Goal: Task Accomplishment & Management: Manage account settings

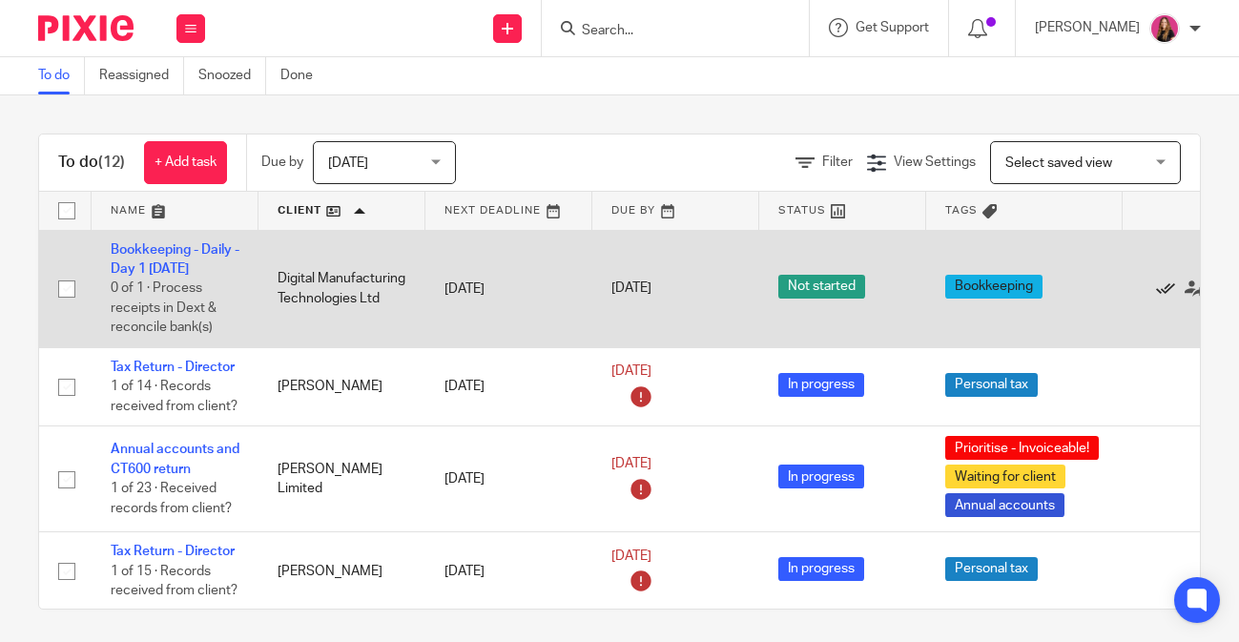
click at [1164, 287] on icon at bounding box center [1165, 289] width 19 height 19
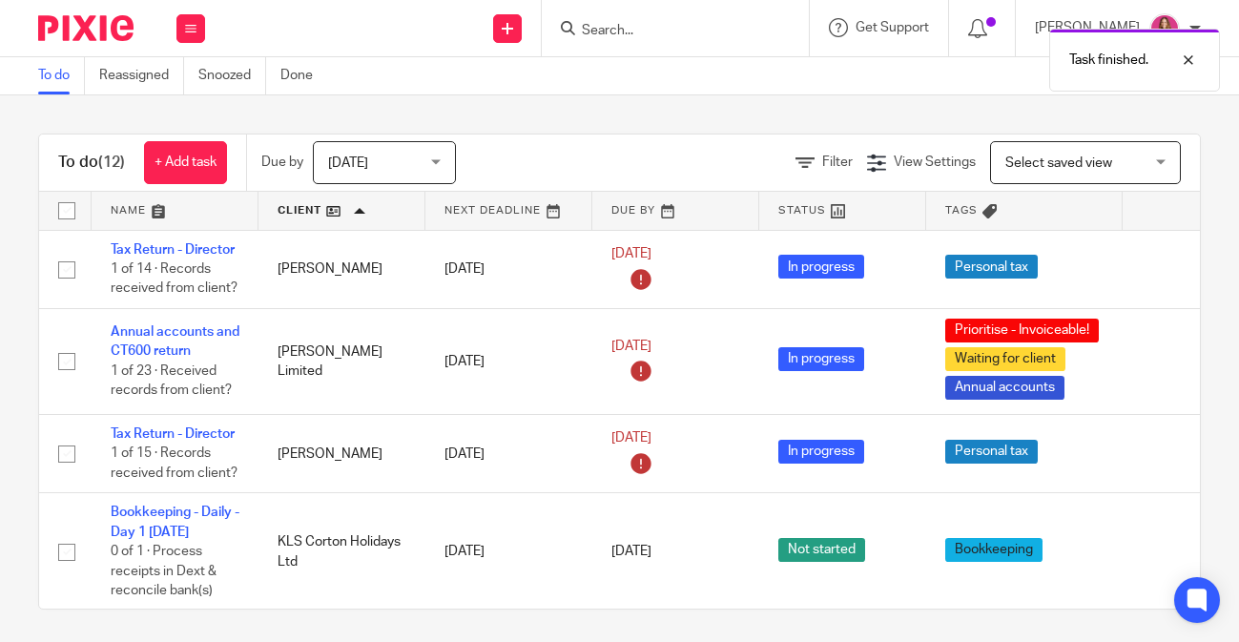
click at [367, 219] on link at bounding box center [342, 211] width 167 height 38
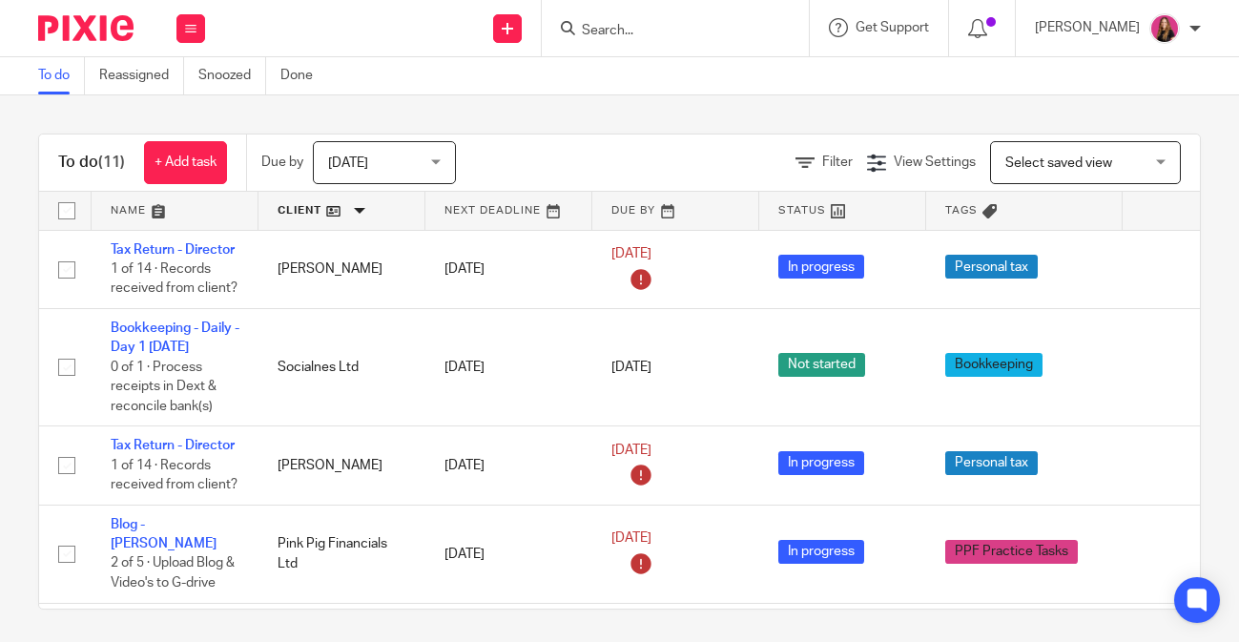
click at [362, 212] on link at bounding box center [342, 211] width 167 height 38
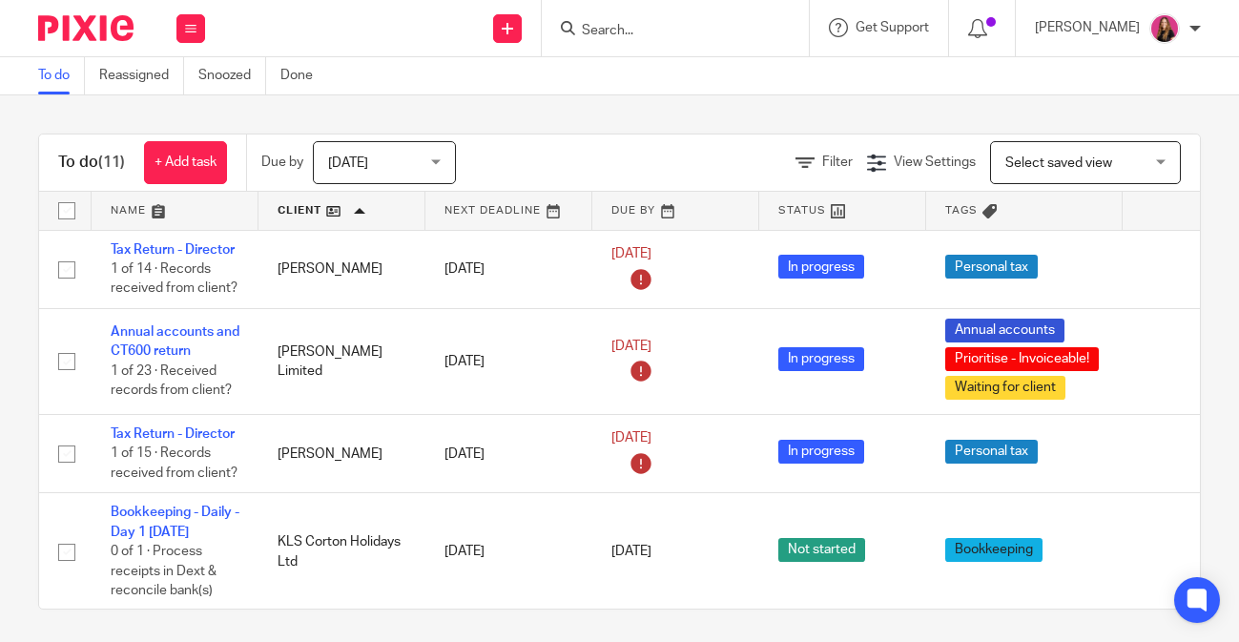
click at [213, 209] on link at bounding box center [175, 211] width 167 height 38
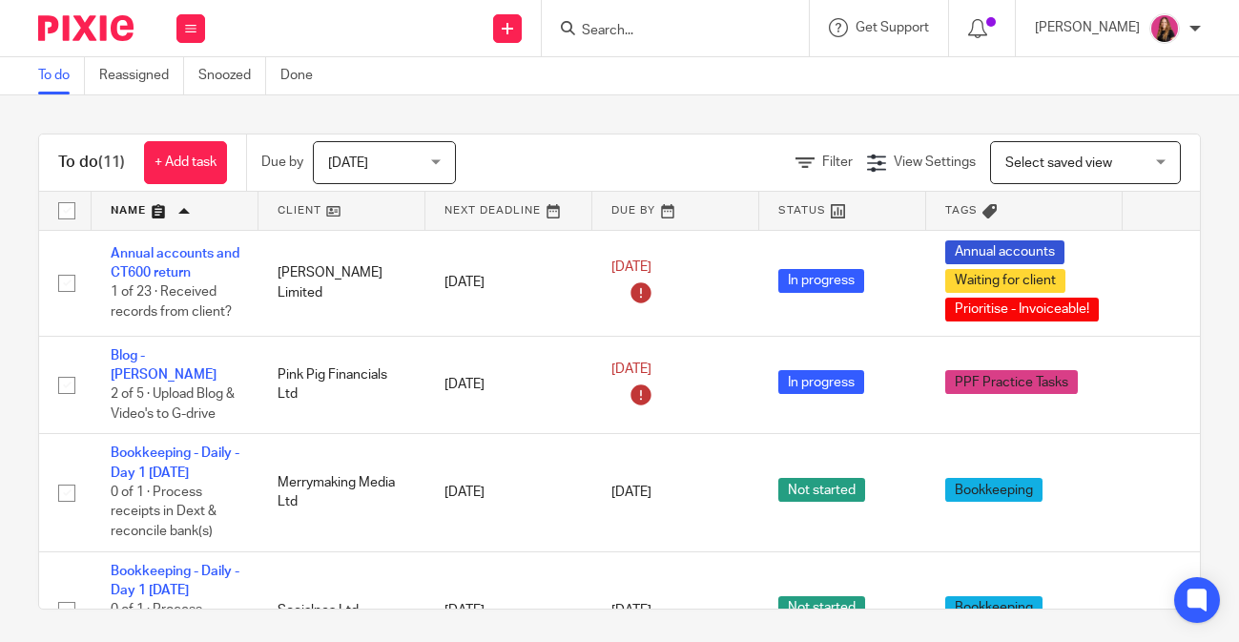
click at [213, 209] on link at bounding box center [175, 211] width 167 height 38
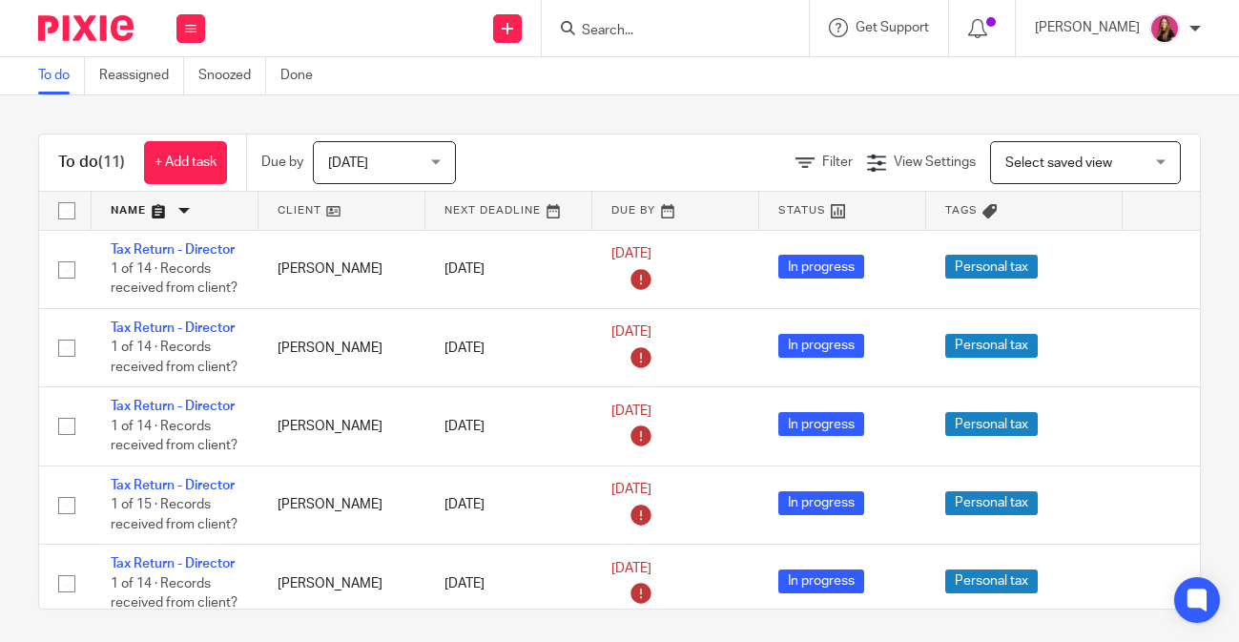
click at [213, 209] on link at bounding box center [175, 211] width 167 height 38
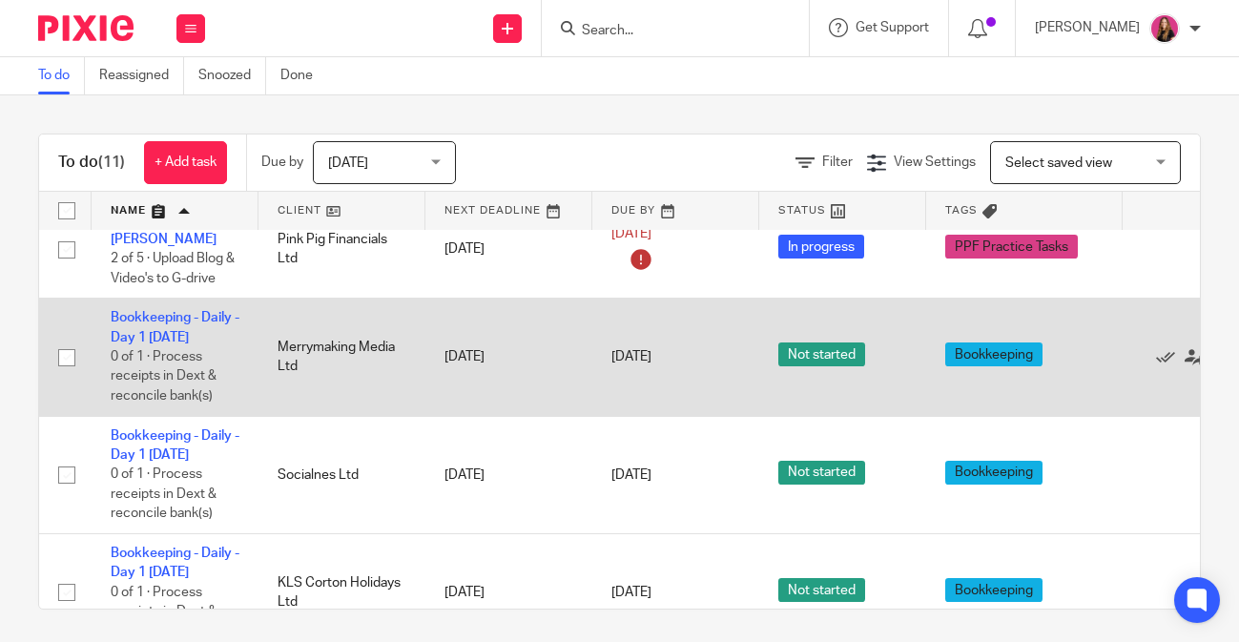
scroll to position [146, 0]
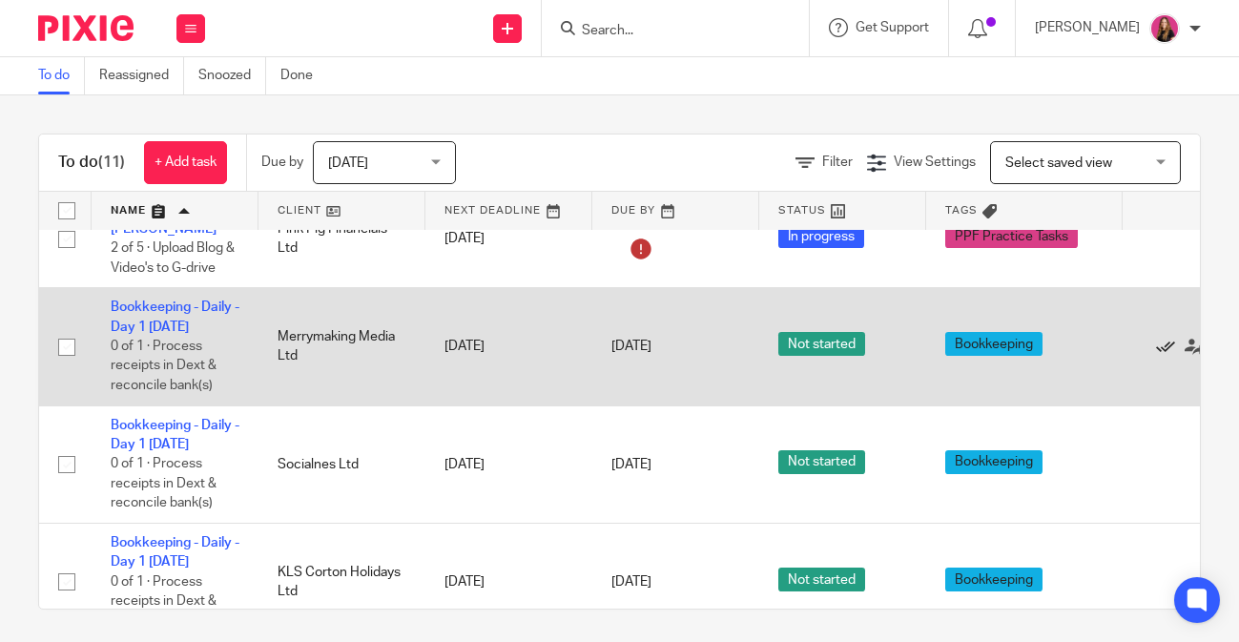
click at [1169, 338] on icon at bounding box center [1165, 347] width 19 height 19
click at [1167, 338] on icon at bounding box center [1165, 347] width 19 height 19
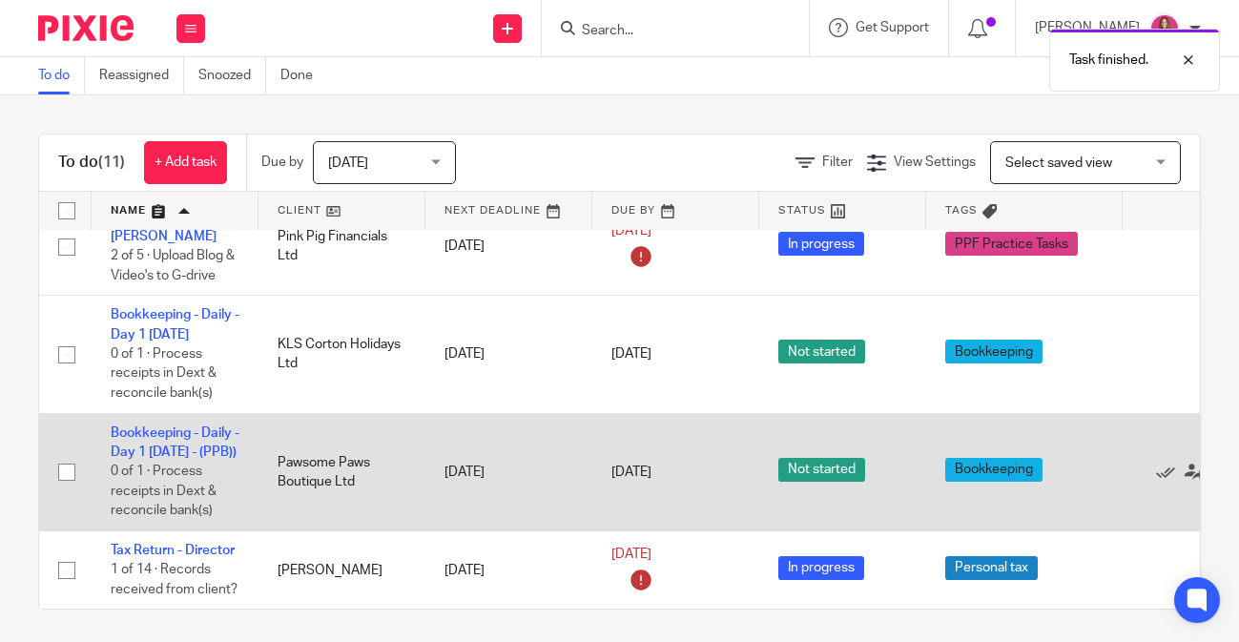
scroll to position [127, 0]
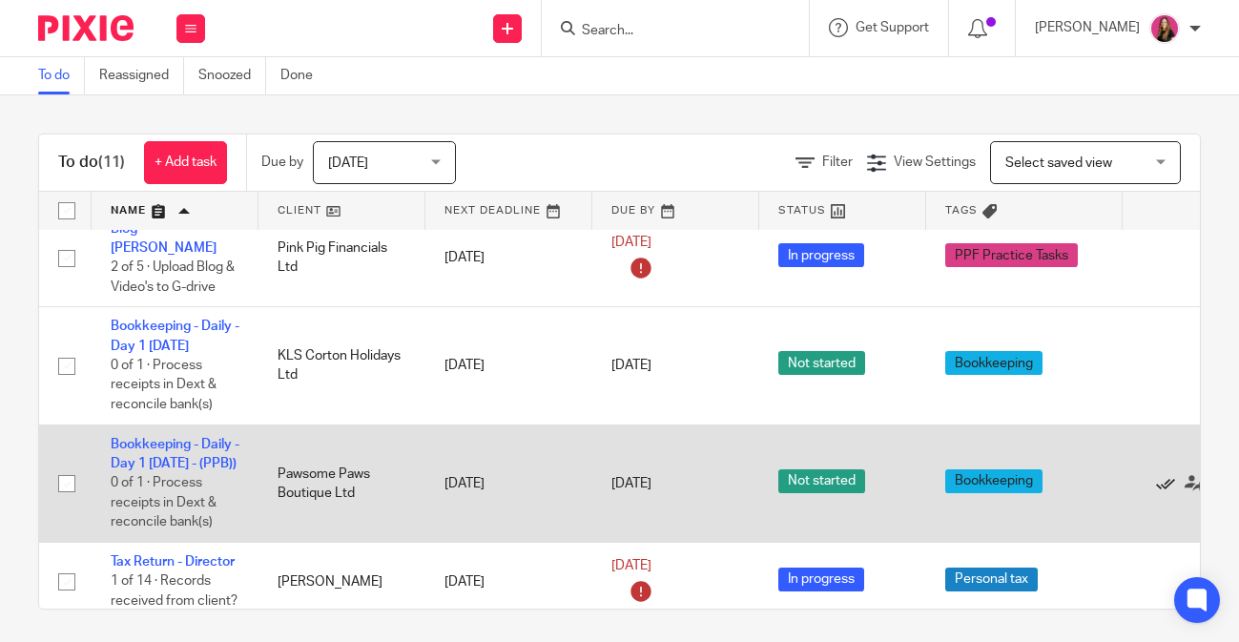
click at [1163, 478] on icon at bounding box center [1165, 483] width 19 height 19
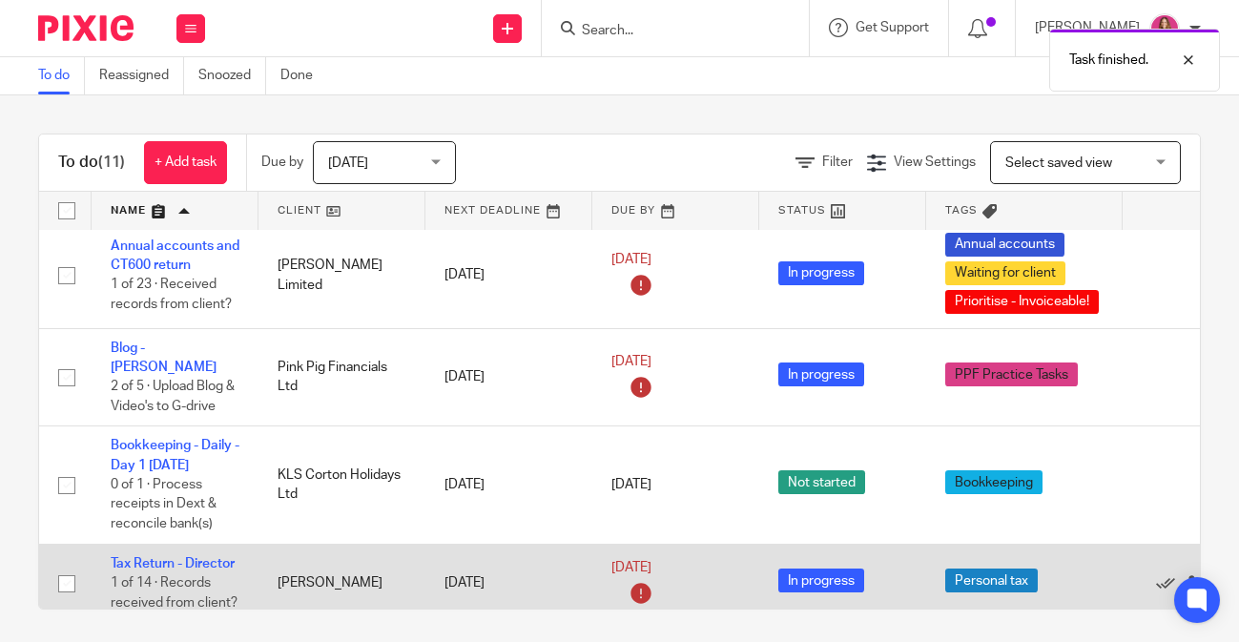
scroll to position [7, 0]
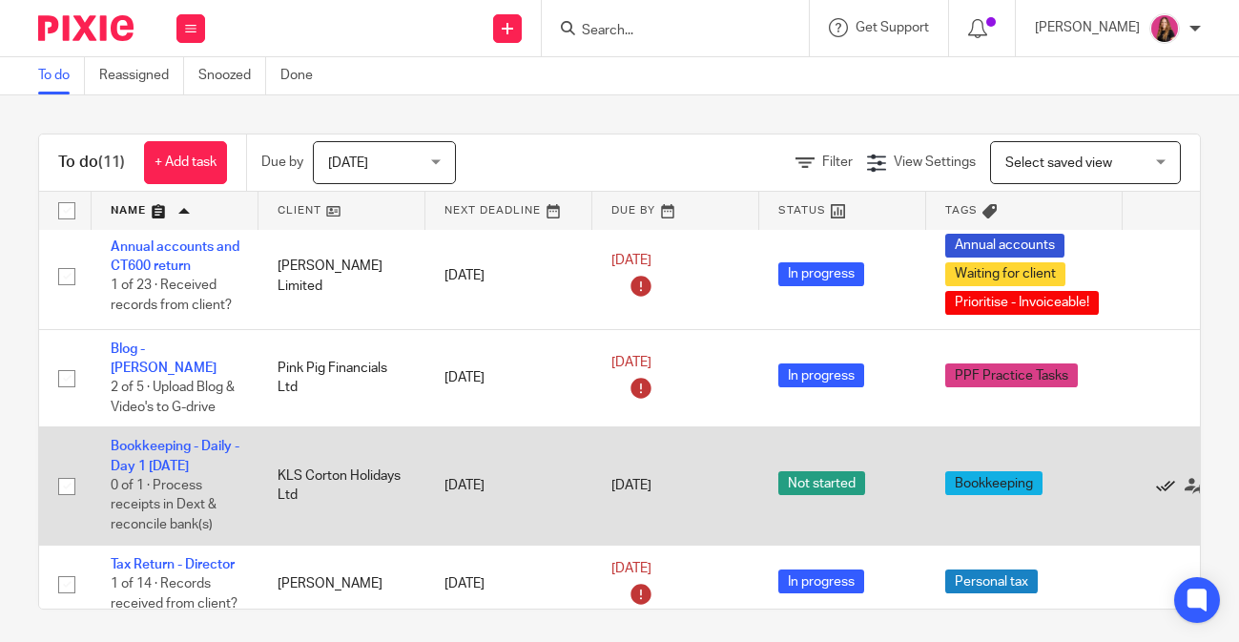
click at [1165, 477] on icon at bounding box center [1165, 486] width 19 height 19
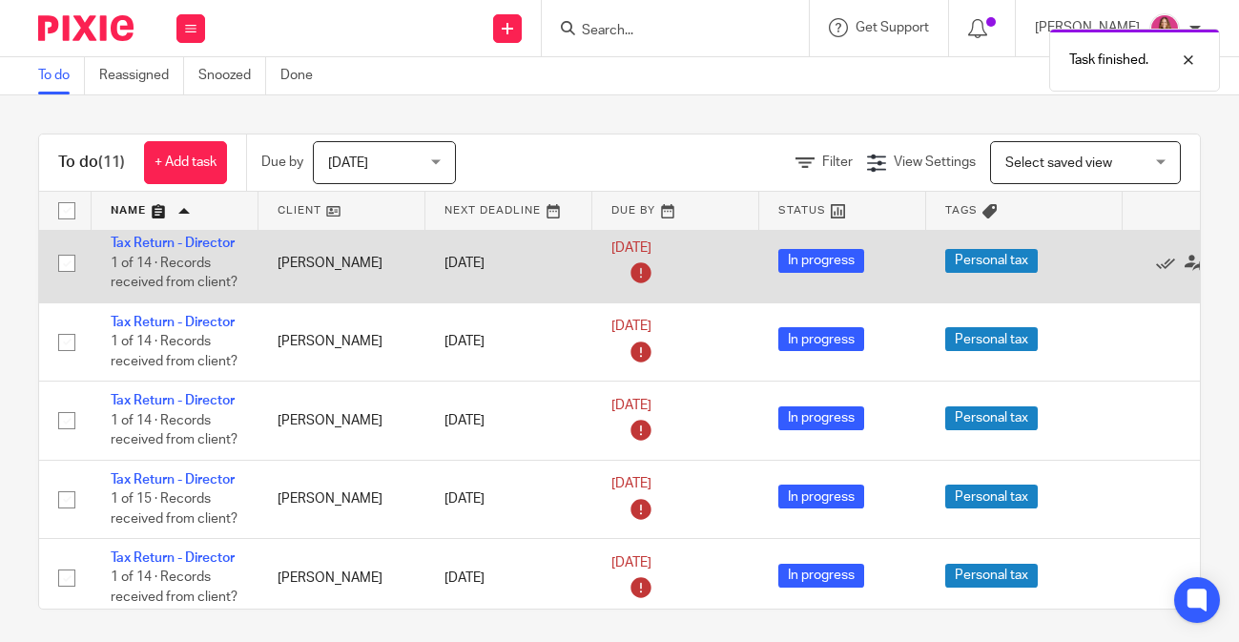
scroll to position [0, 0]
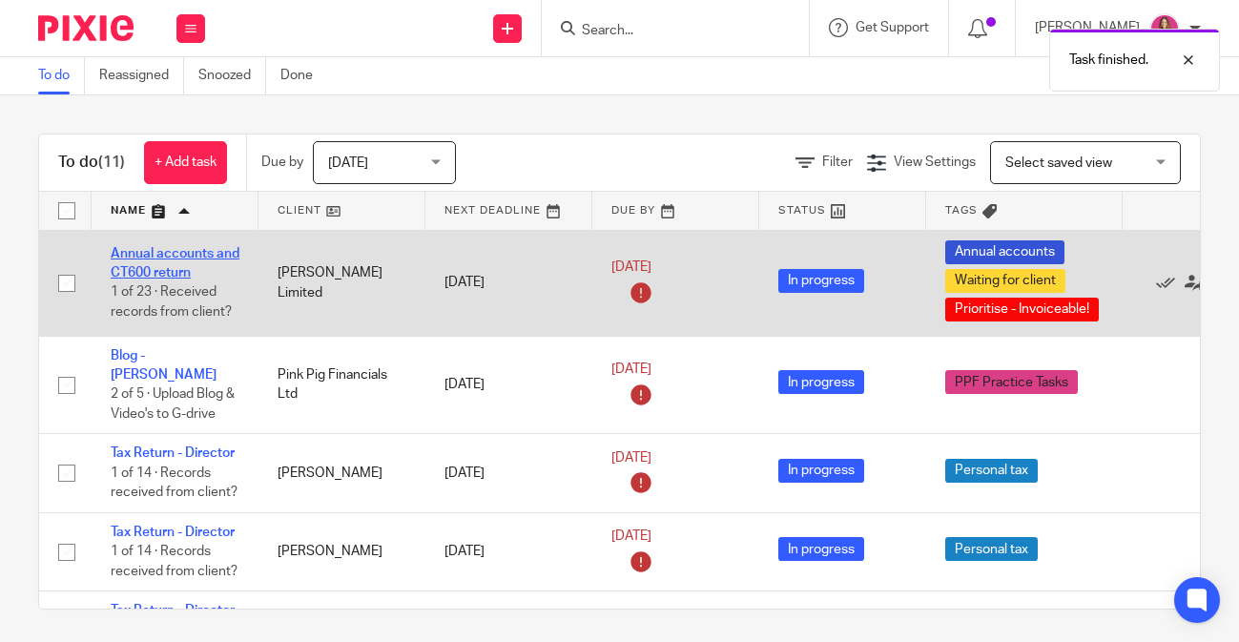
click at [175, 252] on link "Annual accounts and CT600 return" at bounding box center [175, 263] width 129 height 32
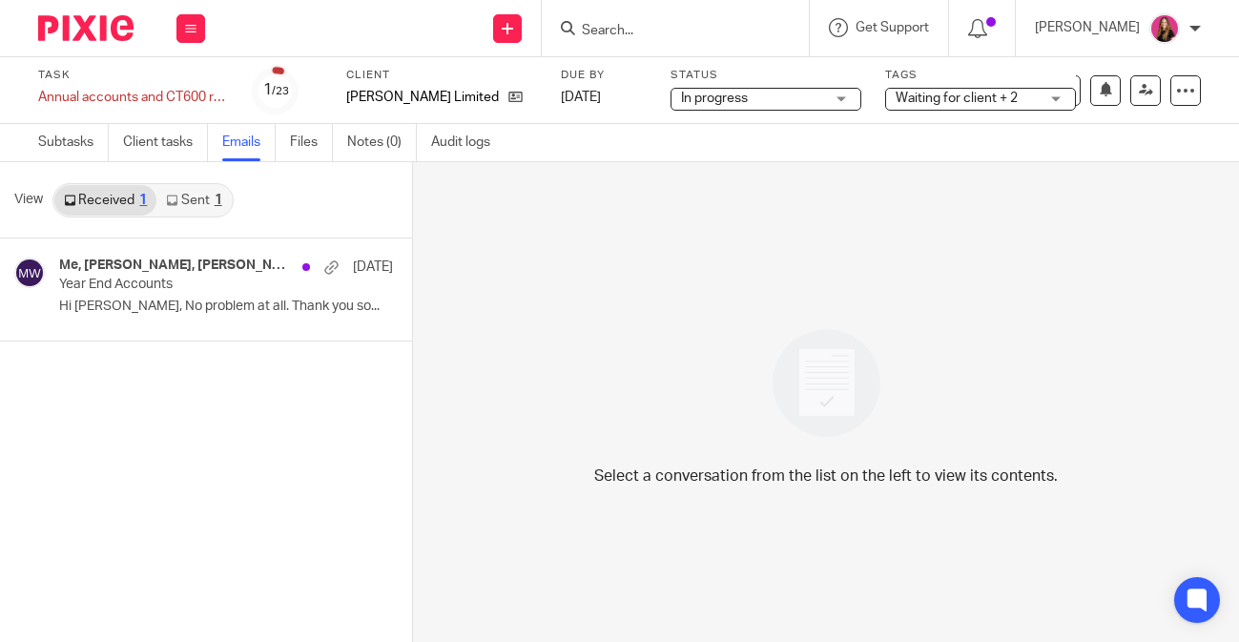
click at [194, 209] on link "Sent 1" at bounding box center [193, 200] width 74 height 31
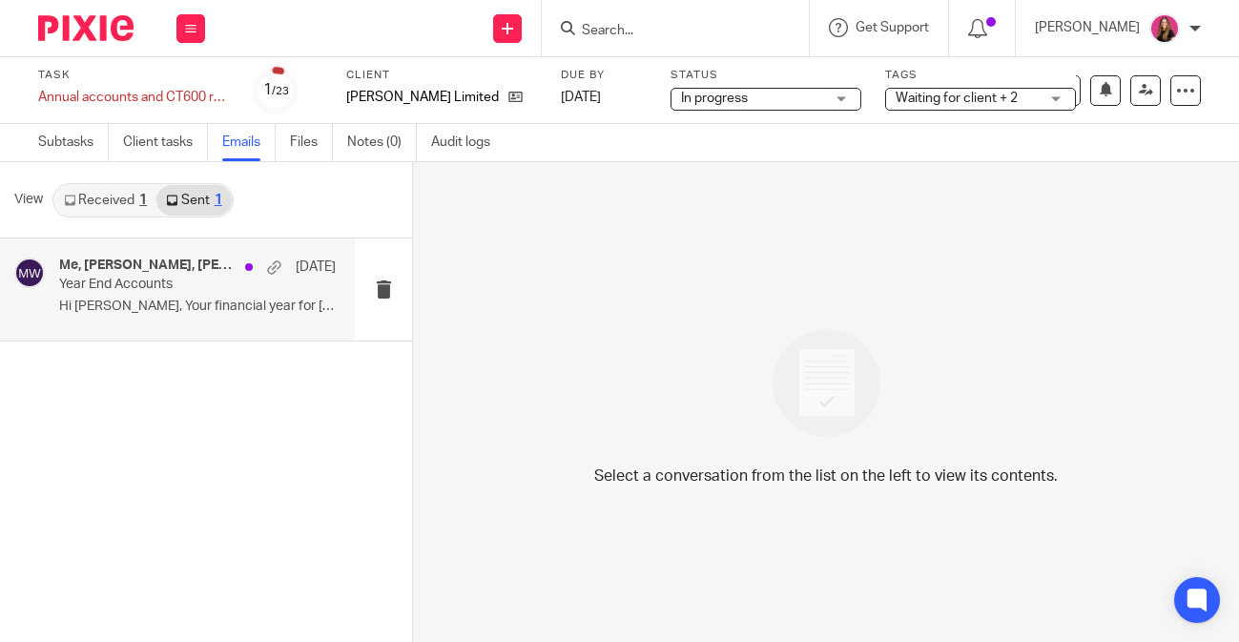
click at [185, 320] on div "Me, Kathryn Josey, Michaela White 18 Aug Year End Accounts Hi Kat, Your financi…" at bounding box center [197, 290] width 277 height 64
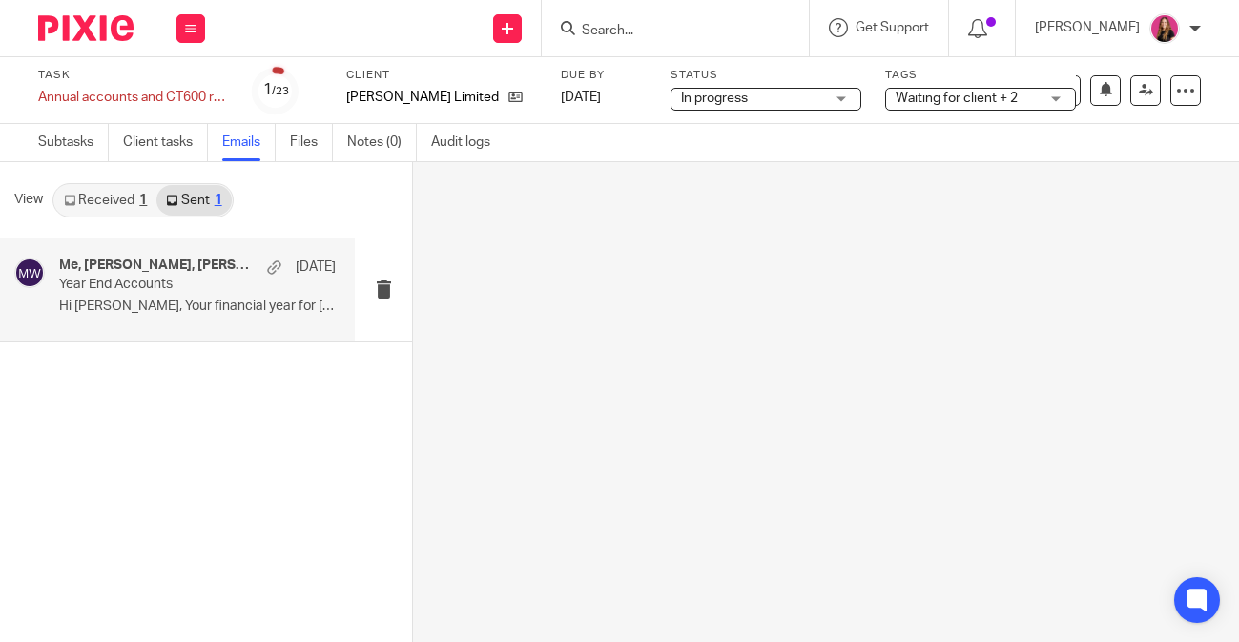
click at [150, 259] on h4 "Me, [PERSON_NAME], [PERSON_NAME]" at bounding box center [158, 266] width 198 height 16
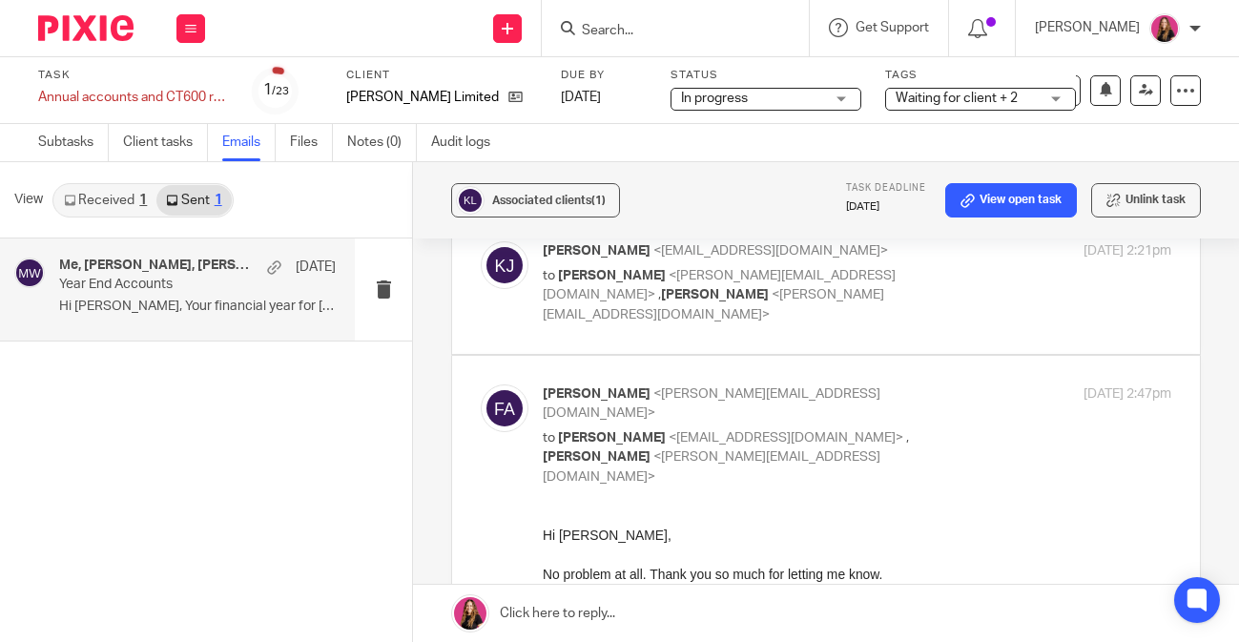
scroll to position [778, 0]
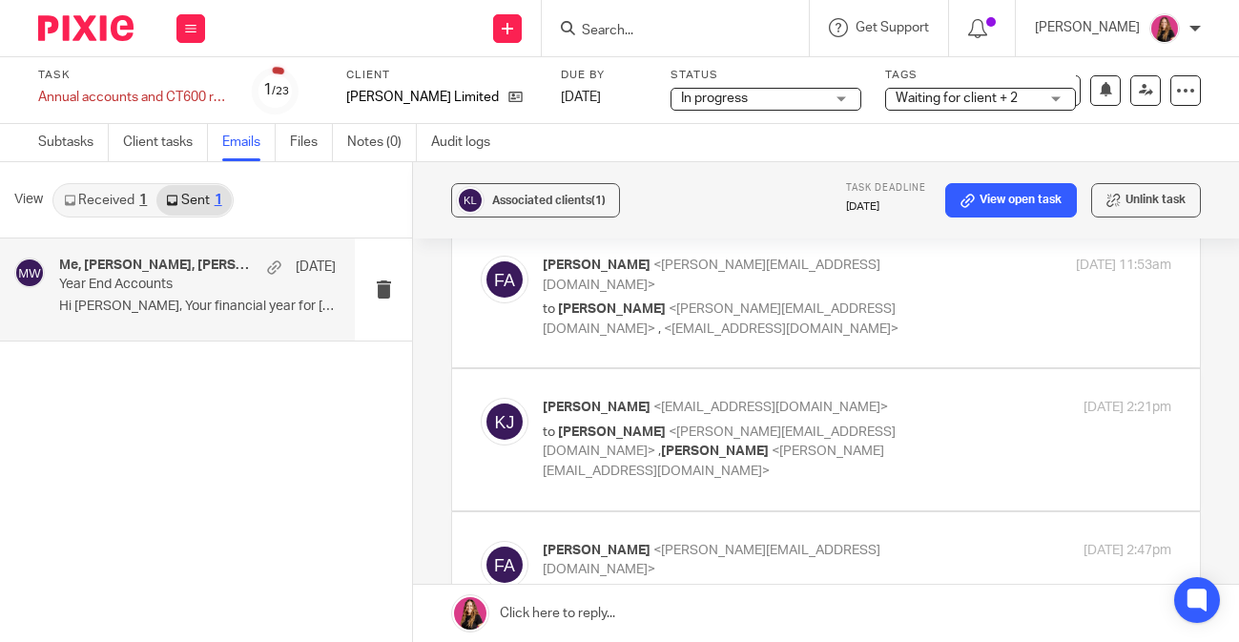
click at [628, 426] on span "[PERSON_NAME]" at bounding box center [612, 432] width 108 height 13
checkbox input "true"
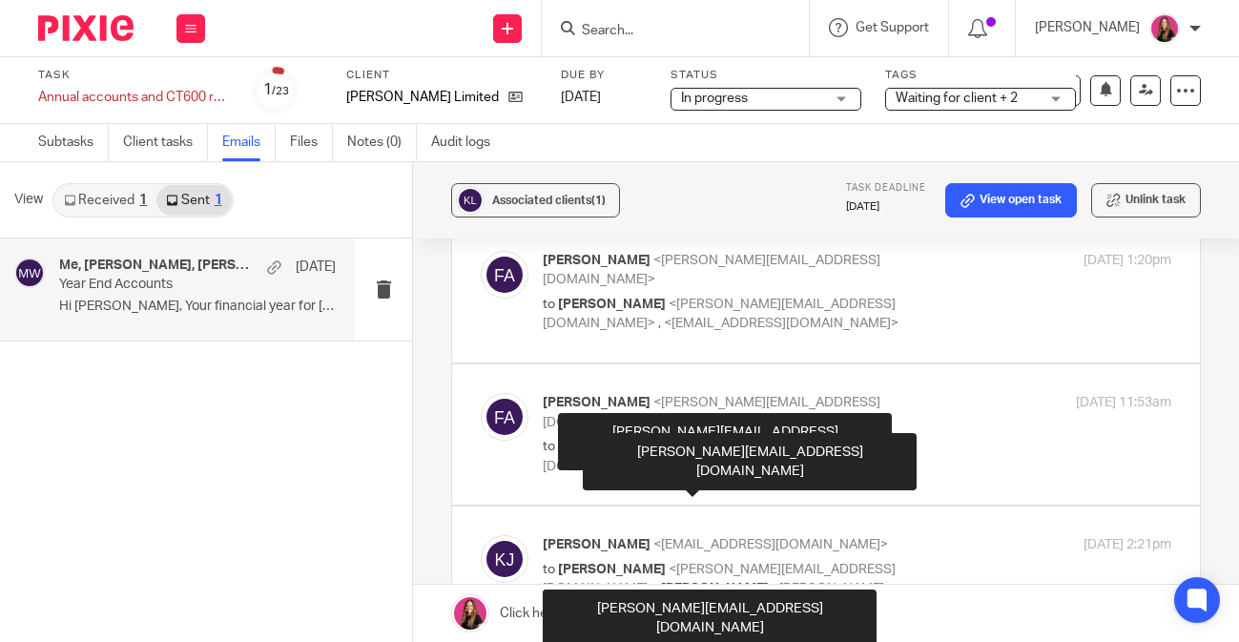
scroll to position [636, 0]
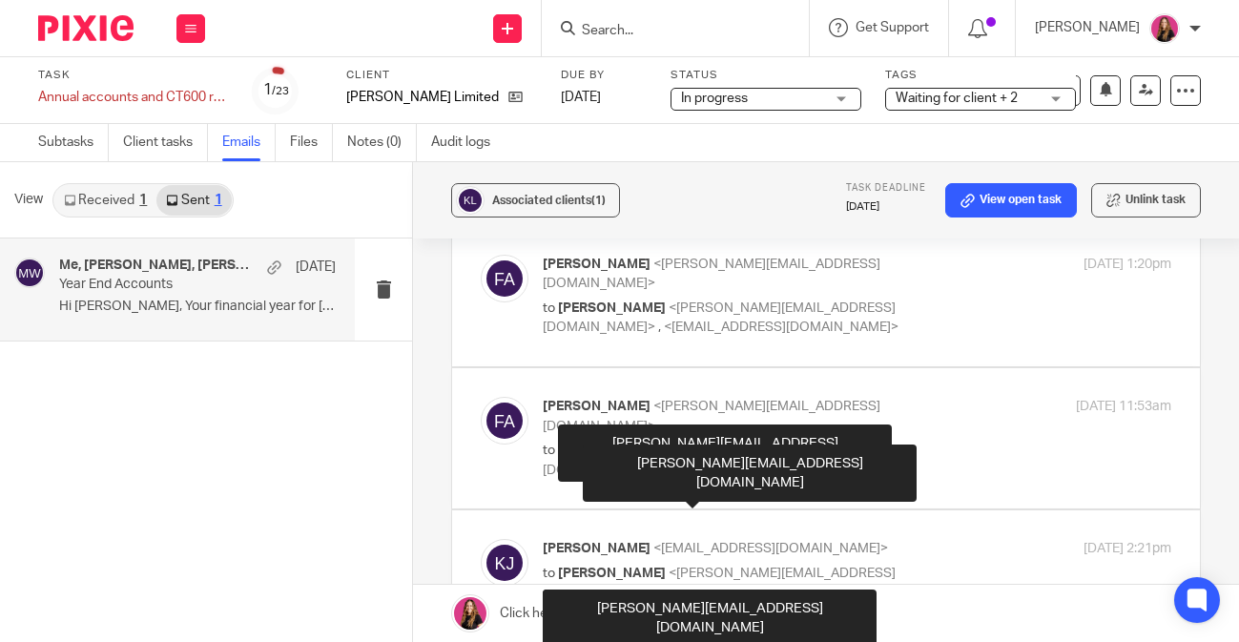
click at [628, 347] on body "Work Email Clients Team Reports Work Email Clients Team Reports Settings Send n…" at bounding box center [619, 321] width 1239 height 642
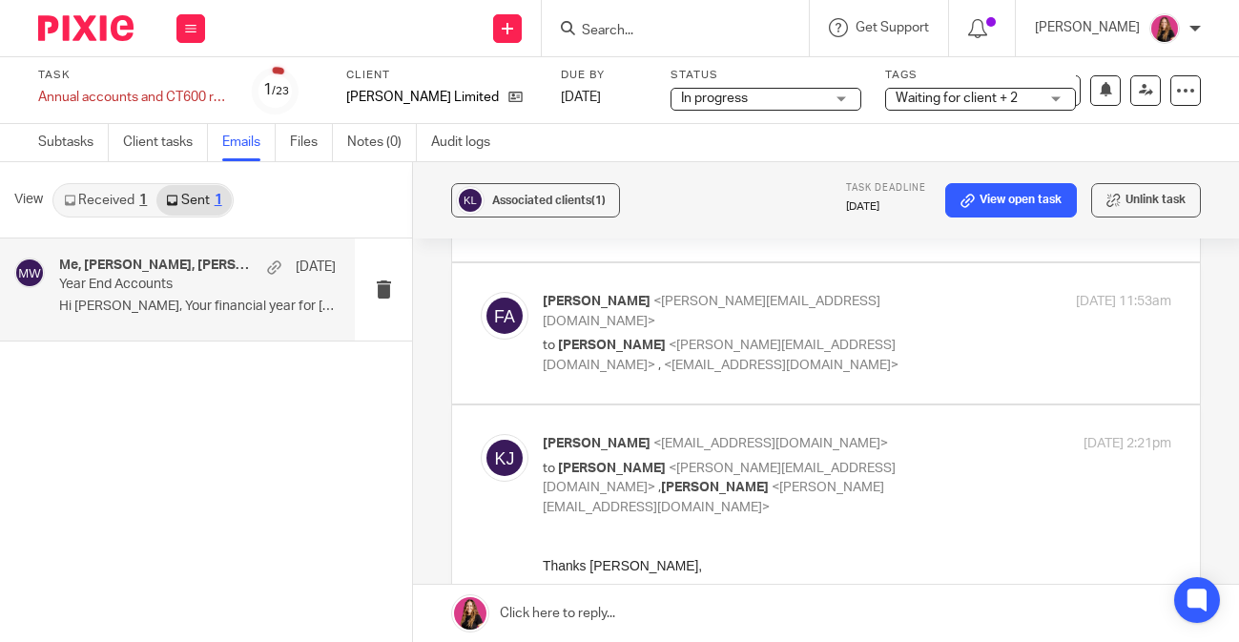
scroll to position [677, 0]
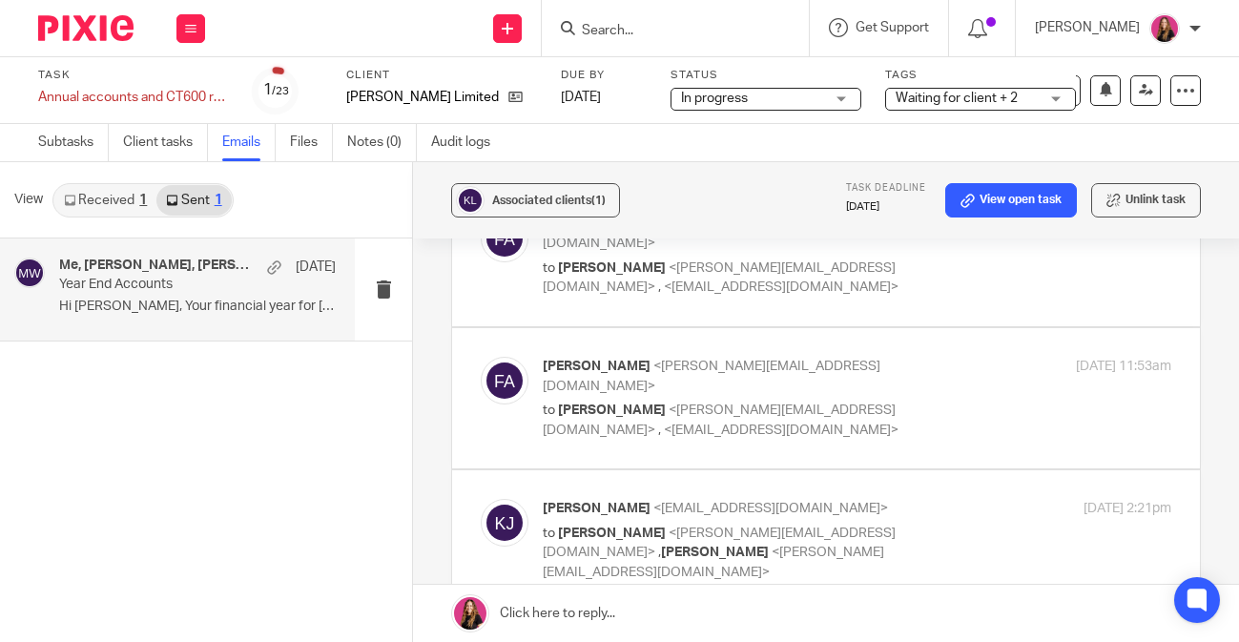
click at [730, 401] on p "to Michaela White <michaela@pinkpigfinancials.co.uk> , <hello@kathrynjosey.co.u…" at bounding box center [752, 420] width 419 height 39
checkbox input "true"
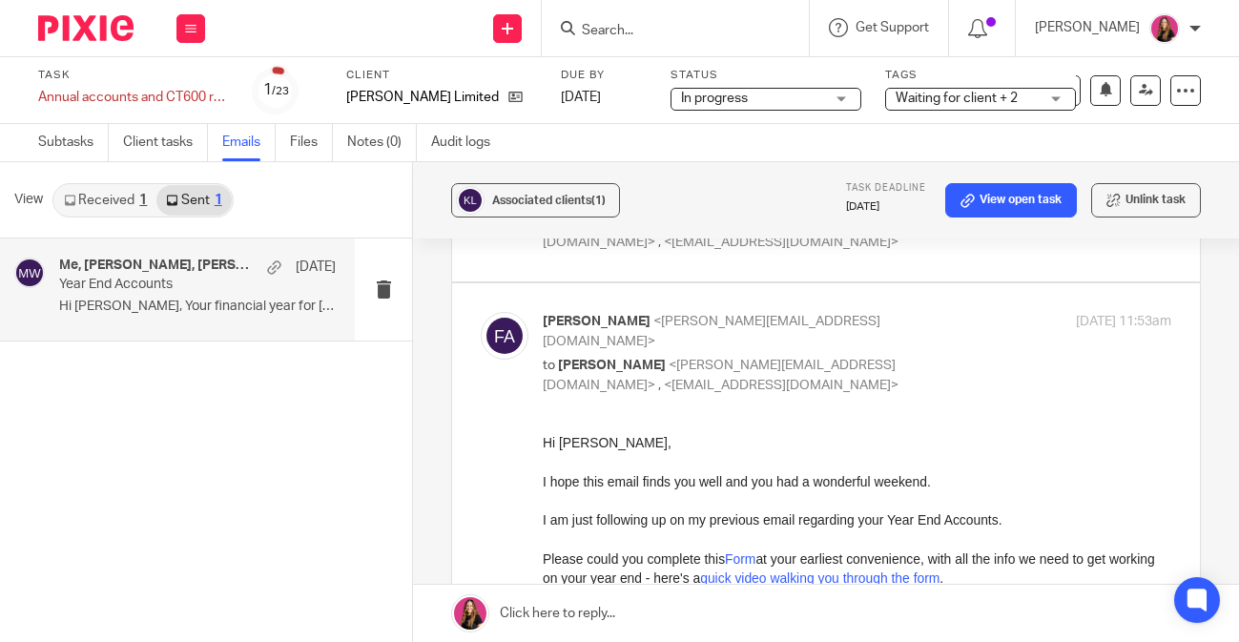
scroll to position [770, 0]
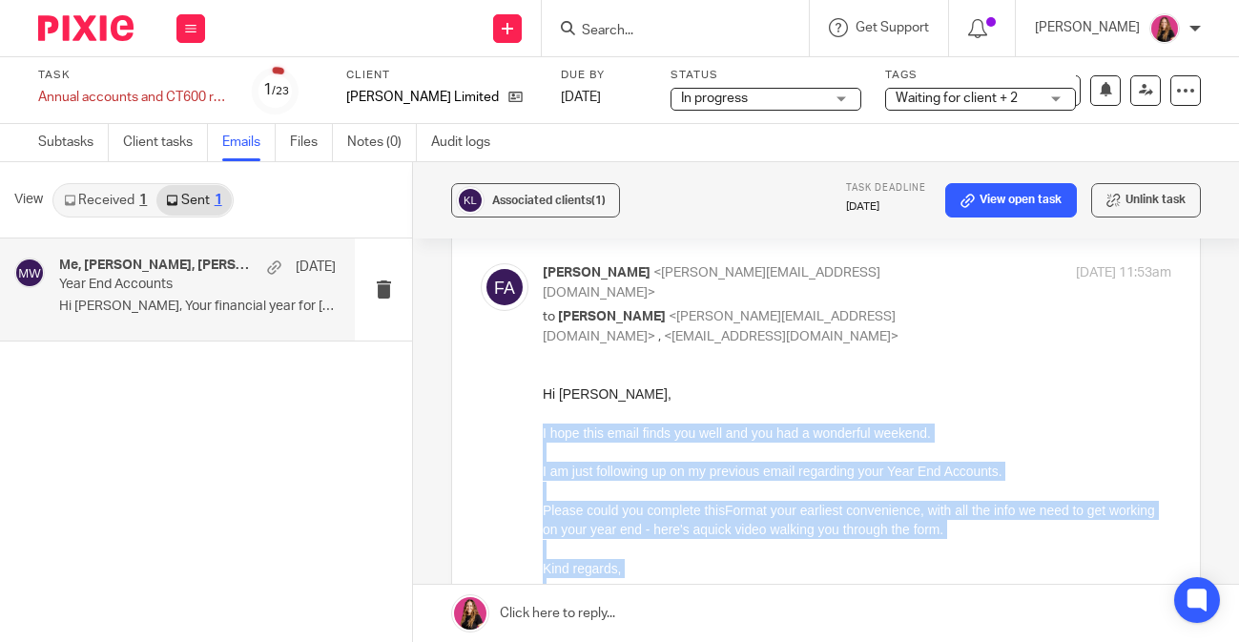
drag, startPoint x: 618, startPoint y: 608, endPoint x: 525, endPoint y: 463, distance: 172.6
click at [543, 463] on html "Hi Kat, I hope this email finds you well and you had a wonderful weekend. I am …" at bounding box center [857, 552] width 629 height 335
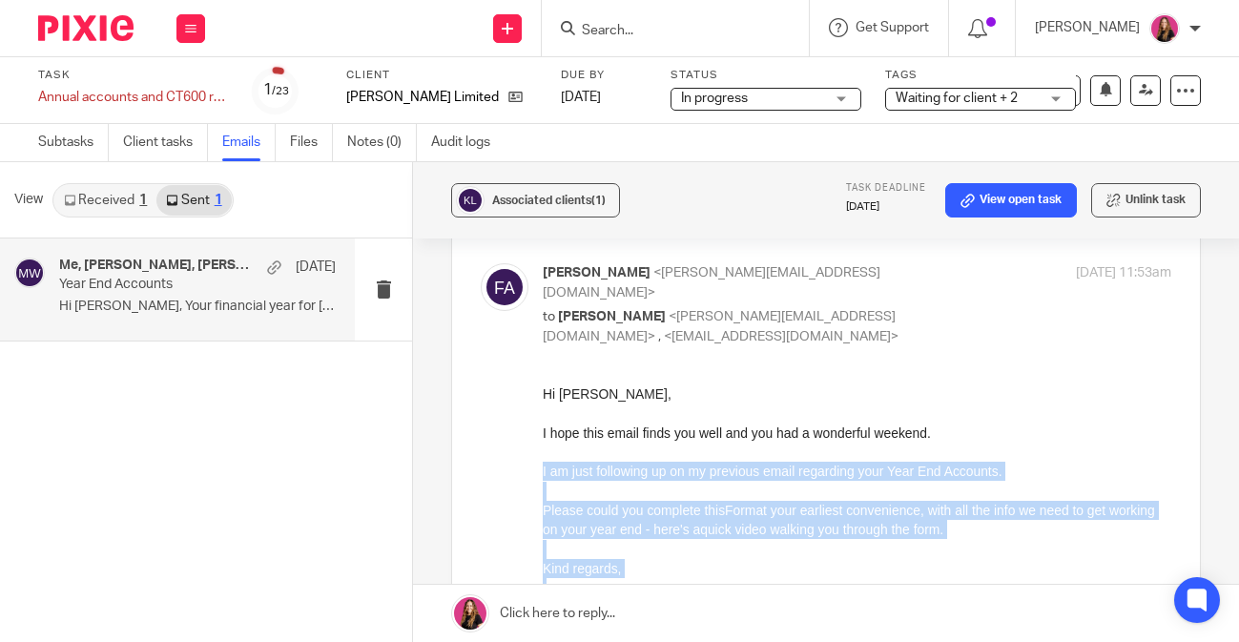
copy div "I am just following up on my previous email regarding your Year End Accounts. P…"
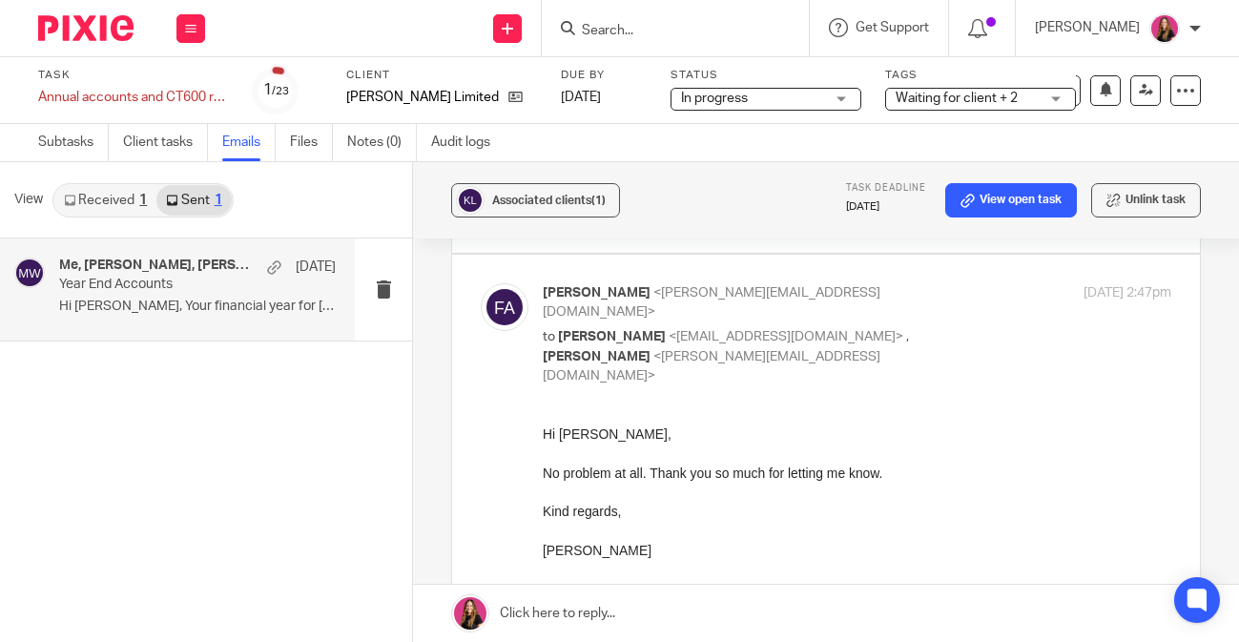
click at [600, 615] on link at bounding box center [826, 613] width 826 height 57
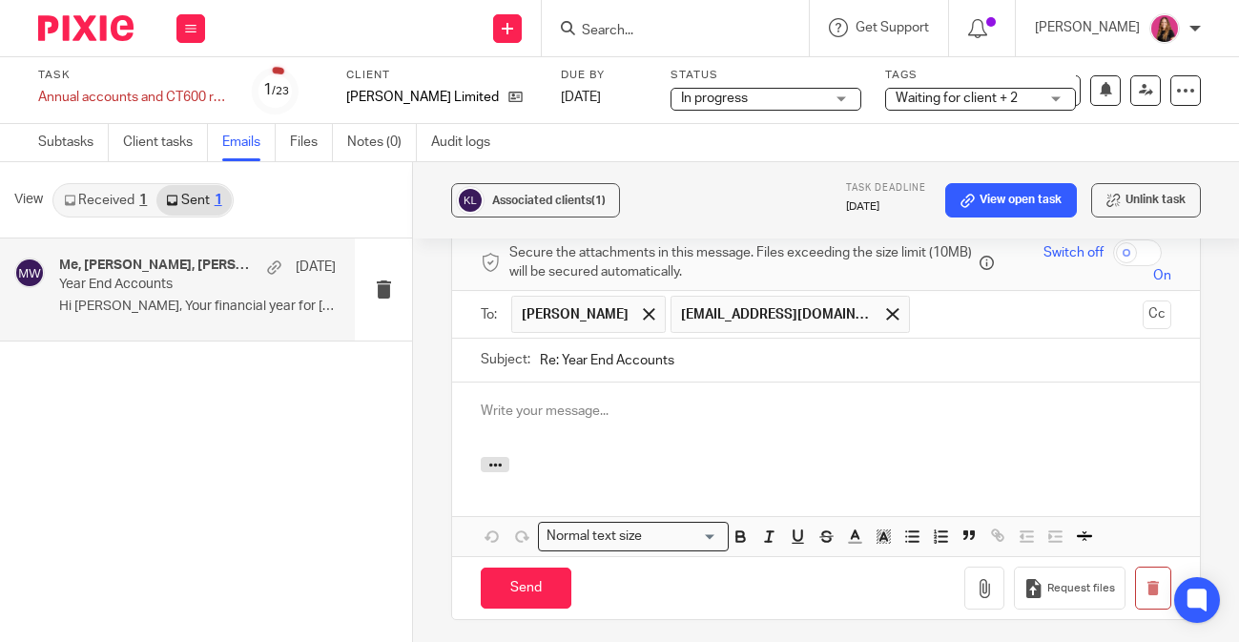
scroll to position [0, 0]
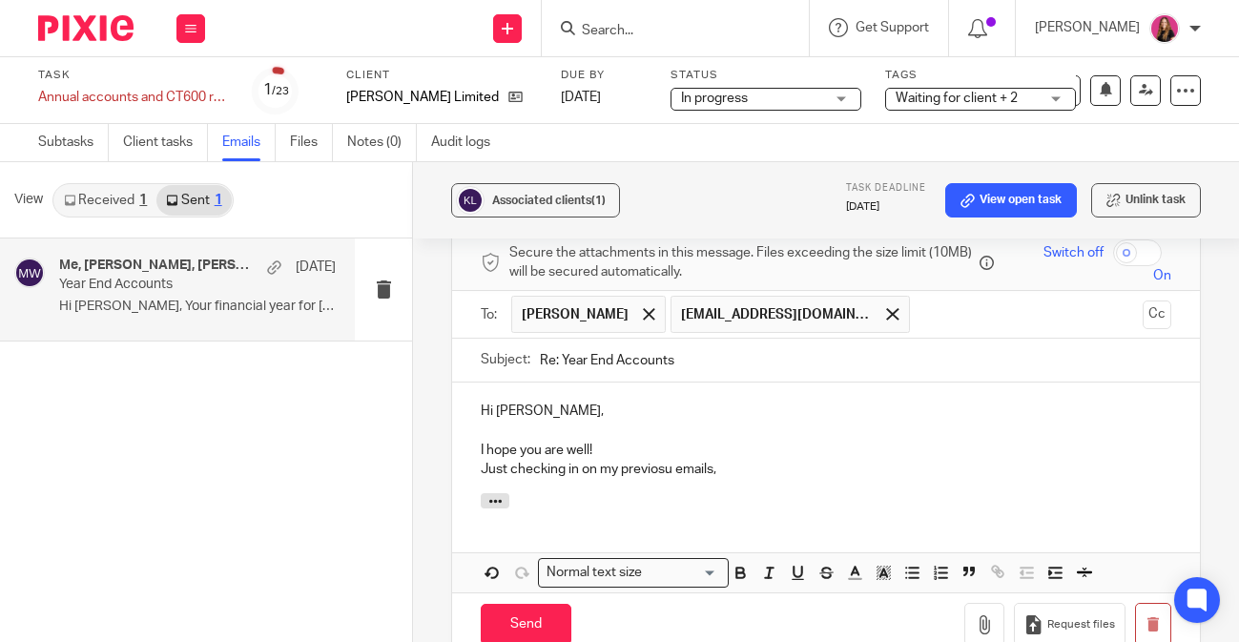
click at [663, 460] on p "Just checking in on my previosu emails," at bounding box center [826, 469] width 691 height 19
click at [796, 460] on p "Just checking in on my previous emails," at bounding box center [826, 469] width 691 height 19
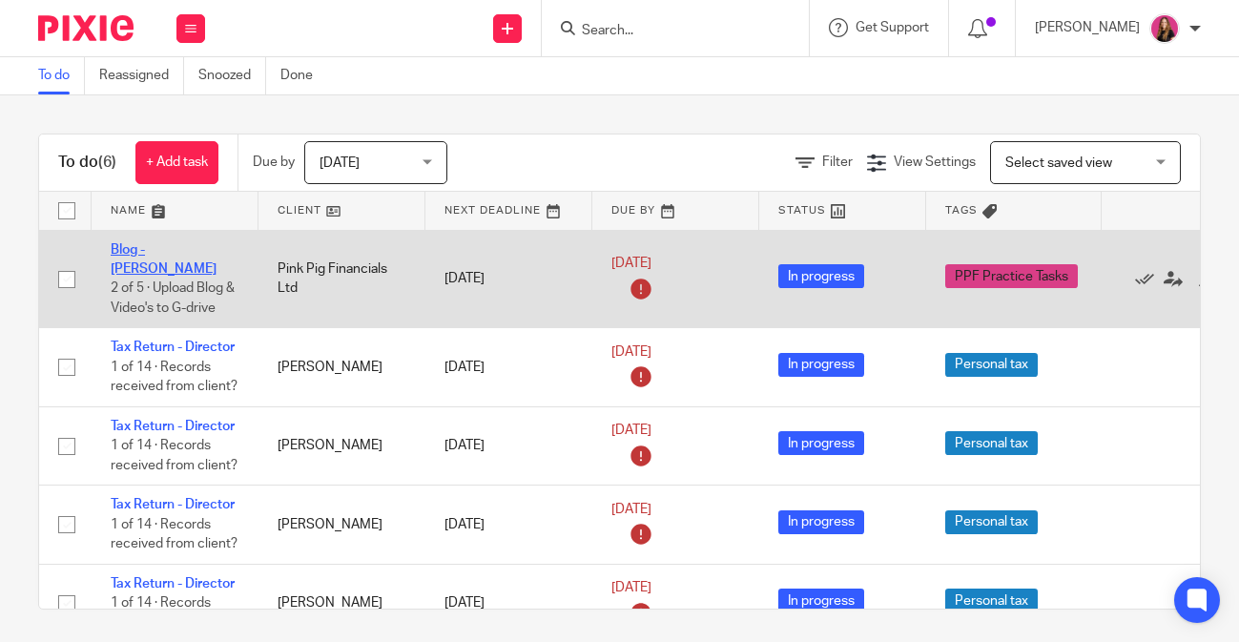
click at [165, 252] on link "Blog - [PERSON_NAME]" at bounding box center [164, 259] width 106 height 32
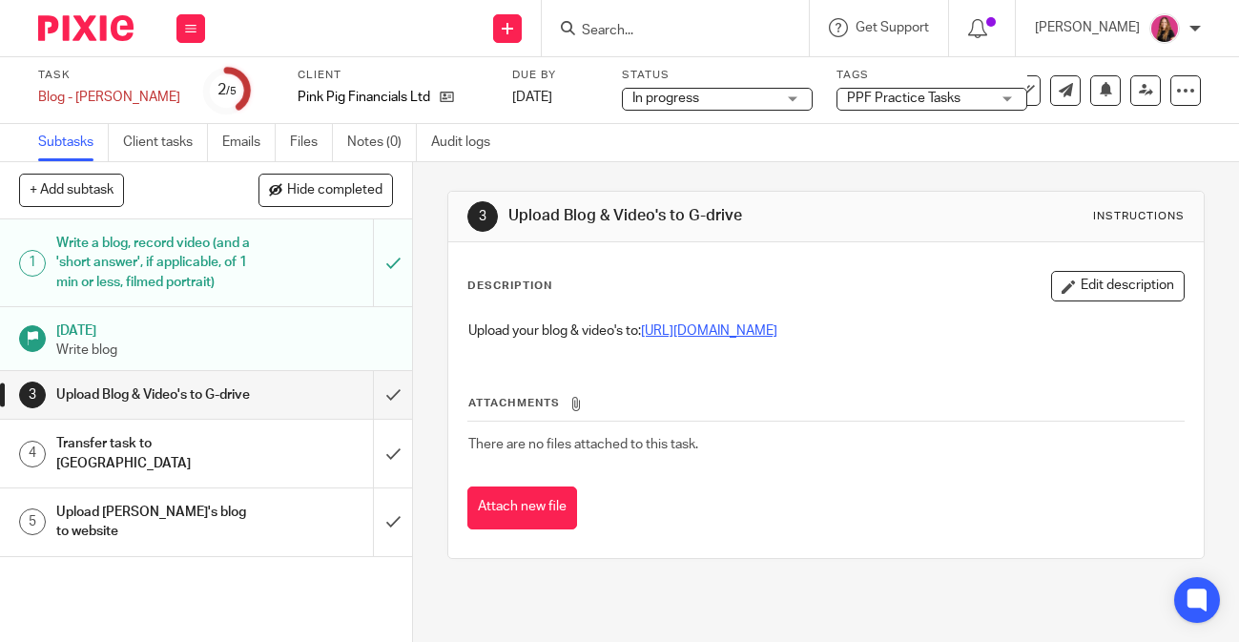
click at [771, 337] on link "[URL][DOMAIN_NAME]" at bounding box center [709, 330] width 136 height 13
click at [1121, 98] on div "See template in use Advanced task editor Copy task Change schedule [GEOGRAPHIC_…" at bounding box center [1105, 90] width 191 height 31
click at [1102, 96] on icon at bounding box center [1106, 89] width 14 height 14
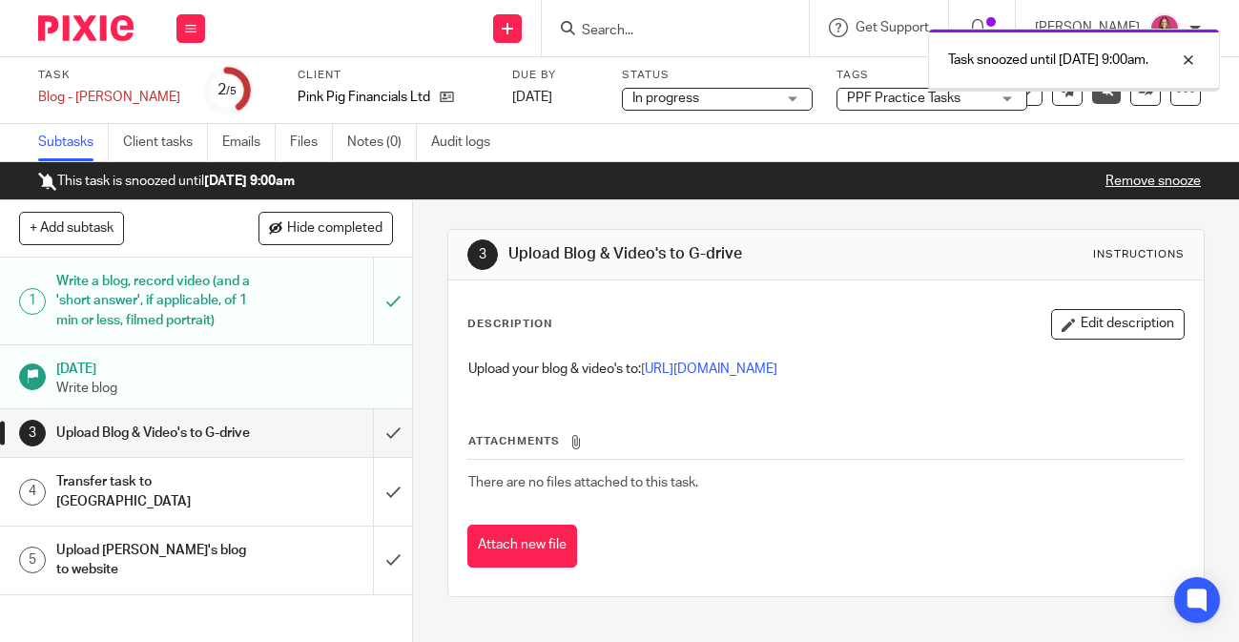
click at [121, 29] on img at bounding box center [85, 28] width 95 height 26
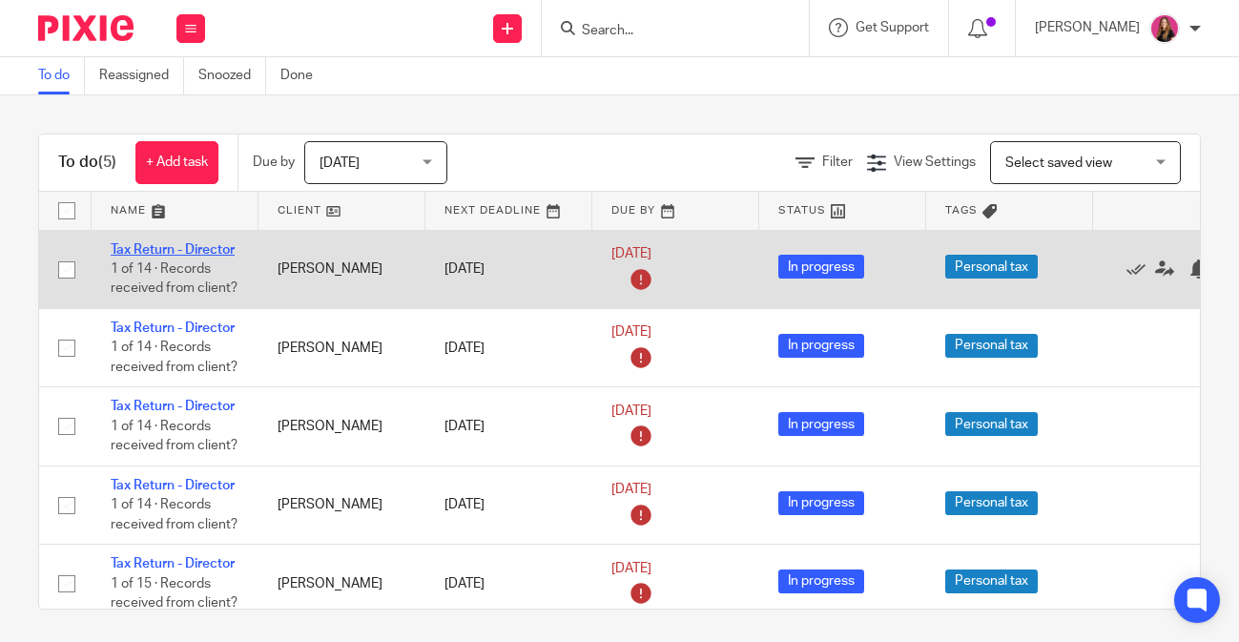
click at [210, 252] on link "Tax Return - Director" at bounding box center [173, 249] width 124 height 13
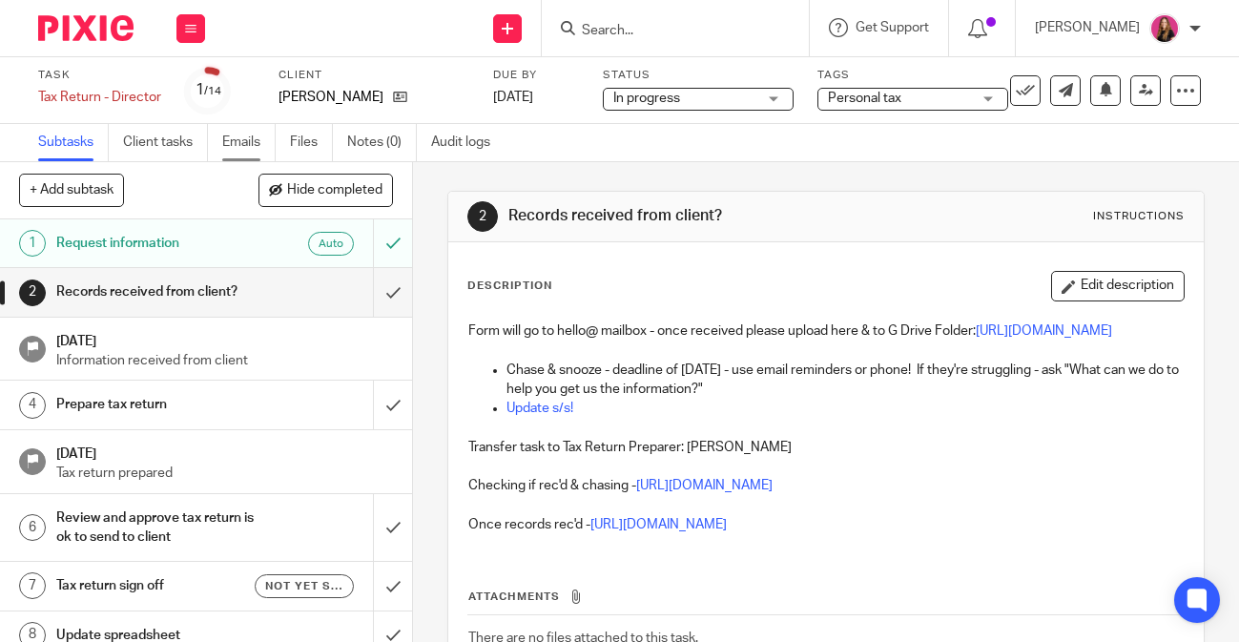
click at [238, 143] on link "Emails" at bounding box center [248, 142] width 53 height 37
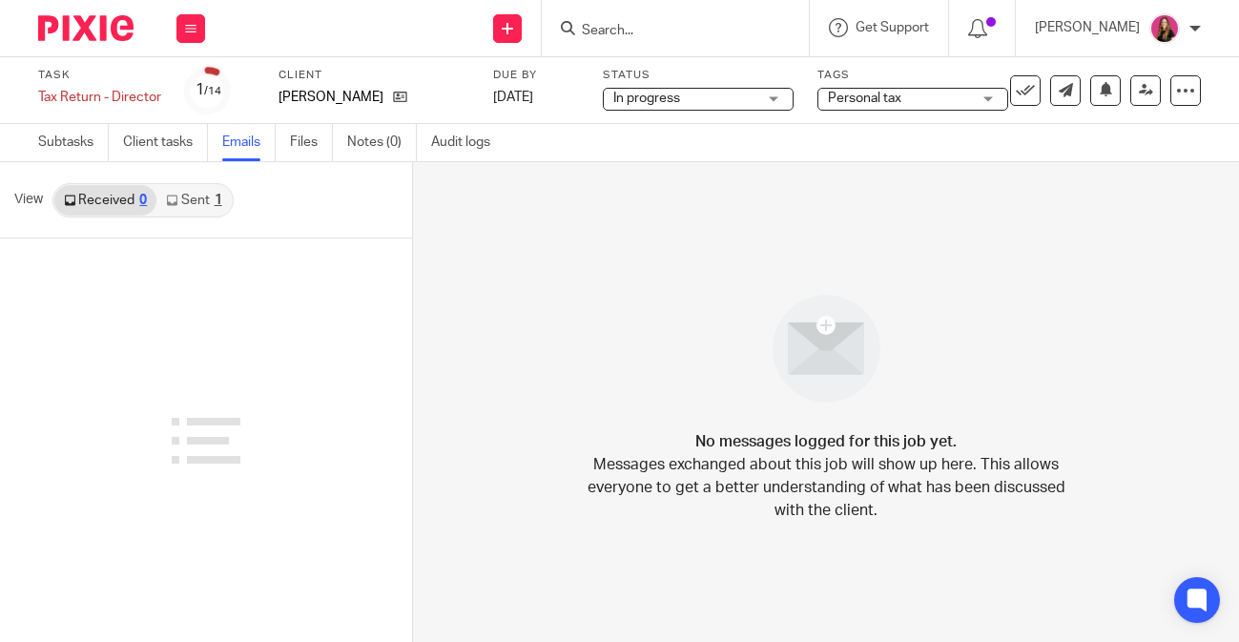
click at [193, 210] on link "Sent 1" at bounding box center [193, 200] width 74 height 31
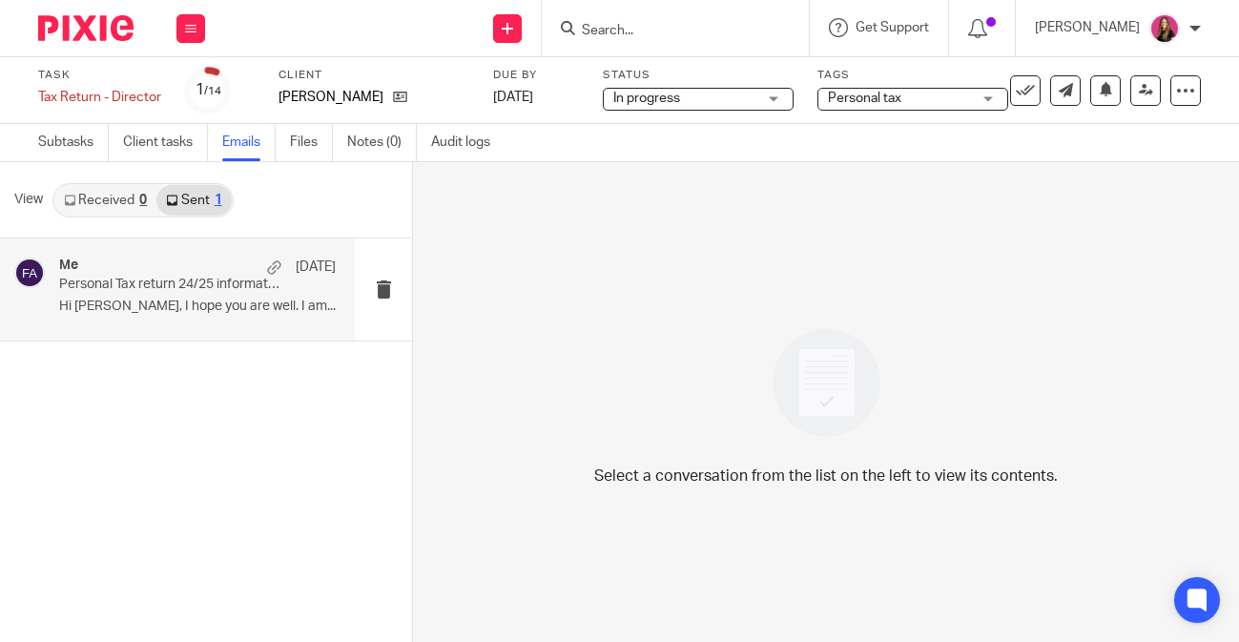
click at [194, 302] on p "Hi Sophie, I hope you are well. I am..." at bounding box center [197, 307] width 277 height 16
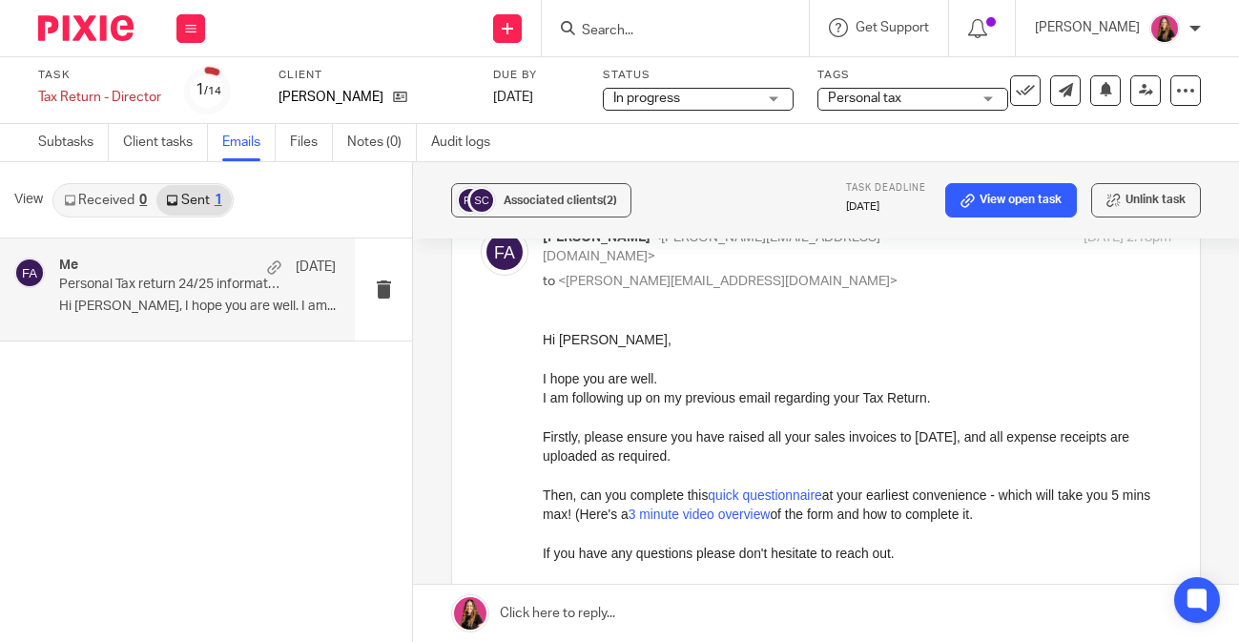
scroll to position [1129, 0]
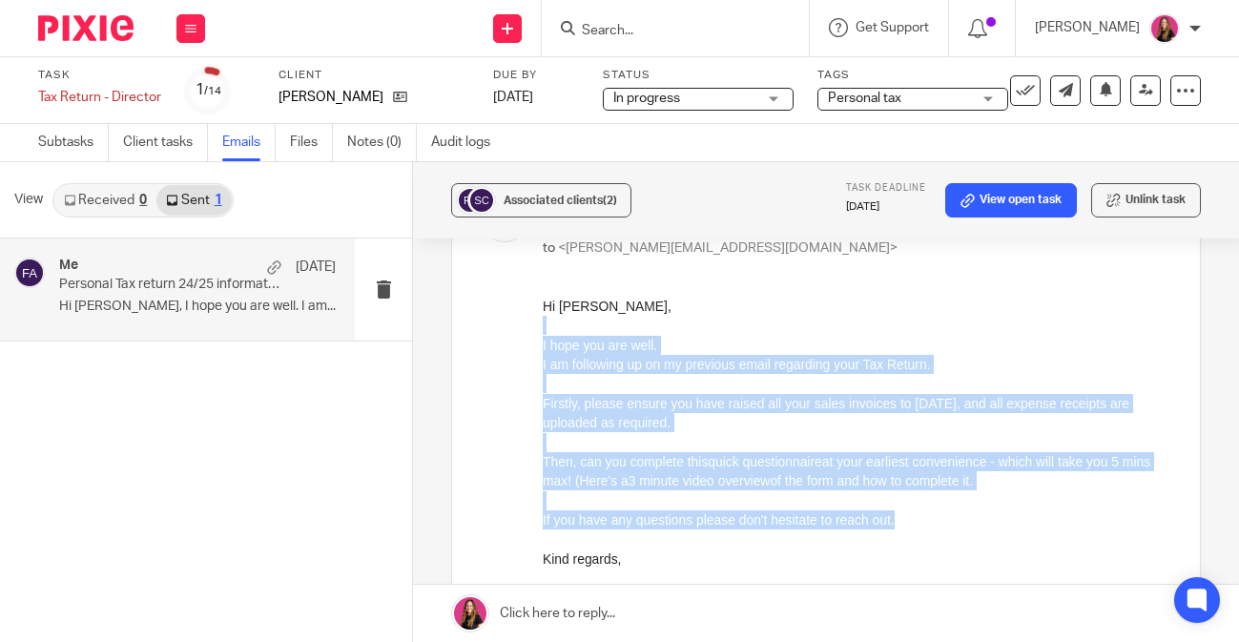
drag, startPoint x: 929, startPoint y: 517, endPoint x: 587, endPoint y: 319, distance: 395.9
click at [587, 319] on div "Hi Sophie, I hope you are well. I am following up on my previous email regardin…" at bounding box center [857, 502] width 629 height 413
copy div "I hope you are well. I am following up on my previous email regarding your Tax …"
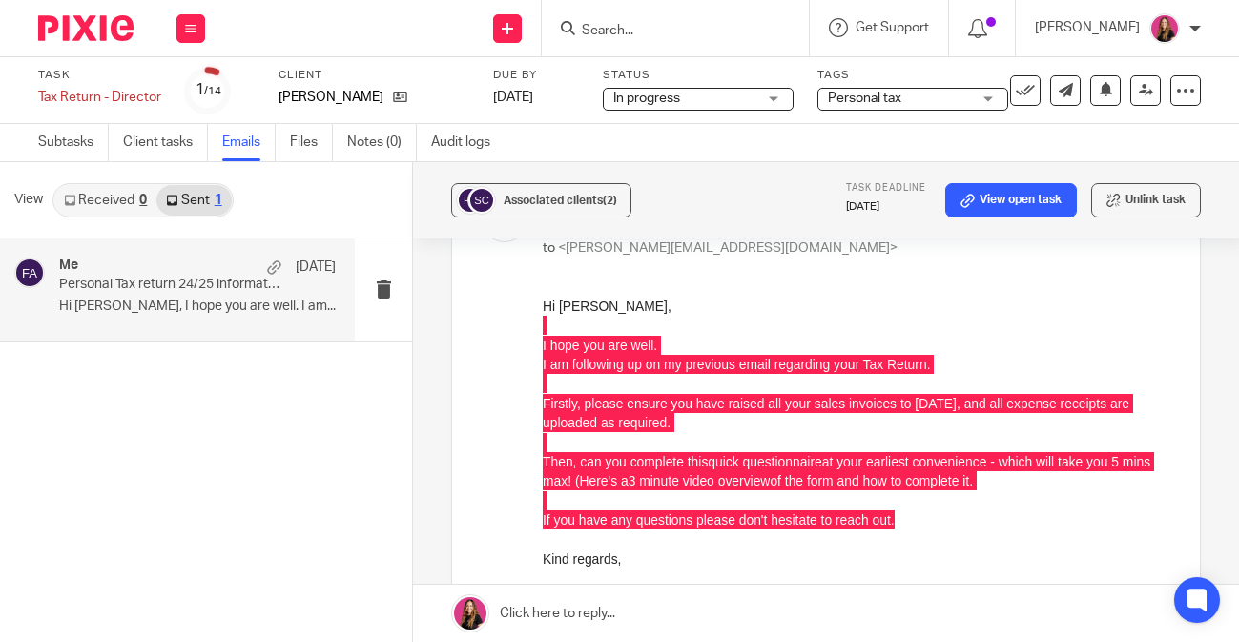
click at [580, 614] on link at bounding box center [826, 613] width 826 height 57
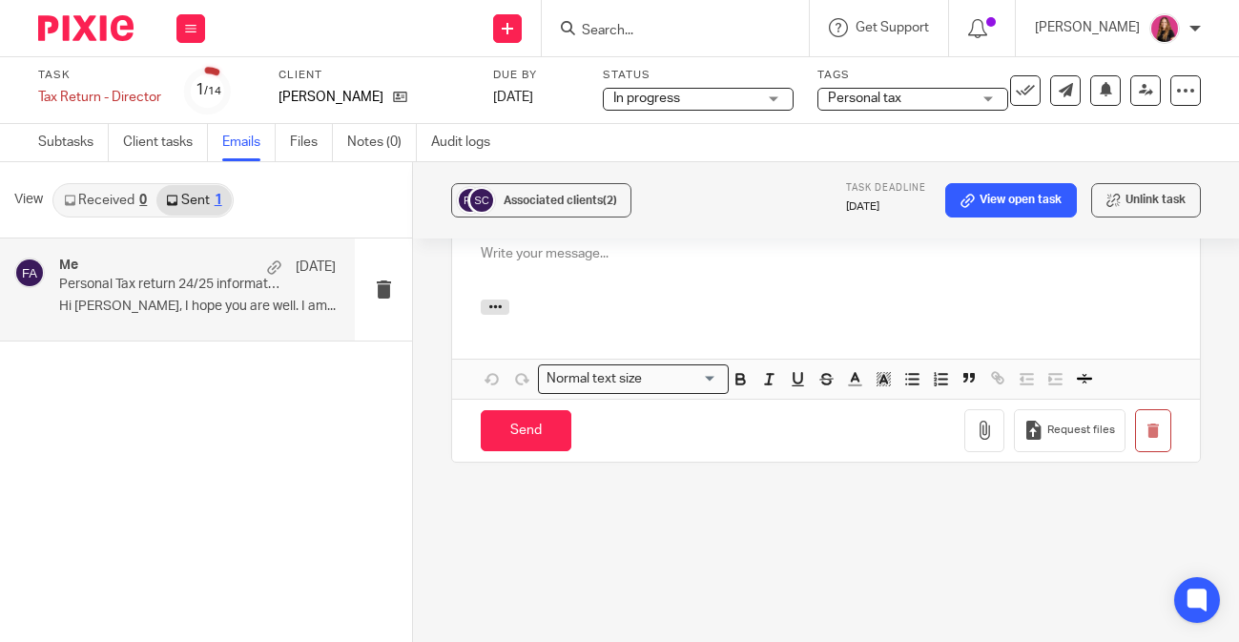
scroll to position [0, 0]
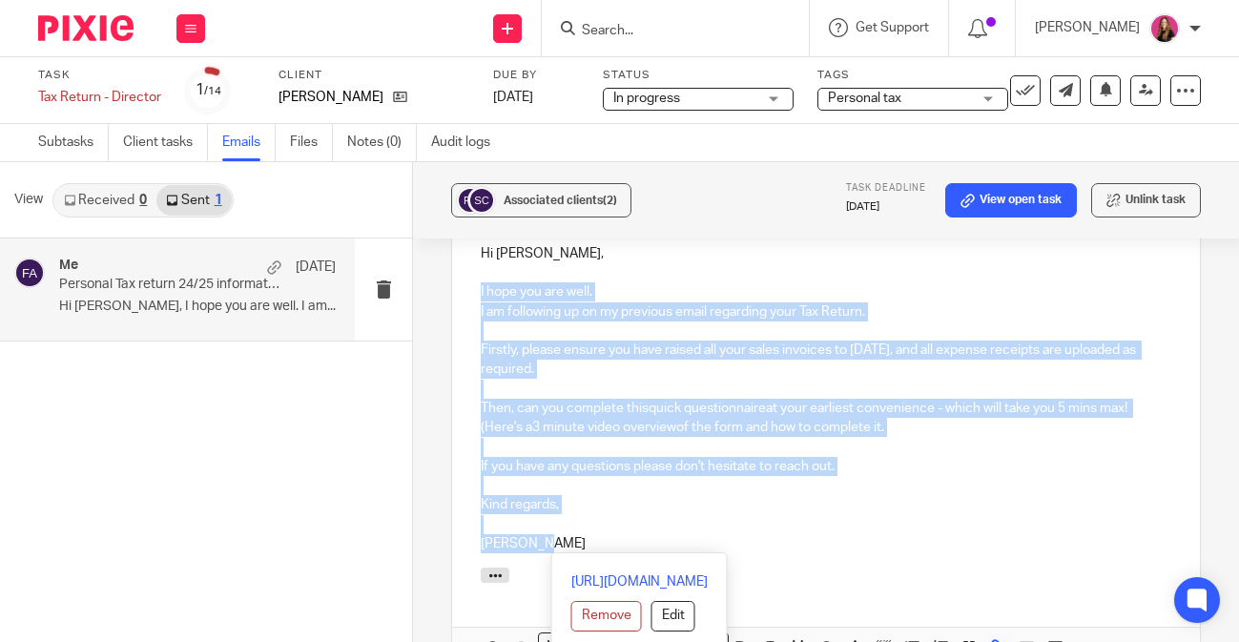
drag, startPoint x: 554, startPoint y: 550, endPoint x: 476, endPoint y: 300, distance: 262.0
click at [476, 299] on div "Hi Sophie, I hope you are well. I am following up on my previous email regardin…" at bounding box center [826, 396] width 748 height 343
copy div "I hope you are well. I am following up on my previous email regarding your Tax …"
click at [712, 322] on p "I am following up on my previous email regarding your Tax Return." at bounding box center [826, 311] width 691 height 19
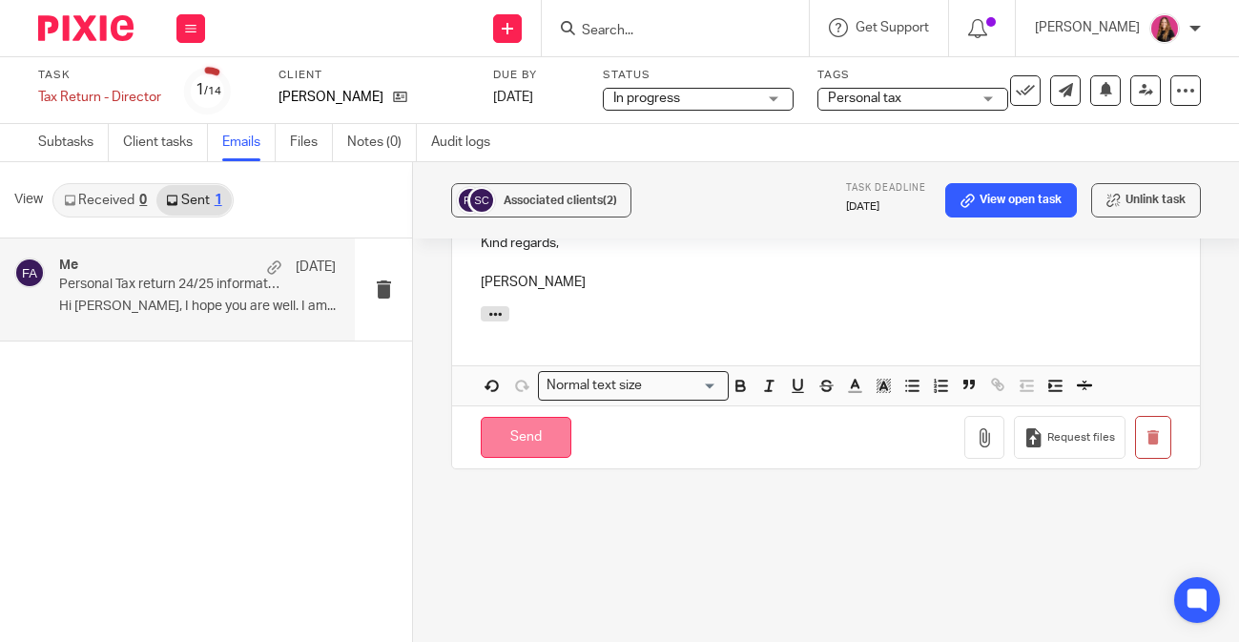
click at [521, 443] on input "Send" at bounding box center [526, 437] width 91 height 41
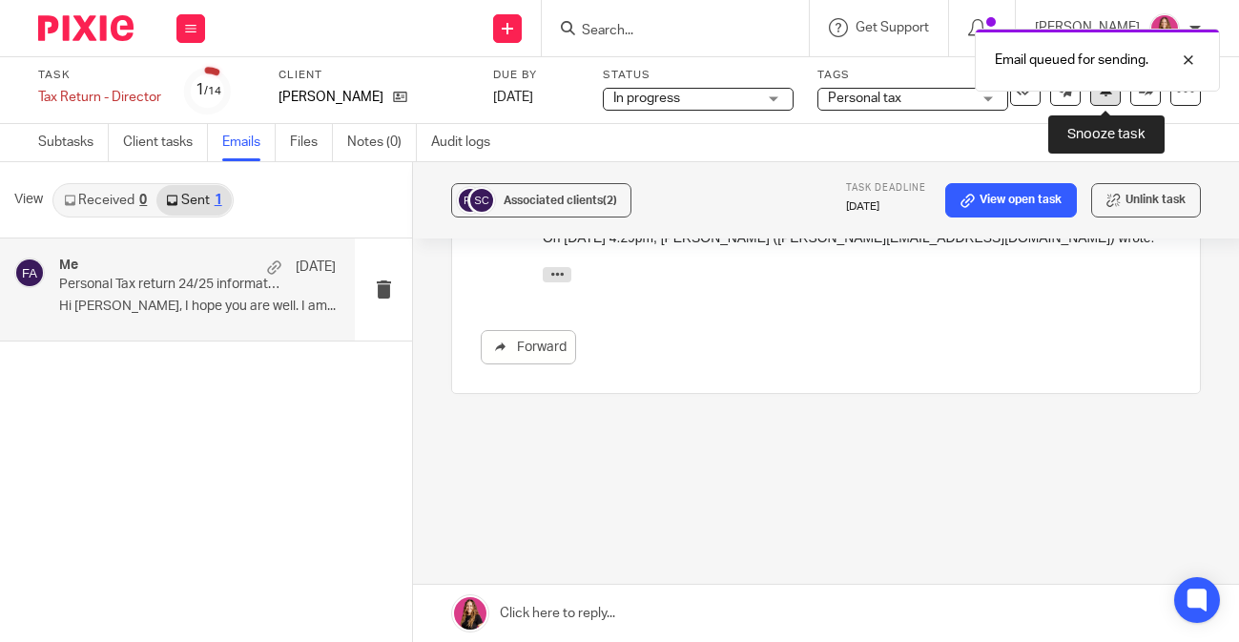
scroll to position [1554, 0]
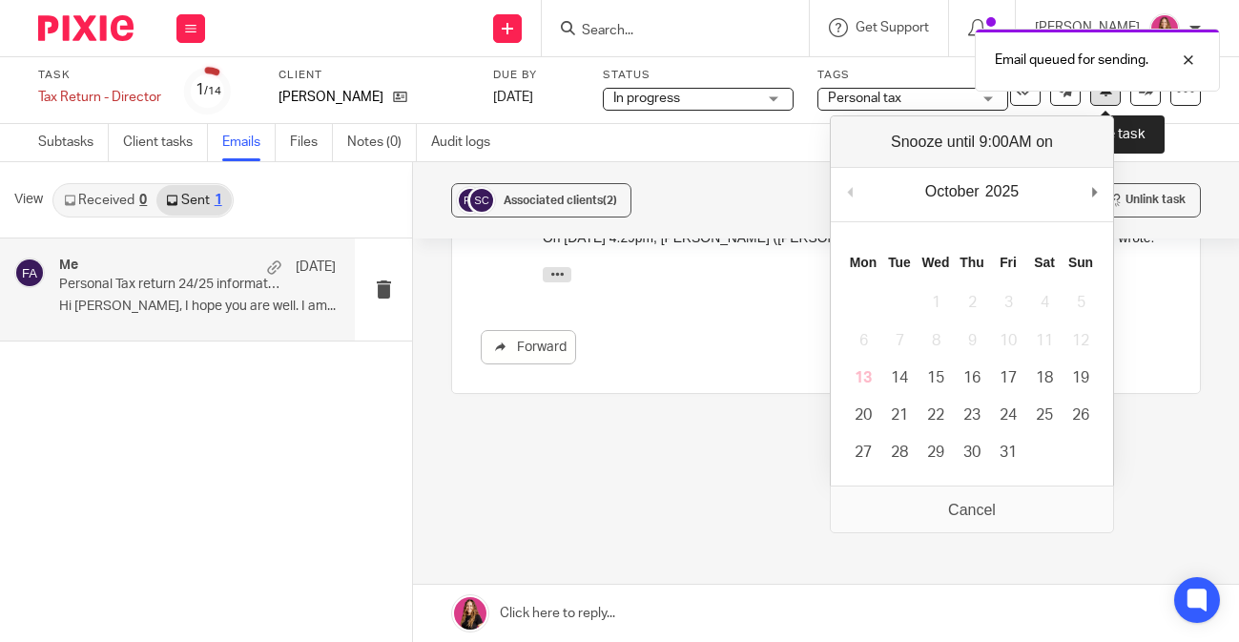
click at [1118, 99] on button at bounding box center [1106, 90] width 31 height 31
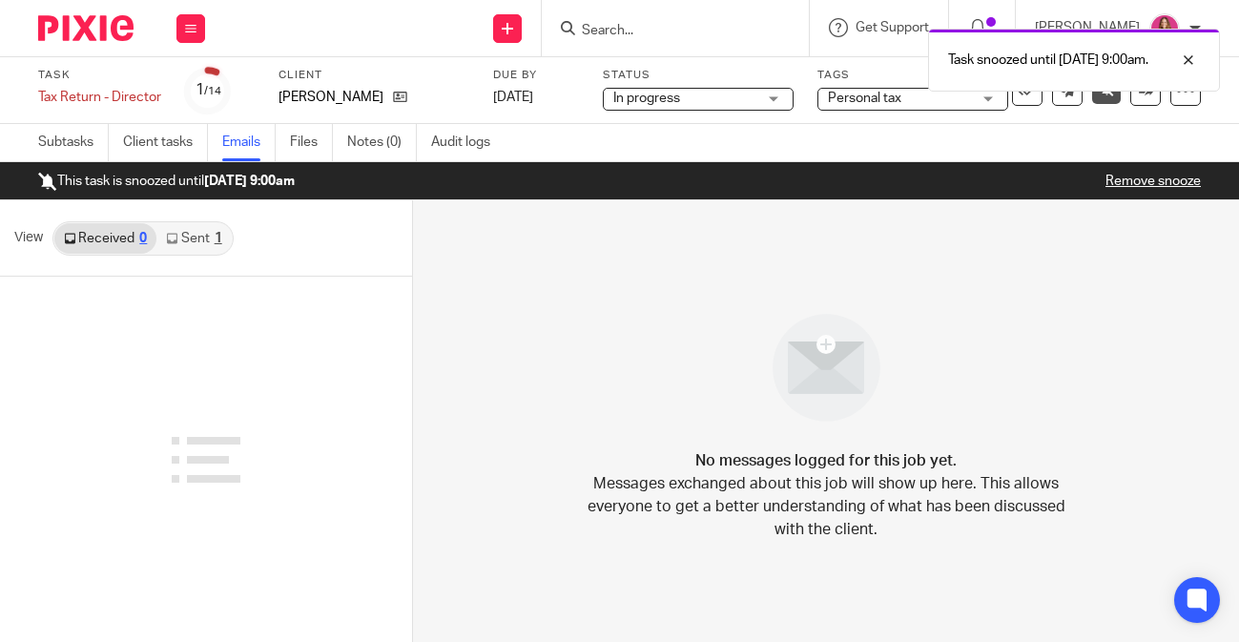
click at [88, 26] on img at bounding box center [85, 28] width 95 height 26
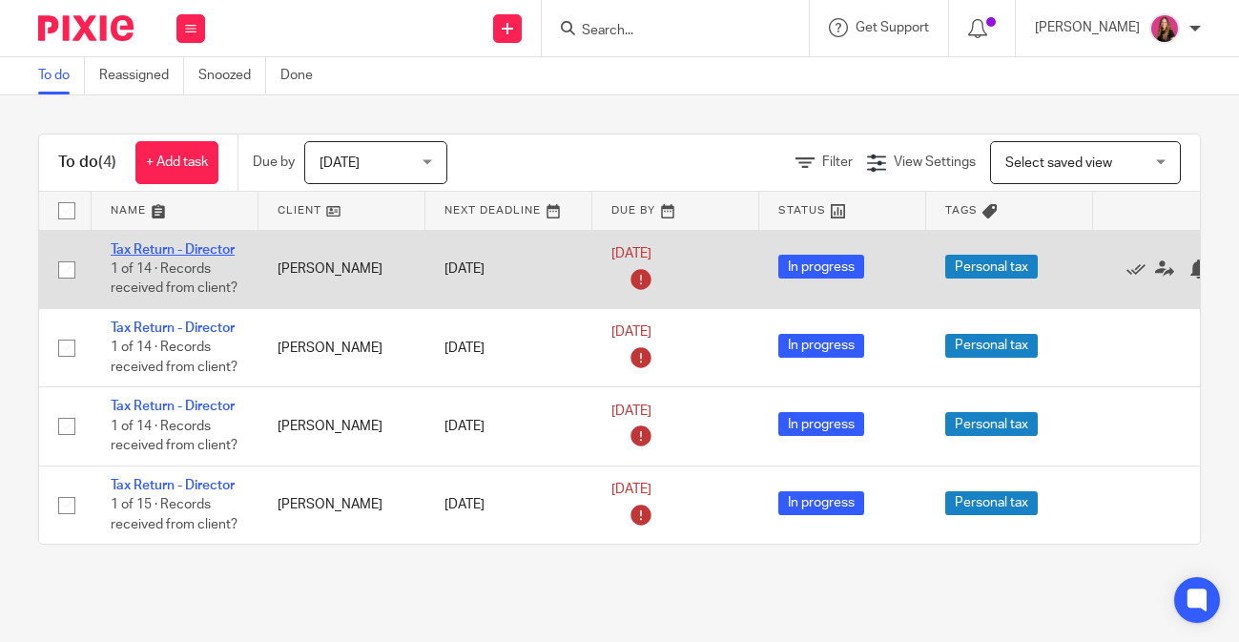
click at [186, 255] on link "Tax Return - Director" at bounding box center [173, 249] width 124 height 13
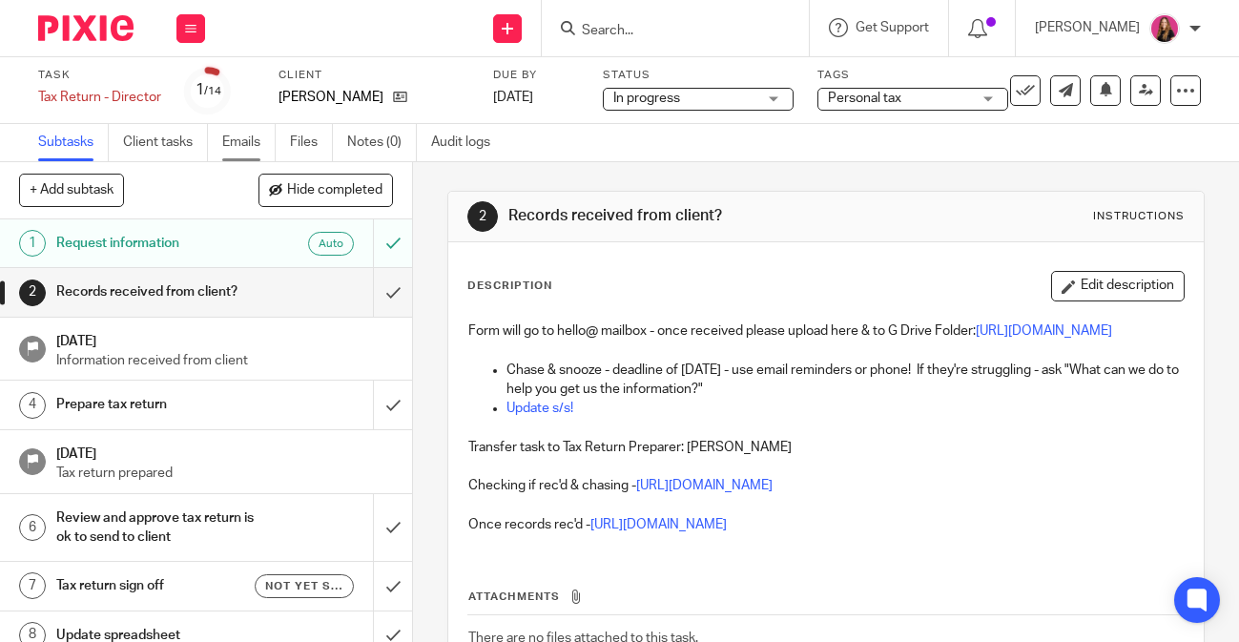
click at [253, 150] on link "Emails" at bounding box center [248, 142] width 53 height 37
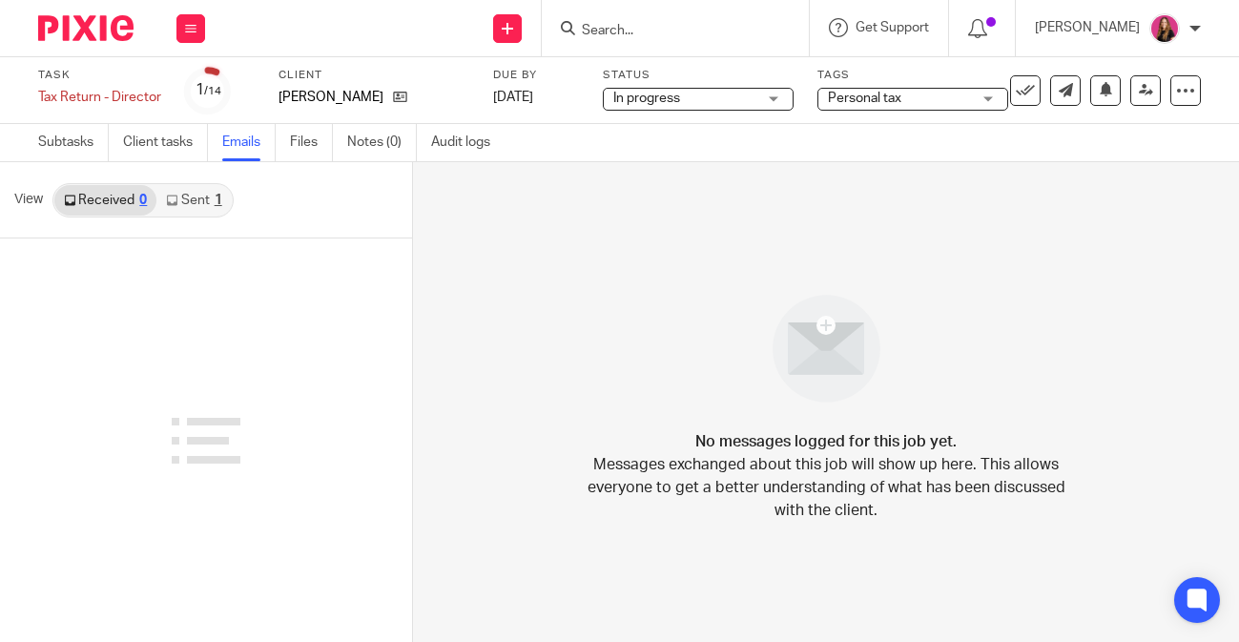
click at [197, 206] on link "Sent 1" at bounding box center [193, 200] width 74 height 31
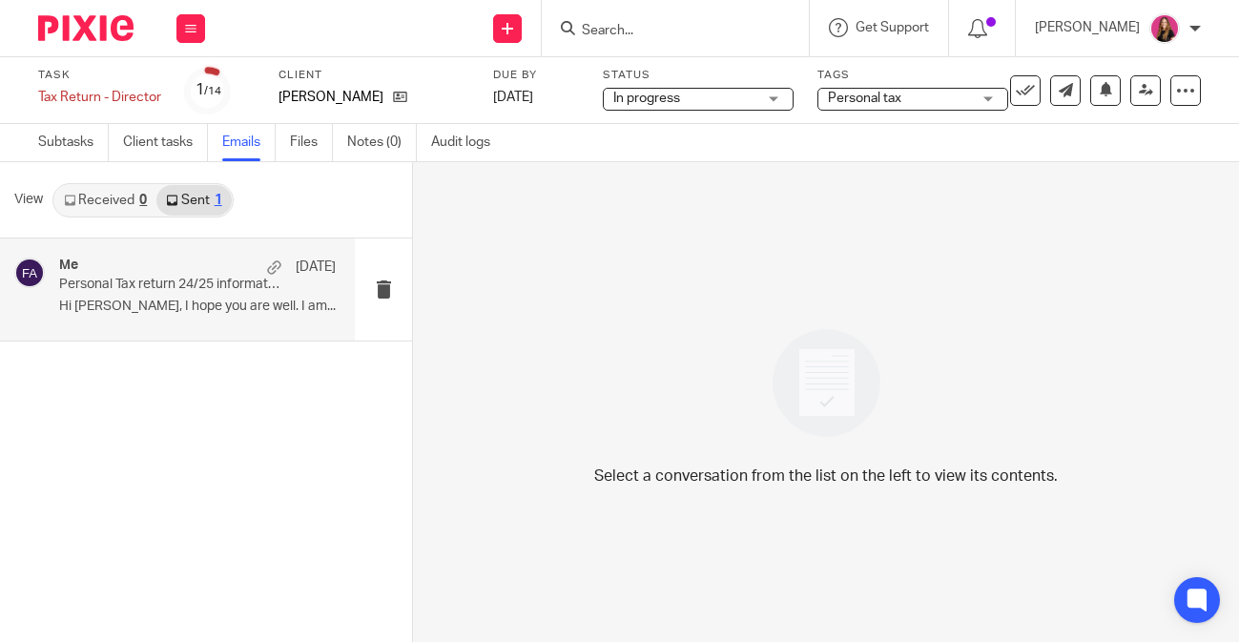
click at [177, 281] on p "Personal Tax return 24/25 information" at bounding box center [169, 285] width 221 height 16
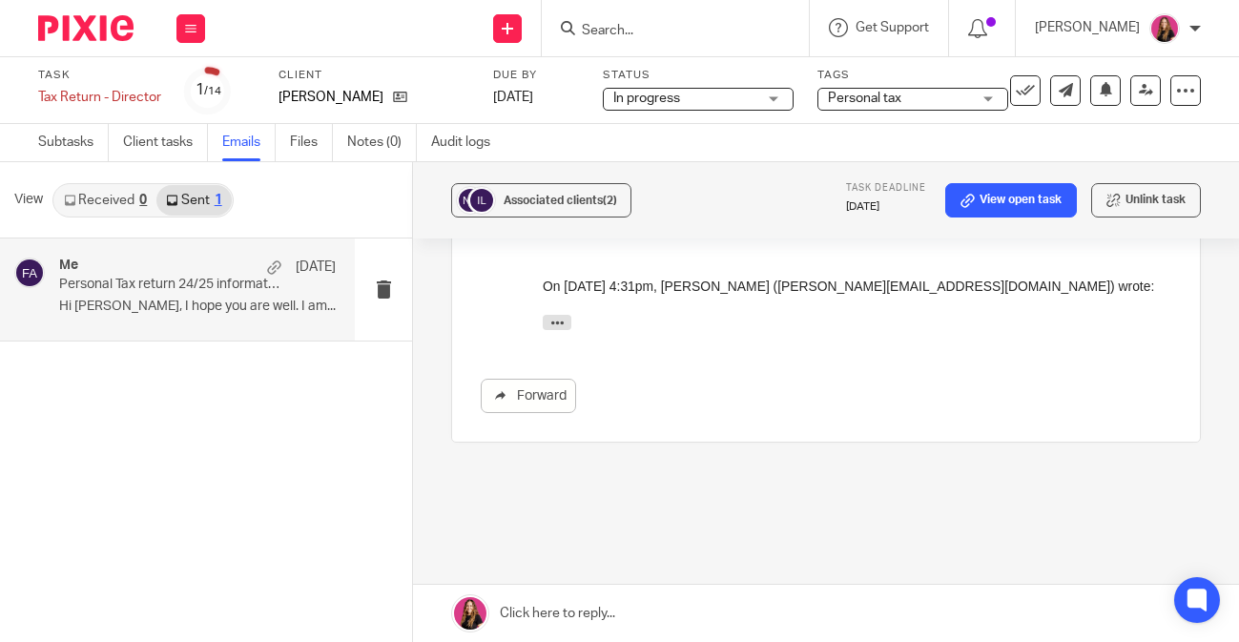
click at [595, 610] on link at bounding box center [826, 613] width 826 height 57
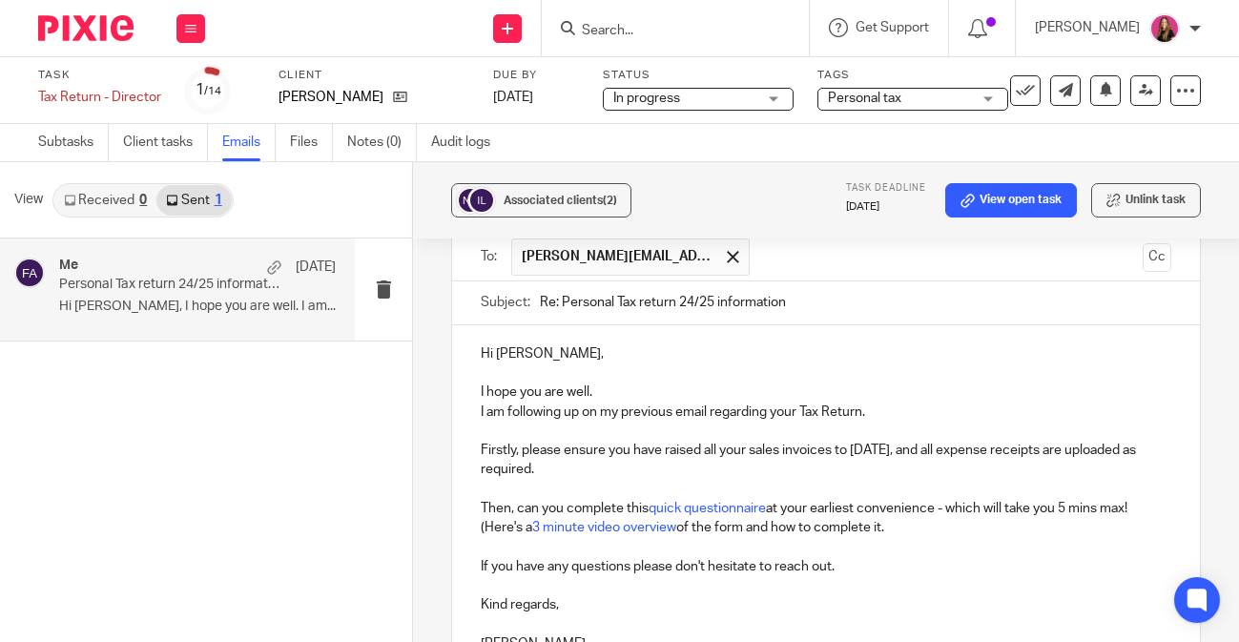
scroll to position [1823, 0]
click at [529, 364] on p "Hi Nicole," at bounding box center [826, 355] width 691 height 19
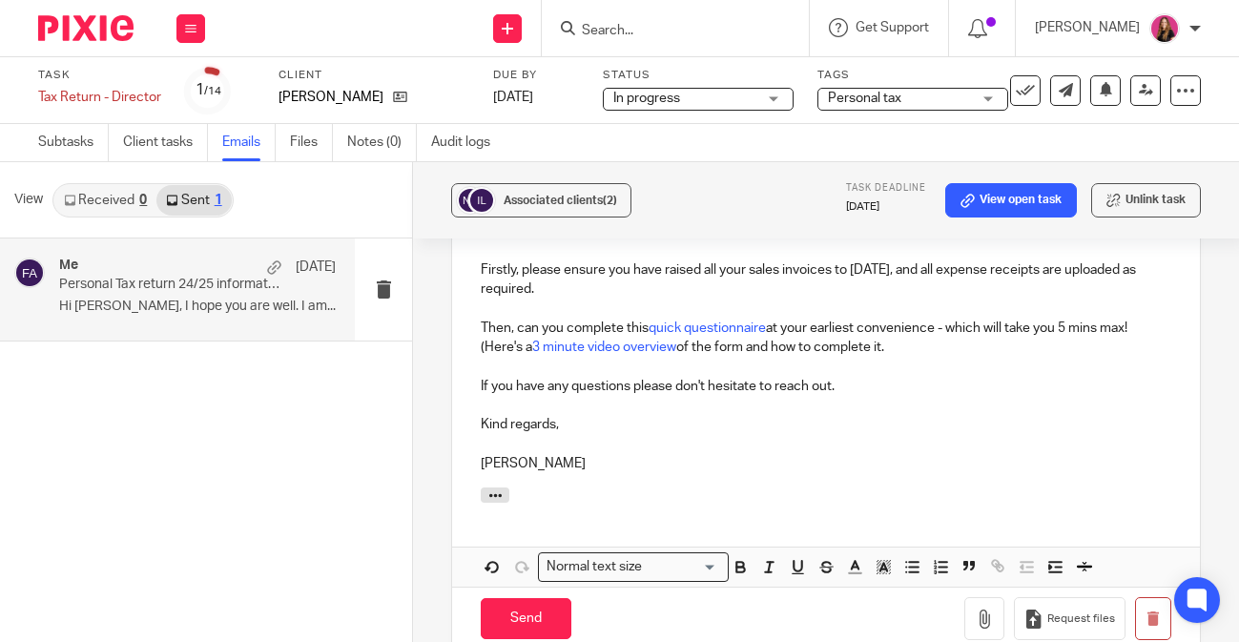
scroll to position [2028, 0]
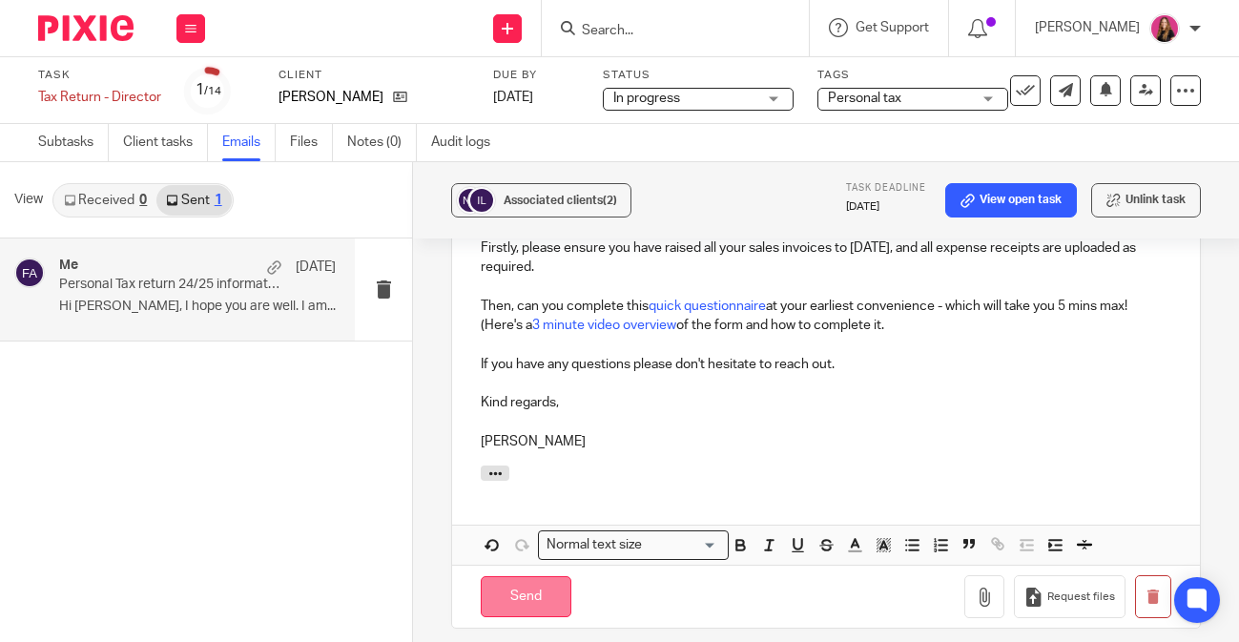
click at [530, 589] on input "Send" at bounding box center [526, 596] width 91 height 41
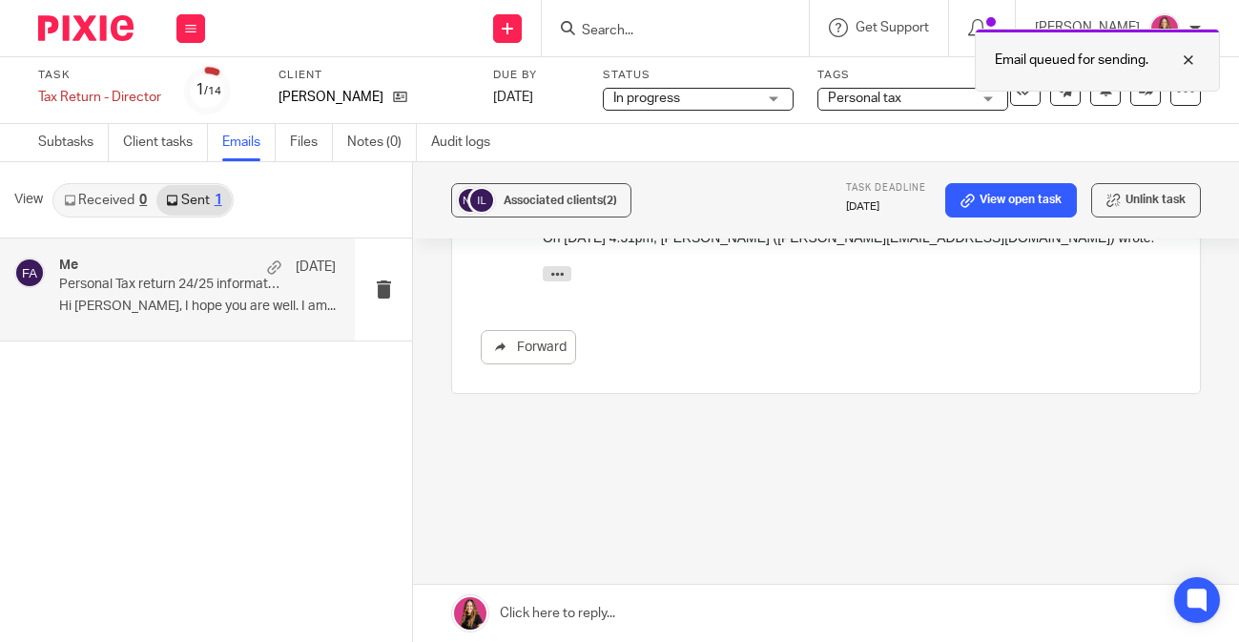
click at [1101, 91] on div "Email queued for sending." at bounding box center [1097, 60] width 245 height 63
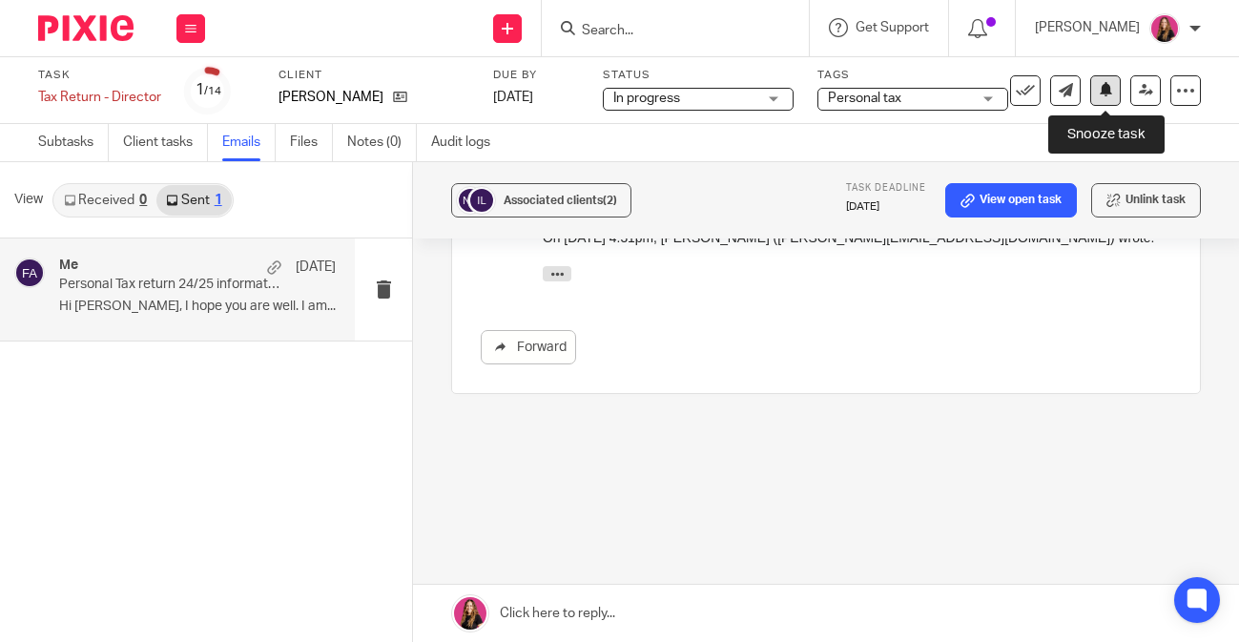
click at [1099, 83] on button at bounding box center [1106, 90] width 31 height 31
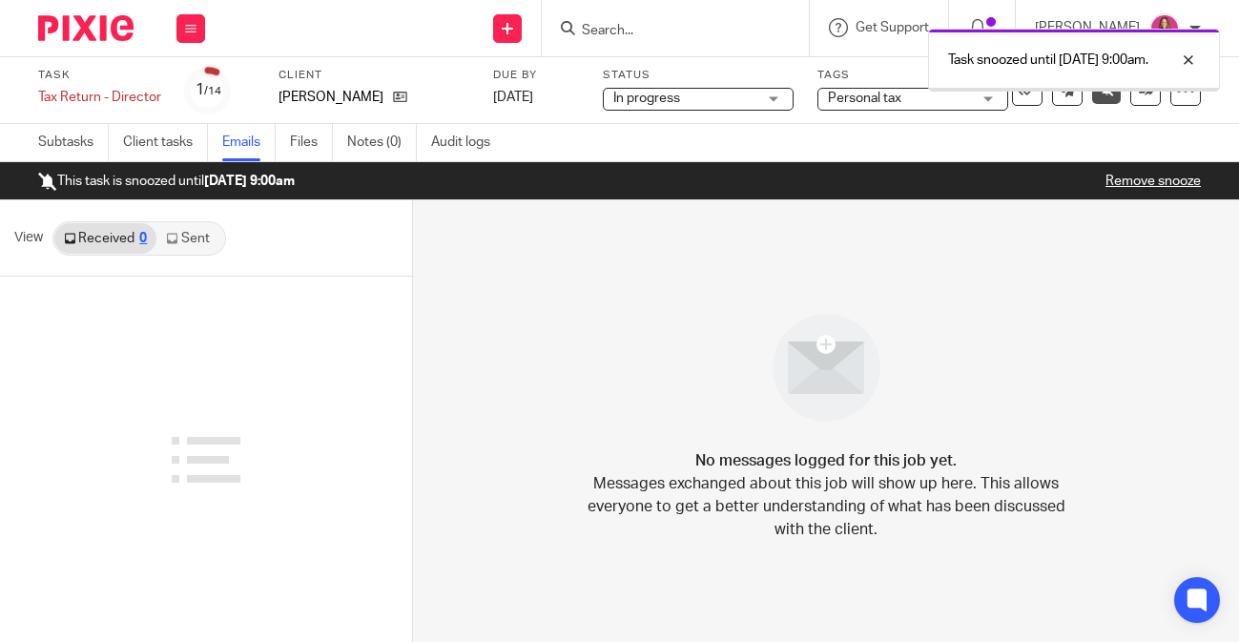
click at [97, 31] on img at bounding box center [85, 28] width 95 height 26
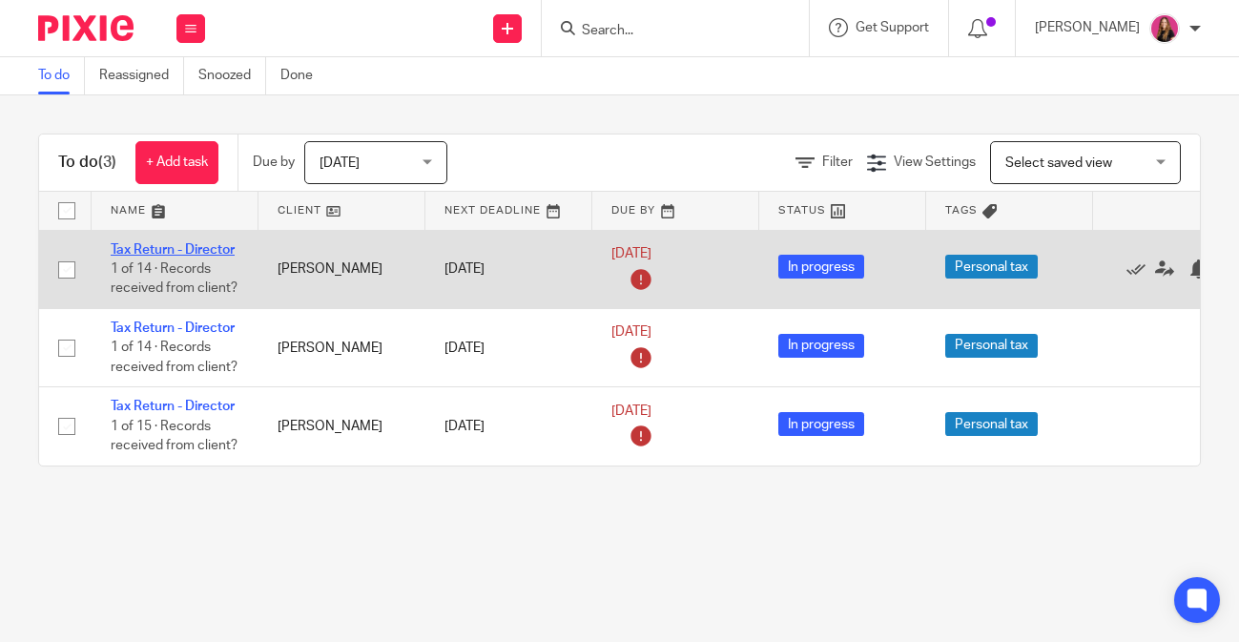
click at [176, 250] on link "Tax Return - Director" at bounding box center [173, 249] width 124 height 13
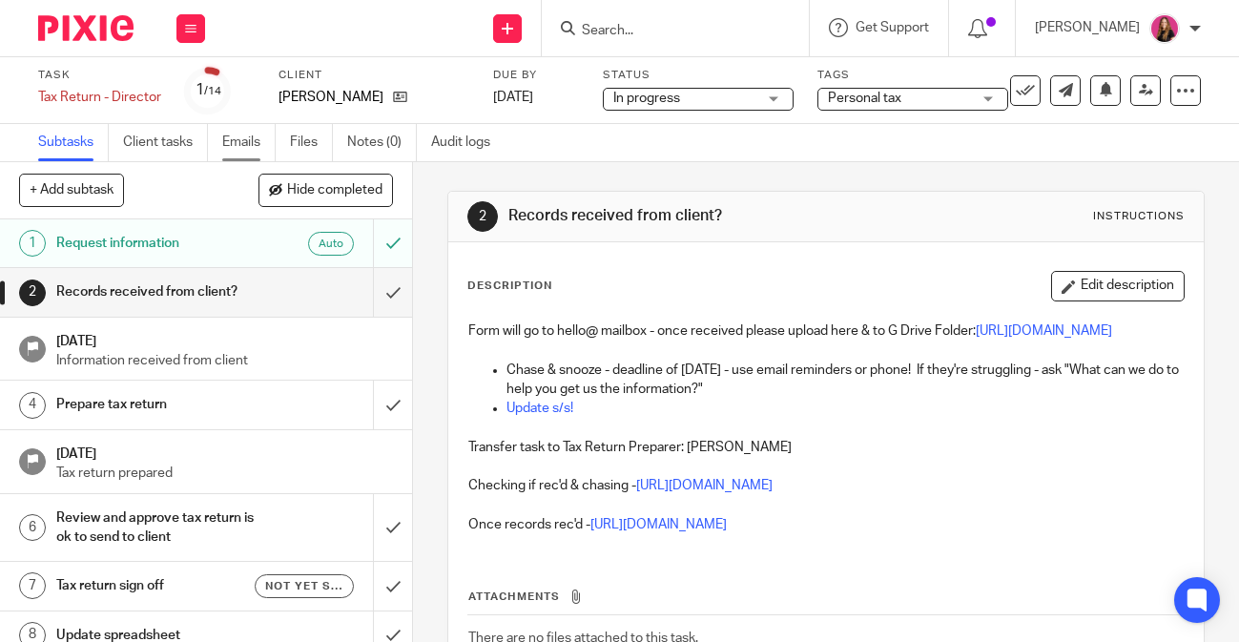
click at [248, 147] on link "Emails" at bounding box center [248, 142] width 53 height 37
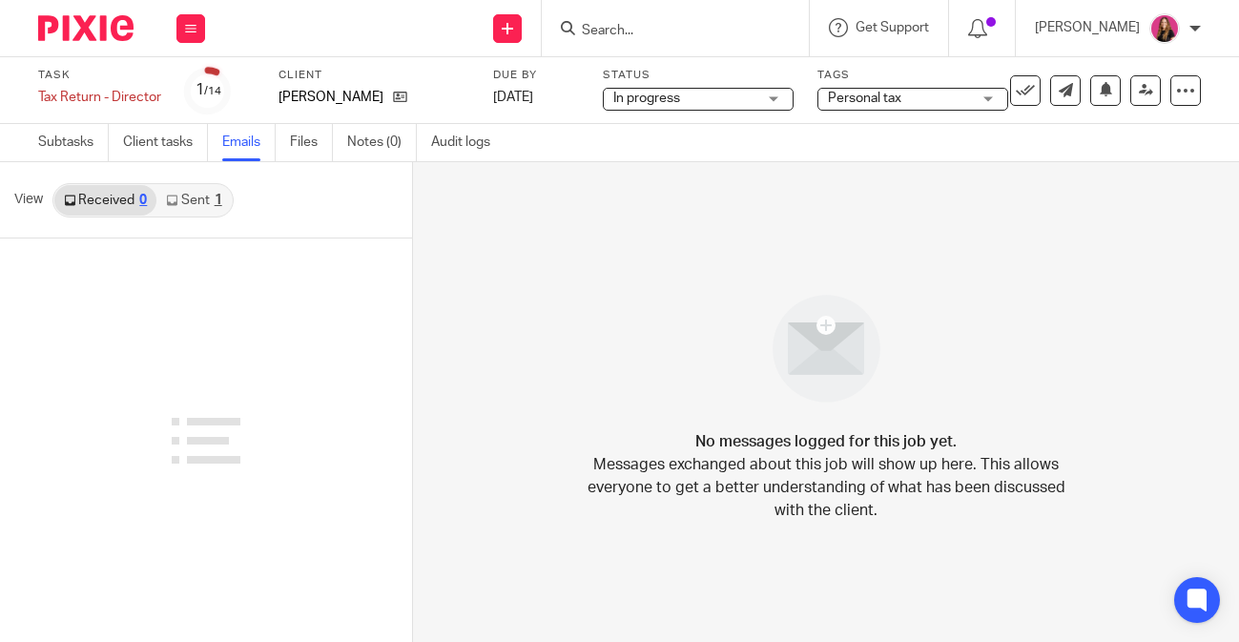
click at [198, 205] on link "Sent 1" at bounding box center [193, 200] width 74 height 31
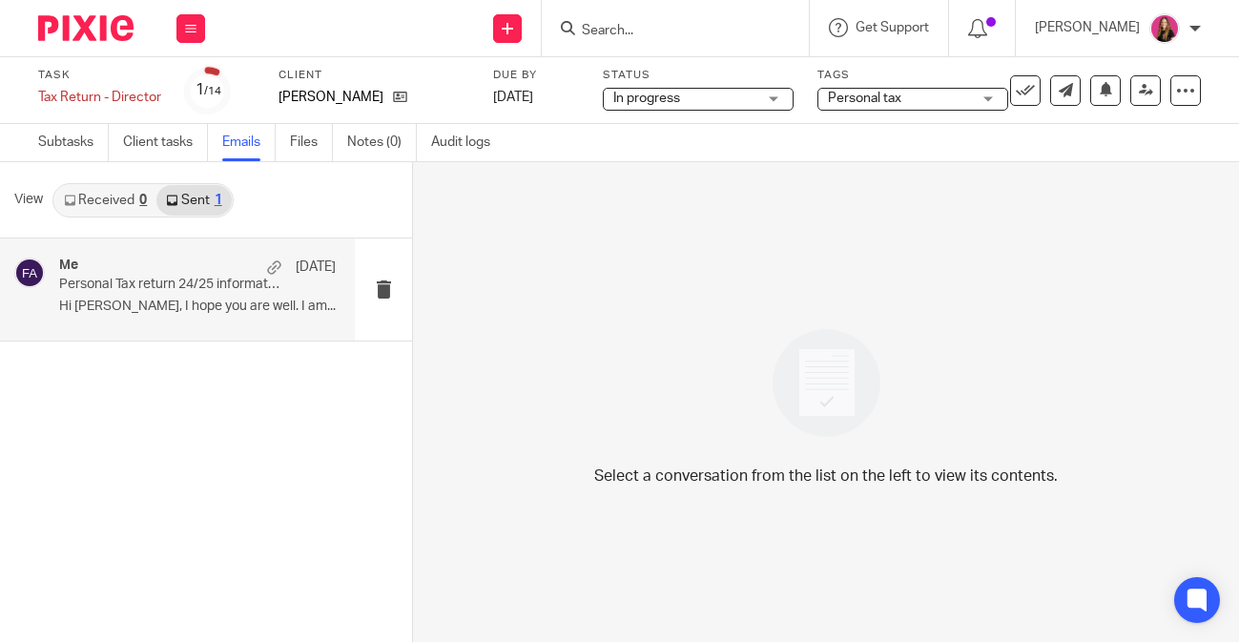
click at [205, 286] on p "Personal Tax return 24/25 information" at bounding box center [169, 285] width 221 height 16
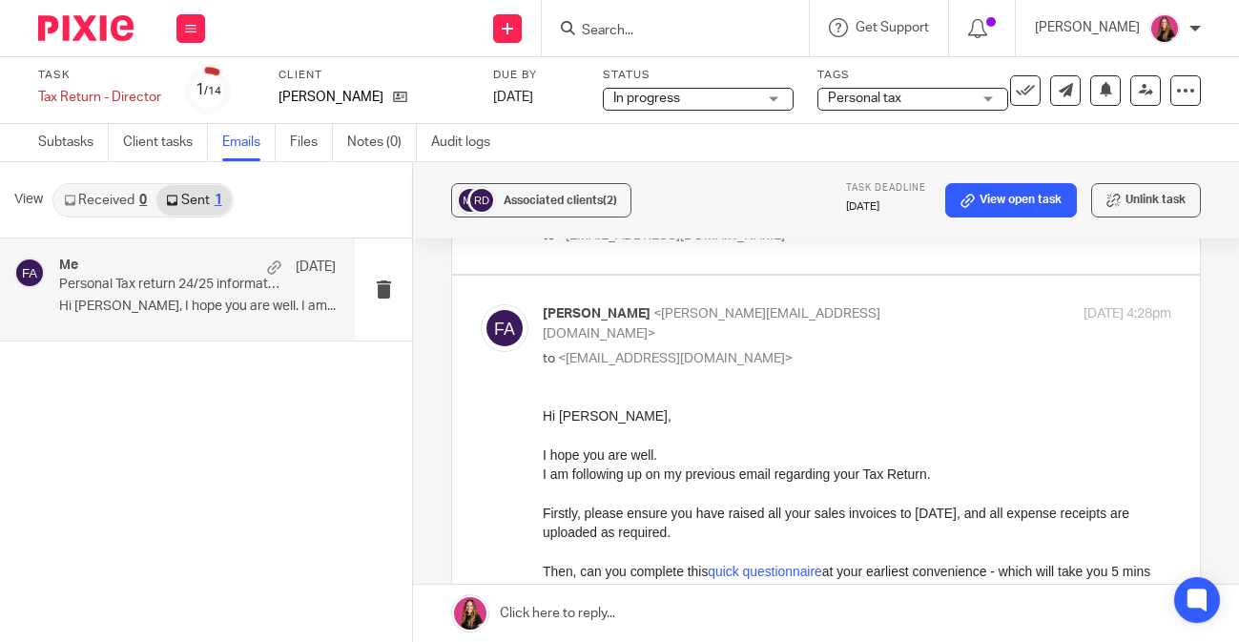
scroll to position [697, 0]
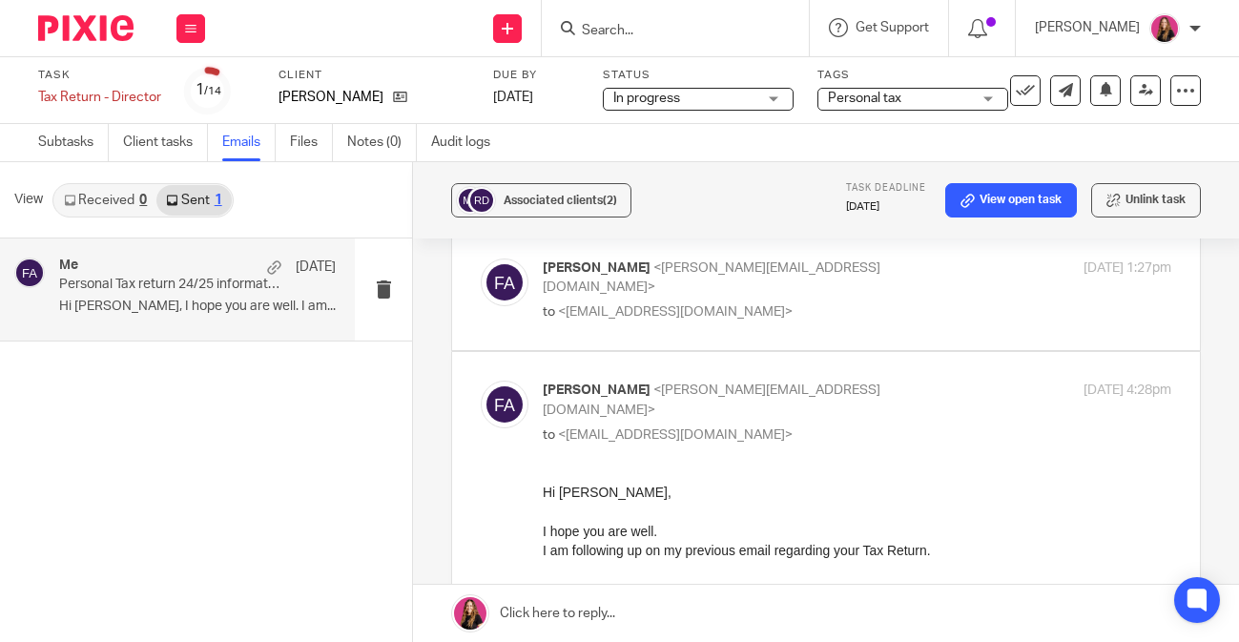
click at [848, 341] on label at bounding box center [826, 290] width 748 height 121
click at [481, 259] on input "checkbox" at bounding box center [480, 258] width 1 height 1
checkbox input "true"
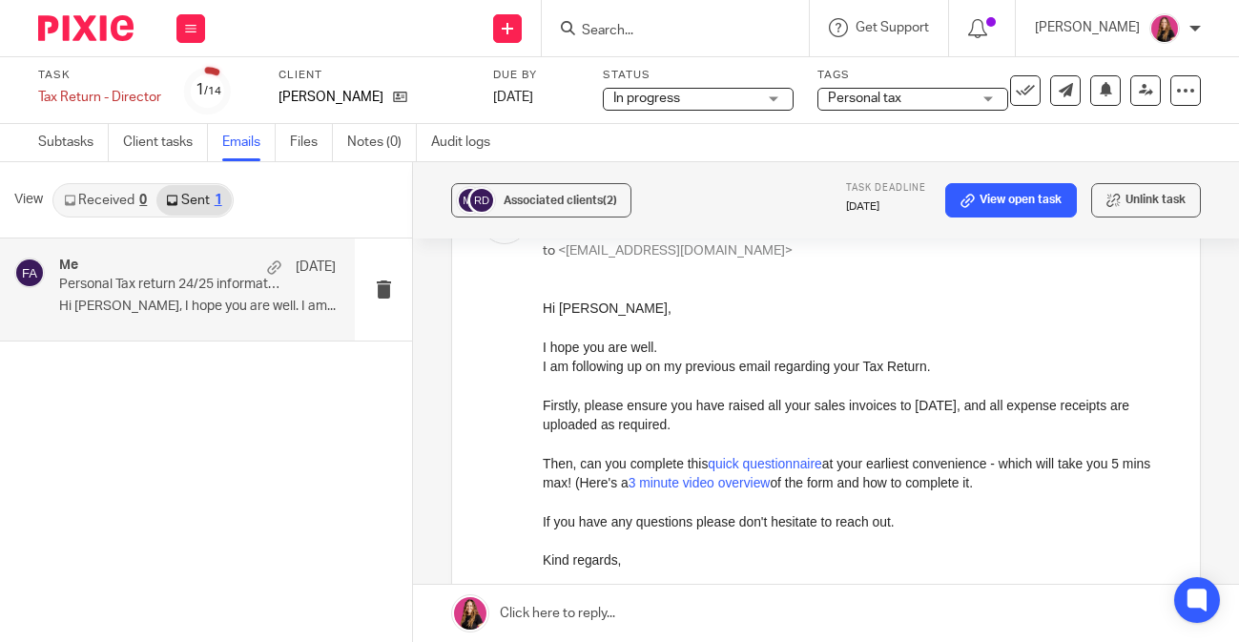
scroll to position [1406, 0]
click at [673, 25] on input "Search" at bounding box center [666, 31] width 172 height 17
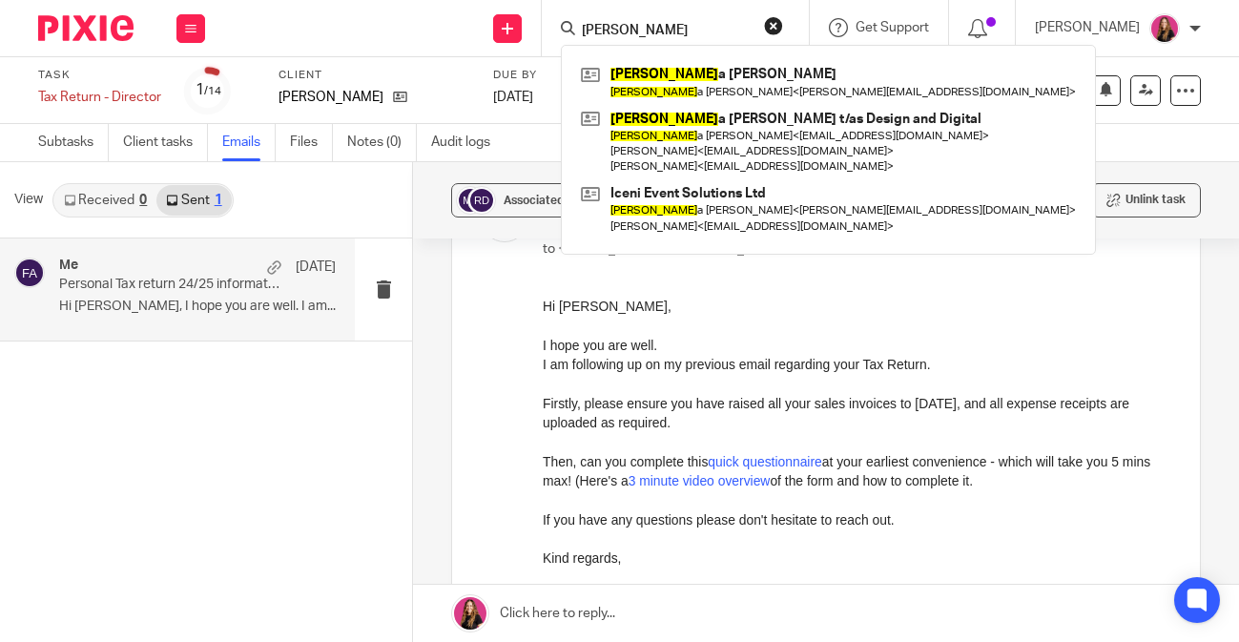
type input "nicol"
click at [846, 375] on div "Hi Richard, I hope you are well. I am following up on my previous email regardi…" at bounding box center [857, 503] width 629 height 412
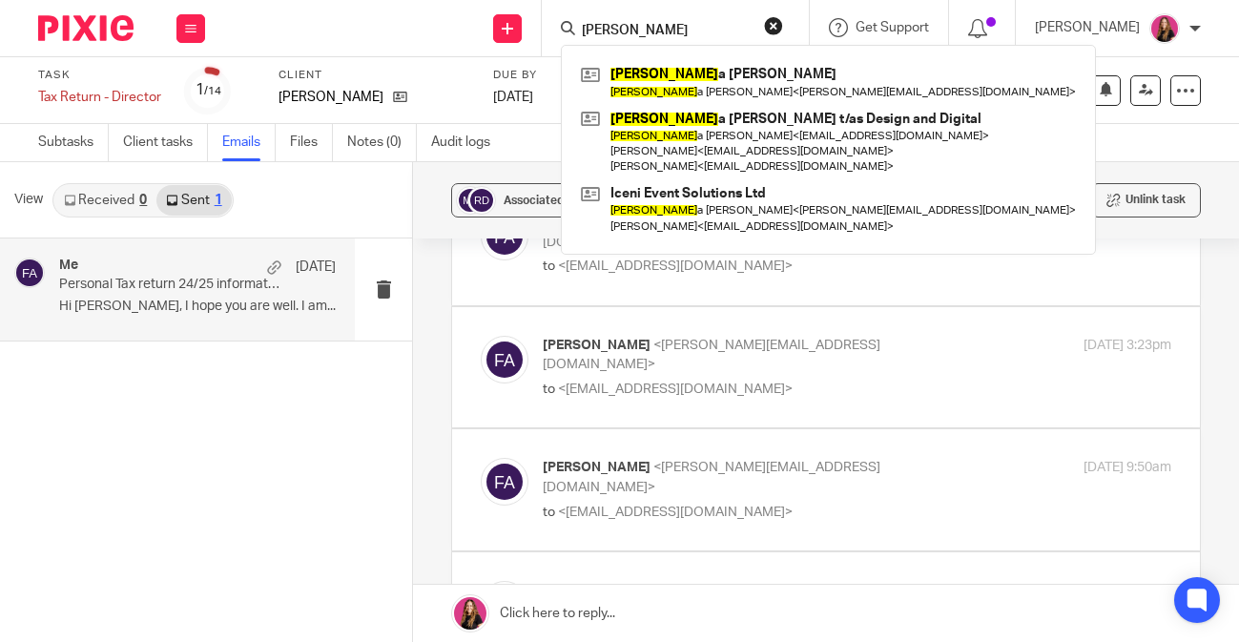
scroll to position [0, 0]
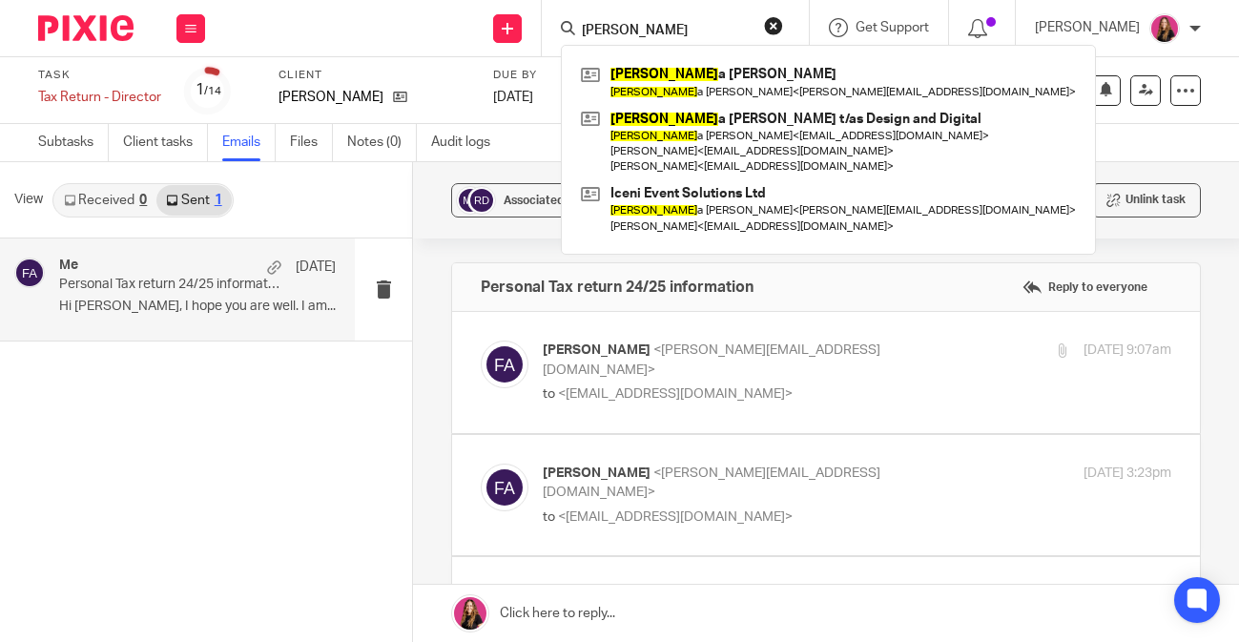
click at [846, 365] on div "Francesca Allebone <frankie@pinkpigfinancials.co.uk> to <dickieday1979@outlook.…" at bounding box center [752, 373] width 419 height 64
checkbox input "true"
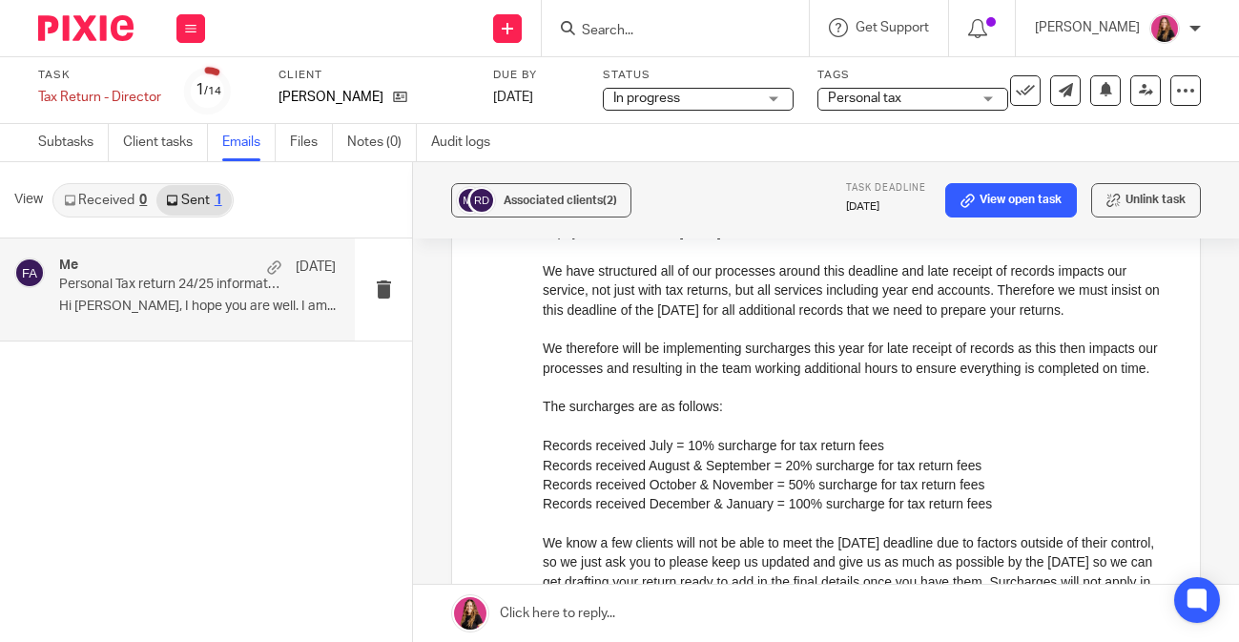
scroll to position [620, 0]
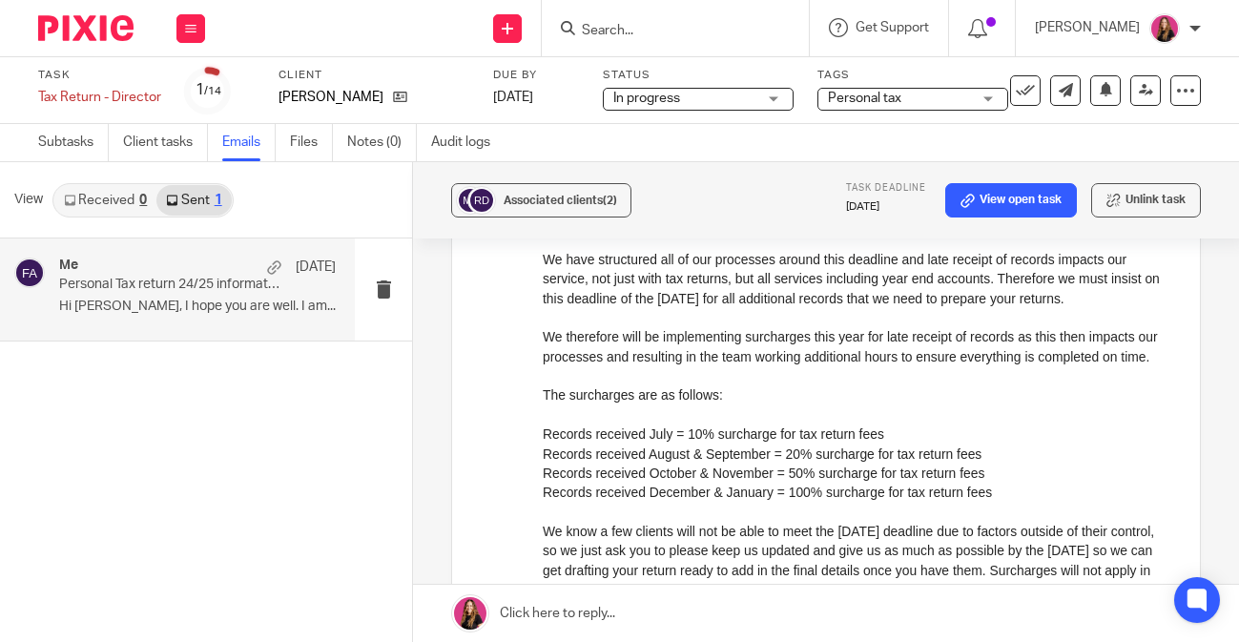
click at [658, 43] on div at bounding box center [675, 28] width 267 height 56
click at [653, 9] on div at bounding box center [675, 28] width 267 height 56
click at [632, 19] on form at bounding box center [681, 28] width 203 height 24
click at [594, 51] on div at bounding box center [675, 28] width 267 height 56
click at [603, 42] on div at bounding box center [675, 28] width 267 height 56
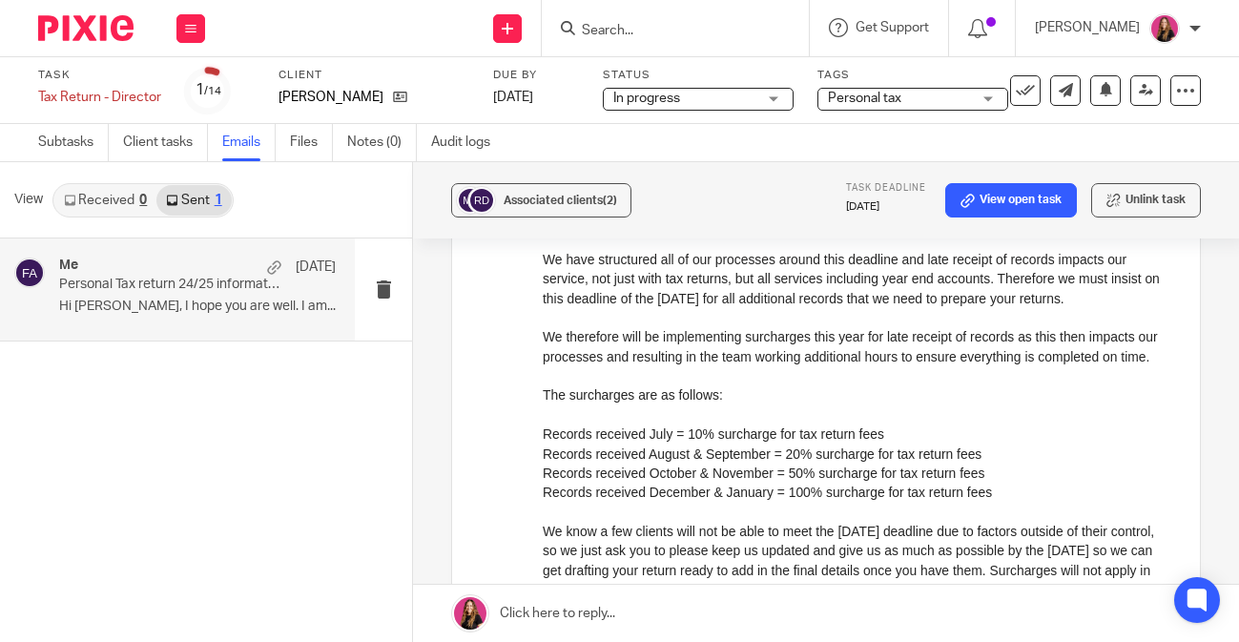
click at [611, 38] on input "Search" at bounding box center [666, 31] width 172 height 17
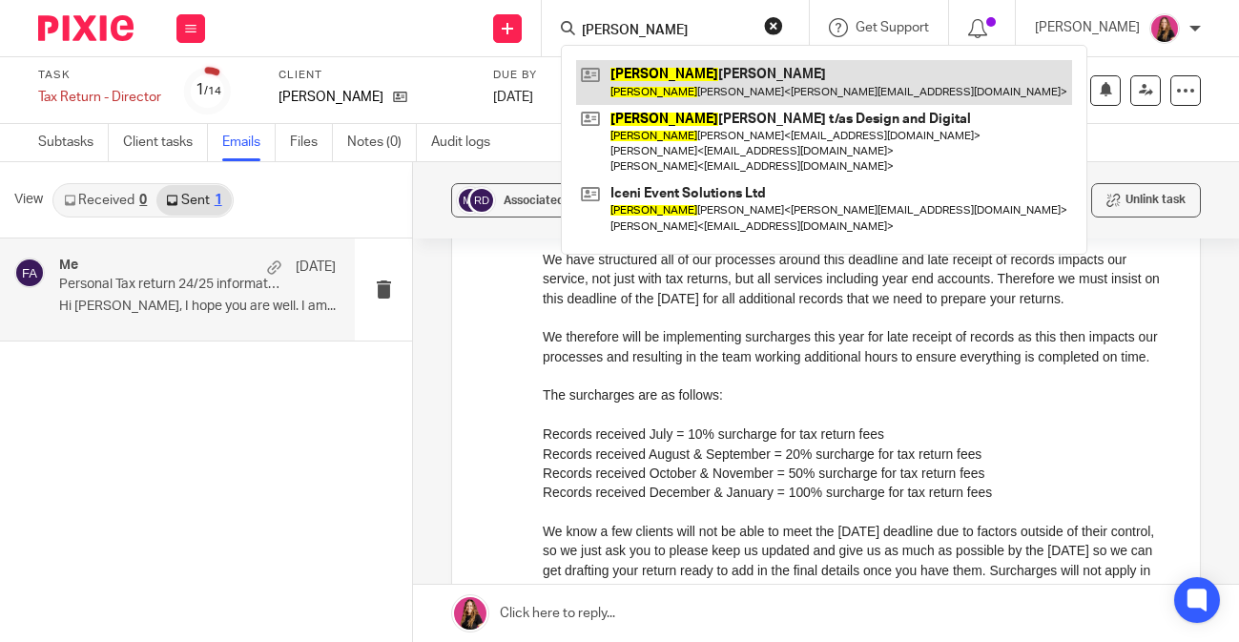
type input "nicola"
click at [671, 67] on link at bounding box center [824, 82] width 496 height 44
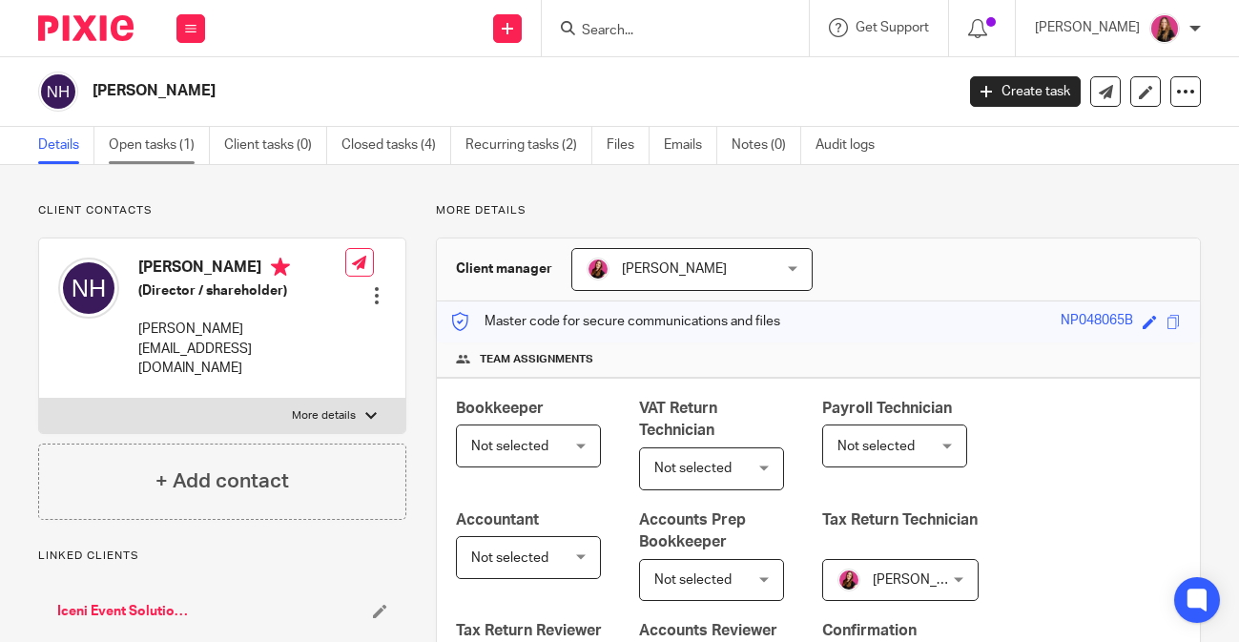
click at [179, 147] on link "Open tasks (1)" at bounding box center [159, 145] width 101 height 37
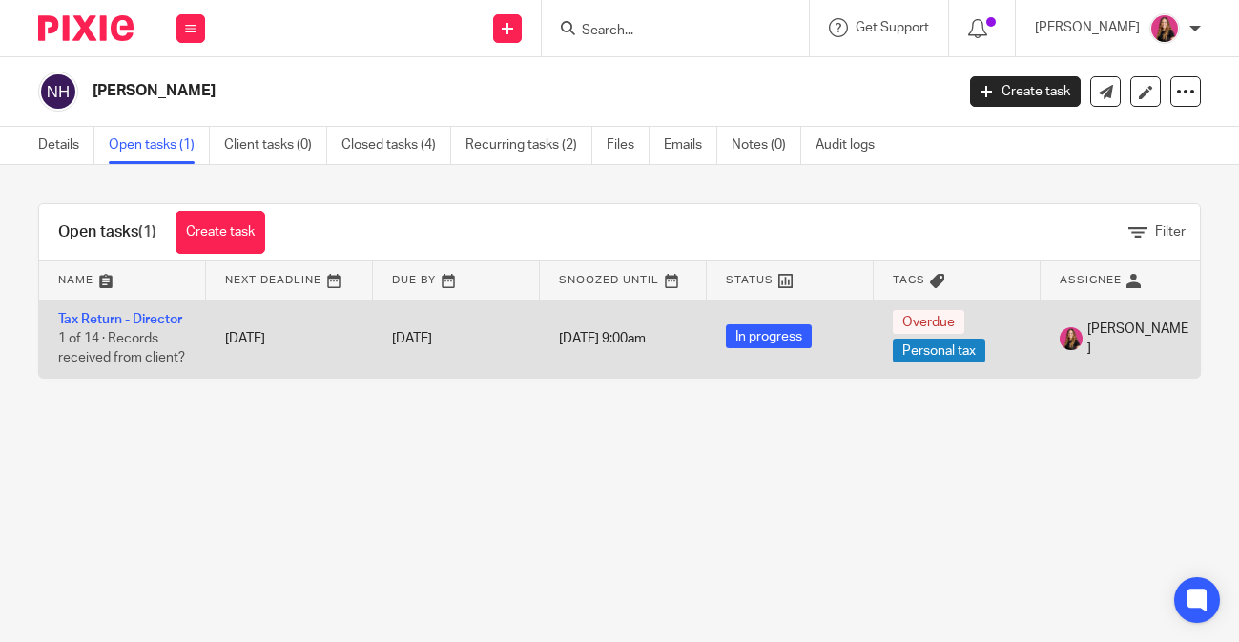
click at [206, 321] on td "30 Apr 2025" at bounding box center [289, 339] width 167 height 78
click at [165, 322] on link "Tax Return - Director" at bounding box center [120, 319] width 124 height 13
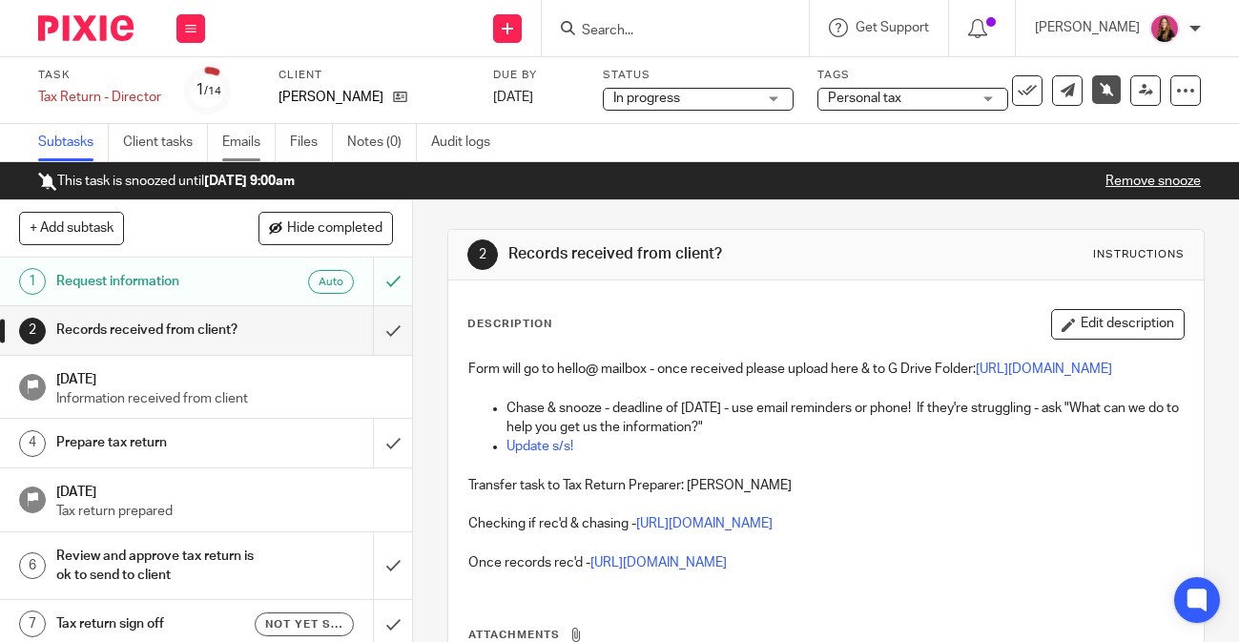
click at [248, 135] on link "Emails" at bounding box center [248, 142] width 53 height 37
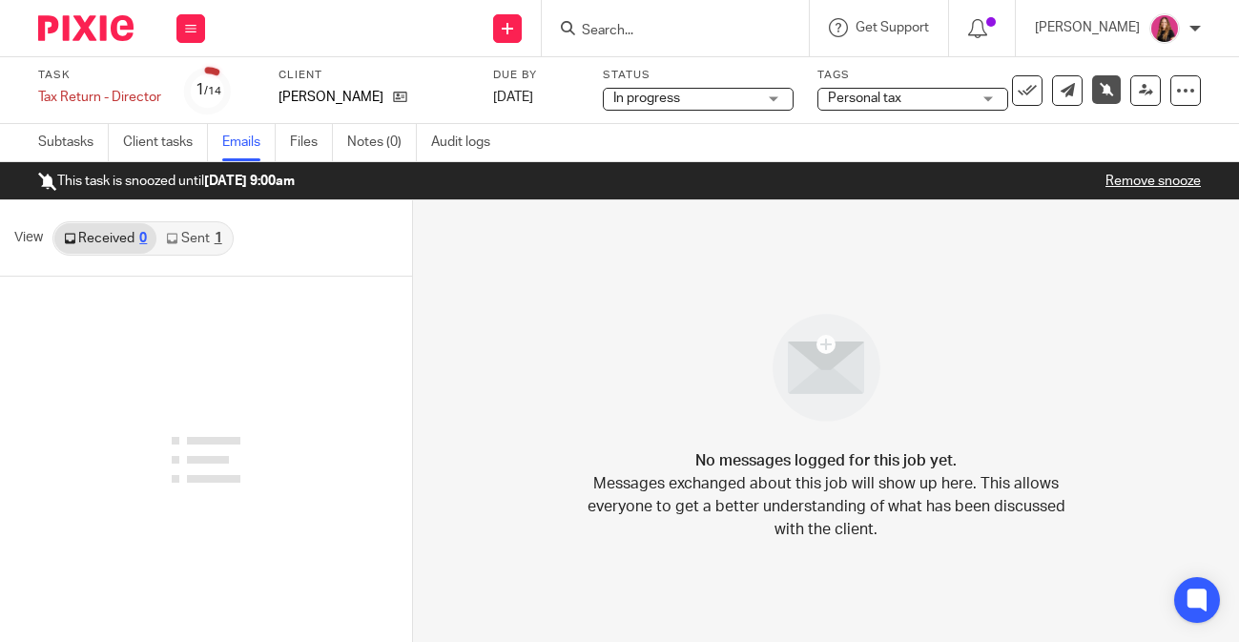
click at [219, 244] on div "1" at bounding box center [219, 238] width 8 height 13
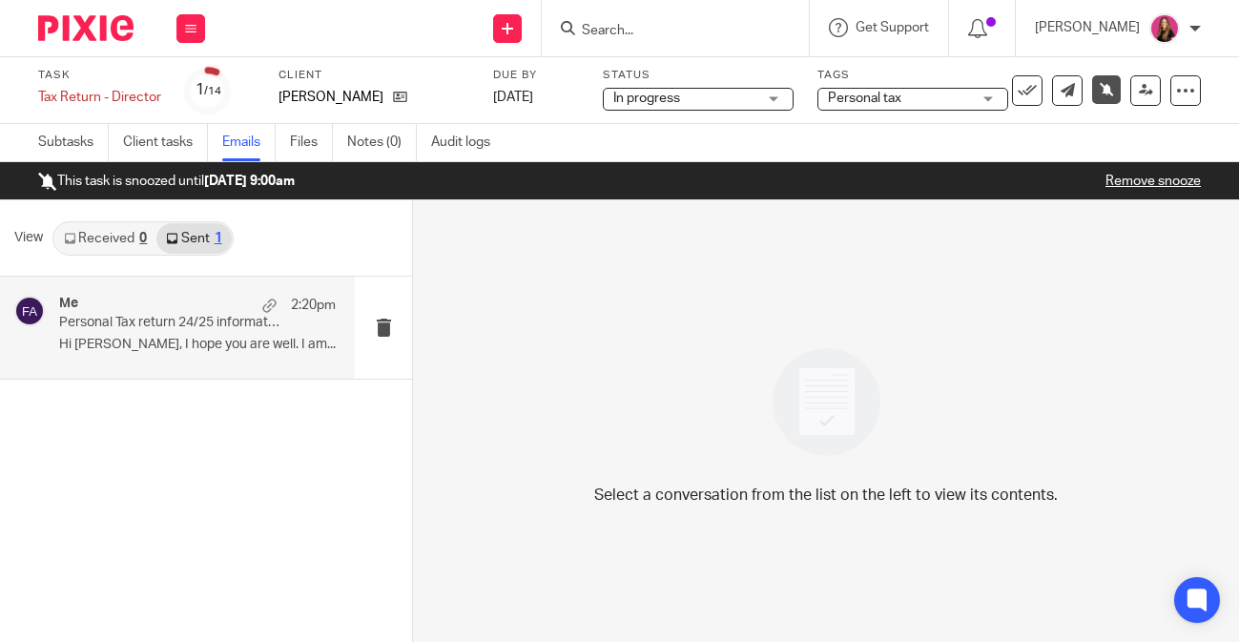
click at [255, 355] on div "Me 2:20pm Personal Tax return 24/25 information Hi [PERSON_NAME], I hope you ar…" at bounding box center [197, 328] width 277 height 64
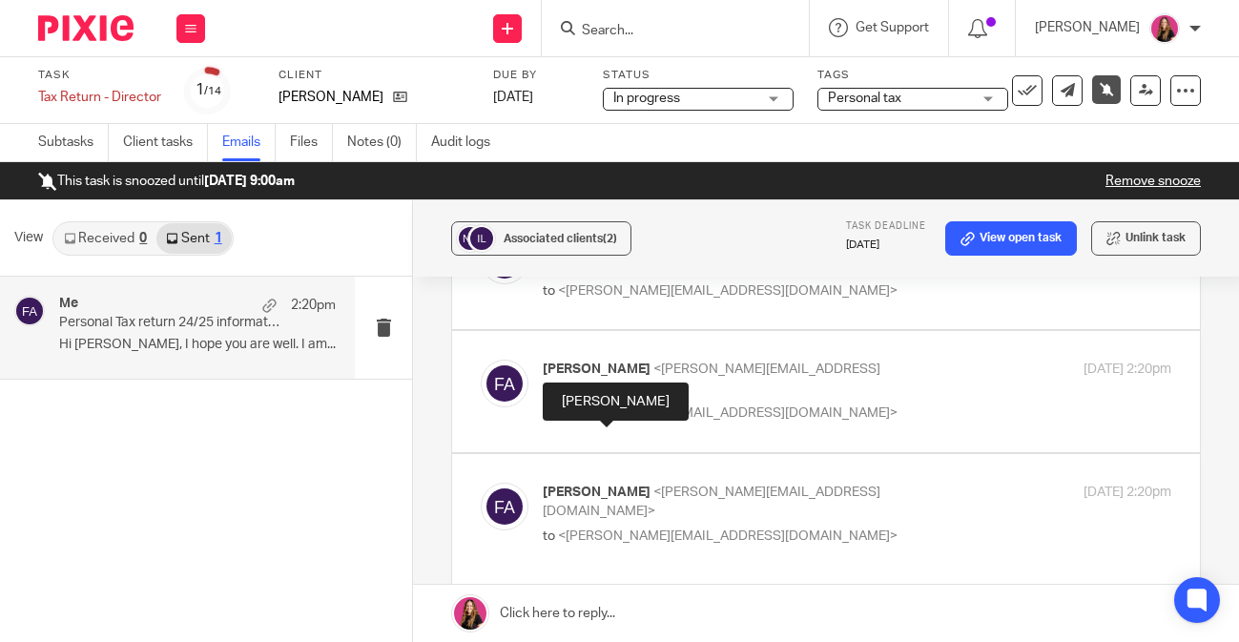
scroll to position [846, 0]
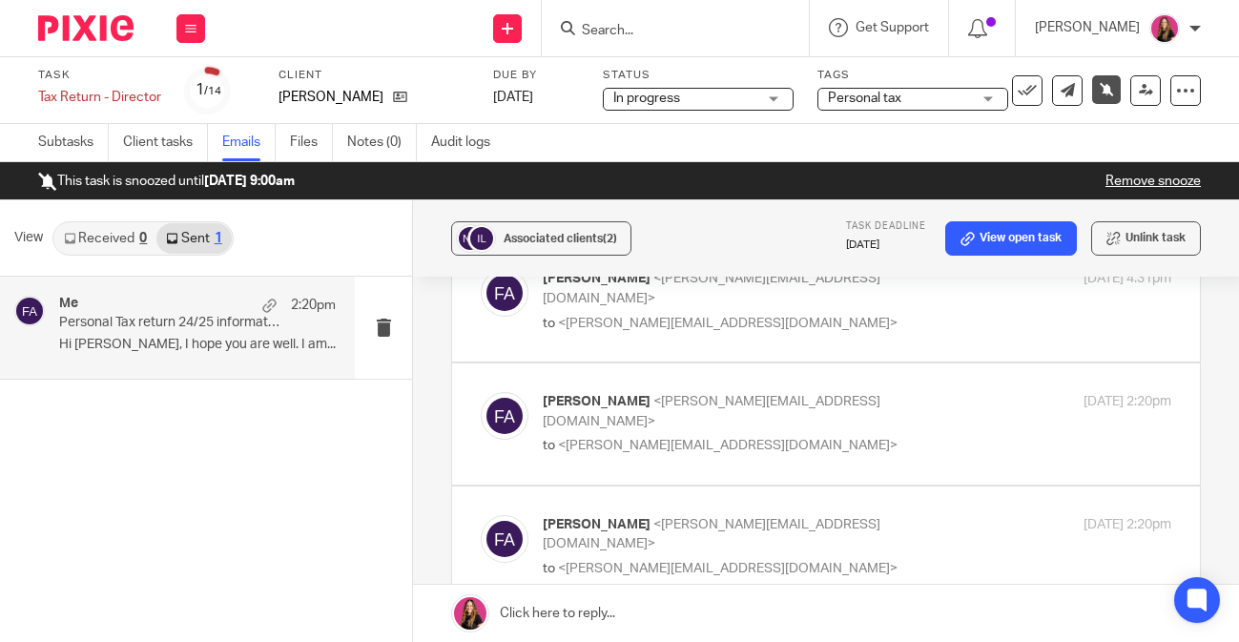
click at [660, 446] on div "[PERSON_NAME] <[PERSON_NAME][EMAIL_ADDRESS][DOMAIN_NAME]> to <[PERSON_NAME][EMA…" at bounding box center [857, 424] width 629 height 64
checkbox input "true"
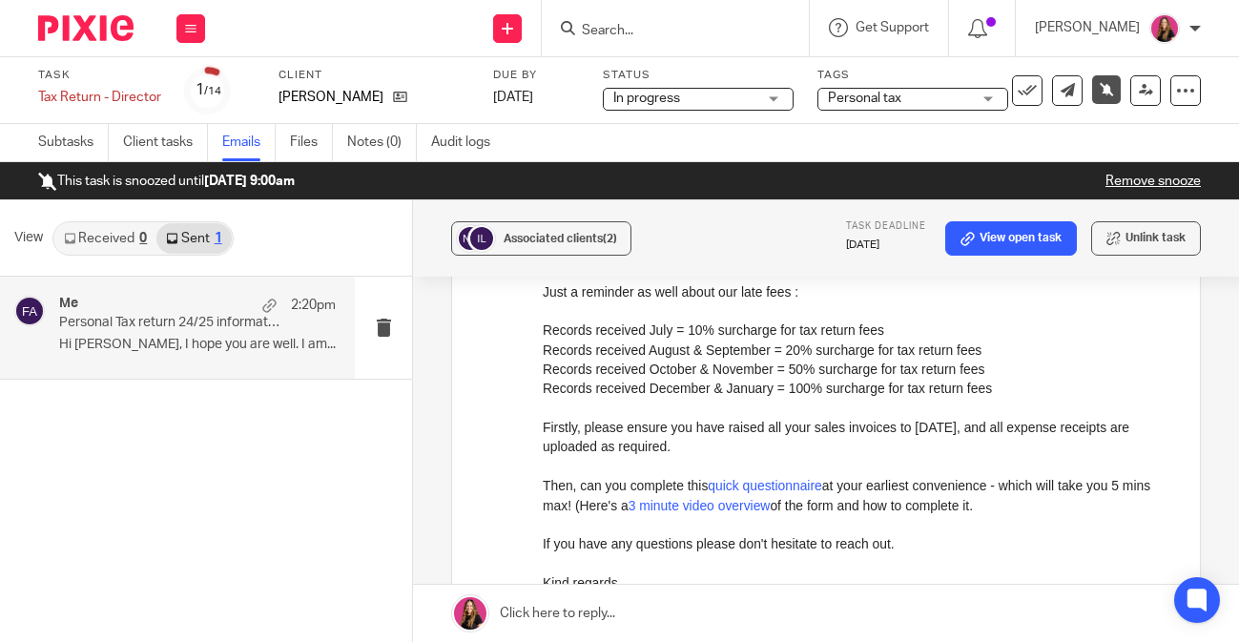
scroll to position [1196, 0]
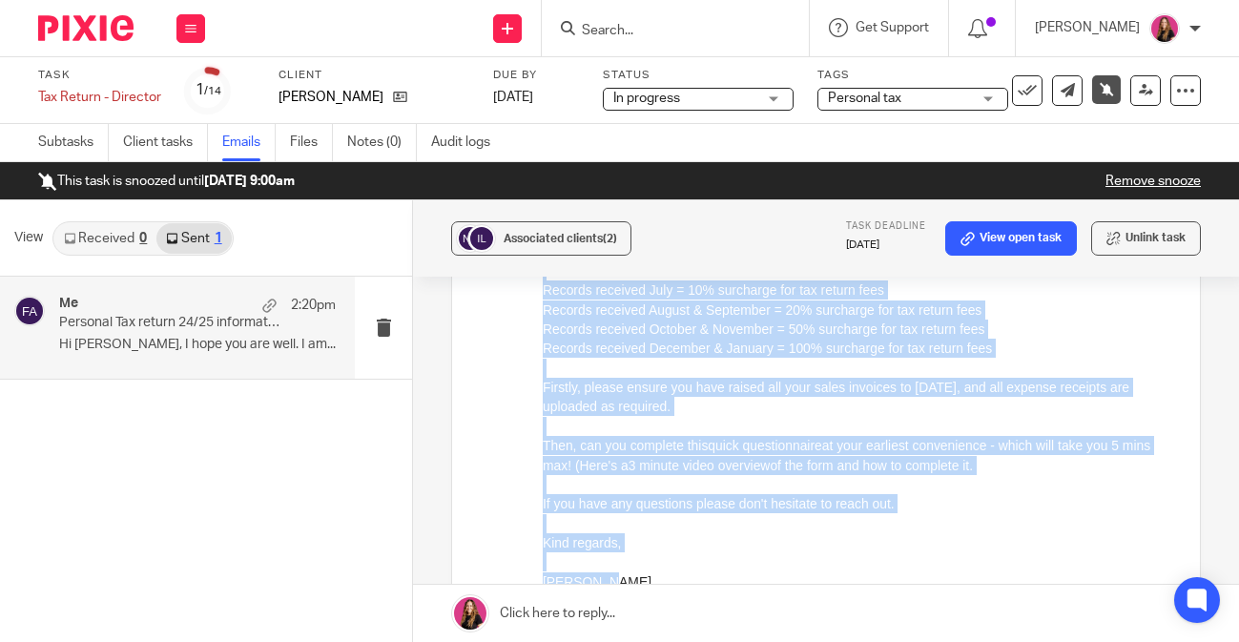
drag, startPoint x: 614, startPoint y: 580, endPoint x: 554, endPoint y: 242, distance: 343.1
click at [554, 242] on div "Hi Nicola, I hope you are well. I am following up on my previous email regardin…" at bounding box center [857, 428] width 629 height 568
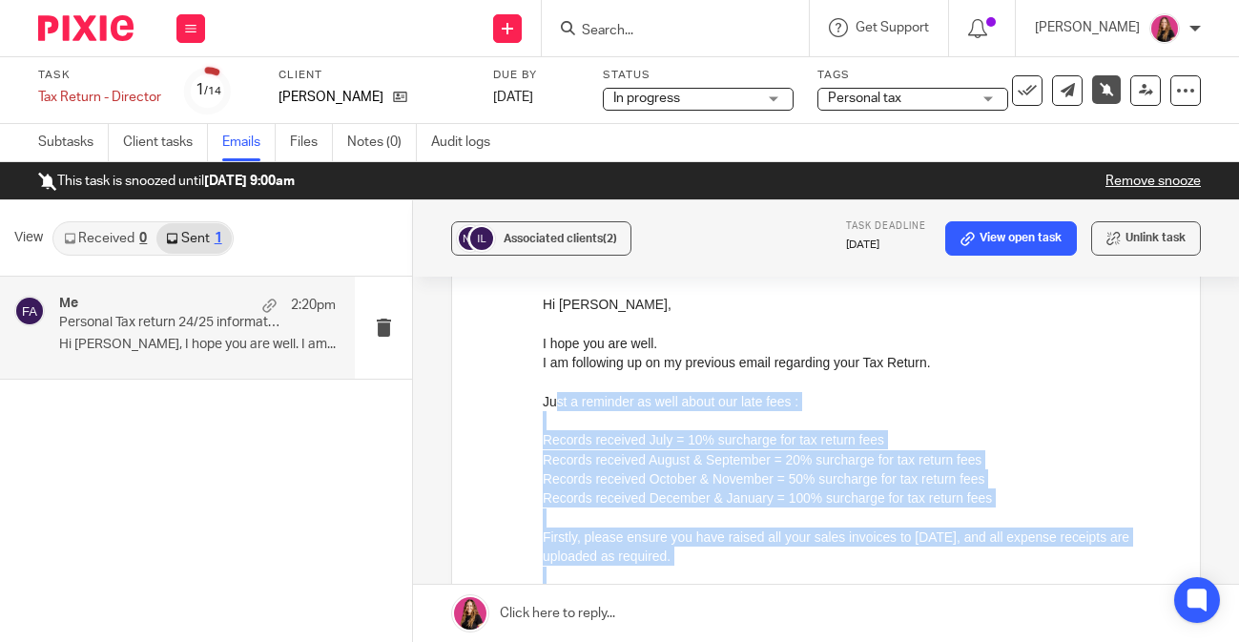
scroll to position [1049, 0]
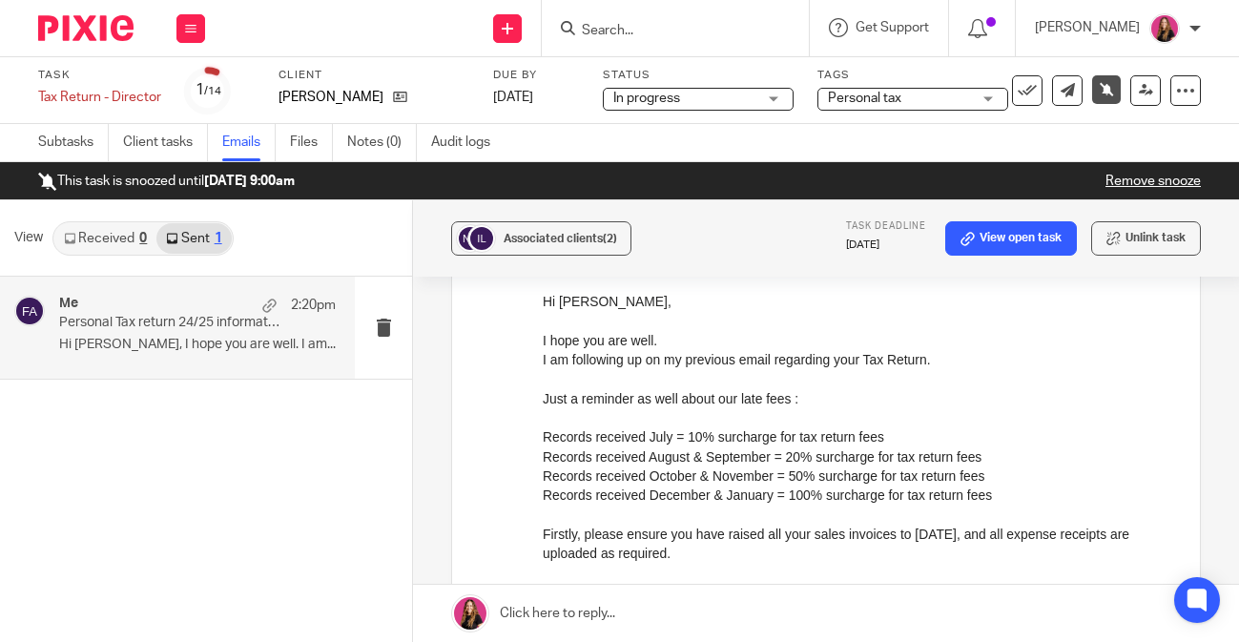
click at [545, 324] on p at bounding box center [857, 319] width 629 height 19
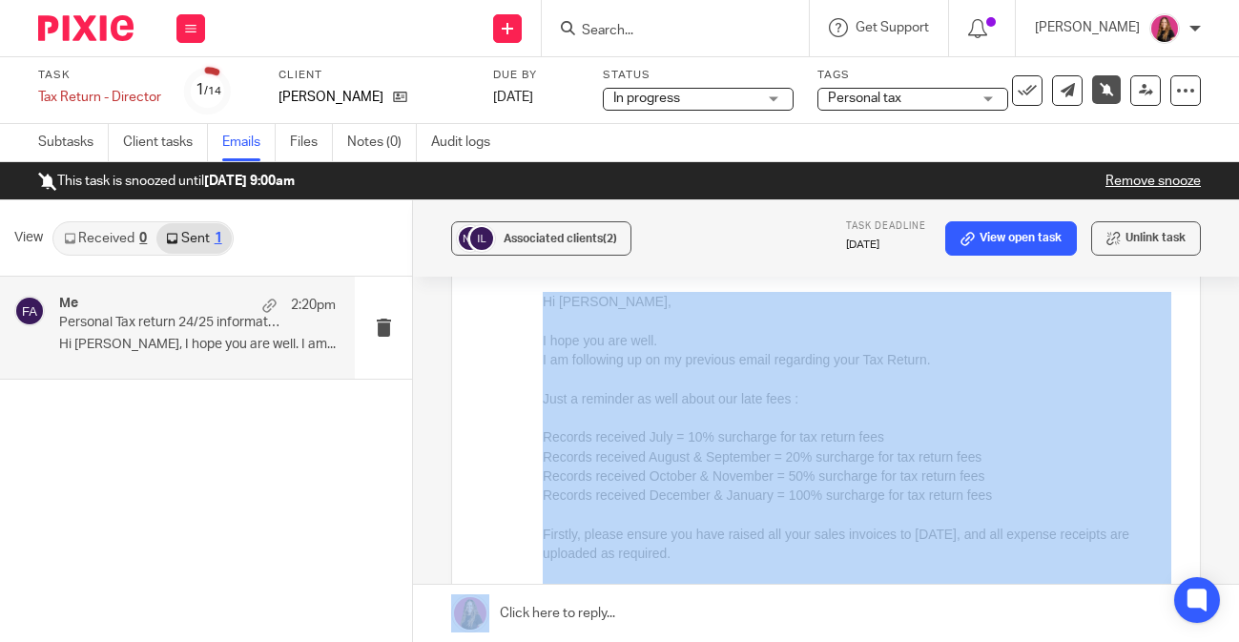
drag, startPoint x: 535, startPoint y: 321, endPoint x: 737, endPoint y: 597, distance: 342.2
click at [737, 598] on div "Personal Tax return 24/25 information Reply to everyone Francesca Allebone <fra…" at bounding box center [826, 487] width 750 height 2471
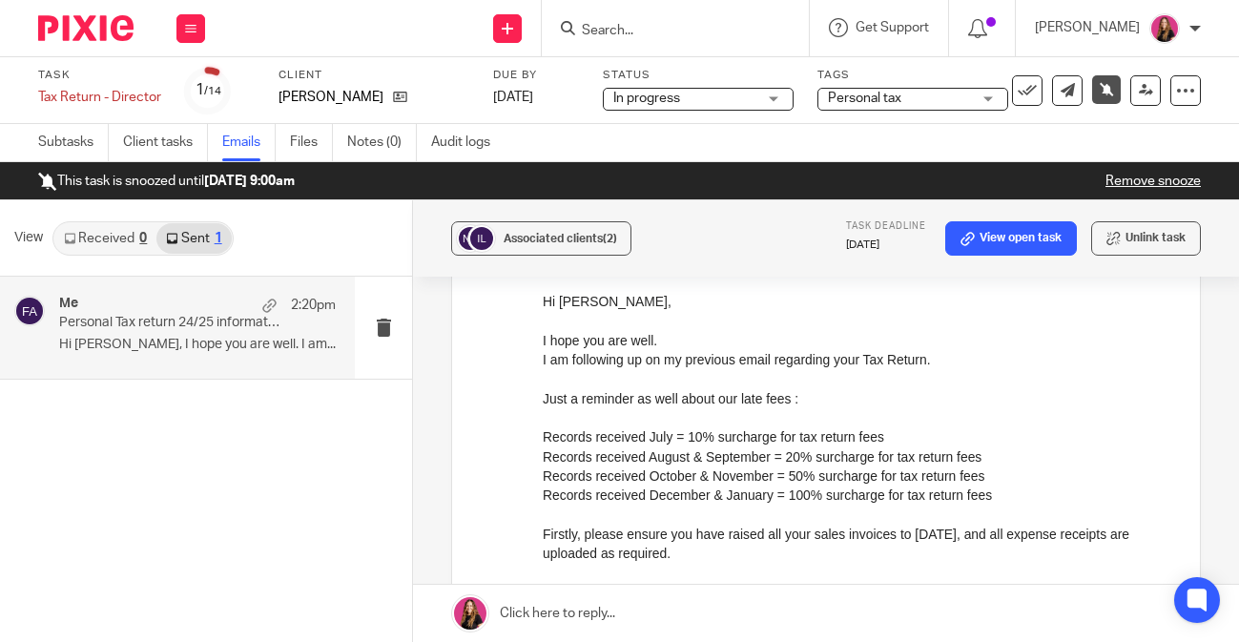
click at [746, 388] on p "Just a reminder as well about our late fees :" at bounding box center [857, 397] width 629 height 19
drag, startPoint x: 544, startPoint y: 339, endPoint x: 696, endPoint y: 570, distance: 276.3
click at [696, 571] on div "Hi Nicola, I hope you are well. I am following up on my previous email regardin…" at bounding box center [857, 575] width 629 height 568
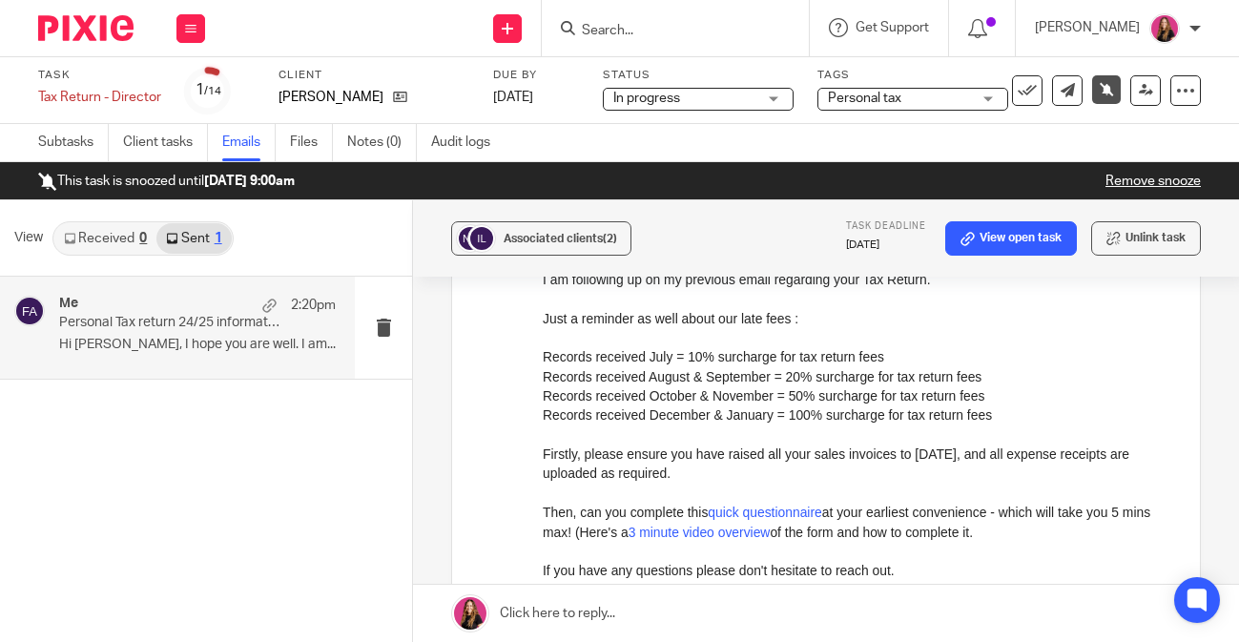
scroll to position [1115, 0]
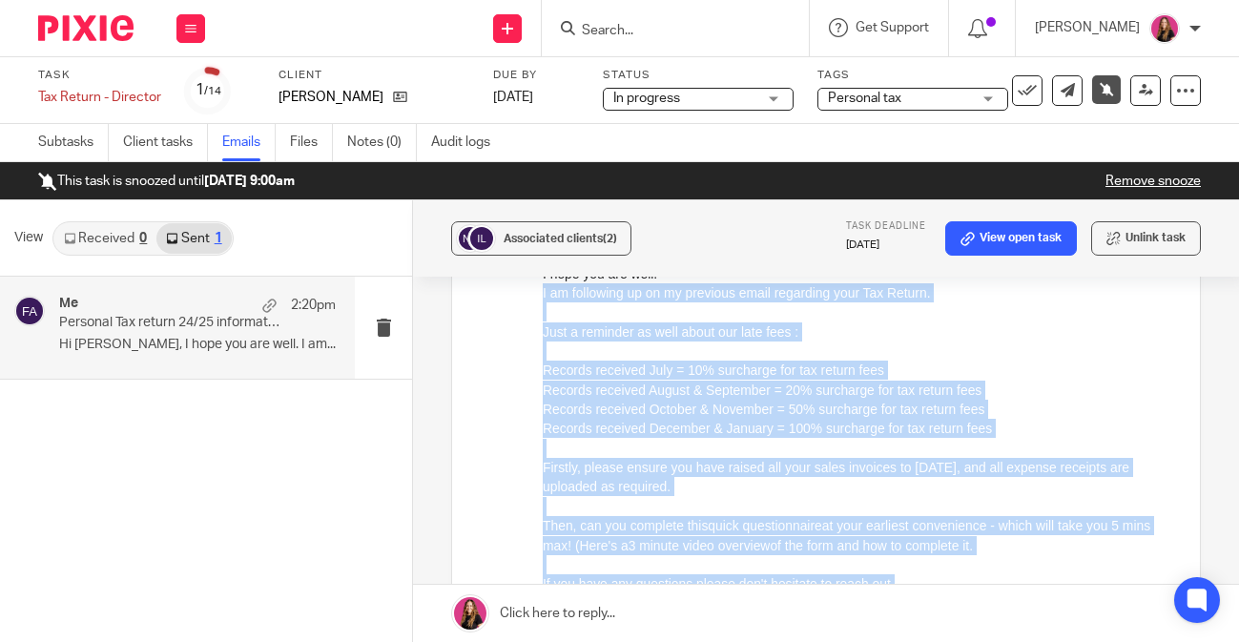
drag, startPoint x: 915, startPoint y: 579, endPoint x: 543, endPoint y: 293, distance: 469.5
click at [543, 292] on html "Hi Nicola, I hope you are well. I am following up on my previous email regardin…" at bounding box center [857, 508] width 629 height 569
copy div "I am following up on my previous email regarding your Tax Return. Just a remind…"
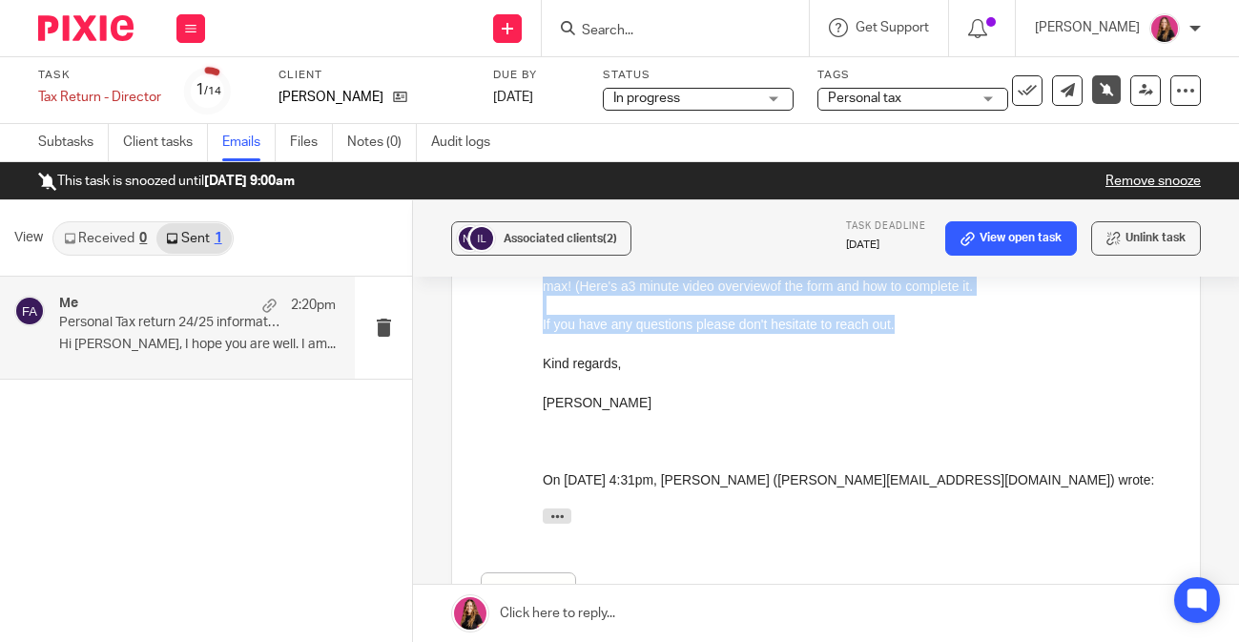
scroll to position [1443, 0]
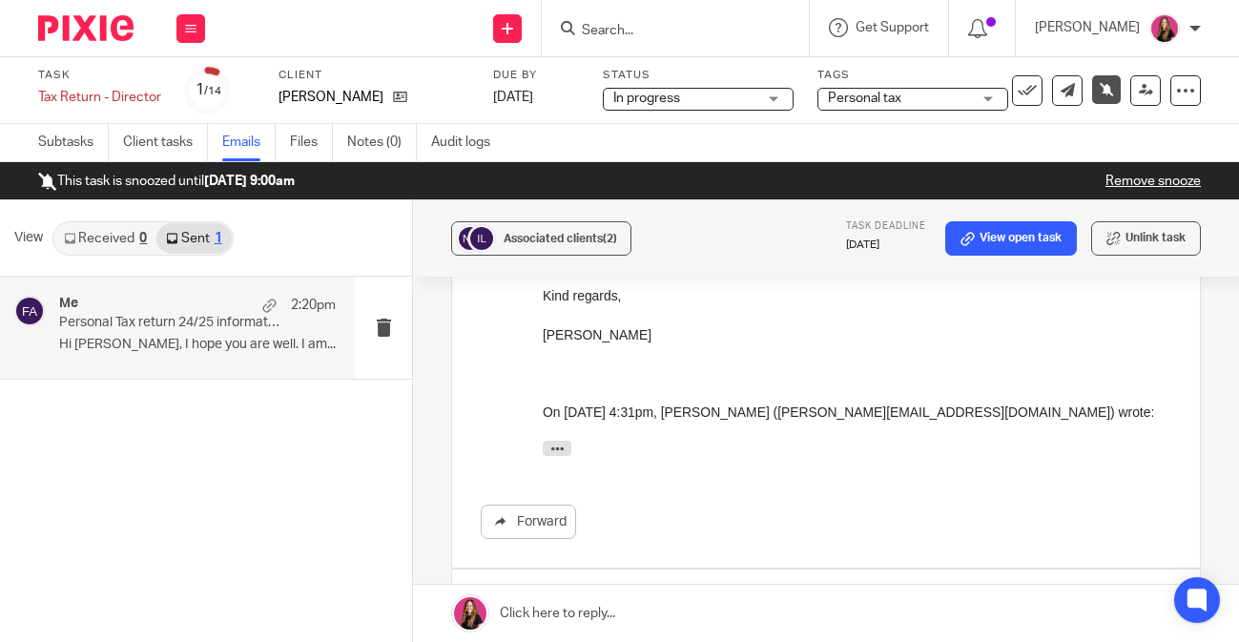
click at [111, 33] on img at bounding box center [85, 28] width 95 height 26
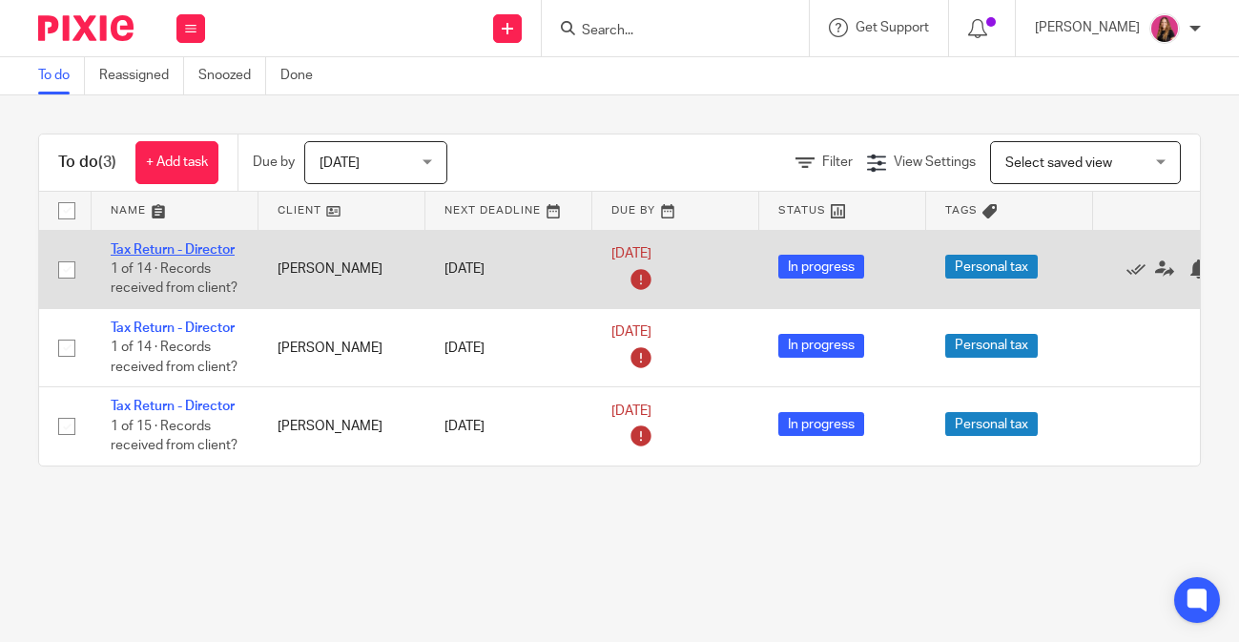
click at [200, 251] on link "Tax Return - Director" at bounding box center [173, 249] width 124 height 13
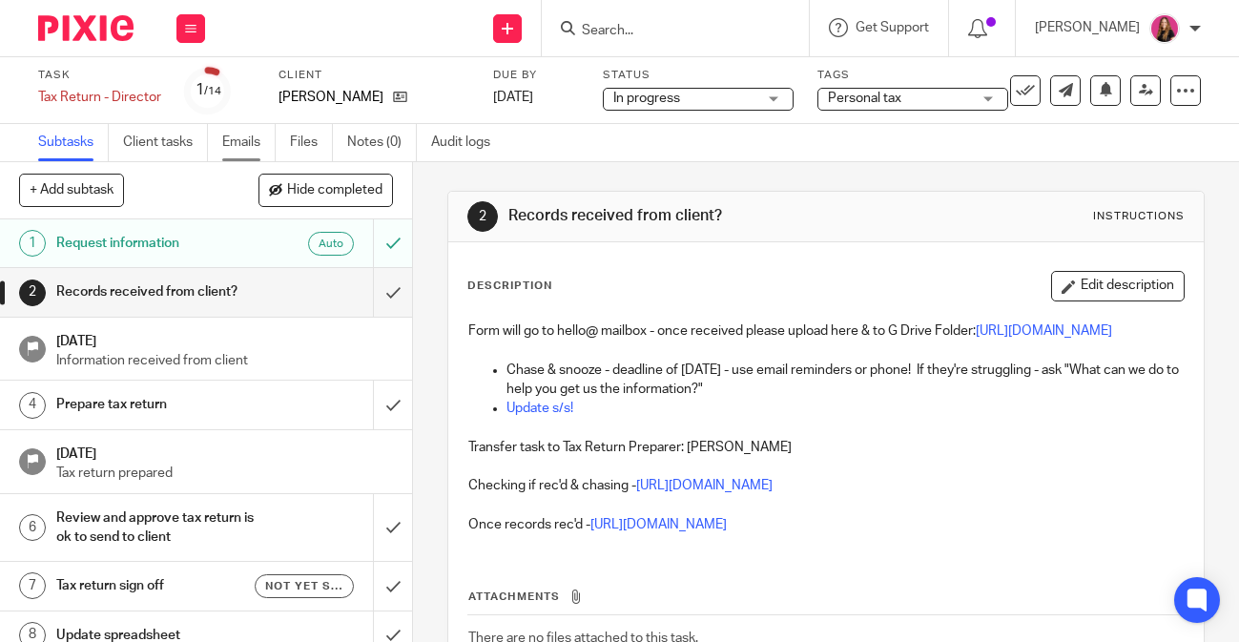
click at [226, 141] on link "Emails" at bounding box center [248, 142] width 53 height 37
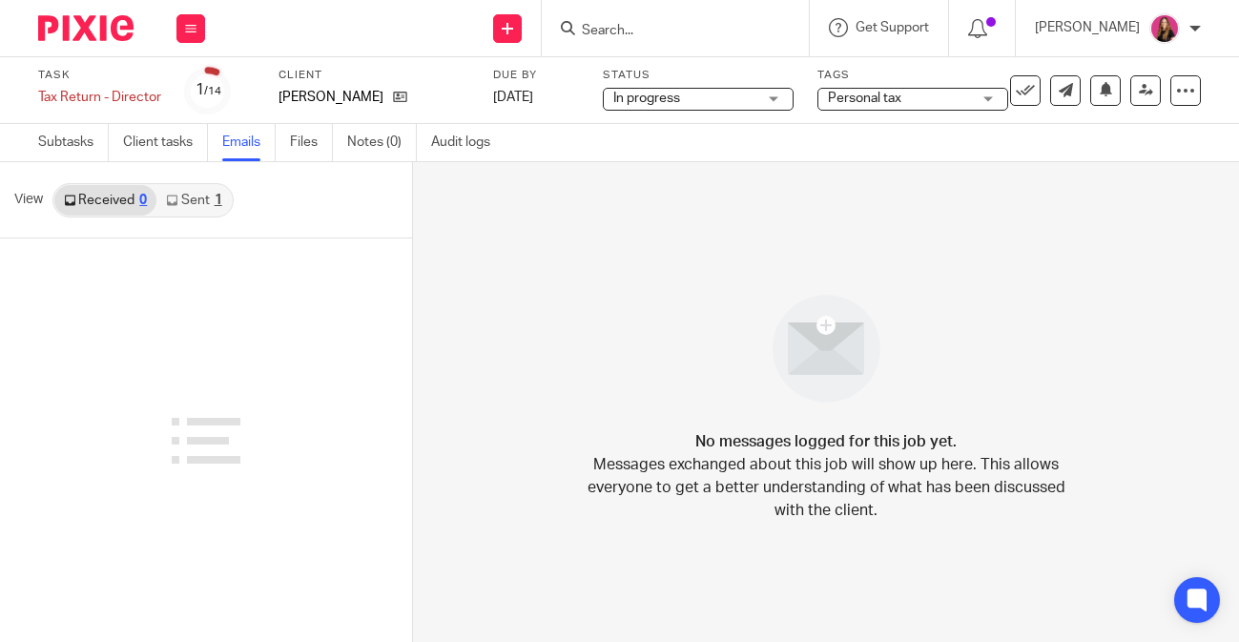
click at [210, 204] on link "Sent 1" at bounding box center [193, 200] width 74 height 31
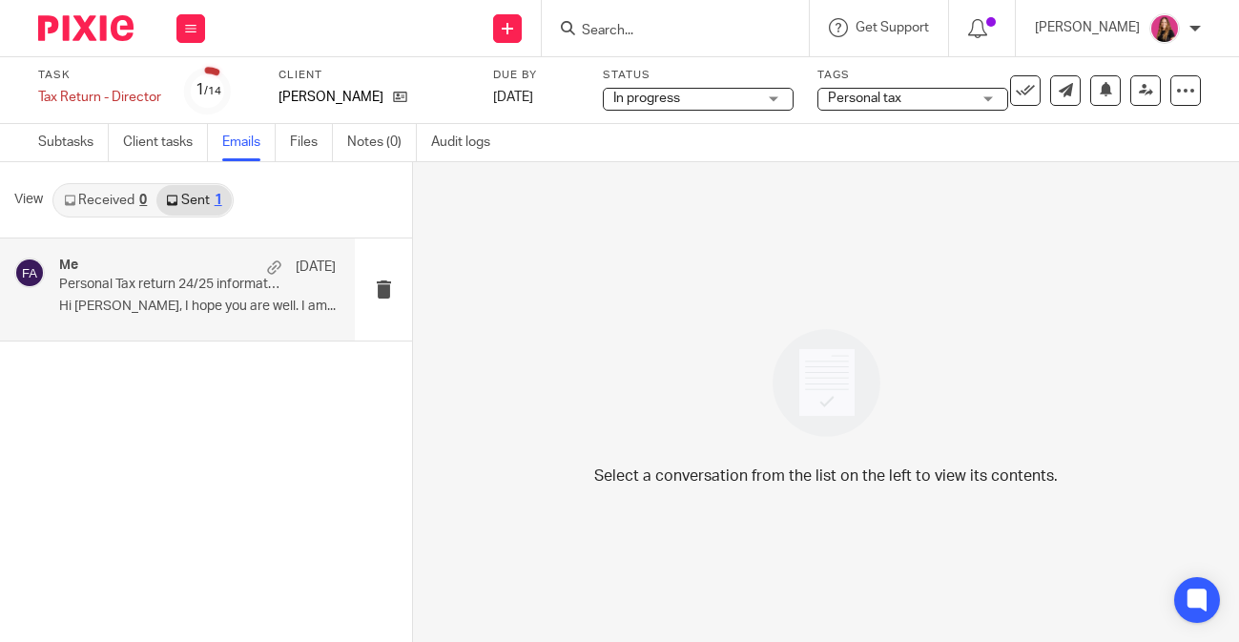
click at [198, 280] on p "Personal Tax return 24/25 information" at bounding box center [169, 285] width 221 height 16
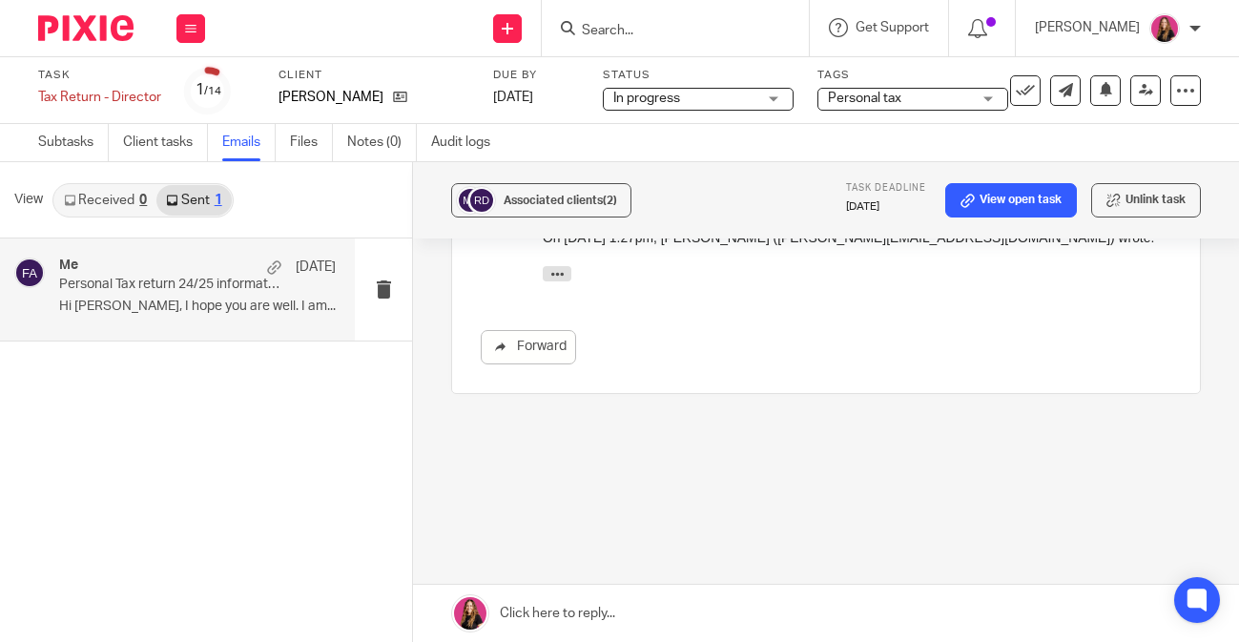
scroll to position [1114, 0]
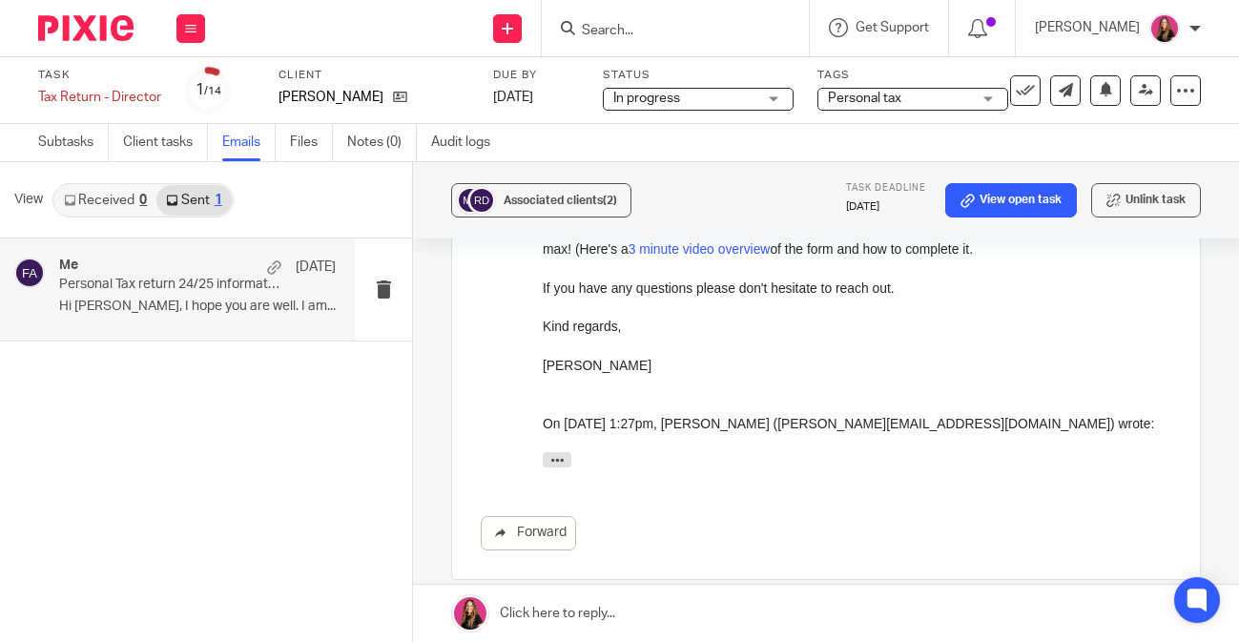
click at [626, 606] on link at bounding box center [826, 613] width 826 height 57
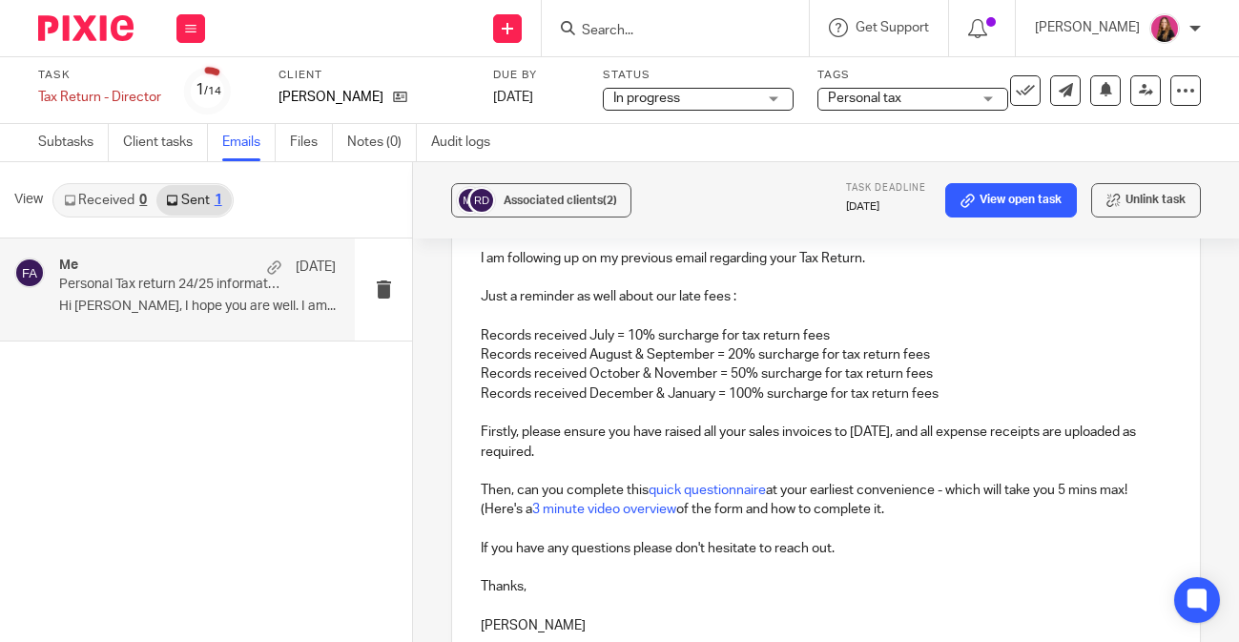
scroll to position [1725, 0]
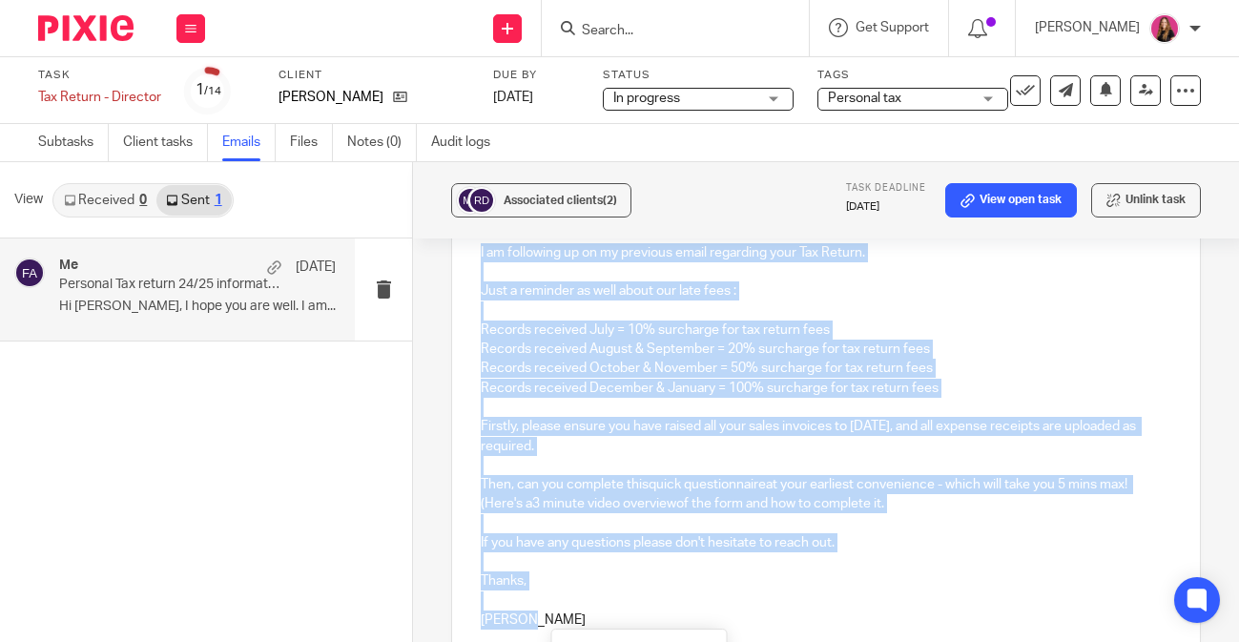
drag, startPoint x: 576, startPoint y: 627, endPoint x: 481, endPoint y: 261, distance: 377.7
click at [480, 261] on div "Hi Richard, I hope you are well. I am following up on my previous email regardi…" at bounding box center [826, 395] width 748 height 497
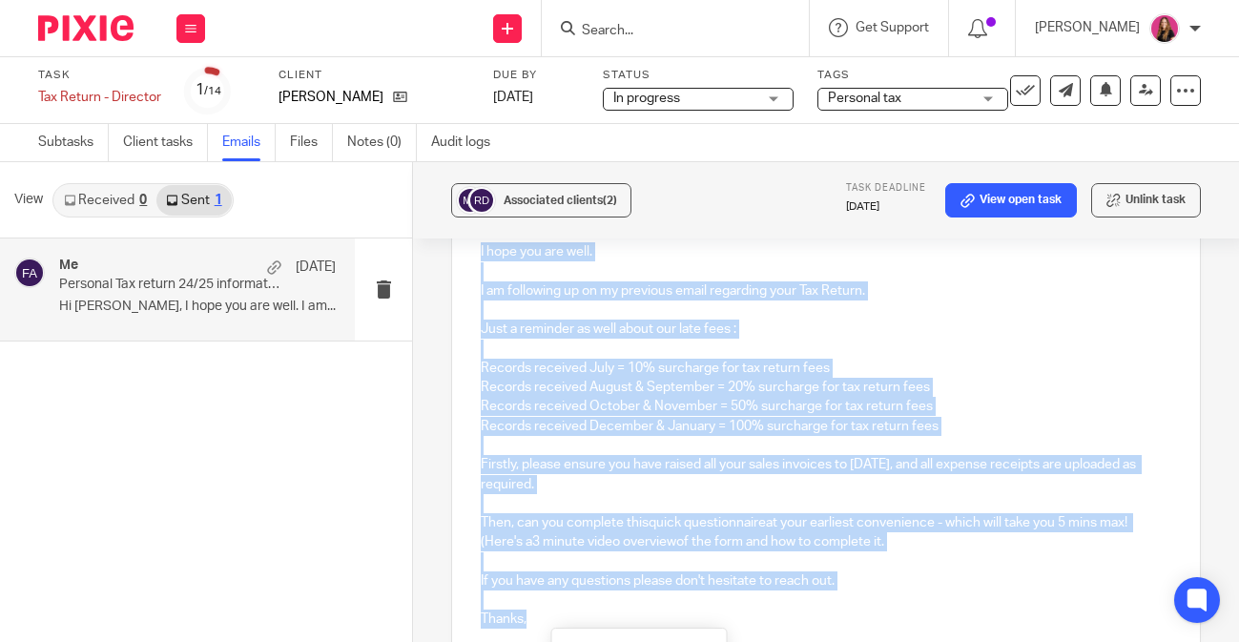
drag, startPoint x: 477, startPoint y: 249, endPoint x: 611, endPoint y: 628, distance: 401.7
click at [611, 628] on div "Hi Richard, I hope you are well. I am following up on my previous email regardi…" at bounding box center [826, 433] width 748 height 497
copy div "I hope you are well. I am following up on my previous email regarding your Tax …"
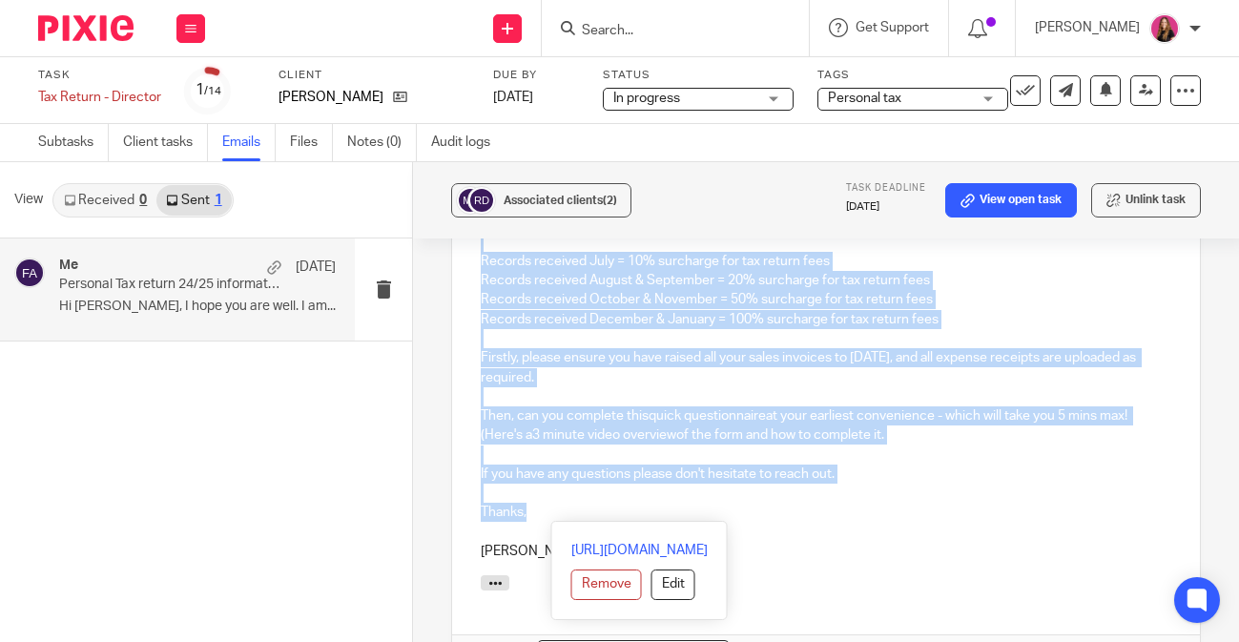
scroll to position [1904, 0]
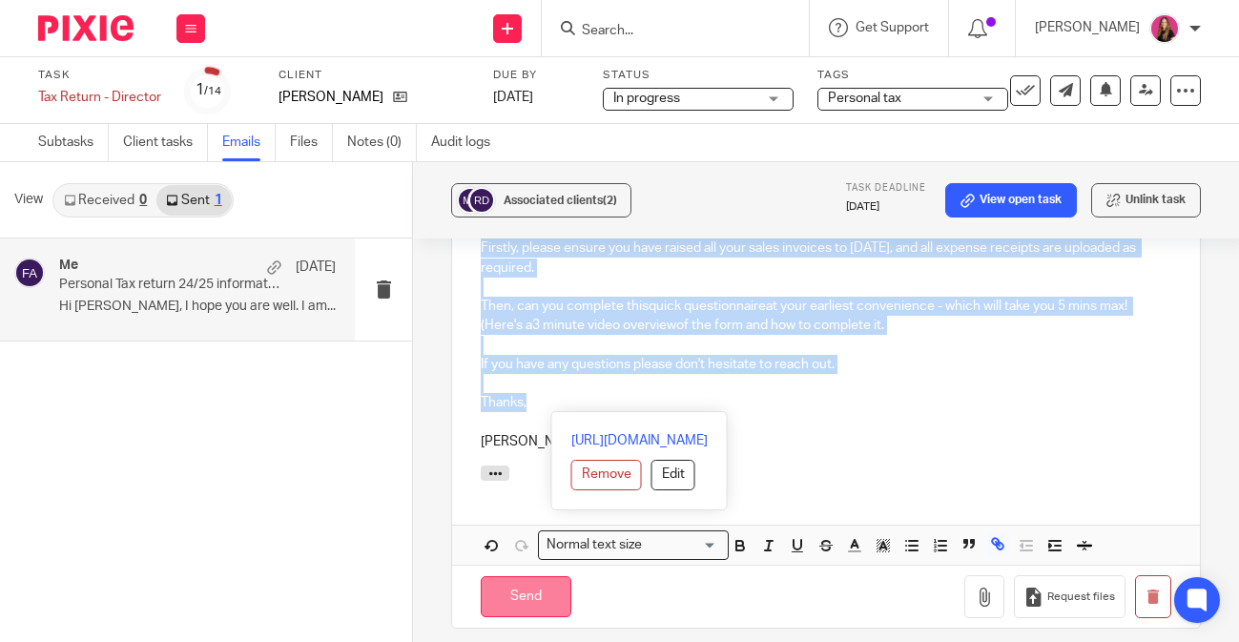
click at [512, 604] on input "Send" at bounding box center [526, 596] width 91 height 41
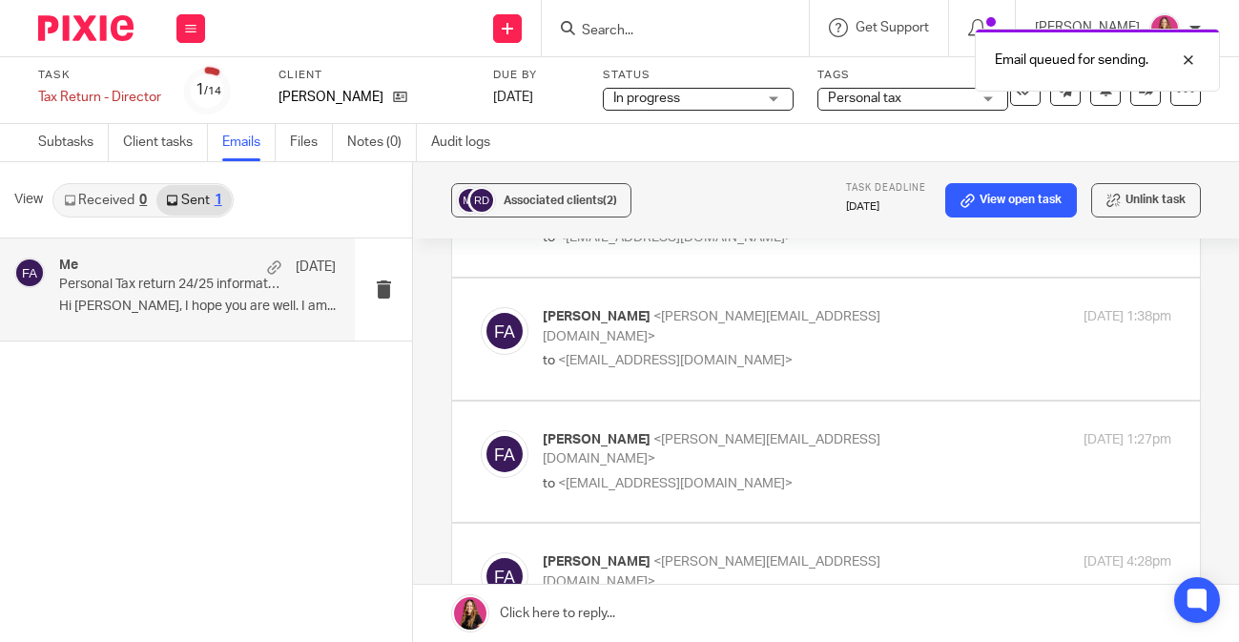
scroll to position [508, 0]
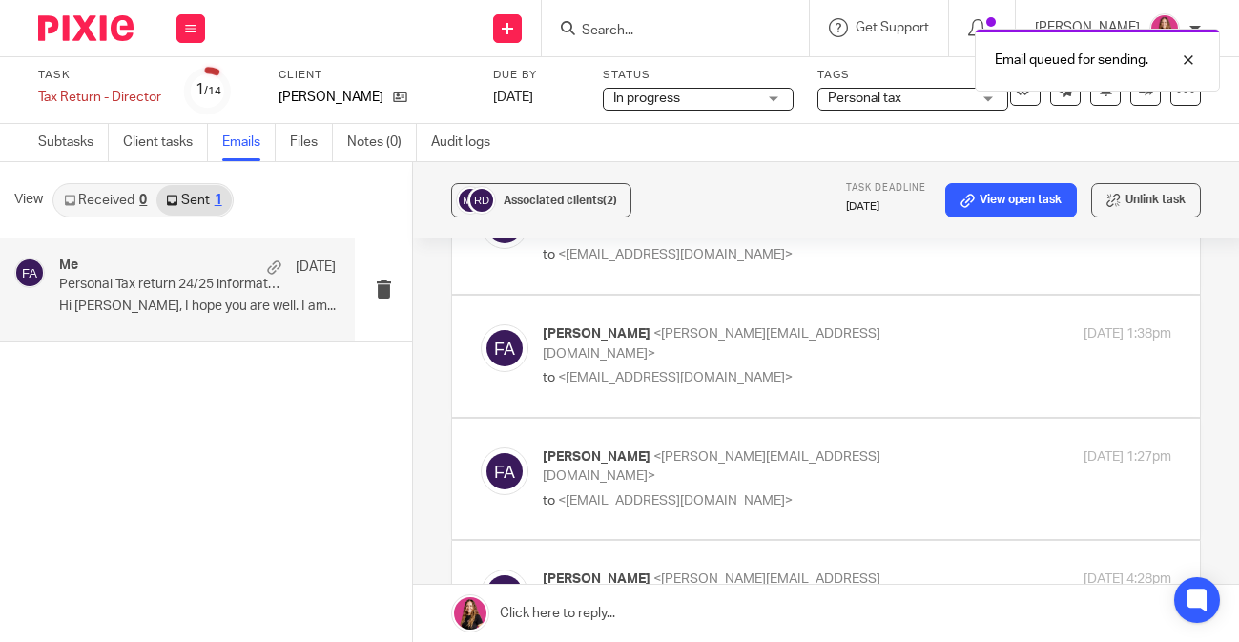
click at [712, 444] on label at bounding box center [826, 479] width 748 height 121
click at [481, 447] on input "checkbox" at bounding box center [480, 447] width 1 height 1
checkbox input "true"
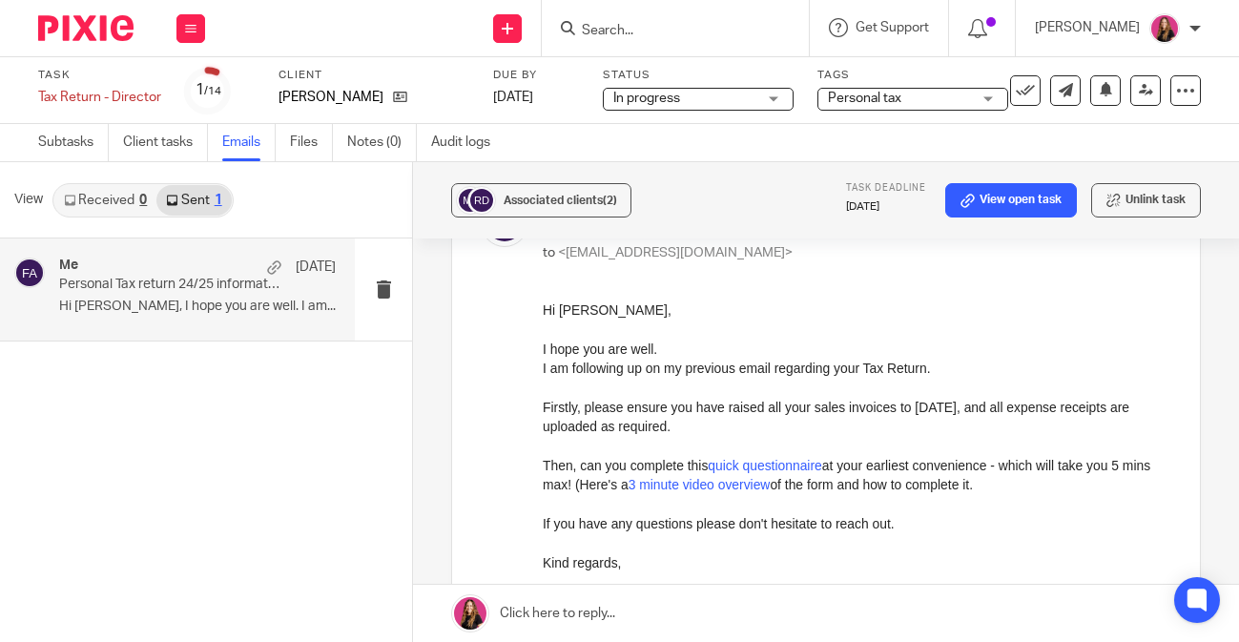
scroll to position [755, 0]
click at [1110, 100] on button at bounding box center [1106, 90] width 31 height 31
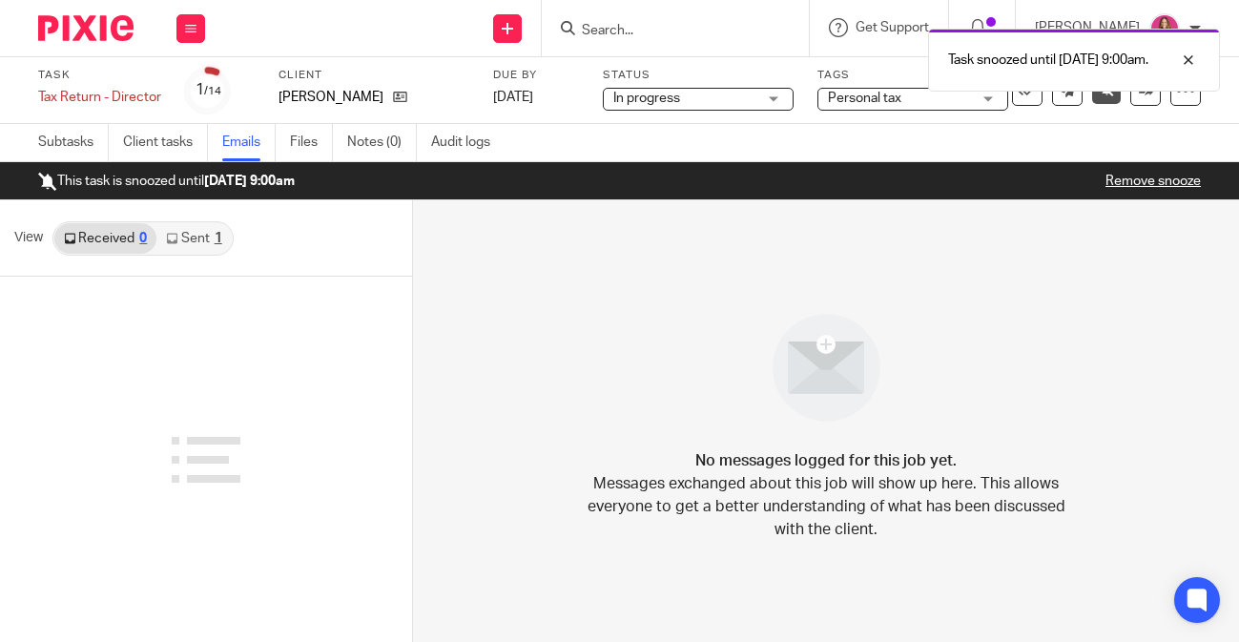
click at [96, 42] on div at bounding box center [78, 28] width 157 height 56
click at [100, 25] on img at bounding box center [85, 28] width 95 height 26
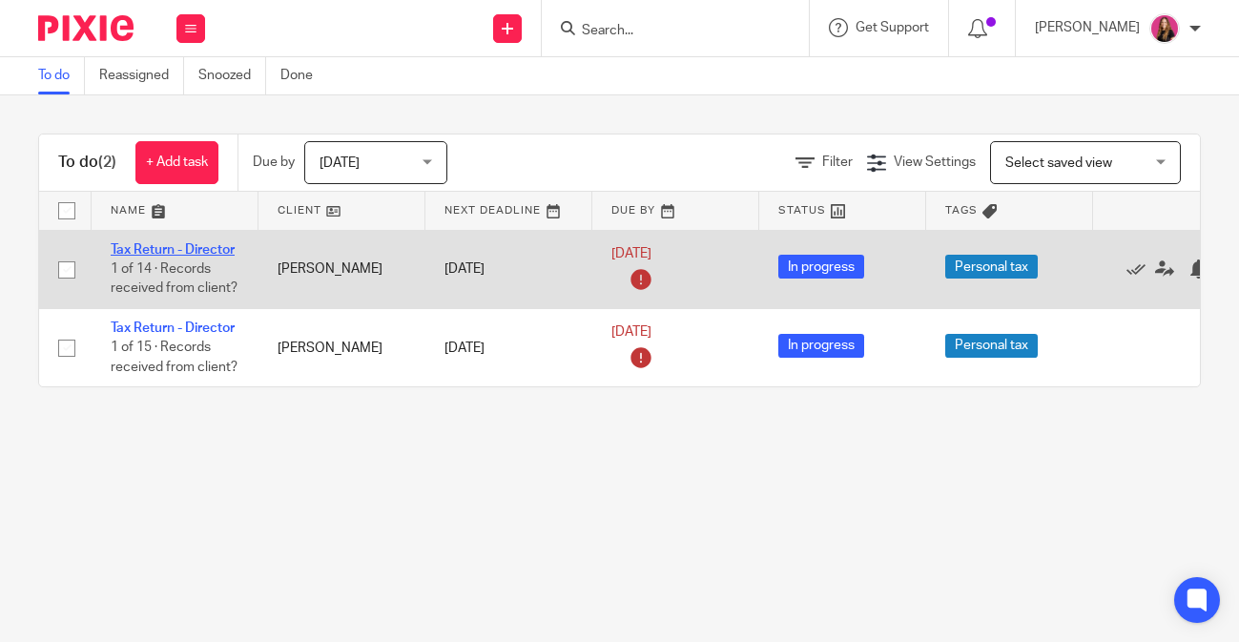
click at [196, 251] on link "Tax Return - Director" at bounding box center [173, 249] width 124 height 13
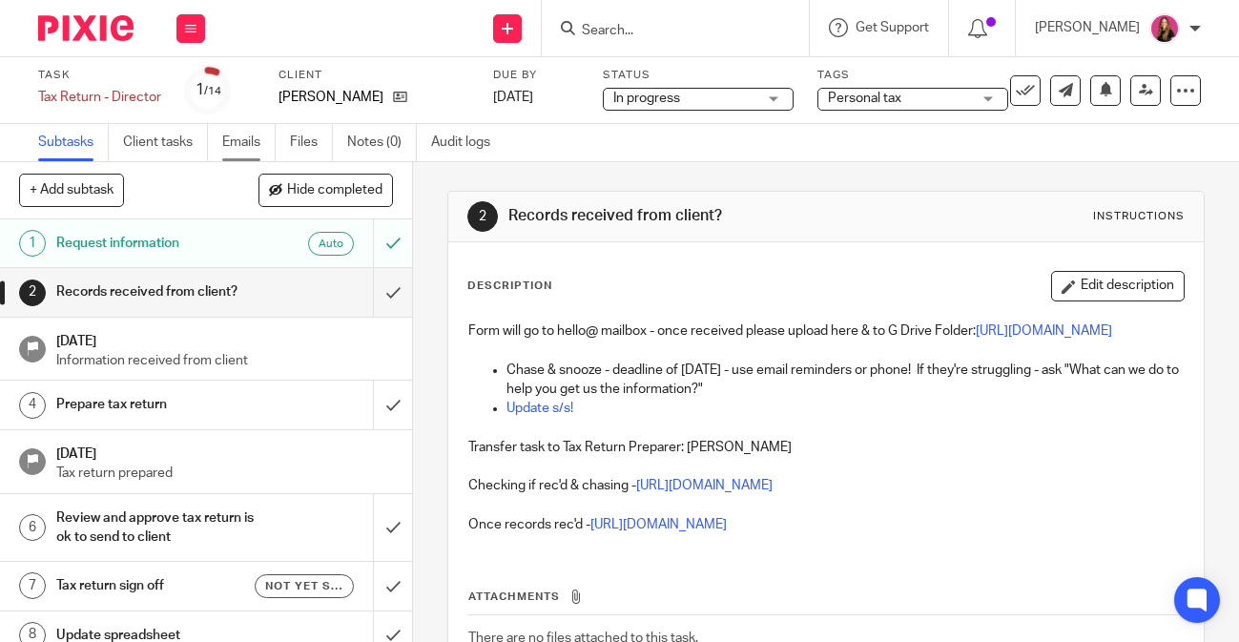
click at [262, 145] on link "Emails" at bounding box center [248, 142] width 53 height 37
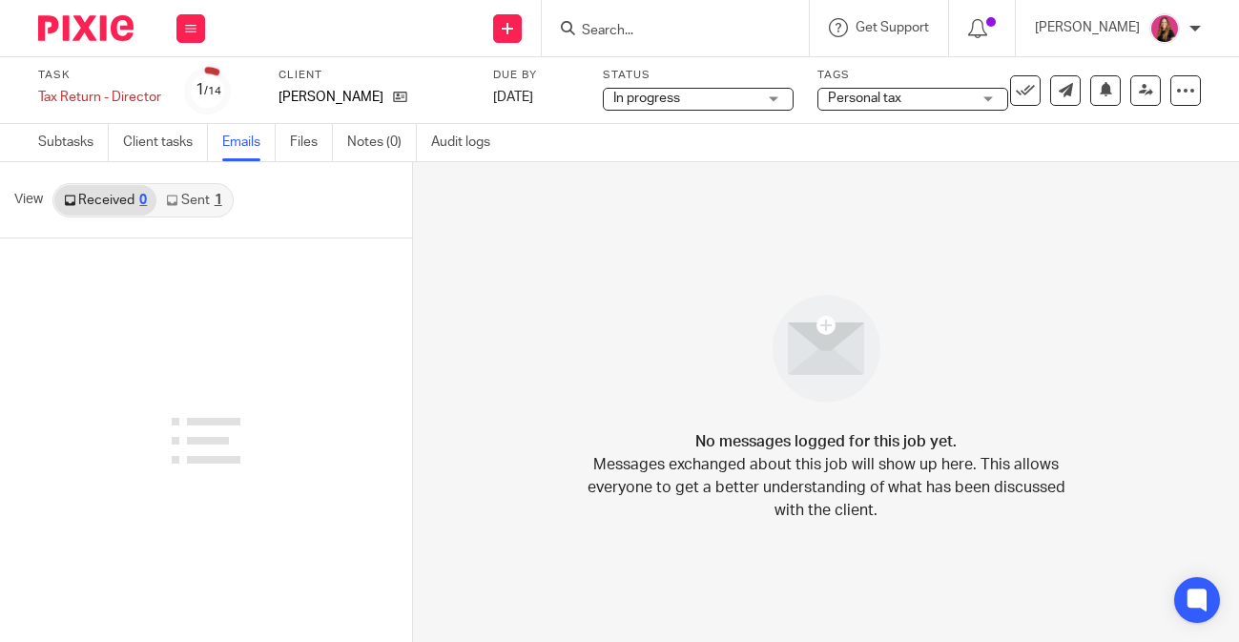
click at [186, 205] on link "Sent 1" at bounding box center [193, 200] width 74 height 31
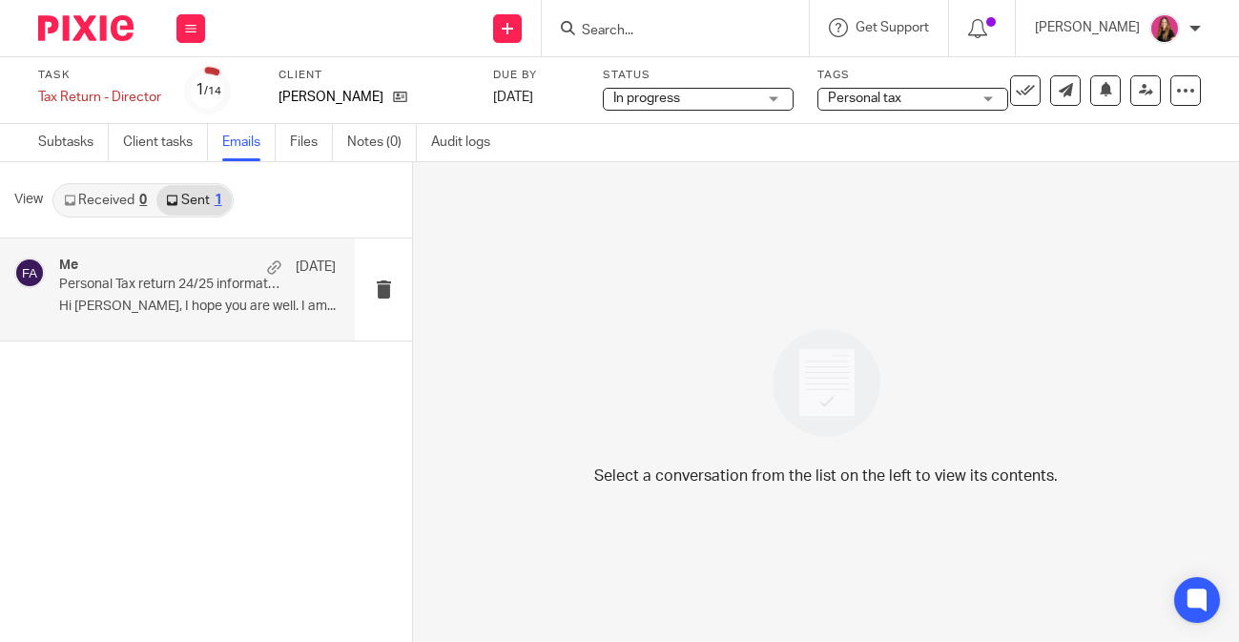
click at [198, 303] on p "Hi Katherine, I hope you are well. I am..." at bounding box center [197, 307] width 277 height 16
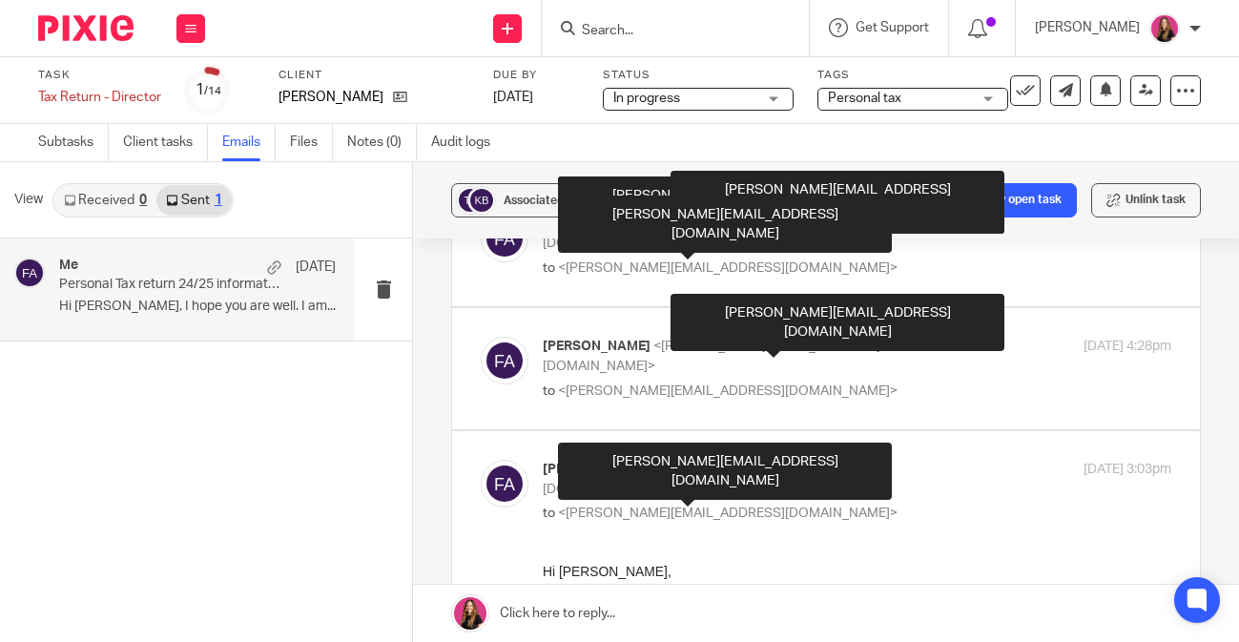
scroll to position [705, 0]
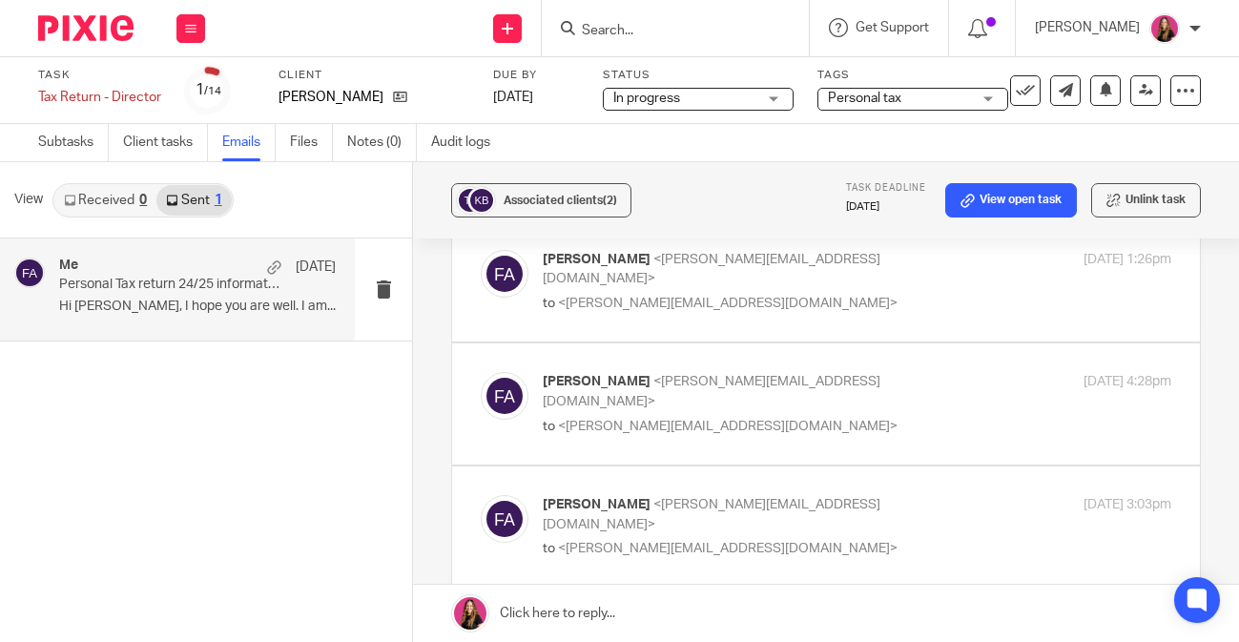
click at [651, 380] on span "[PERSON_NAME]" at bounding box center [597, 381] width 108 height 13
checkbox input "true"
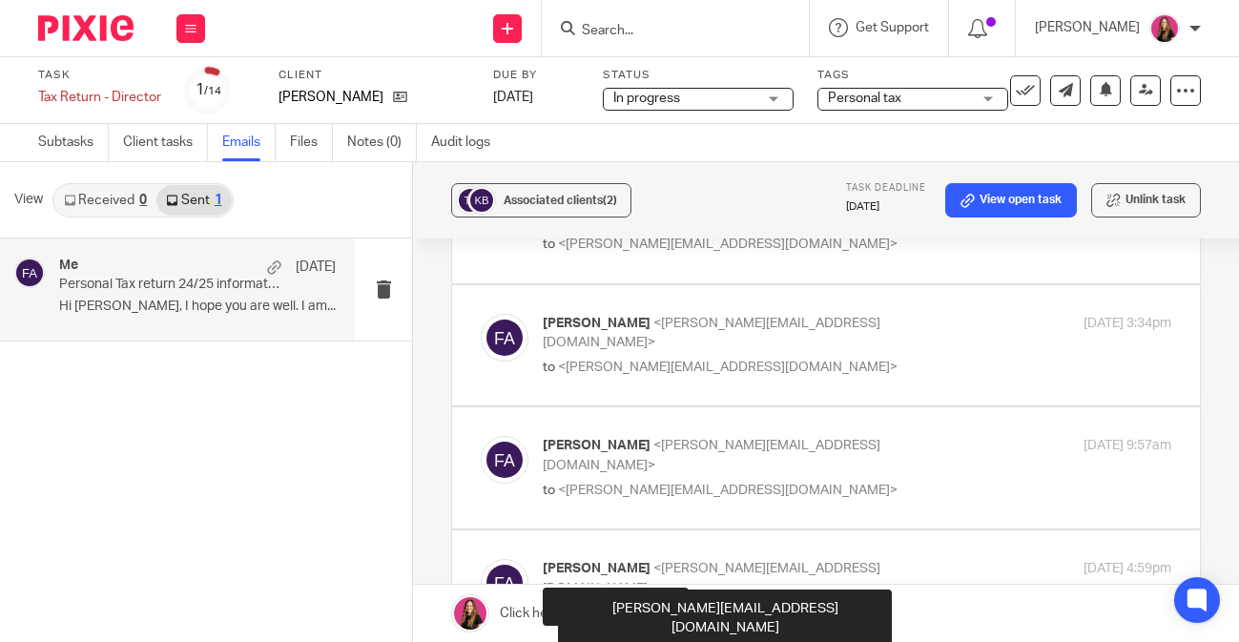
scroll to position [0, 0]
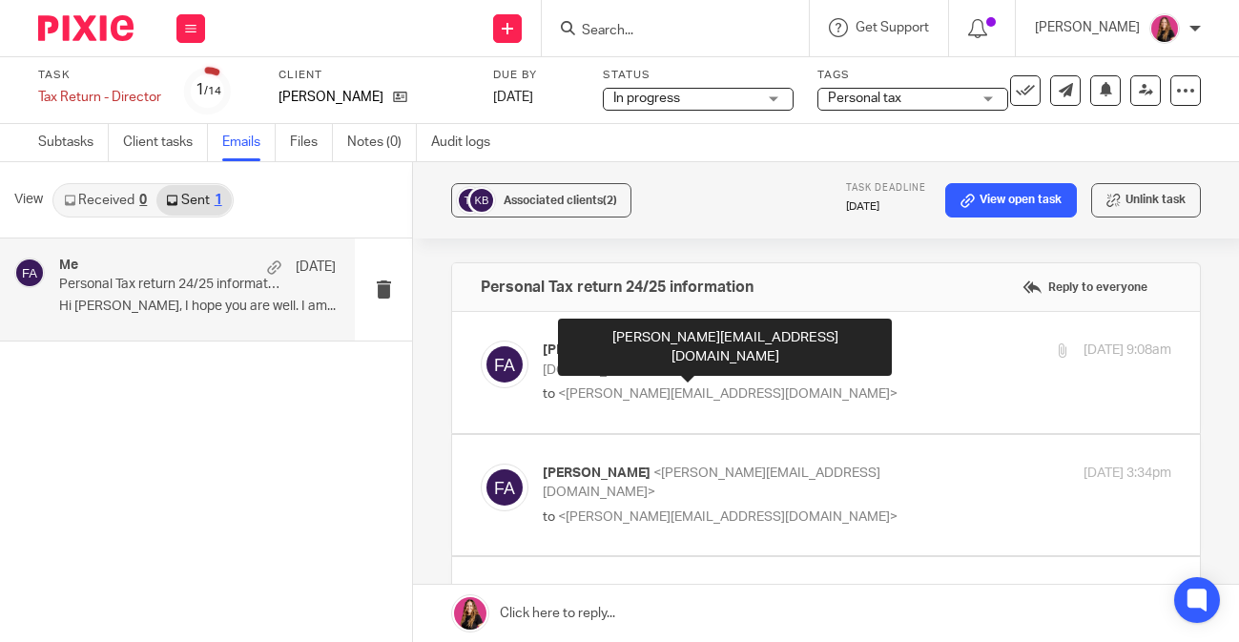
click at [663, 387] on span "<katherine@theprogresspartnership.com>" at bounding box center [728, 393] width 340 height 13
checkbox input "true"
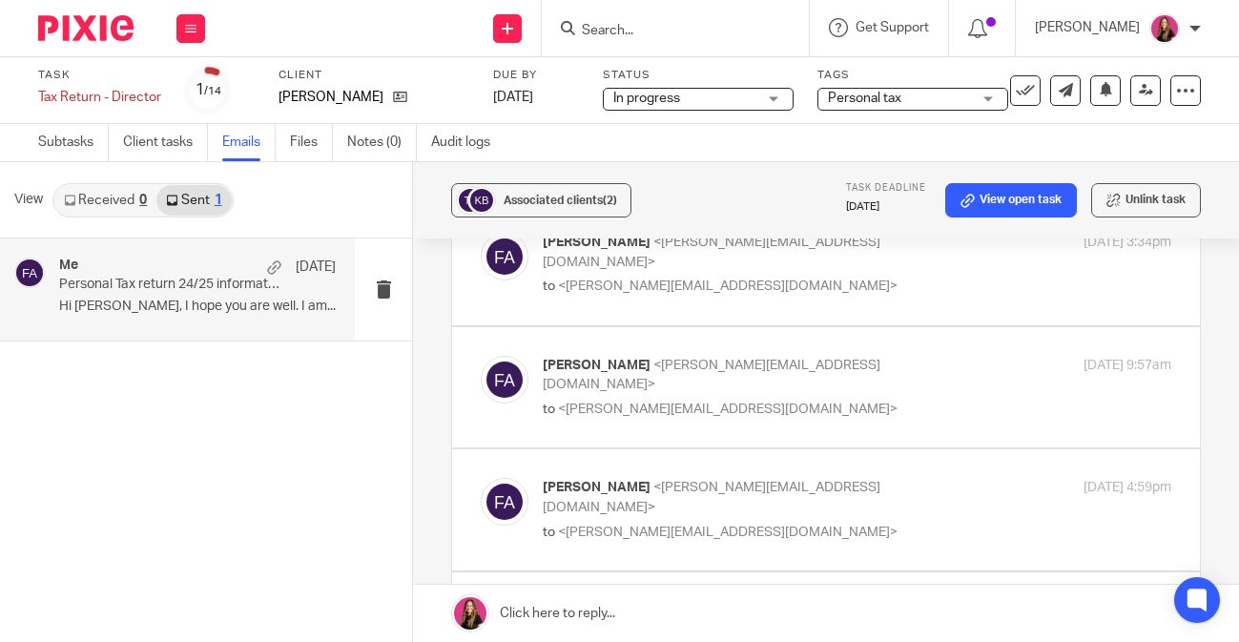
scroll to position [1578, 0]
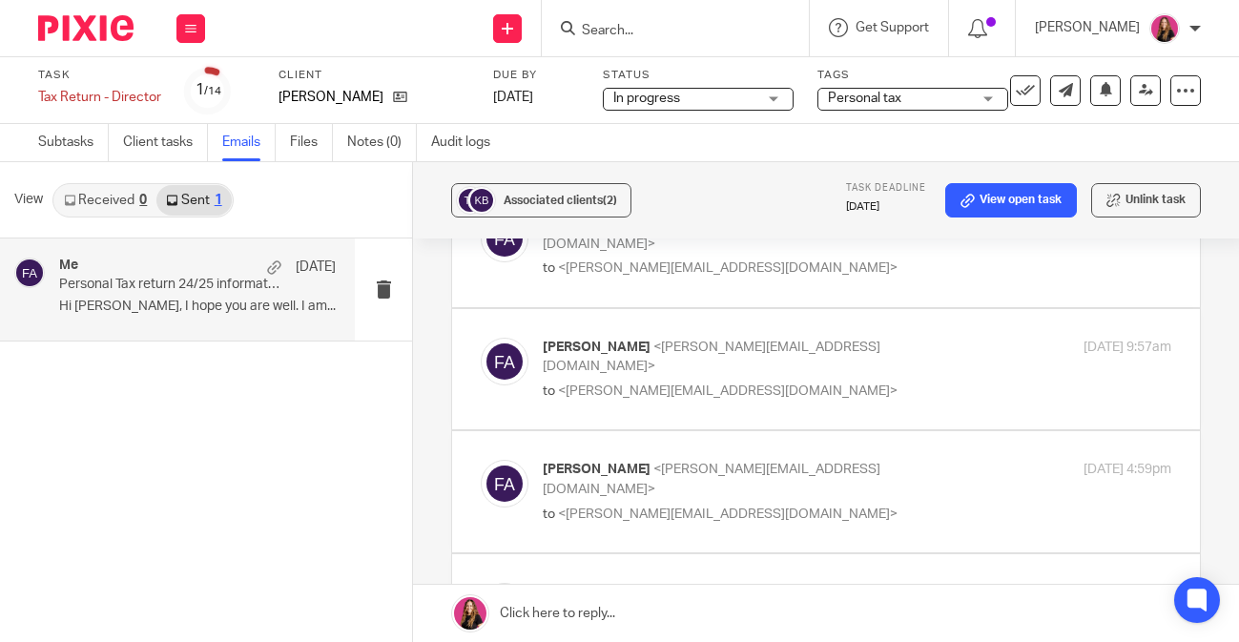
click at [574, 608] on link at bounding box center [826, 613] width 826 height 57
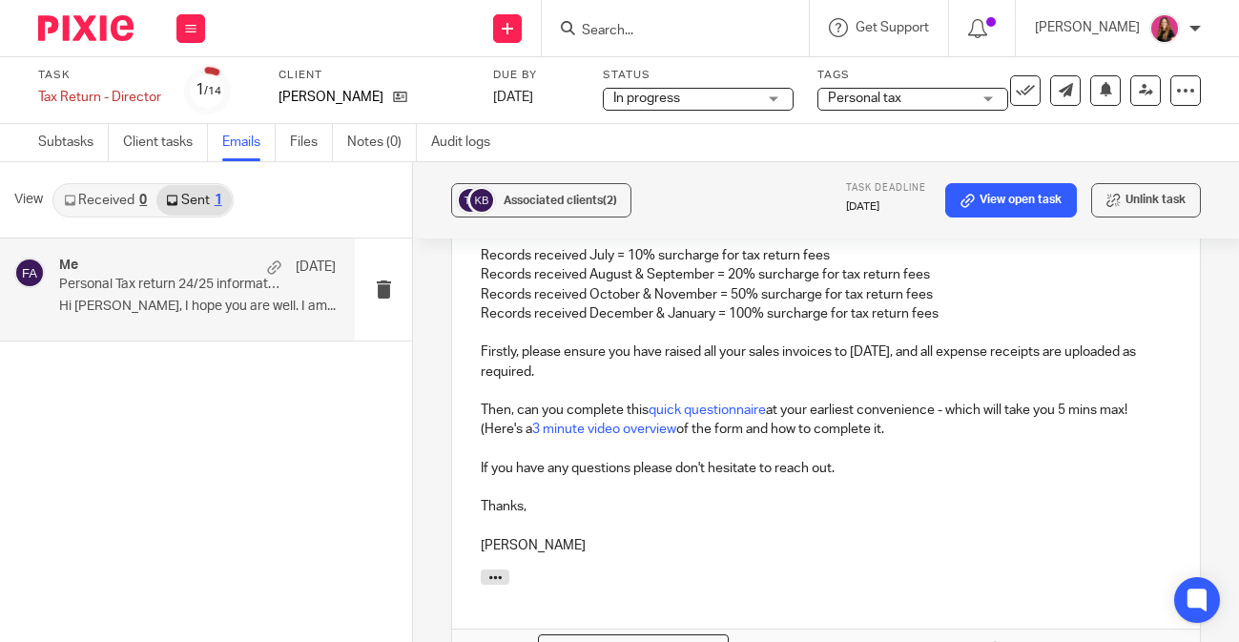
scroll to position [3977, 0]
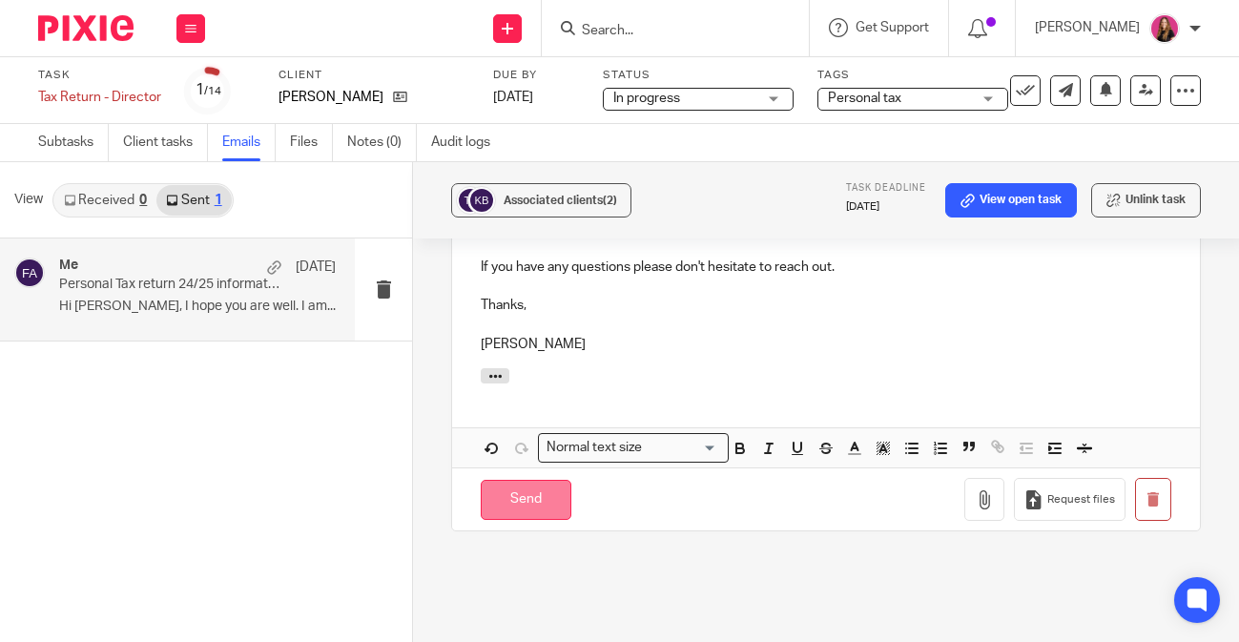
click at [531, 521] on input "Send" at bounding box center [526, 500] width 91 height 41
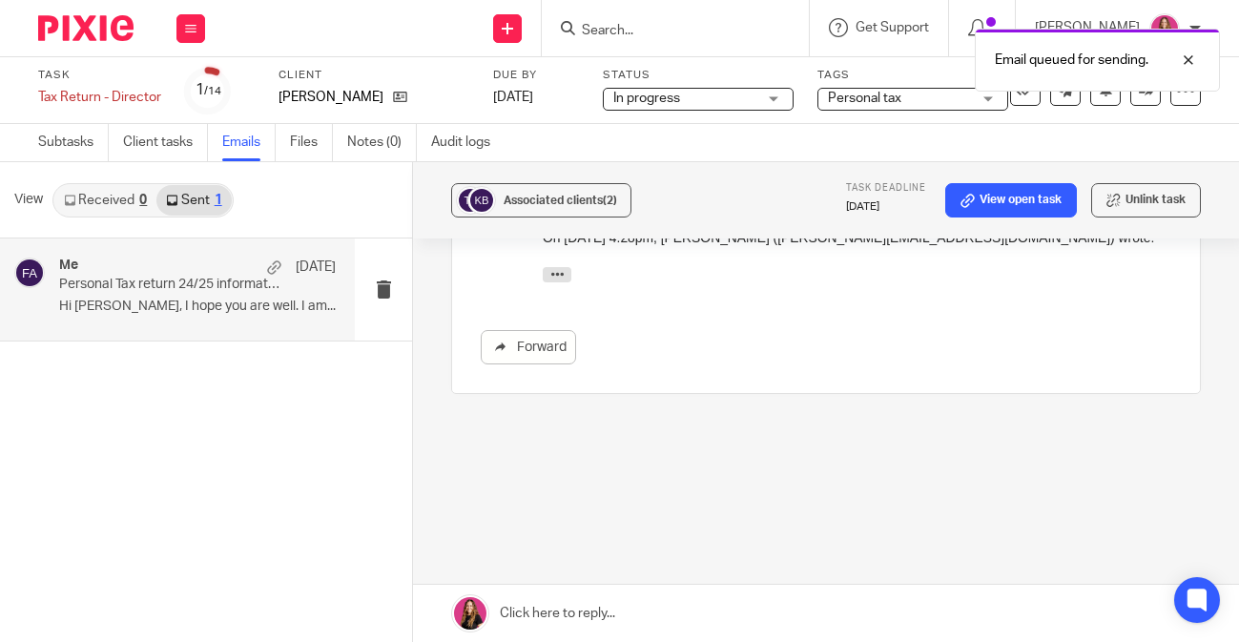
scroll to position [3283, 0]
click at [1107, 96] on icon at bounding box center [1106, 89] width 14 height 14
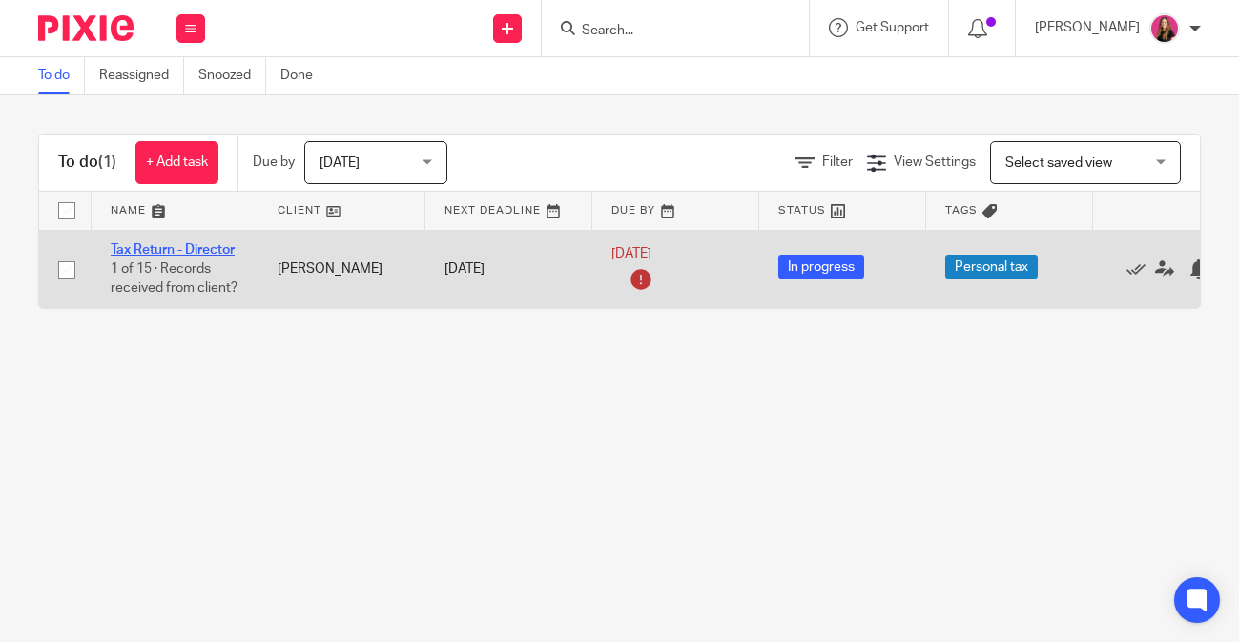
click at [221, 249] on link "Tax Return - Director" at bounding box center [173, 249] width 124 height 13
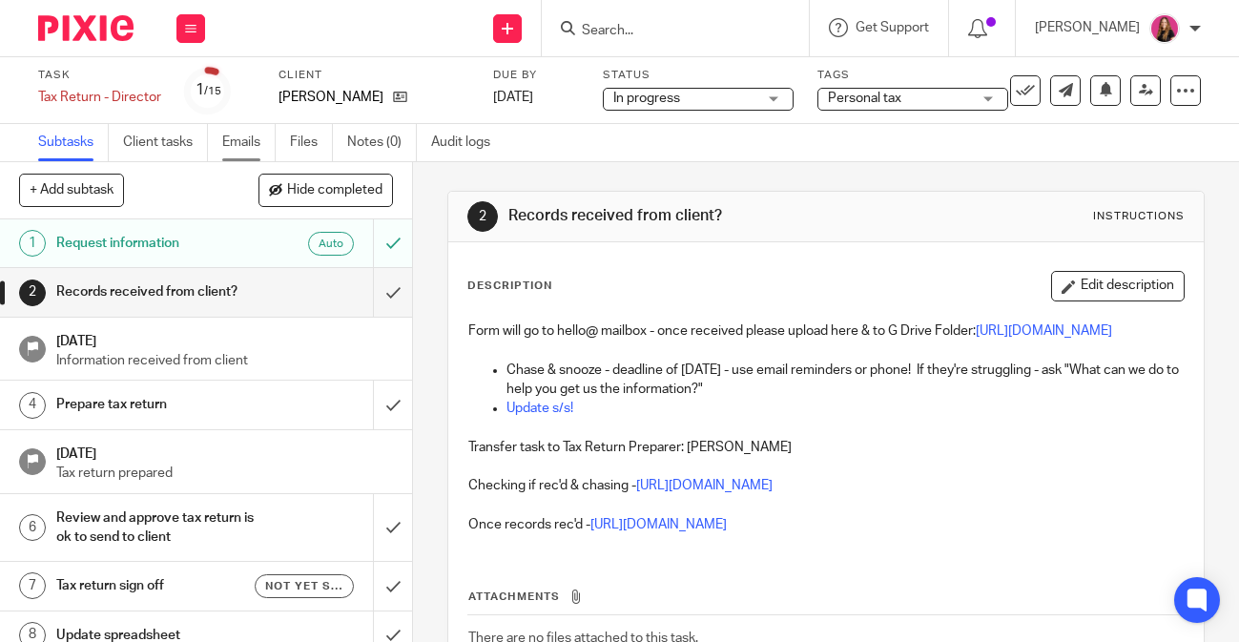
click at [238, 147] on link "Emails" at bounding box center [248, 142] width 53 height 37
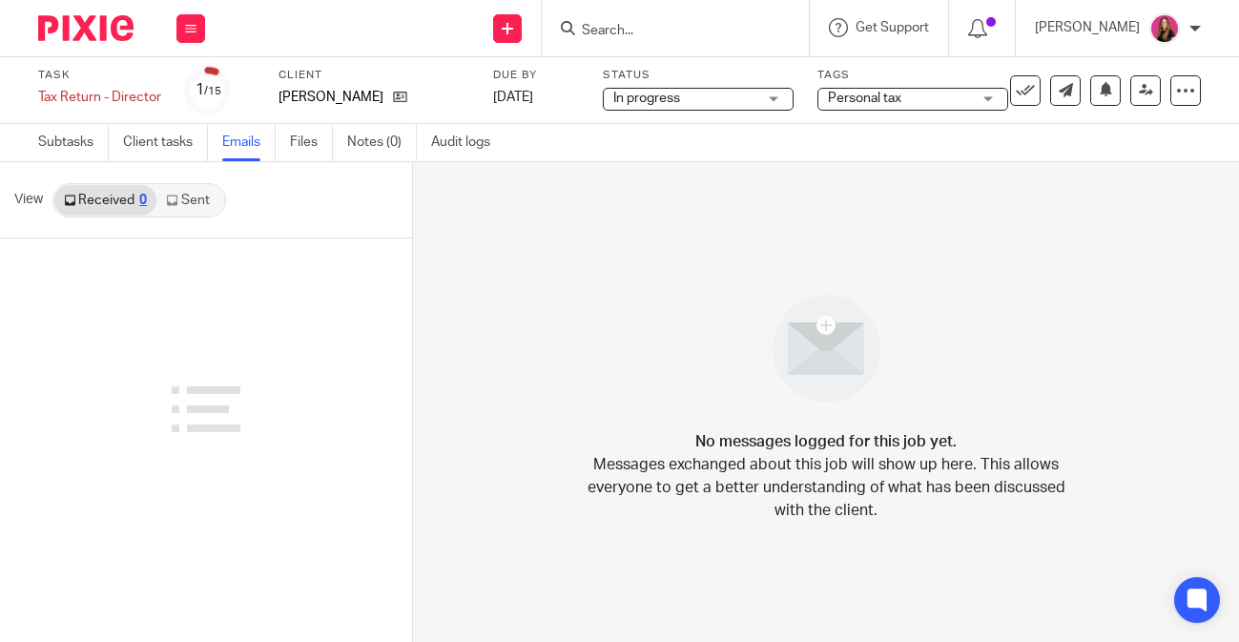
click at [209, 197] on link "Sent" at bounding box center [189, 200] width 67 height 31
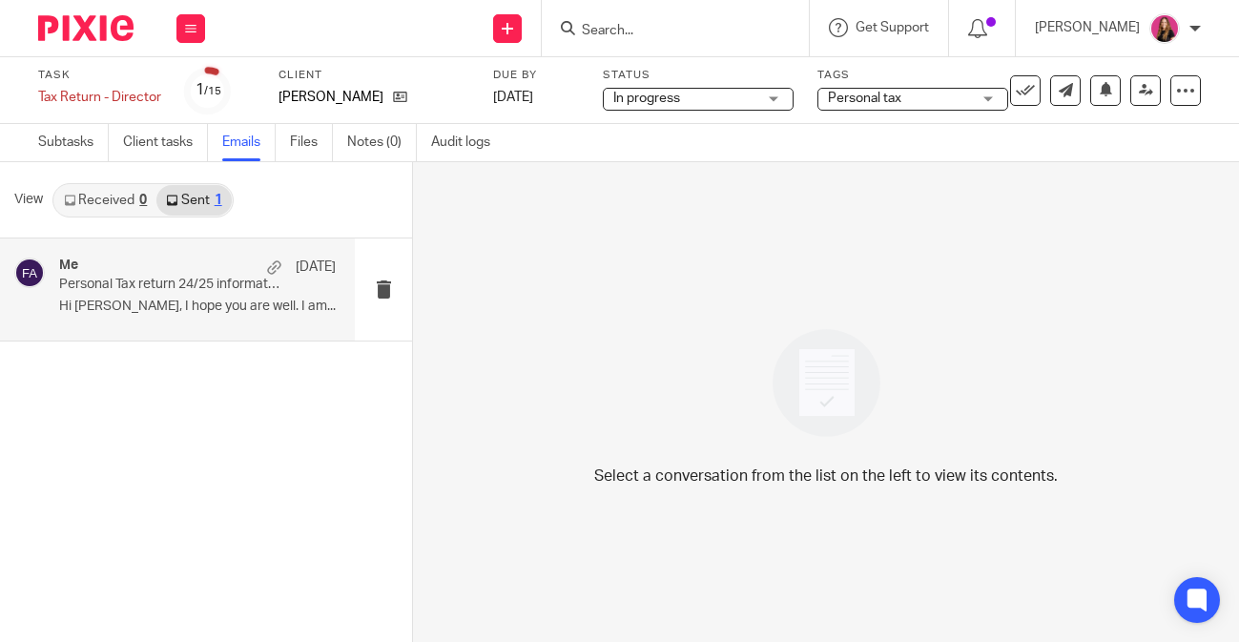
click at [196, 295] on div "Me [DATE] Personal Tax return 24/25 information Hi [PERSON_NAME], I hope you ar…" at bounding box center [197, 290] width 277 height 64
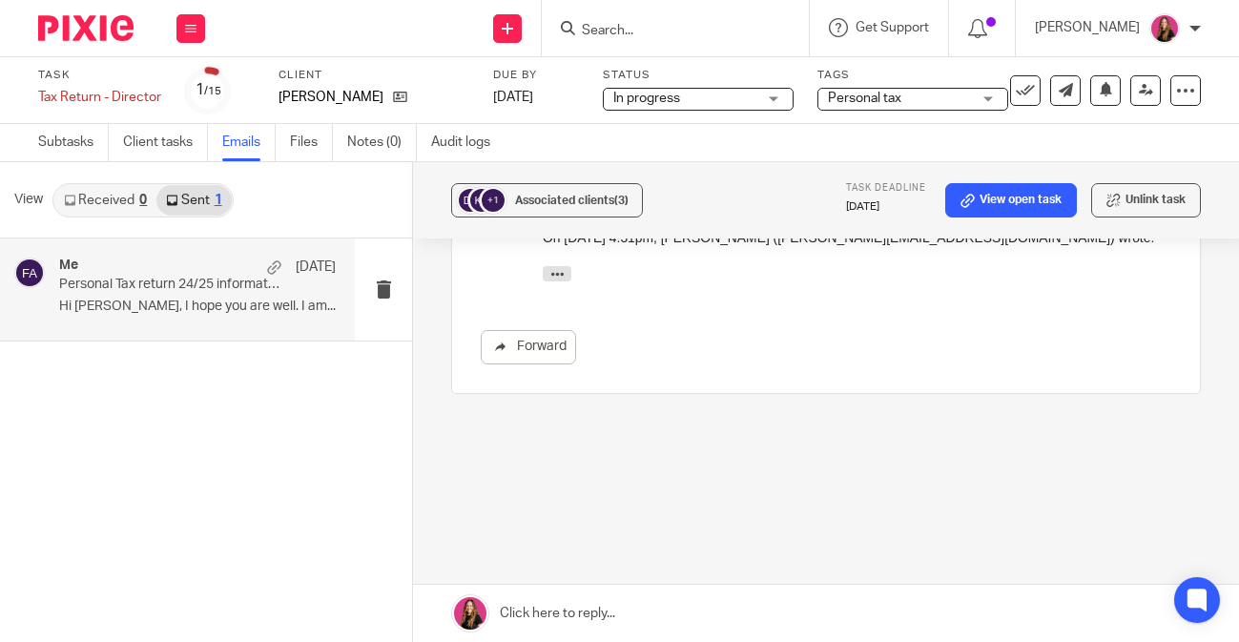
click at [581, 601] on link at bounding box center [826, 613] width 826 height 57
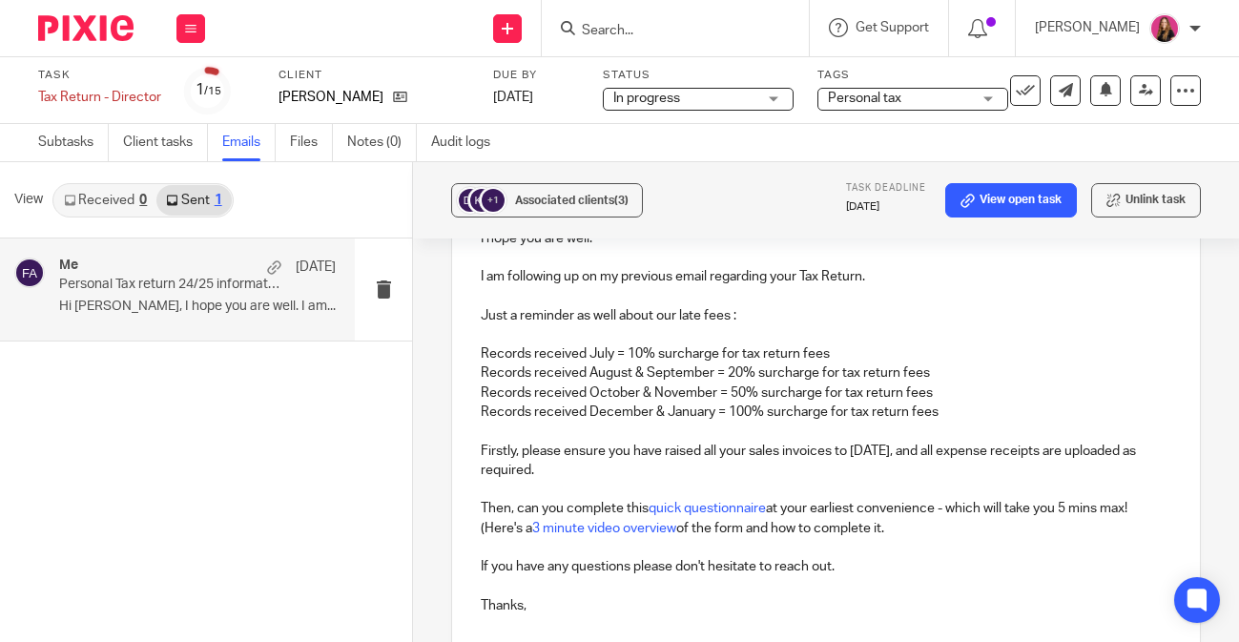
scroll to position [1910, 0]
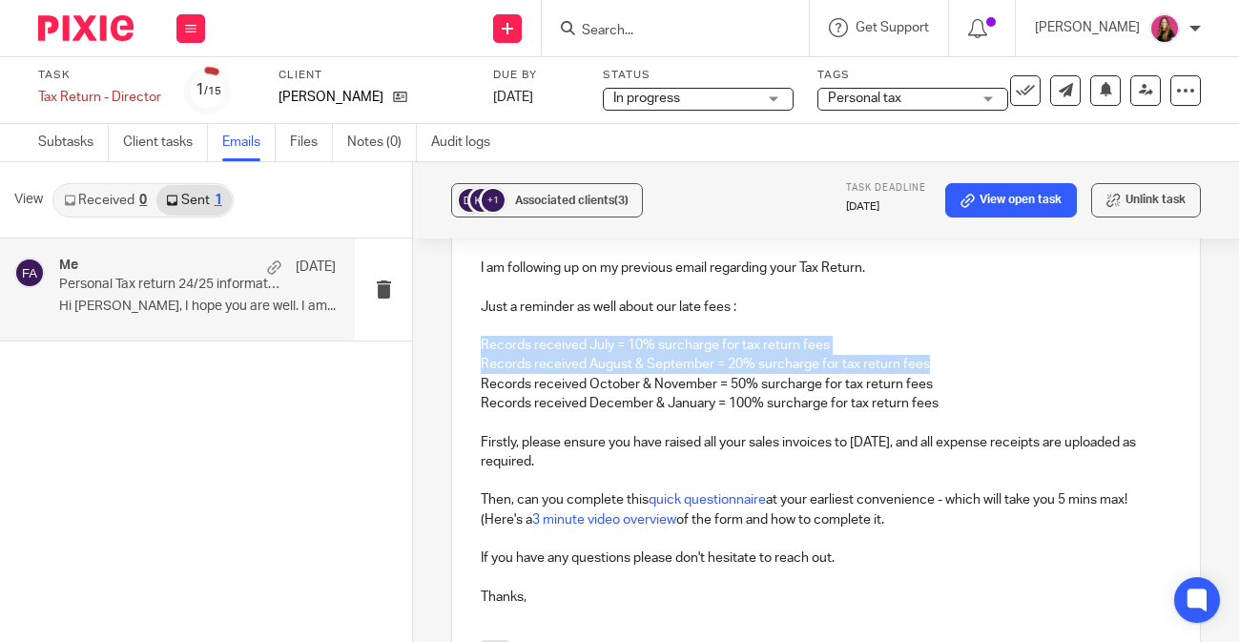
drag, startPoint x: 944, startPoint y: 370, endPoint x: 459, endPoint y: 348, distance: 485.2
click at [459, 348] on div "I hope you are well. I am following up on my previous email regarding your Tax …" at bounding box center [826, 421] width 748 height 440
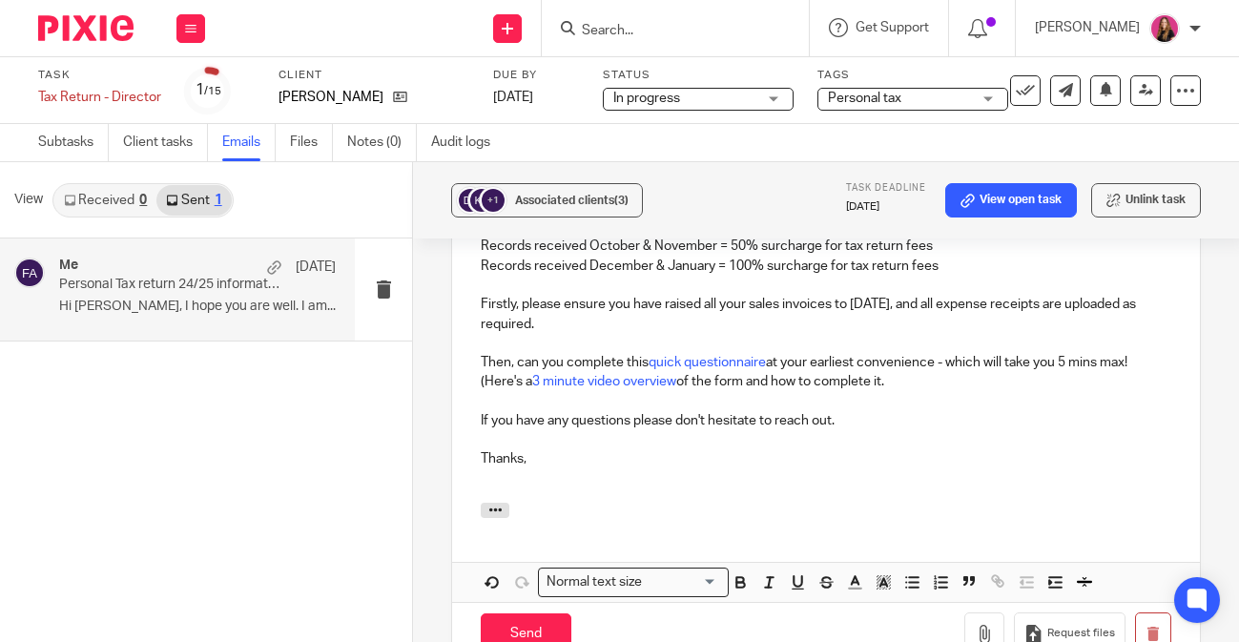
scroll to position [2060, 0]
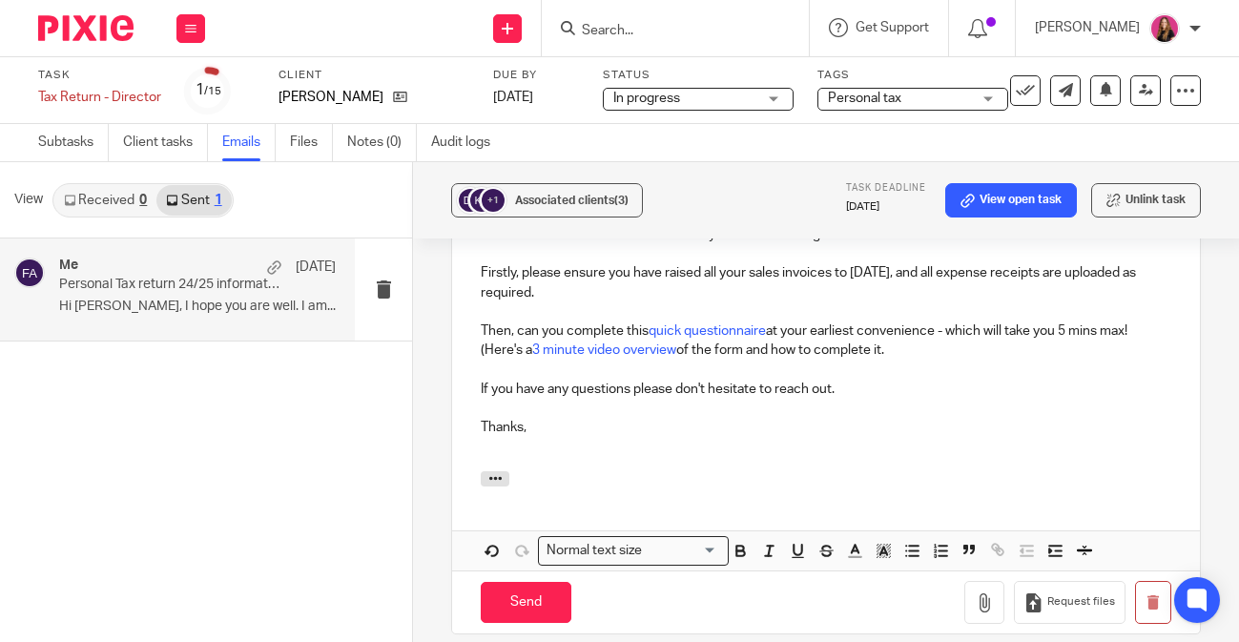
click at [614, 437] on p "Thanks," at bounding box center [826, 427] width 691 height 19
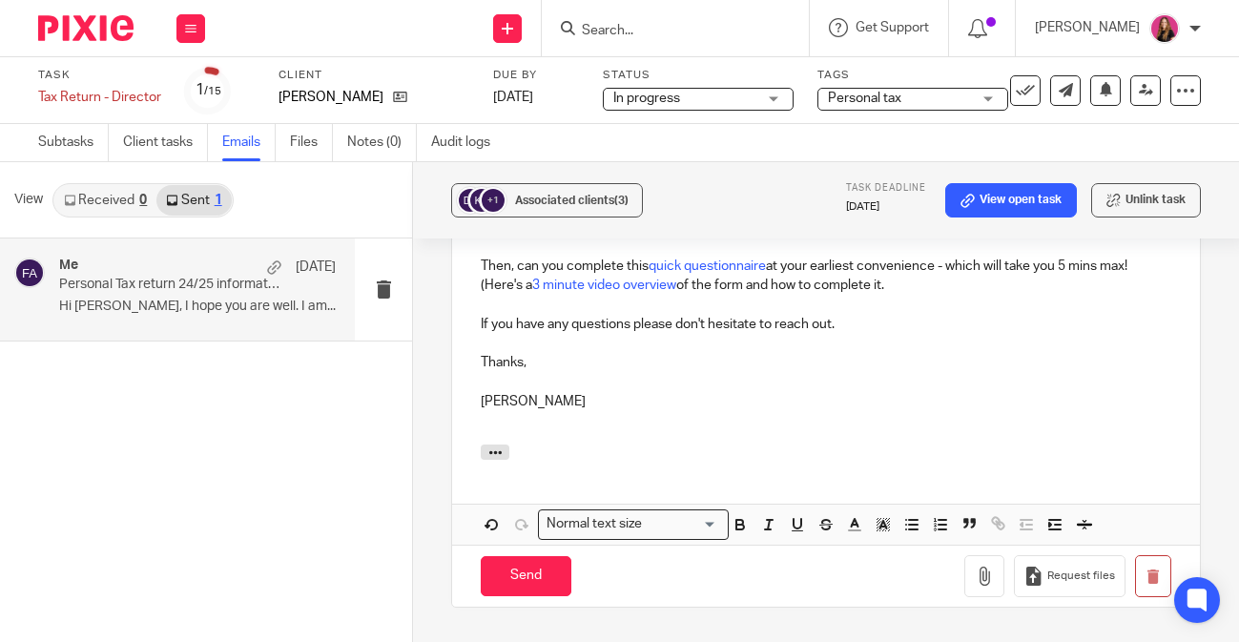
scroll to position [2344, 0]
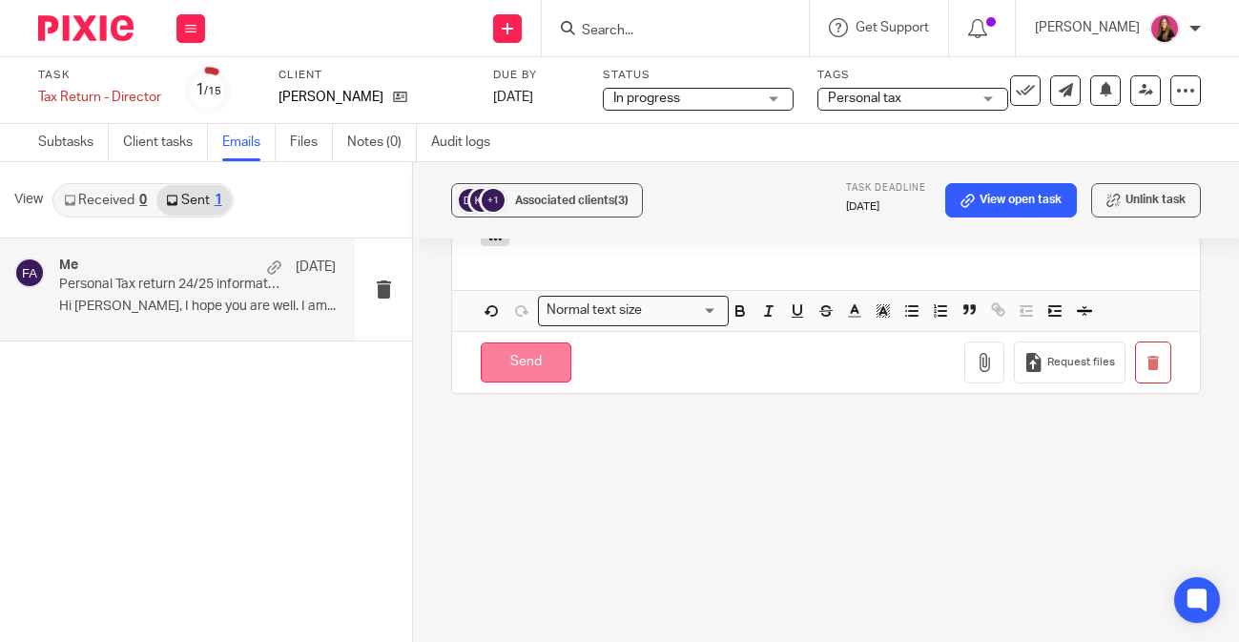
click at [550, 365] on input "Send" at bounding box center [526, 363] width 91 height 41
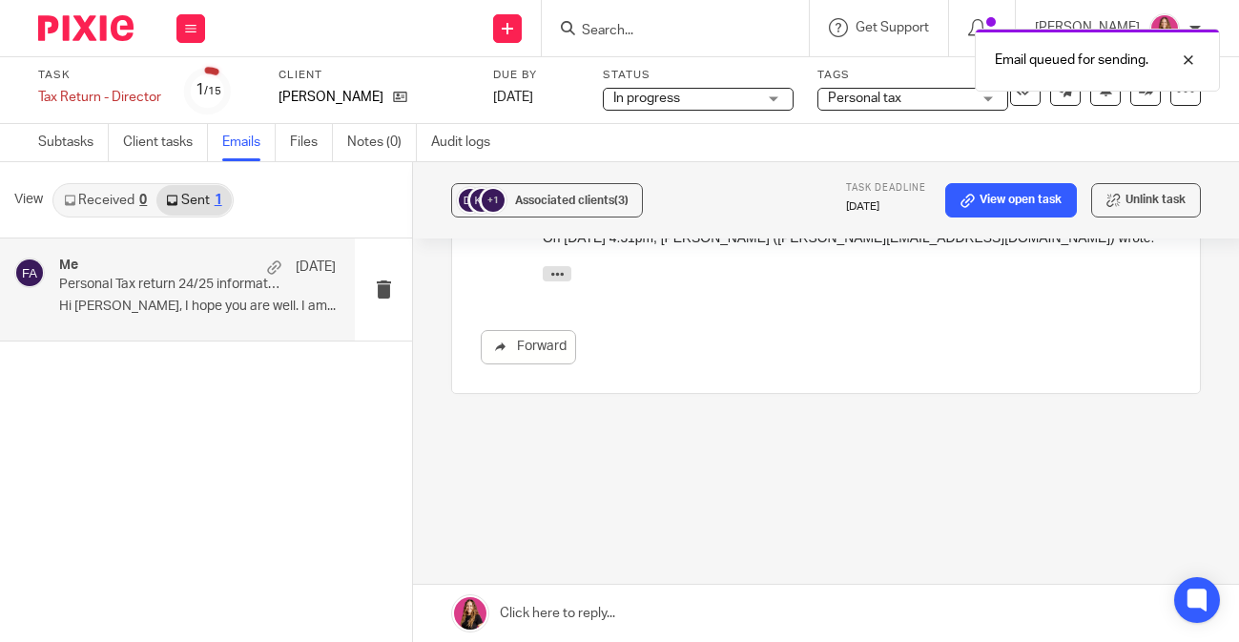
scroll to position [1547, 0]
click at [1098, 101] on button at bounding box center [1106, 90] width 31 height 31
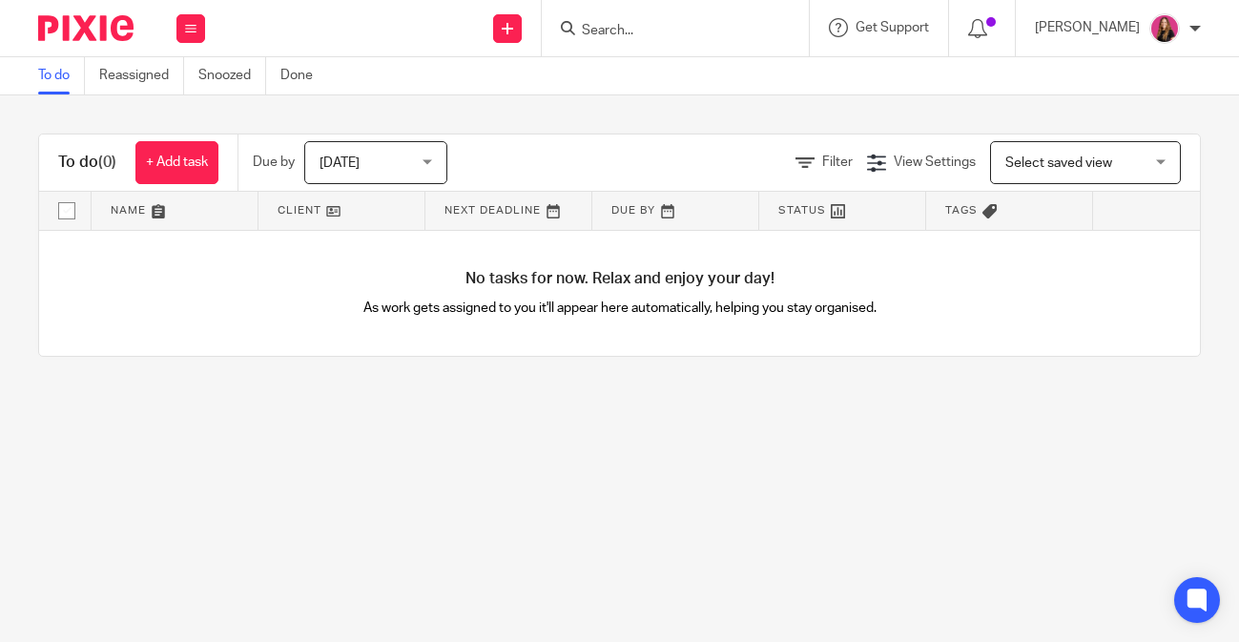
click at [365, 156] on span "[DATE]" at bounding box center [370, 162] width 101 height 40
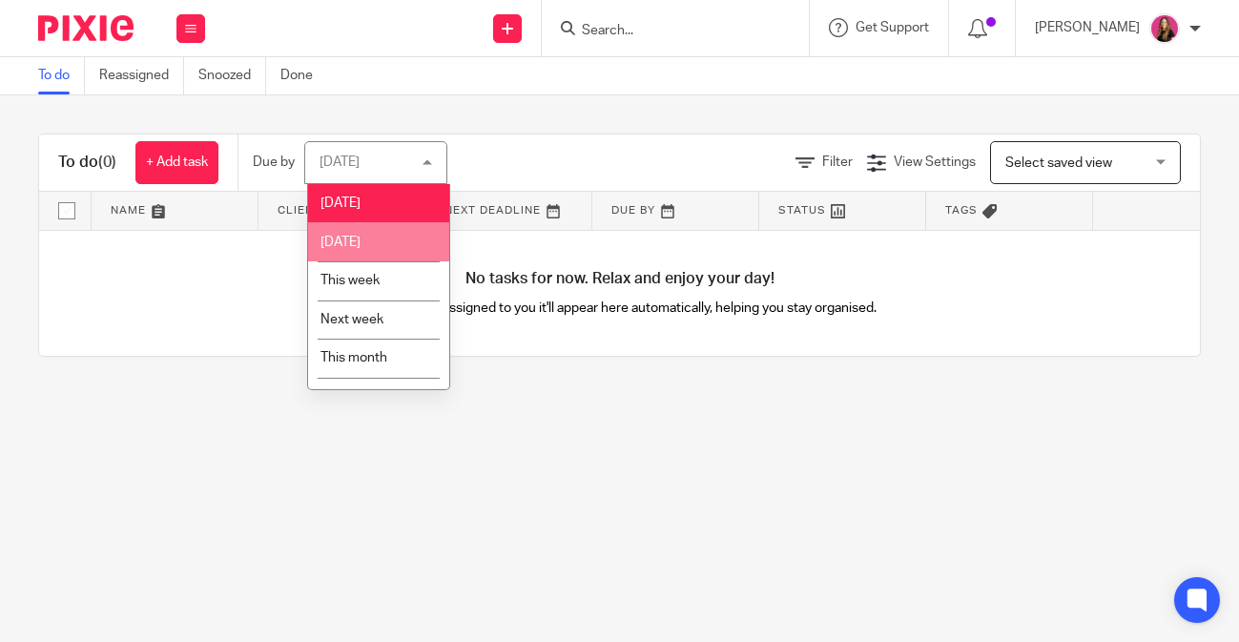
click at [365, 230] on li "[DATE]" at bounding box center [378, 241] width 141 height 39
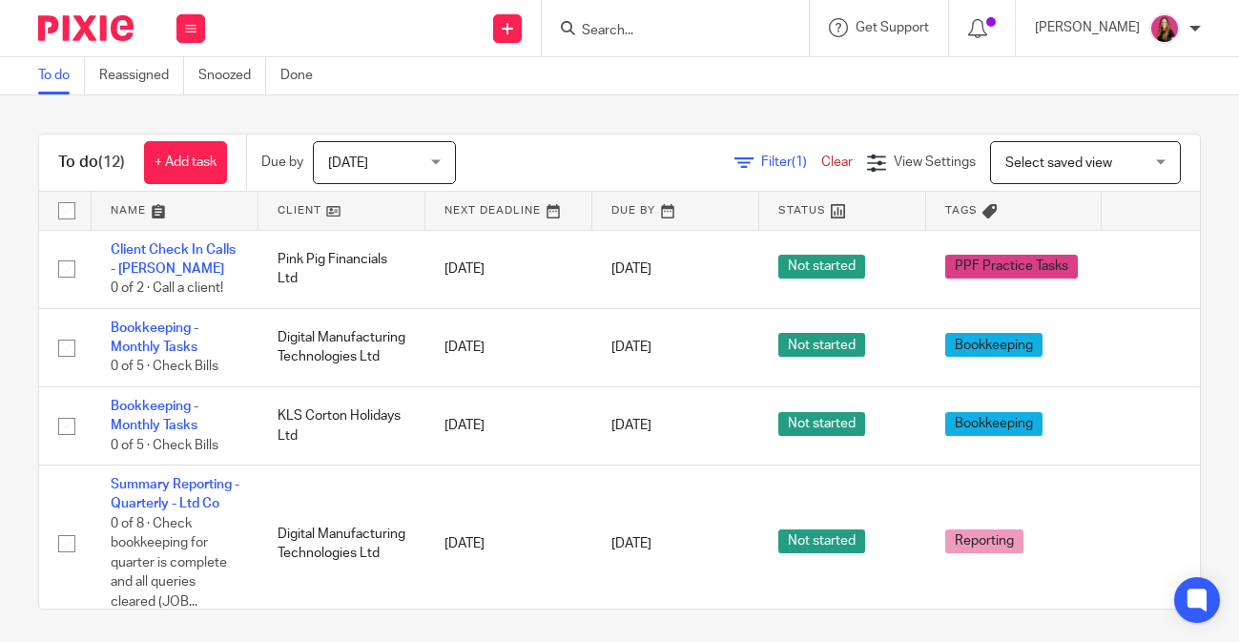
click at [192, 219] on link at bounding box center [175, 211] width 167 height 38
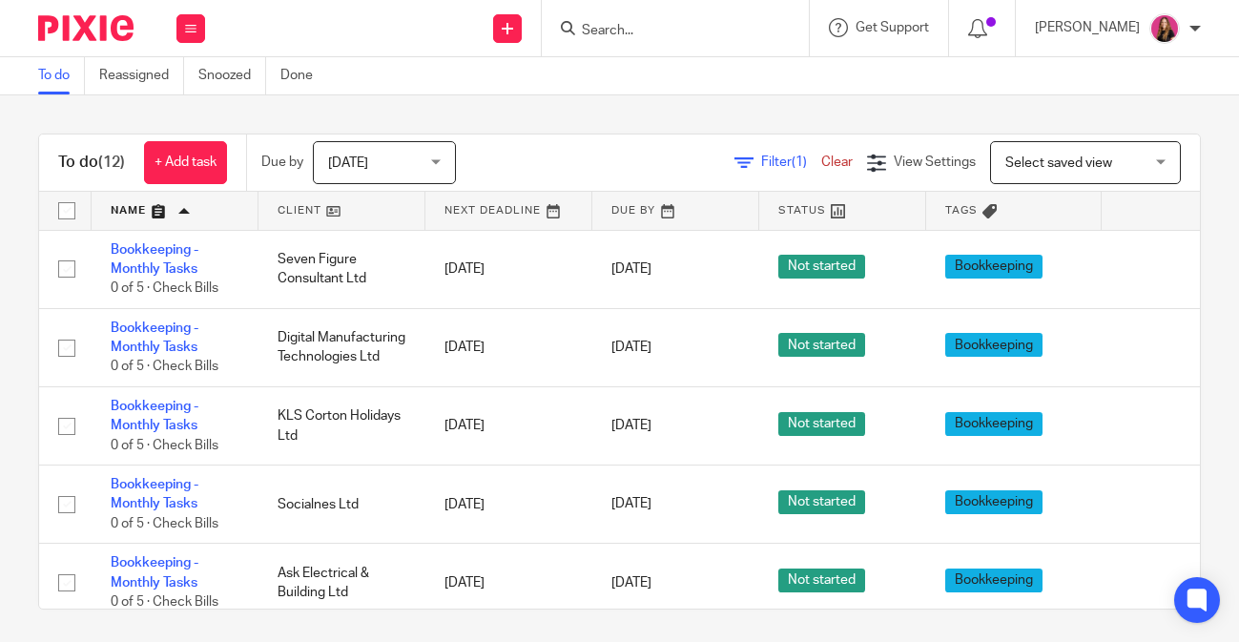
click at [192, 219] on link at bounding box center [175, 211] width 167 height 38
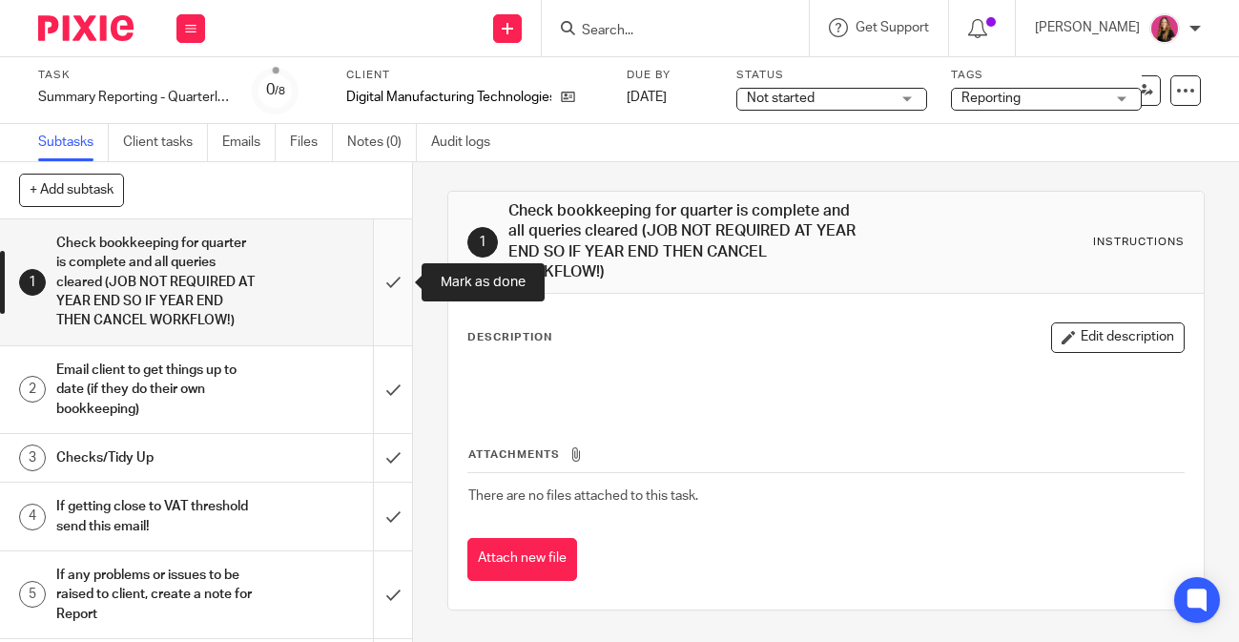
click at [381, 294] on input "submit" at bounding box center [206, 282] width 412 height 126
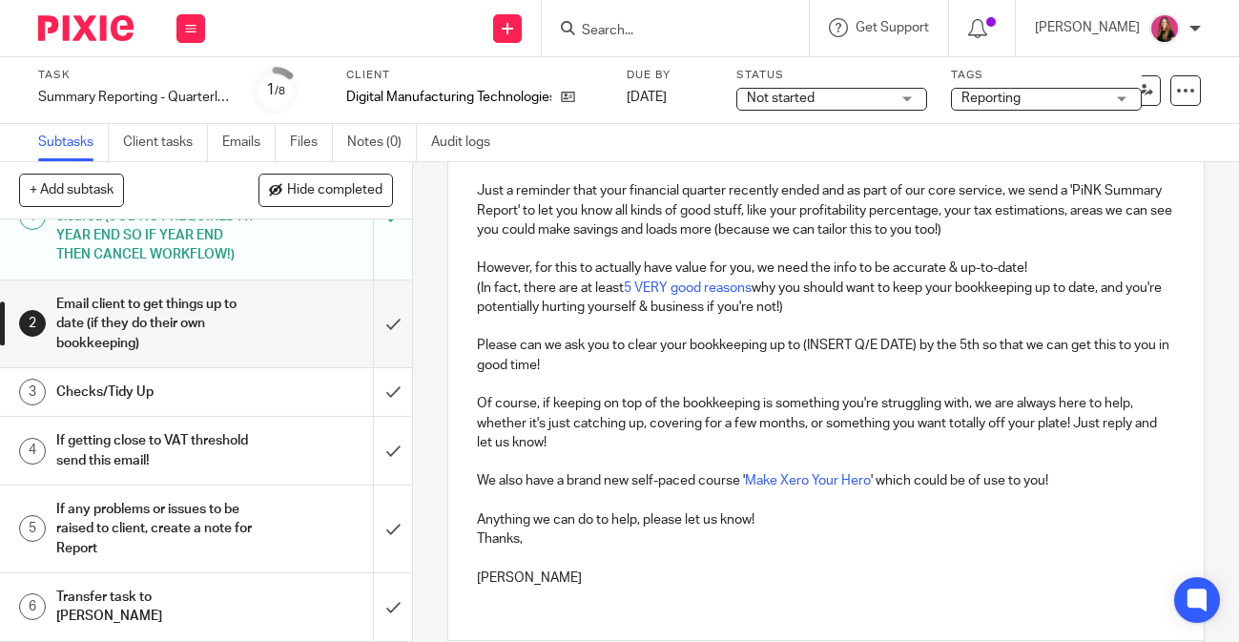
scroll to position [279, 0]
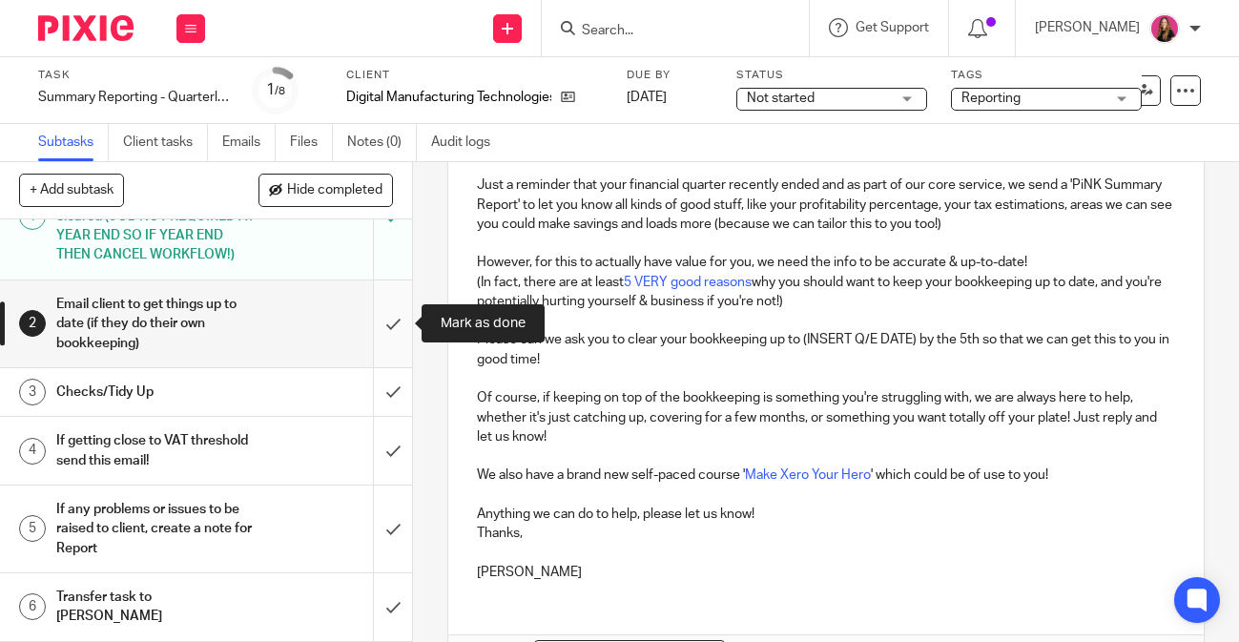
click at [398, 328] on input "submit" at bounding box center [206, 324] width 412 height 87
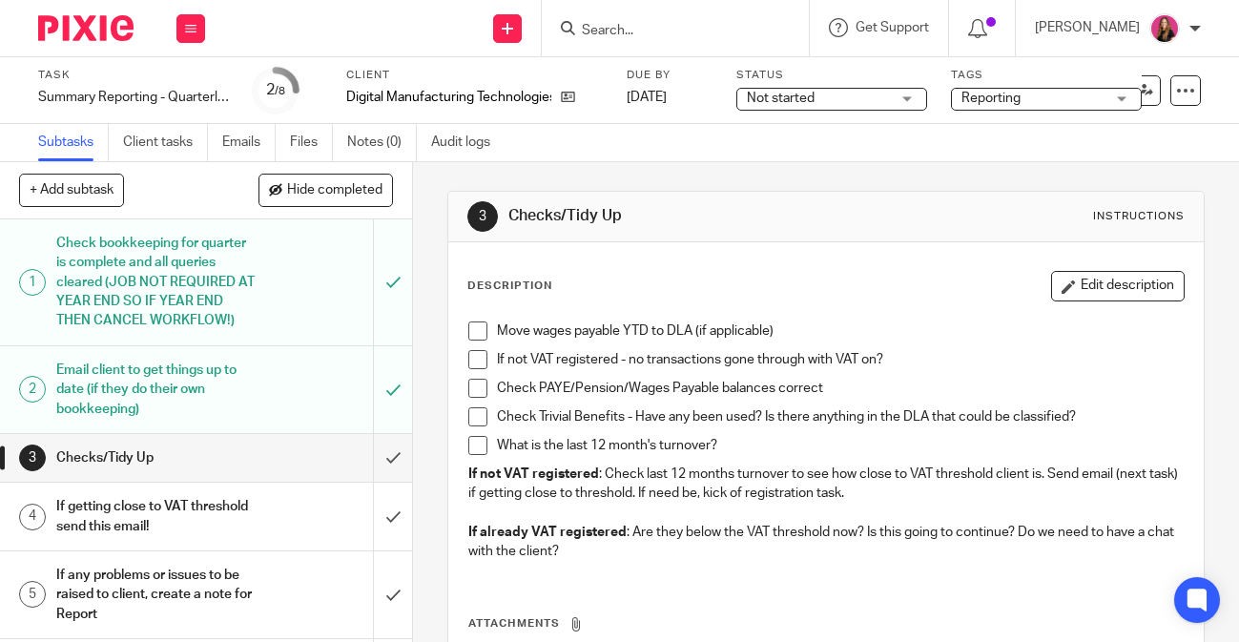
click at [484, 416] on span at bounding box center [478, 416] width 19 height 19
click at [478, 448] on span at bounding box center [478, 445] width 19 height 19
click at [476, 334] on span at bounding box center [478, 331] width 19 height 19
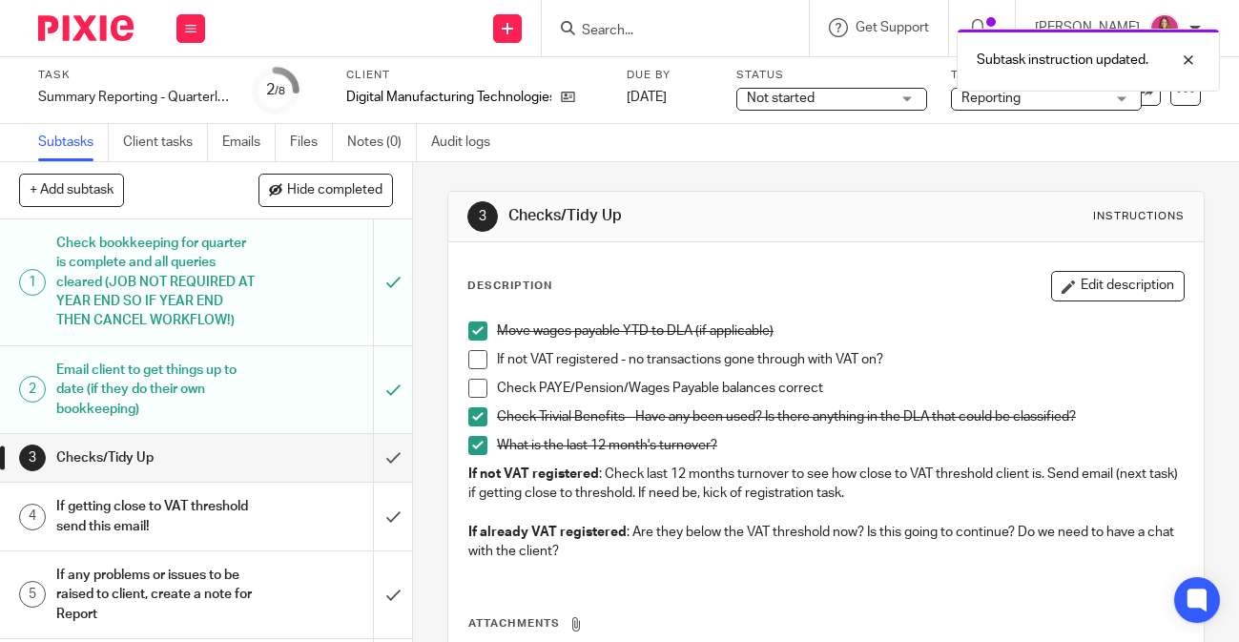
click at [473, 366] on span at bounding box center [478, 359] width 19 height 19
click at [474, 384] on span at bounding box center [478, 388] width 19 height 19
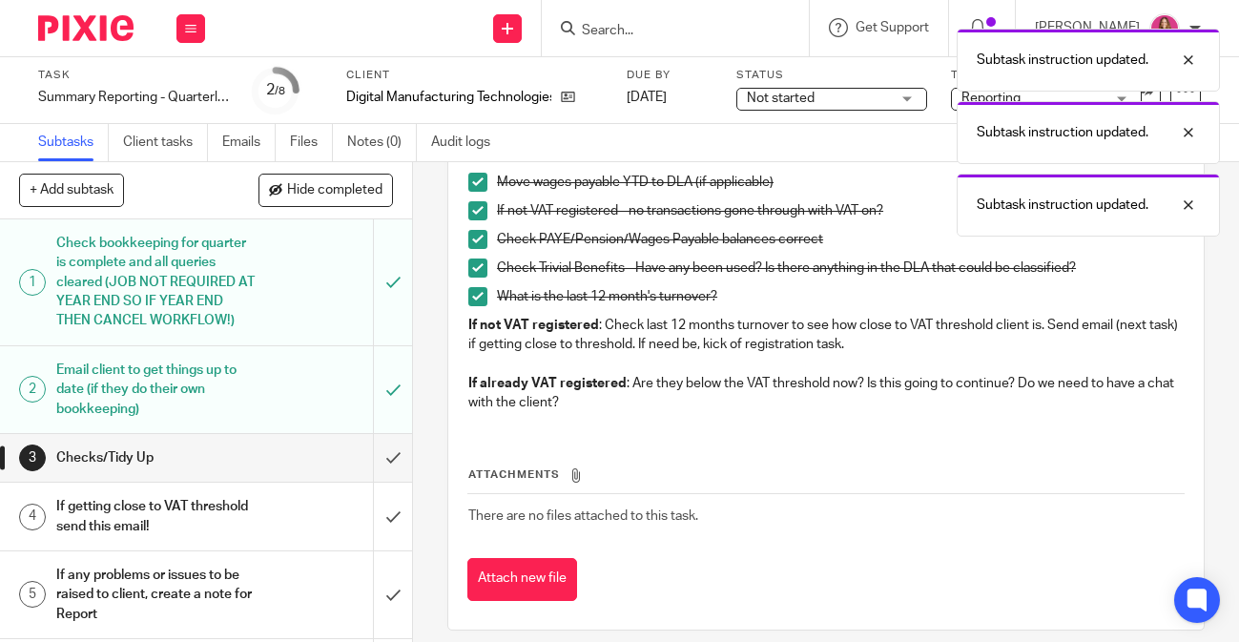
scroll to position [150, 0]
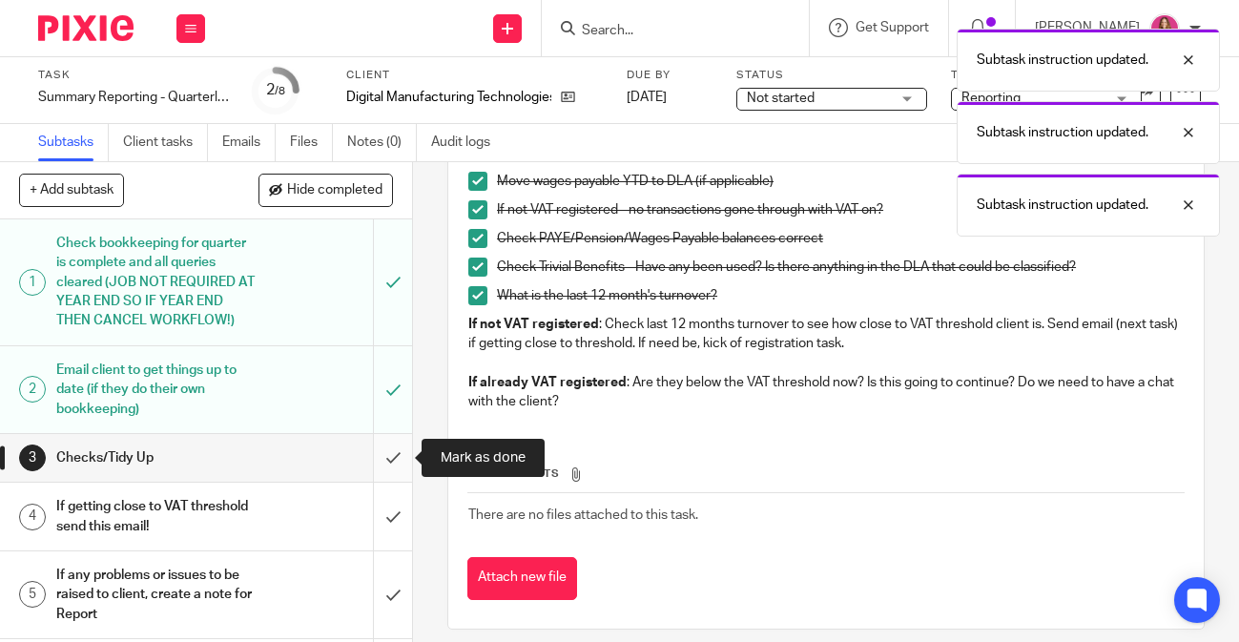
click at [387, 456] on input "submit" at bounding box center [206, 458] width 412 height 48
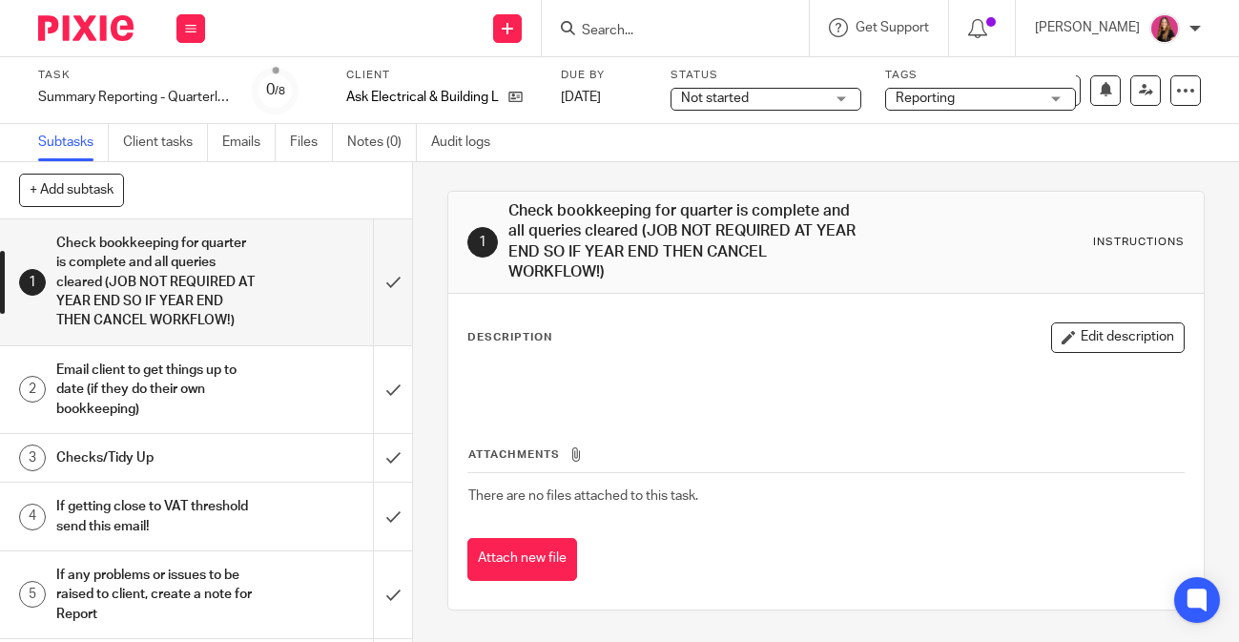
click at [413, 337] on div "1 Check bookkeeping for quarter is complete and all queries cleared (JOB NOT RE…" at bounding box center [826, 402] width 826 height 480
click at [406, 329] on input "submit" at bounding box center [206, 282] width 412 height 126
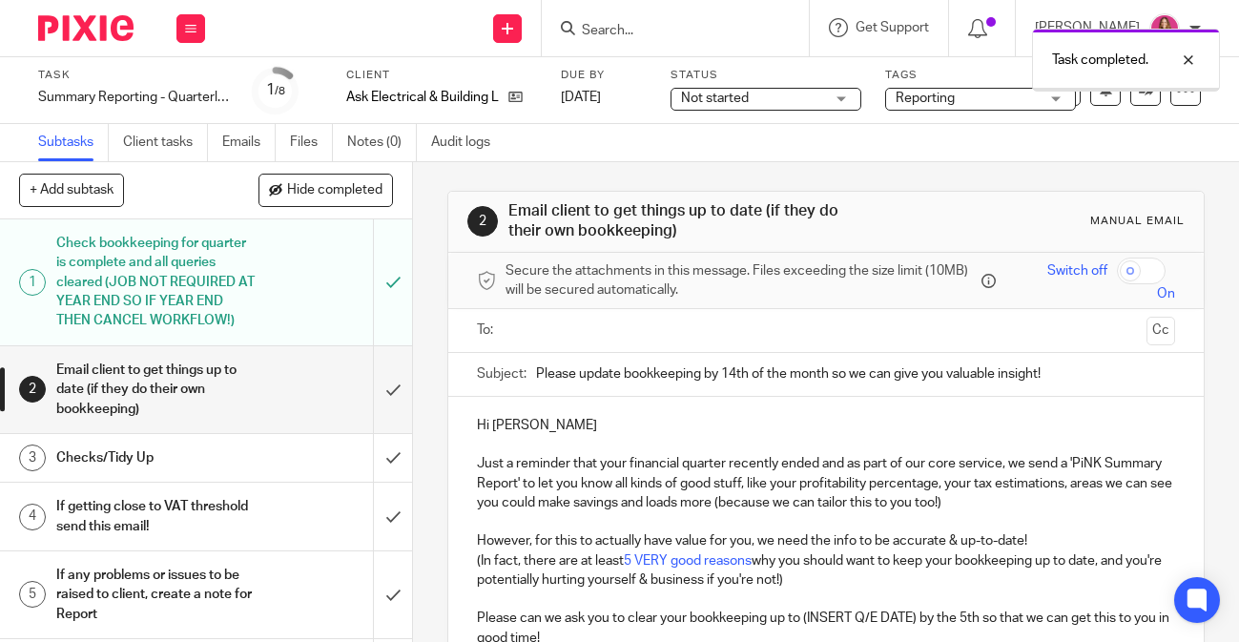
click at [394, 370] on input "submit" at bounding box center [206, 389] width 412 height 87
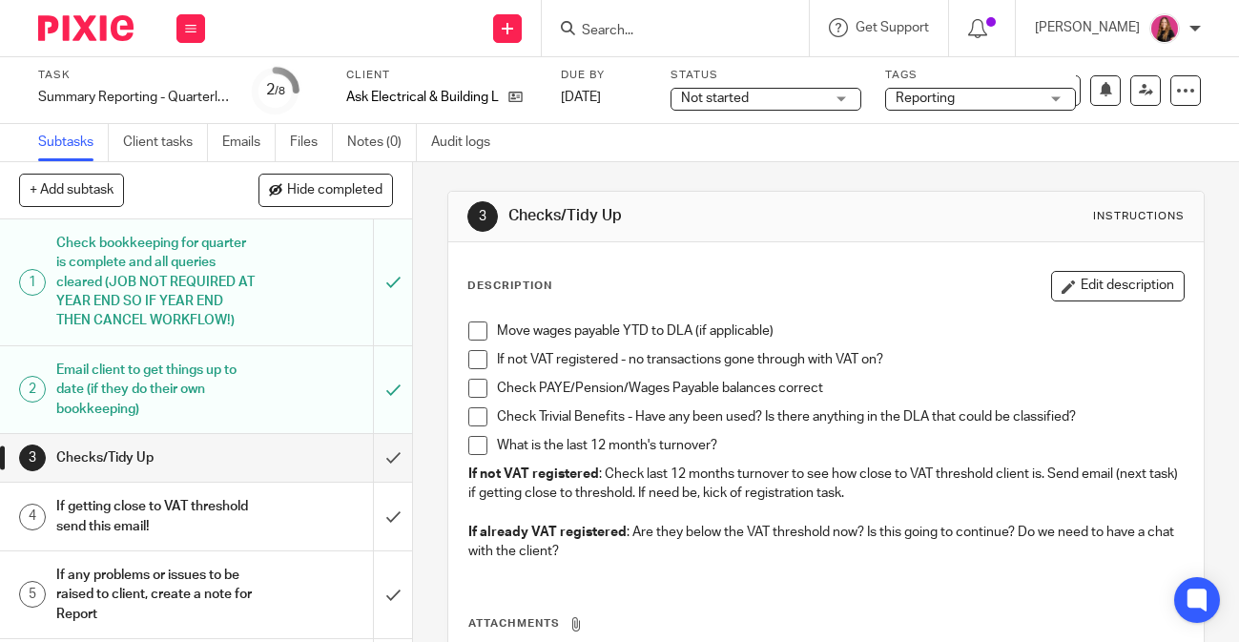
click at [471, 443] on span at bounding box center [478, 445] width 19 height 19
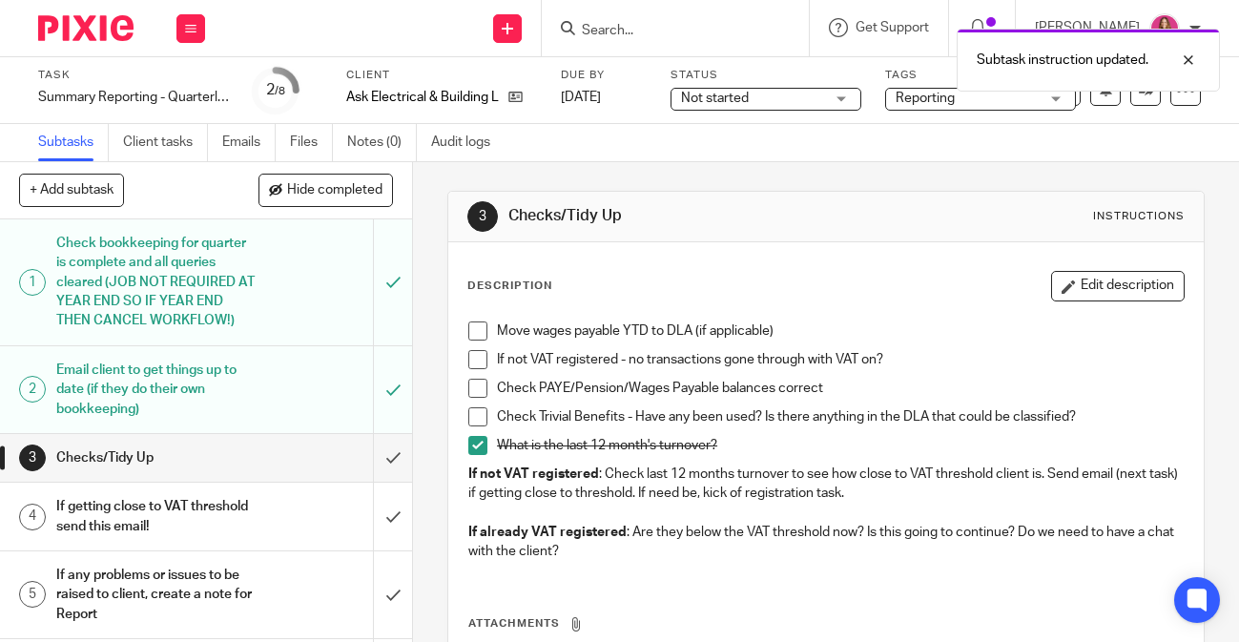
click at [469, 357] on span at bounding box center [478, 359] width 19 height 19
click at [482, 326] on span at bounding box center [478, 331] width 19 height 19
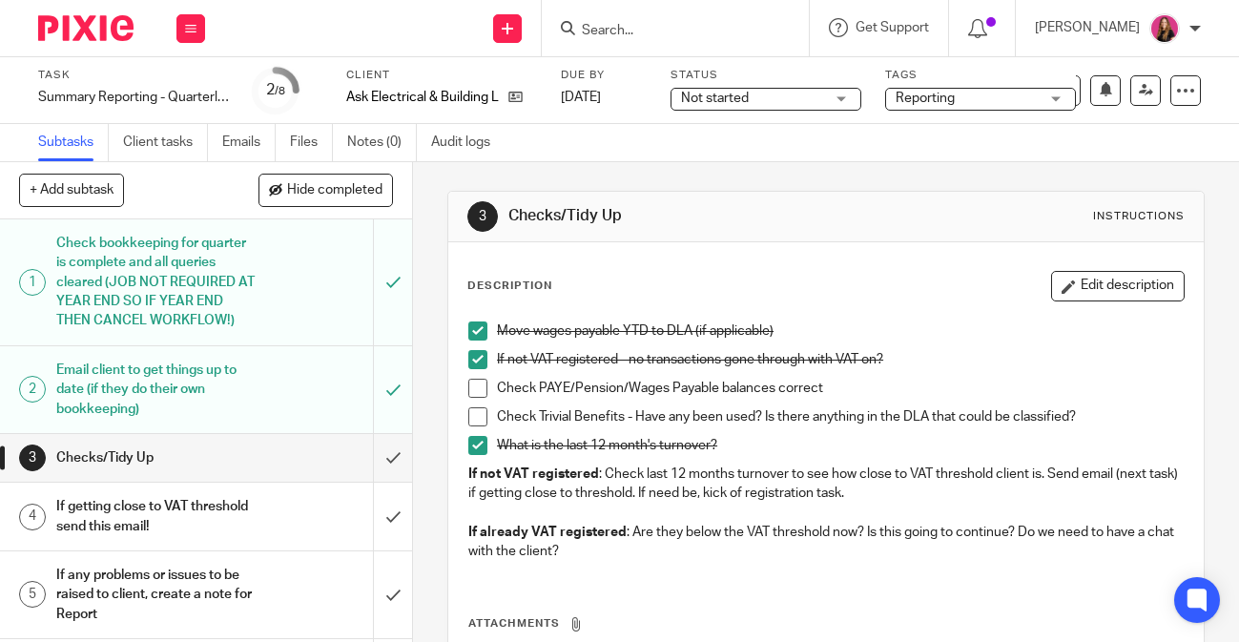
click at [480, 411] on span at bounding box center [478, 416] width 19 height 19
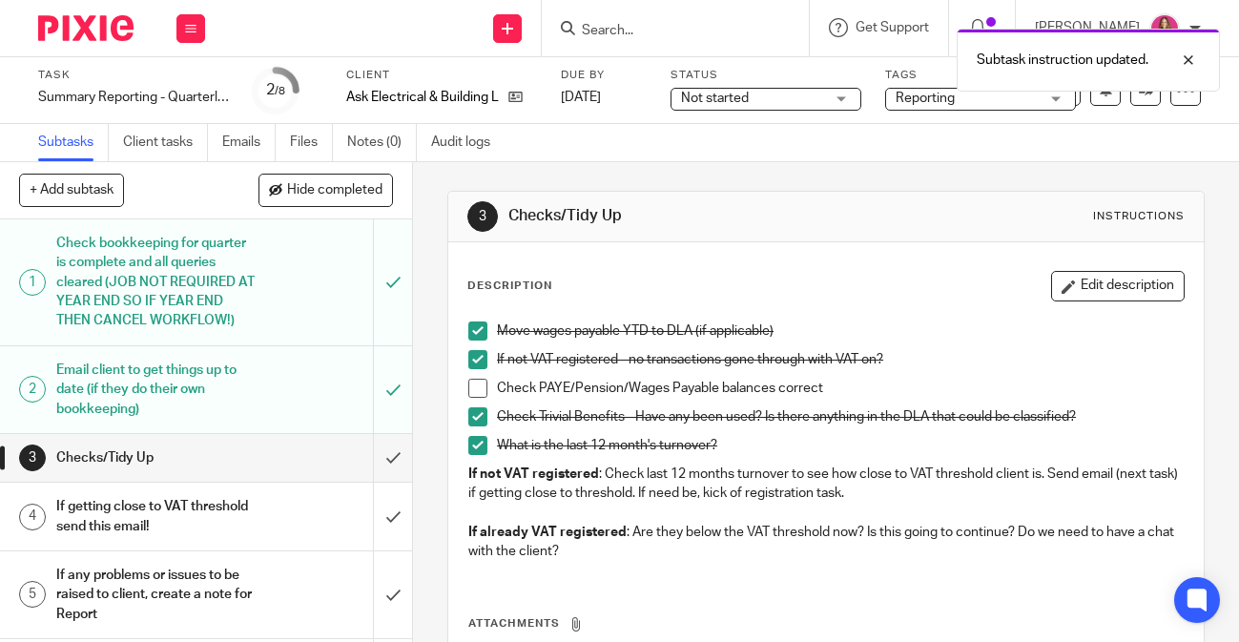
click at [478, 389] on span at bounding box center [478, 388] width 19 height 19
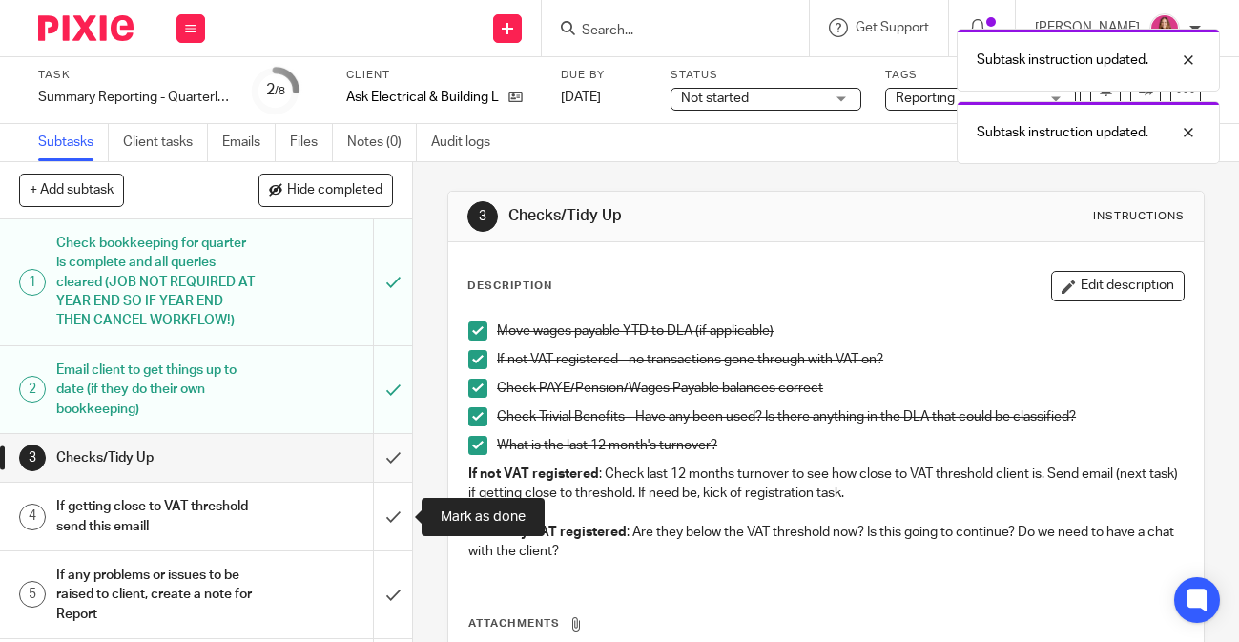
click at [391, 461] on input "submit" at bounding box center [206, 458] width 412 height 48
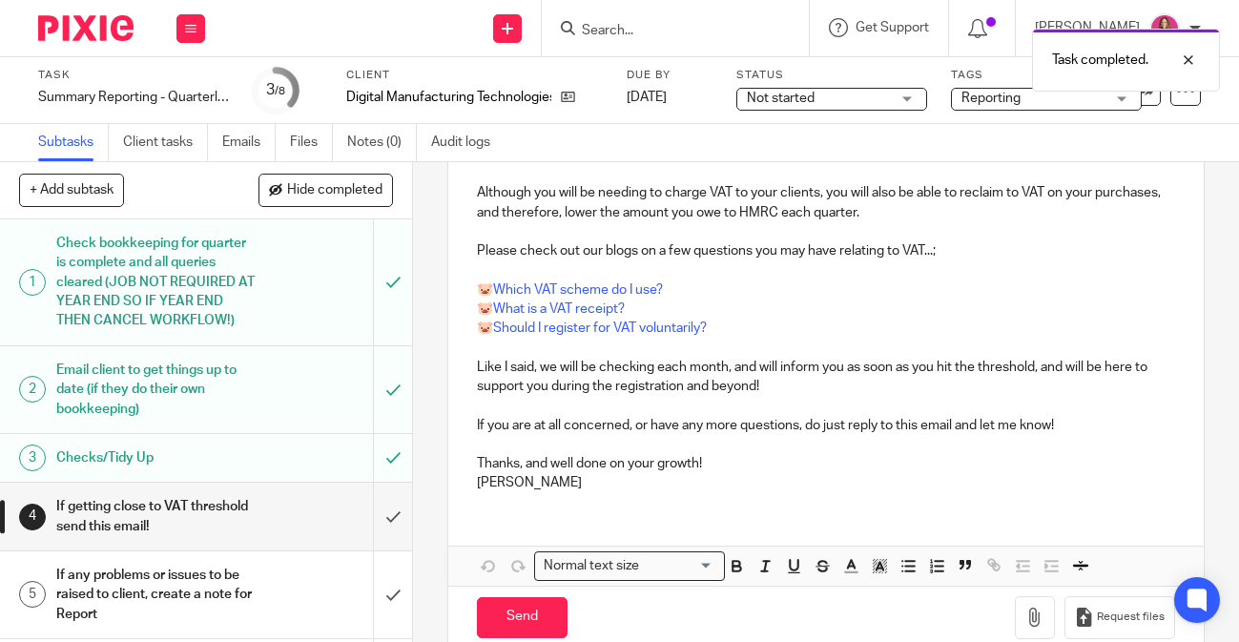
scroll to position [587, 0]
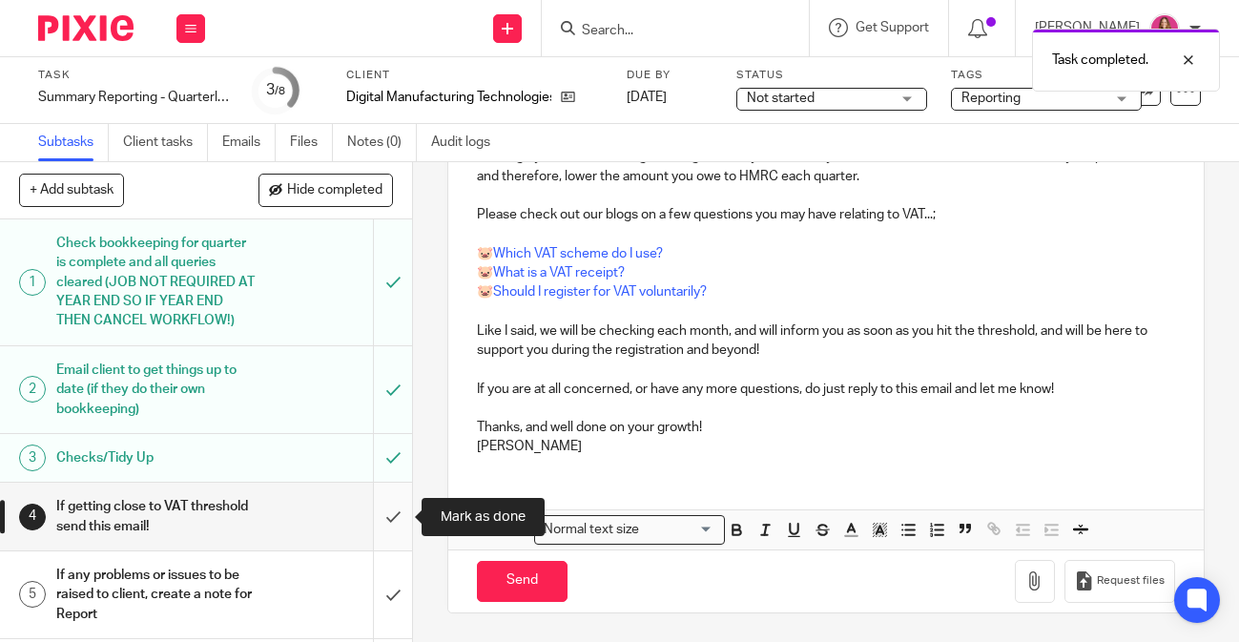
click at [391, 525] on input "submit" at bounding box center [206, 517] width 412 height 68
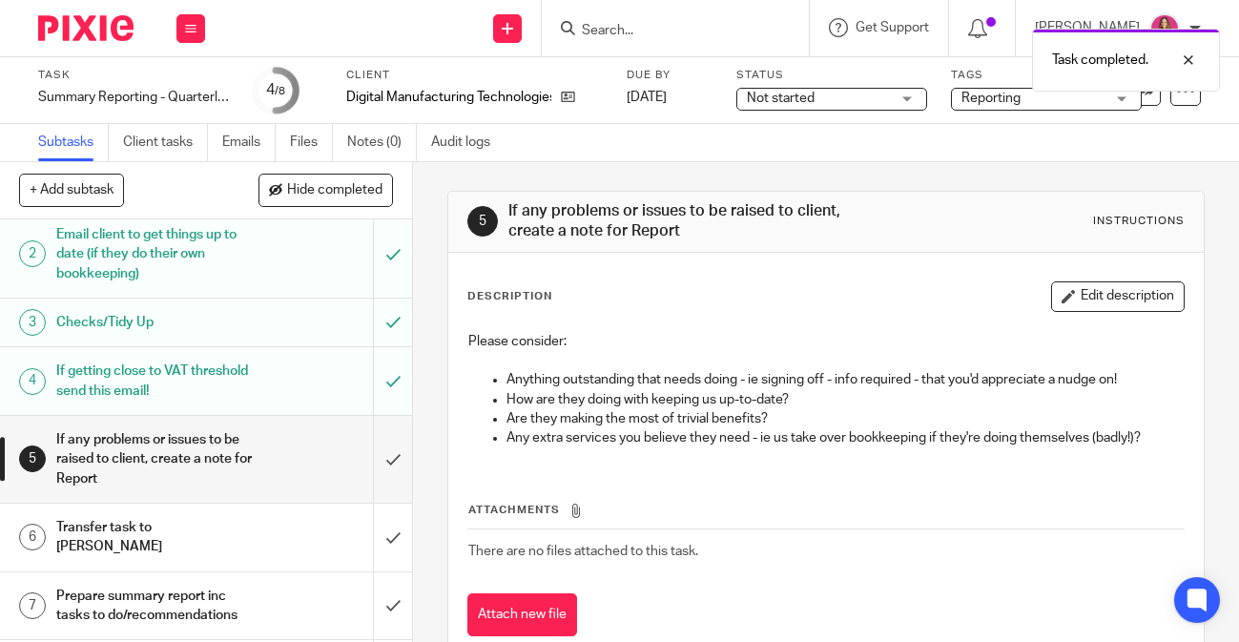
scroll to position [52, 0]
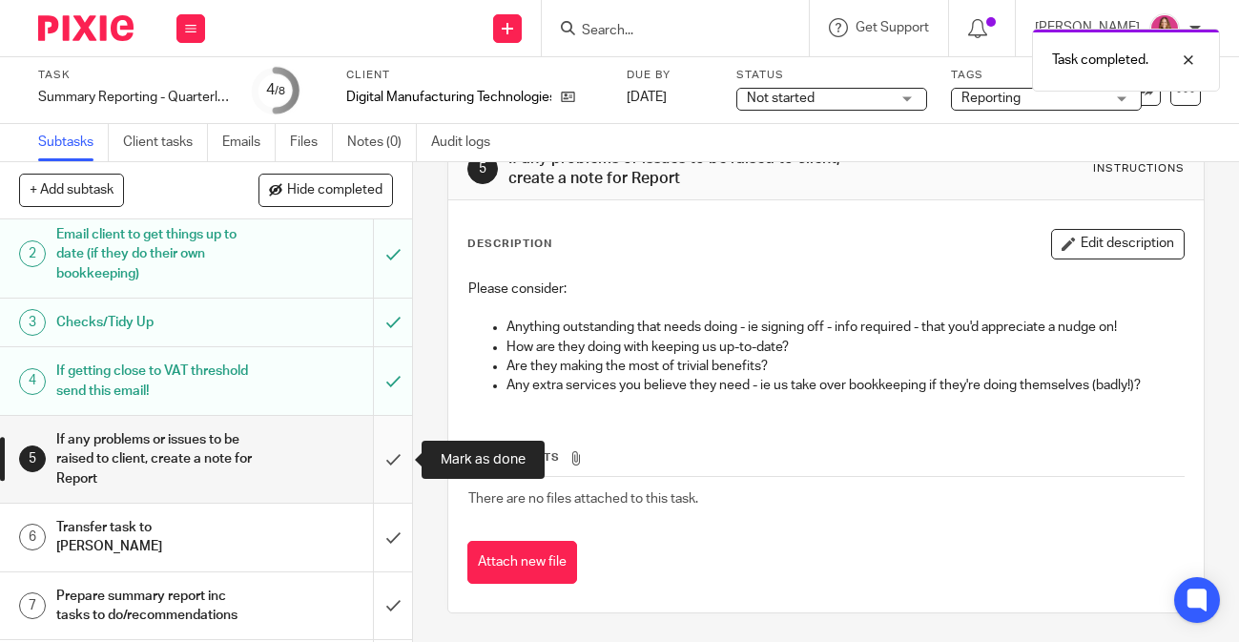
click at [405, 485] on input "submit" at bounding box center [206, 459] width 412 height 87
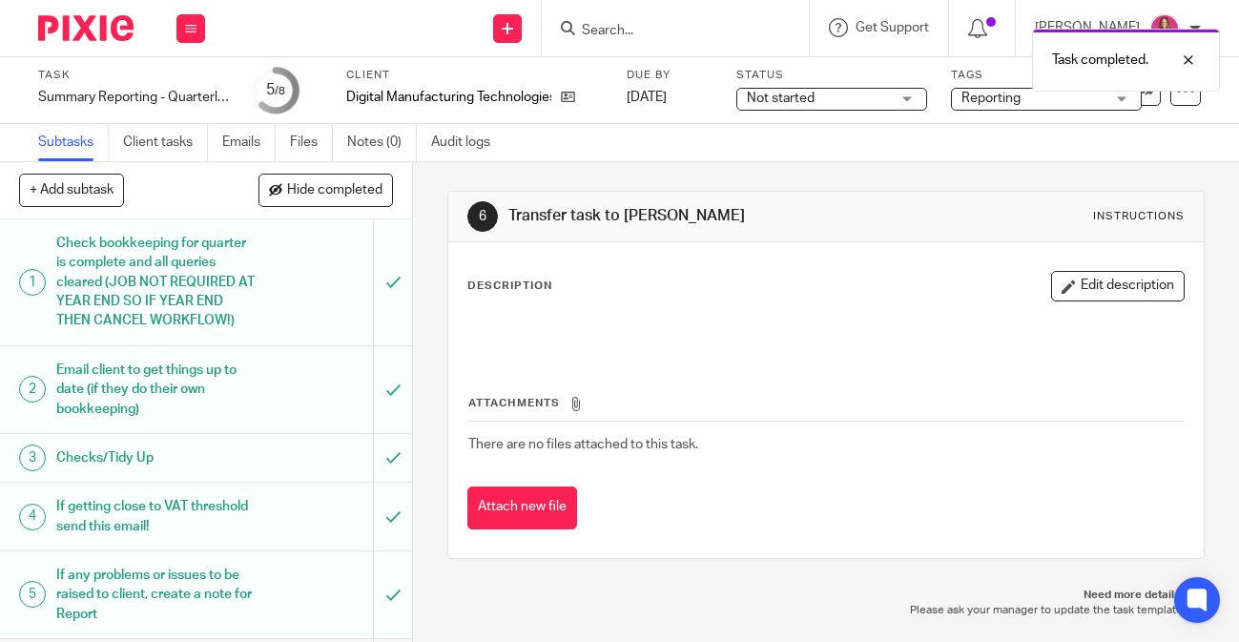
scroll to position [183, 0]
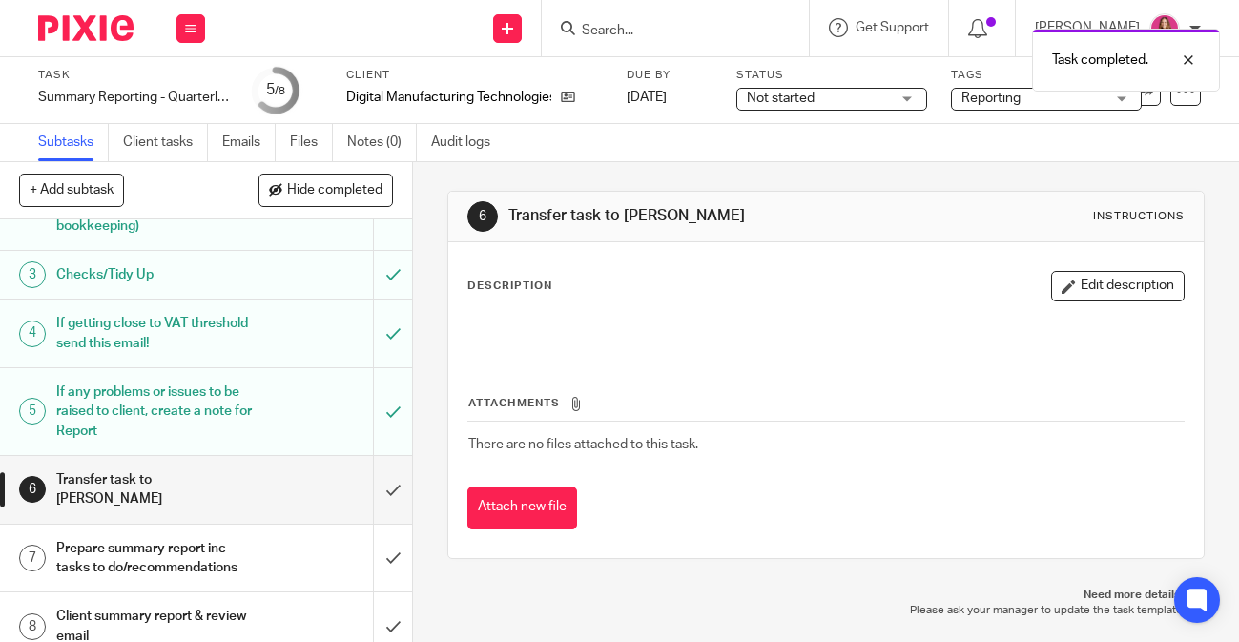
click at [258, 534] on div "Prepare summary report inc tasks to do/recommendations" at bounding box center [205, 558] width 298 height 49
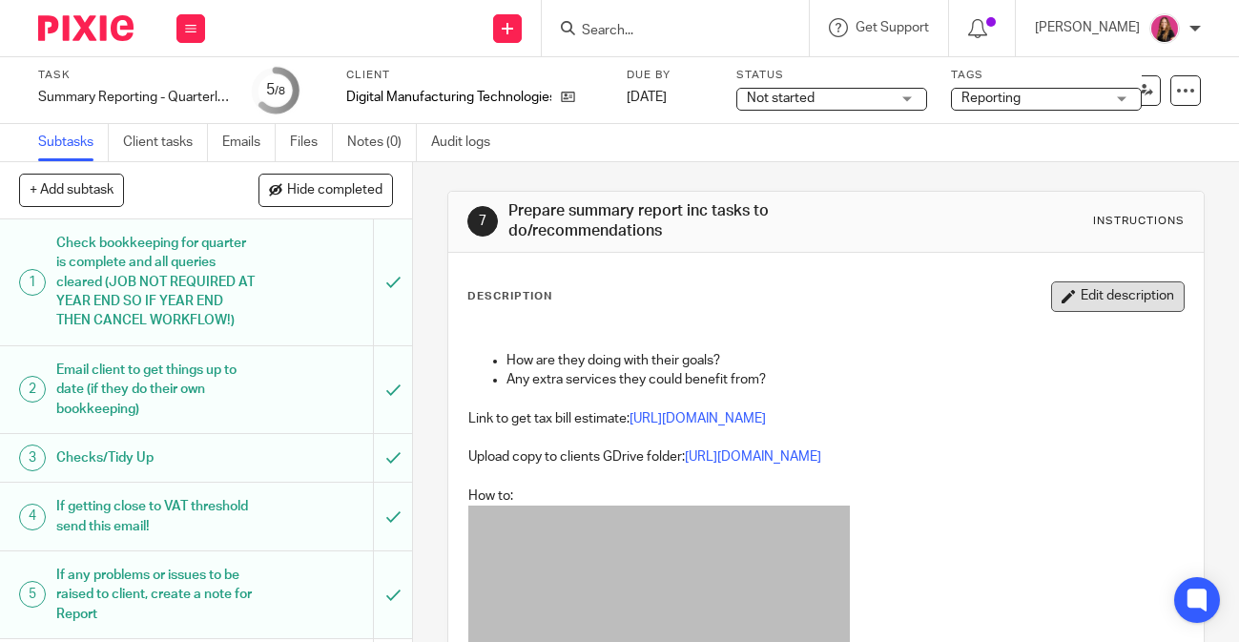
click at [1135, 290] on button "Edit description" at bounding box center [1119, 296] width 134 height 31
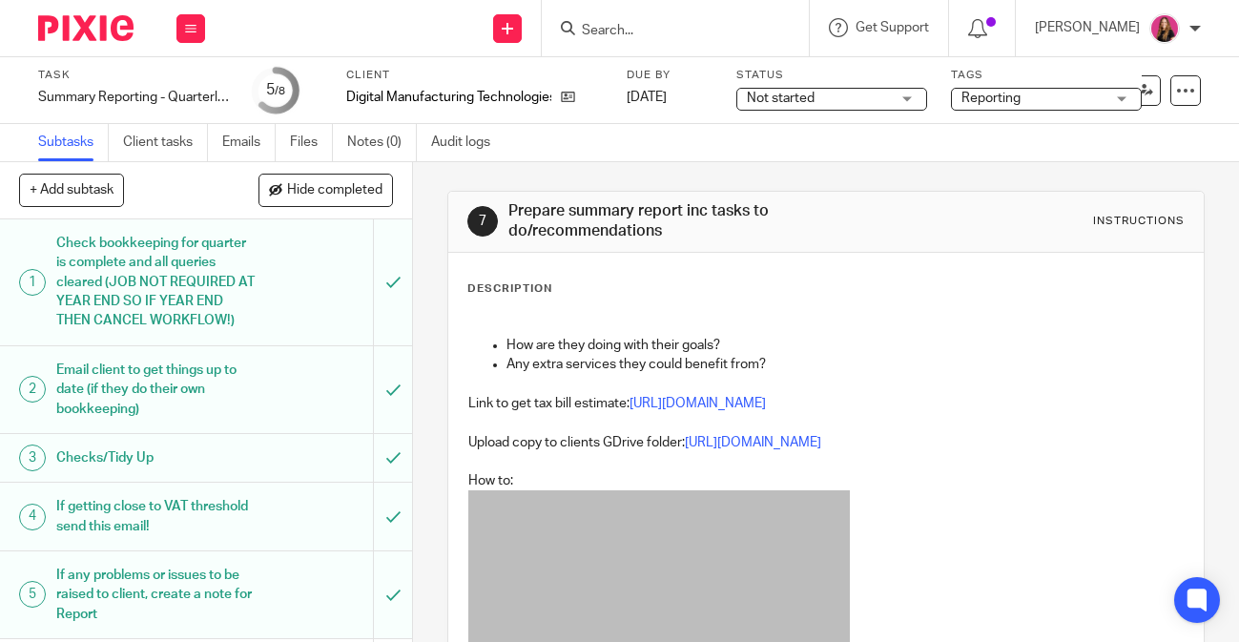
click at [701, 309] on div "How are they doing with their goals? Any extra services they could benefit from…" at bounding box center [826, 528] width 735 height 443
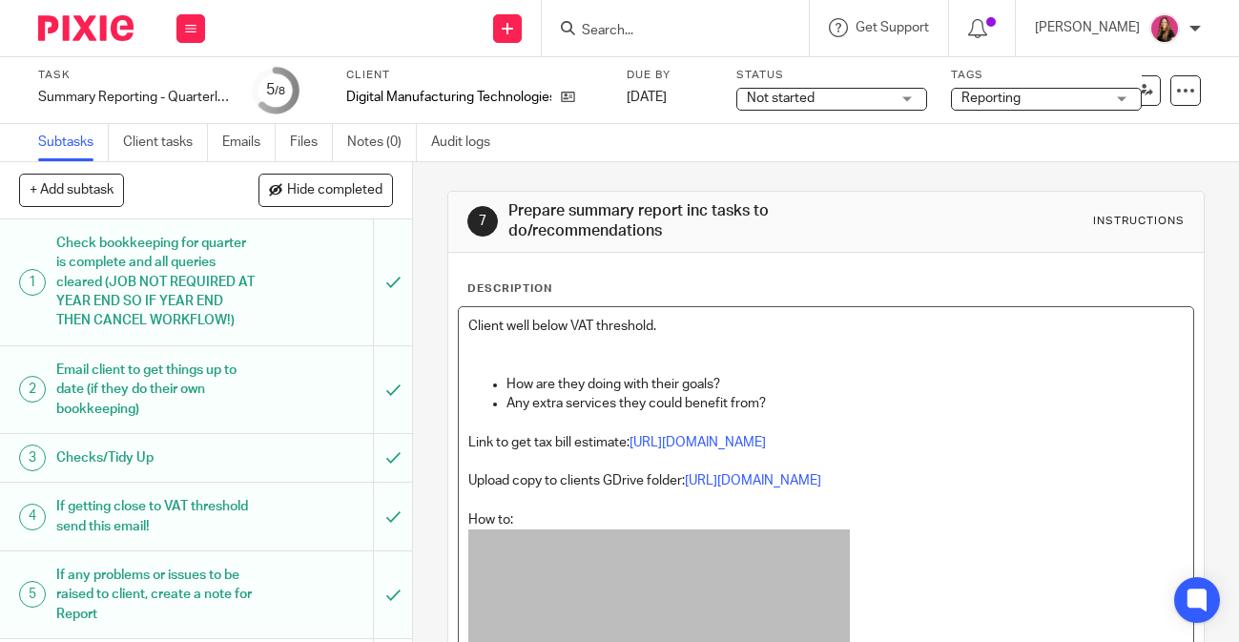
click at [469, 323] on p "Client well below VAT threshold." at bounding box center [827, 326] width 716 height 19
click at [891, 317] on p "NOTE FOR JENNIFER - Client well below VAT threshold." at bounding box center [827, 326] width 716 height 19
click at [1056, 274] on div "Description NOTE FOR JENNIFER - Client well below VAT threshold. Emailed to ask…" at bounding box center [826, 586] width 756 height 667
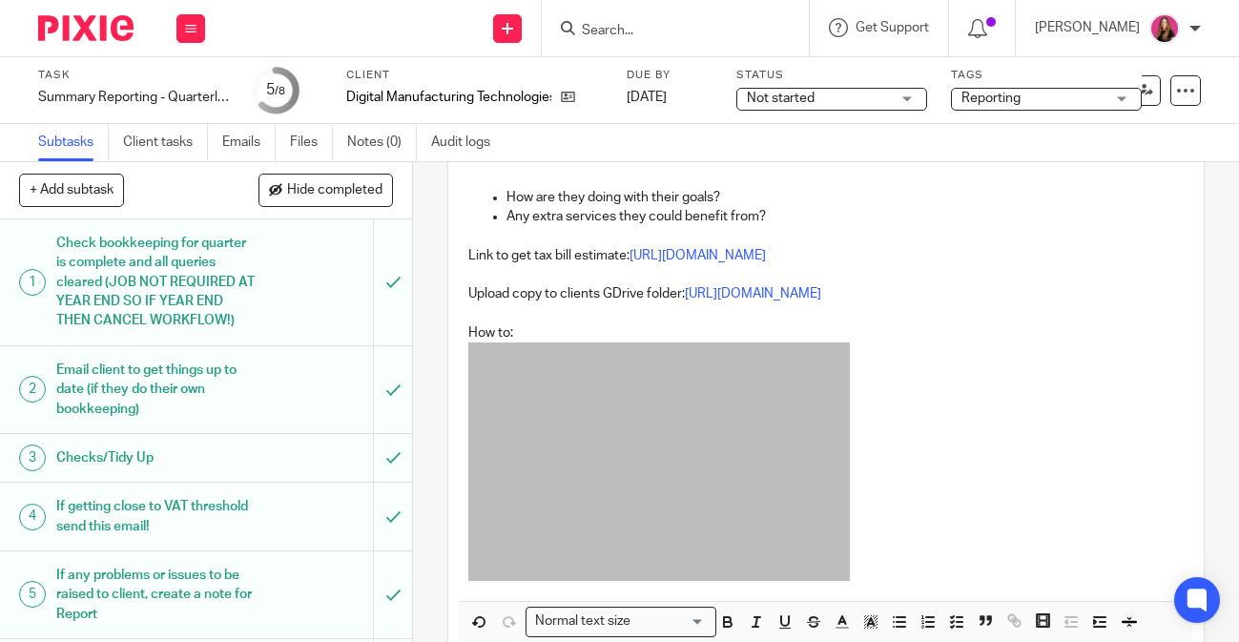
scroll to position [324, 0]
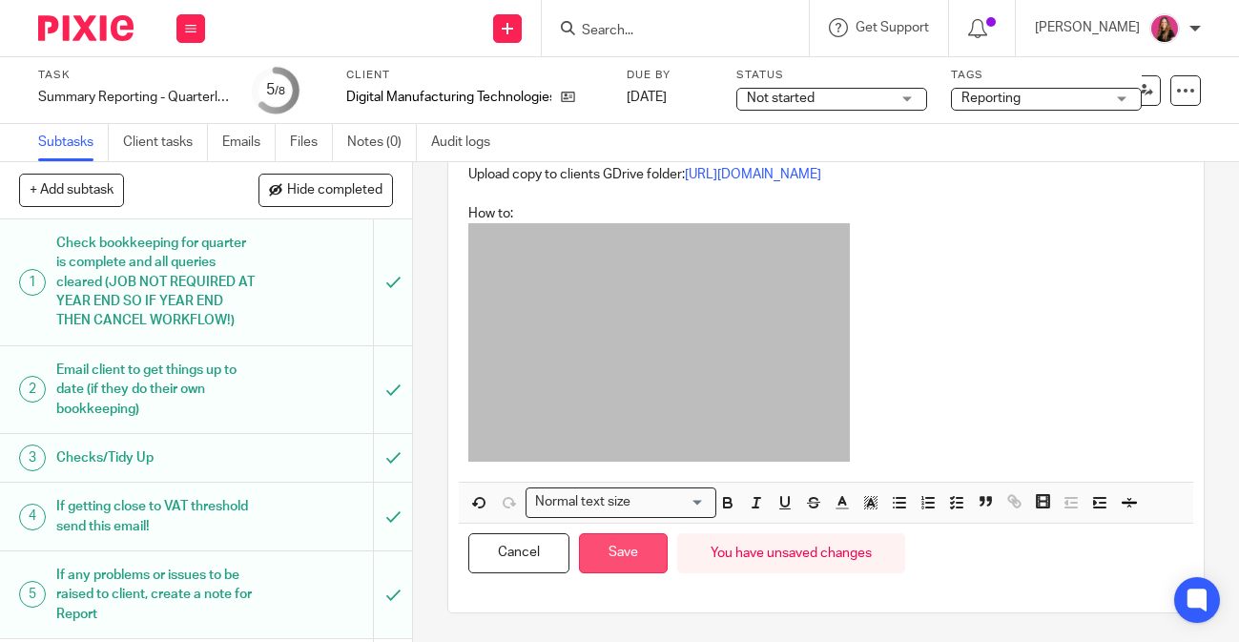
click at [635, 553] on button "Save" at bounding box center [623, 553] width 89 height 41
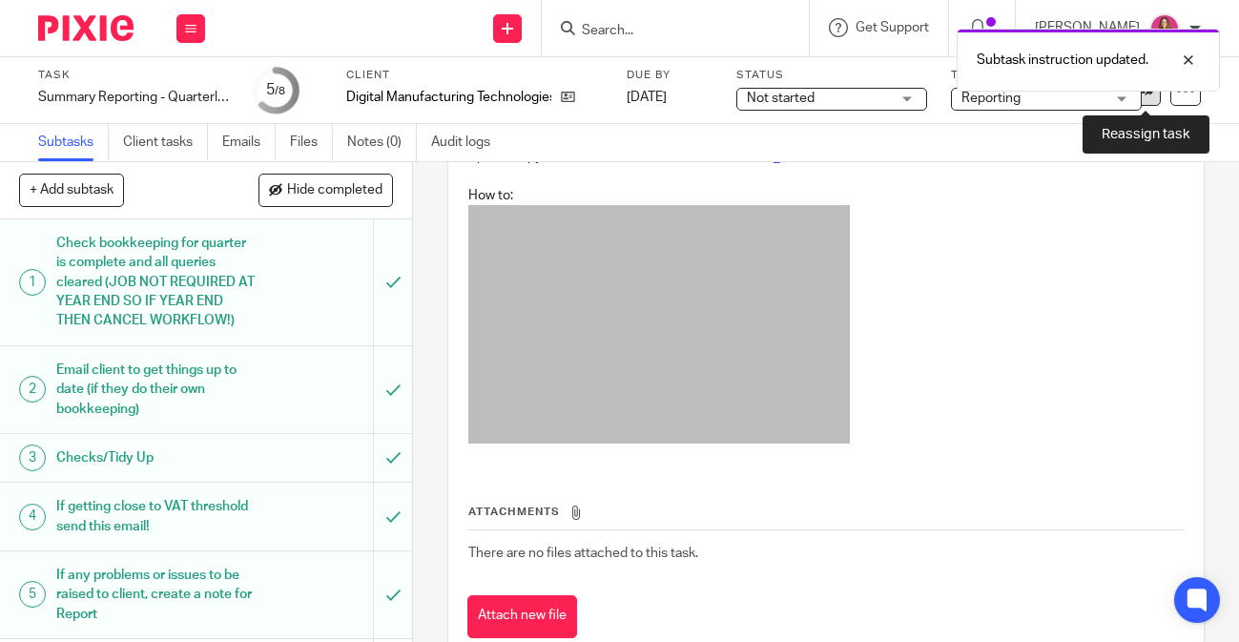
click at [1153, 98] on link at bounding box center [1146, 90] width 31 height 31
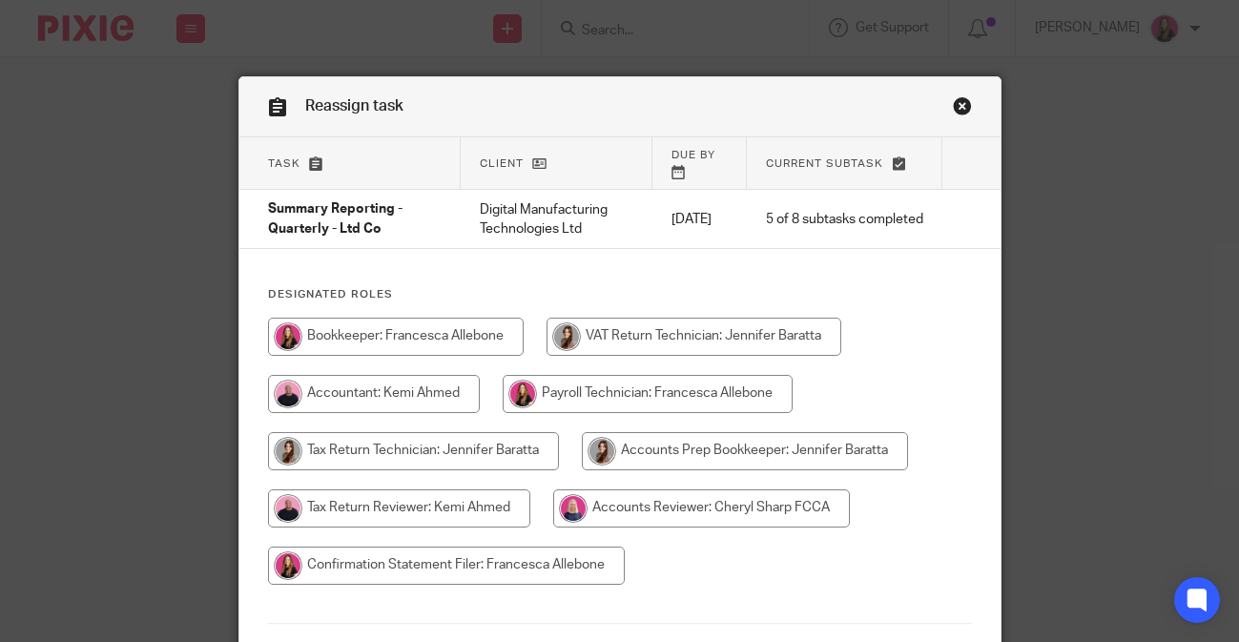
click at [526, 432] on input "radio" at bounding box center [413, 451] width 291 height 38
radio input "true"
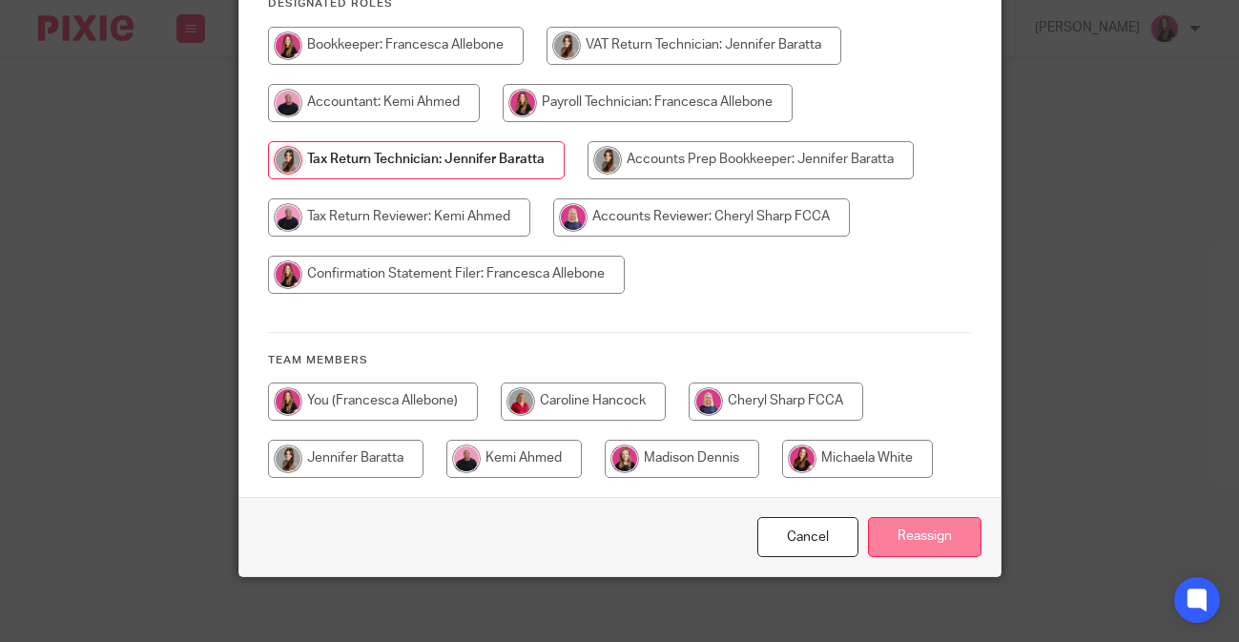
click at [906, 518] on input "Reassign" at bounding box center [925, 537] width 114 height 41
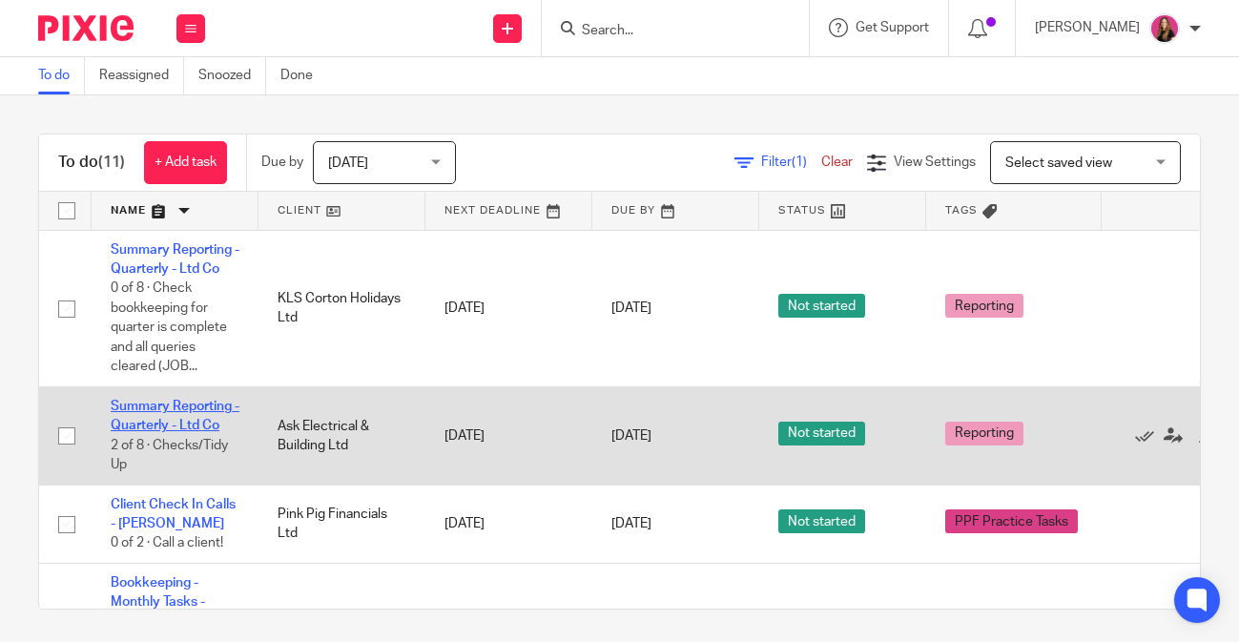
click at [212, 412] on link "Summary Reporting - Quarterly - Ltd Co" at bounding box center [175, 416] width 129 height 32
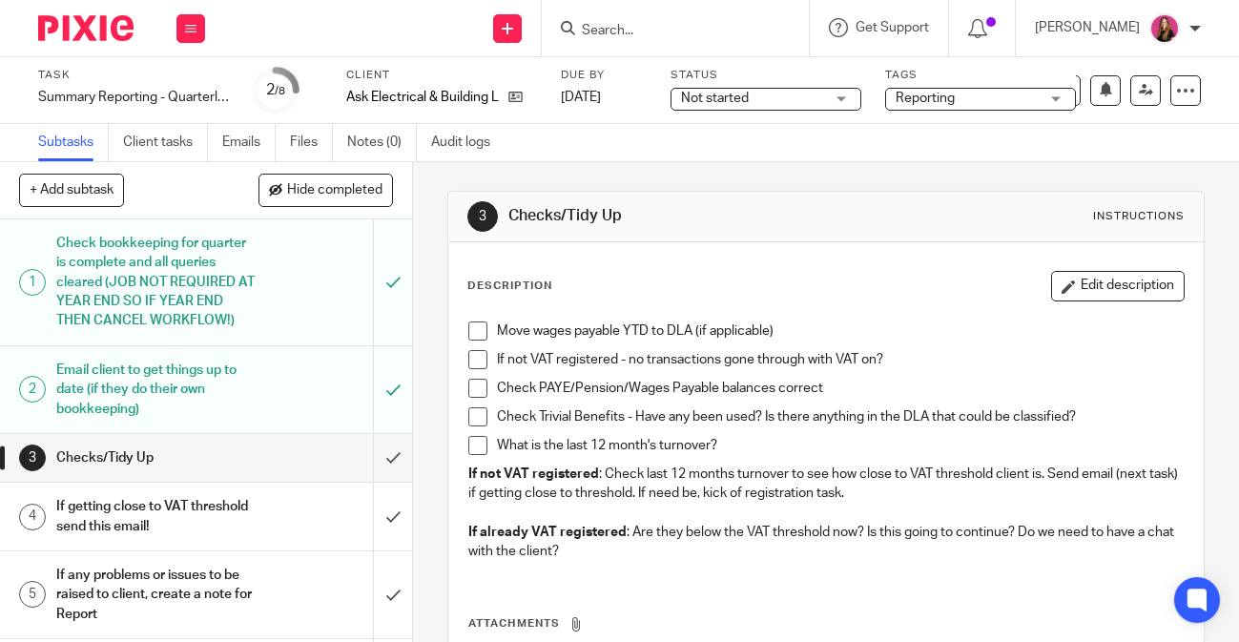
click at [123, 31] on img at bounding box center [85, 28] width 95 height 26
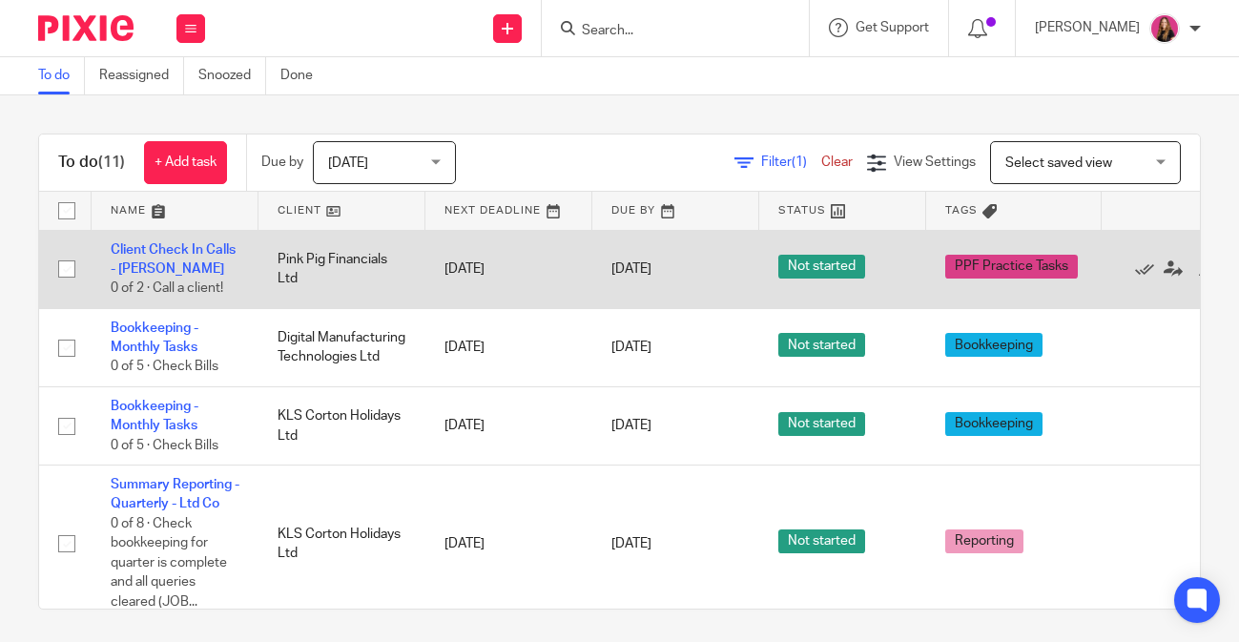
click at [517, 304] on td "[DATE]" at bounding box center [509, 269] width 167 height 78
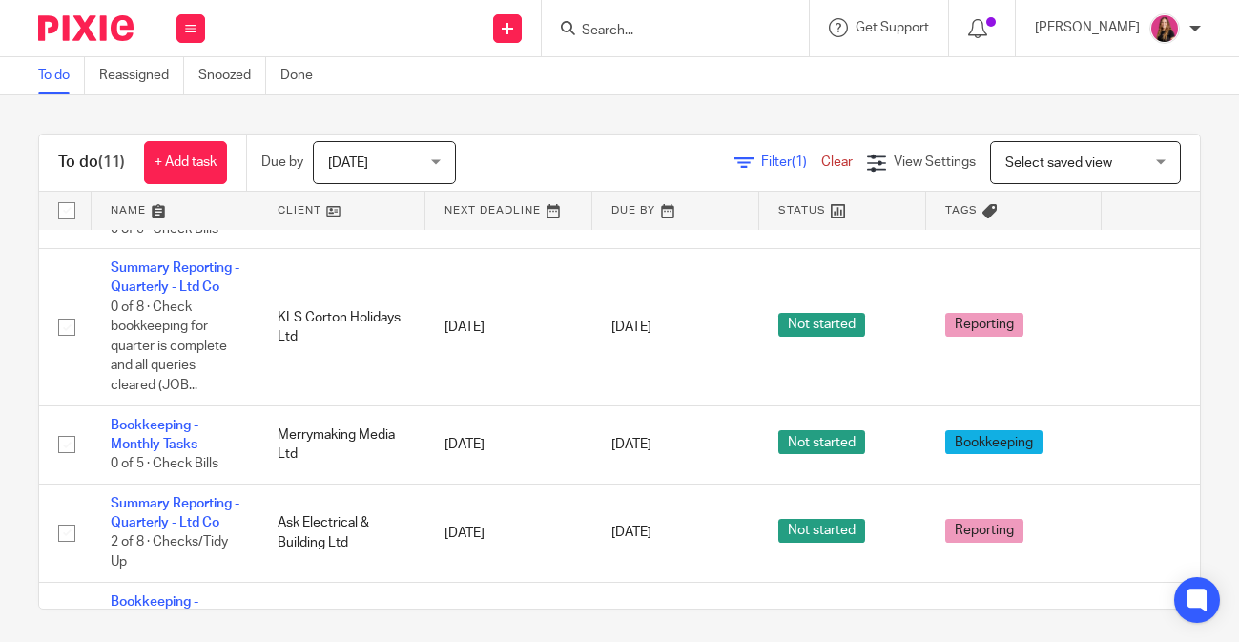
scroll to position [215, 0]
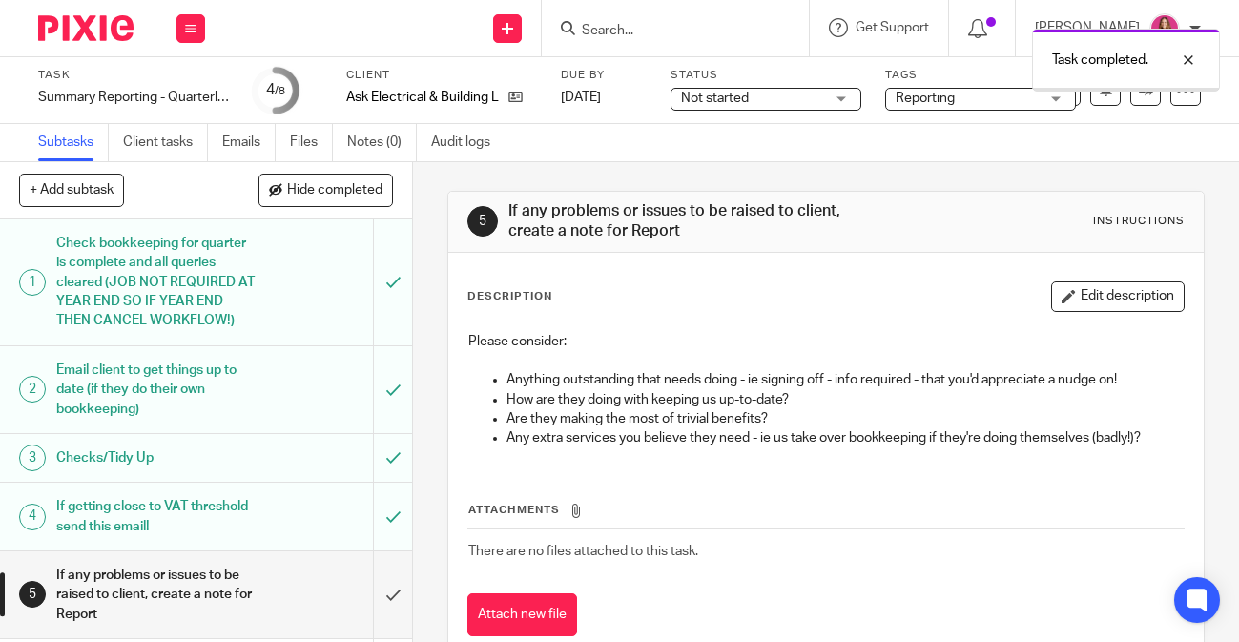
scroll to position [118, 0]
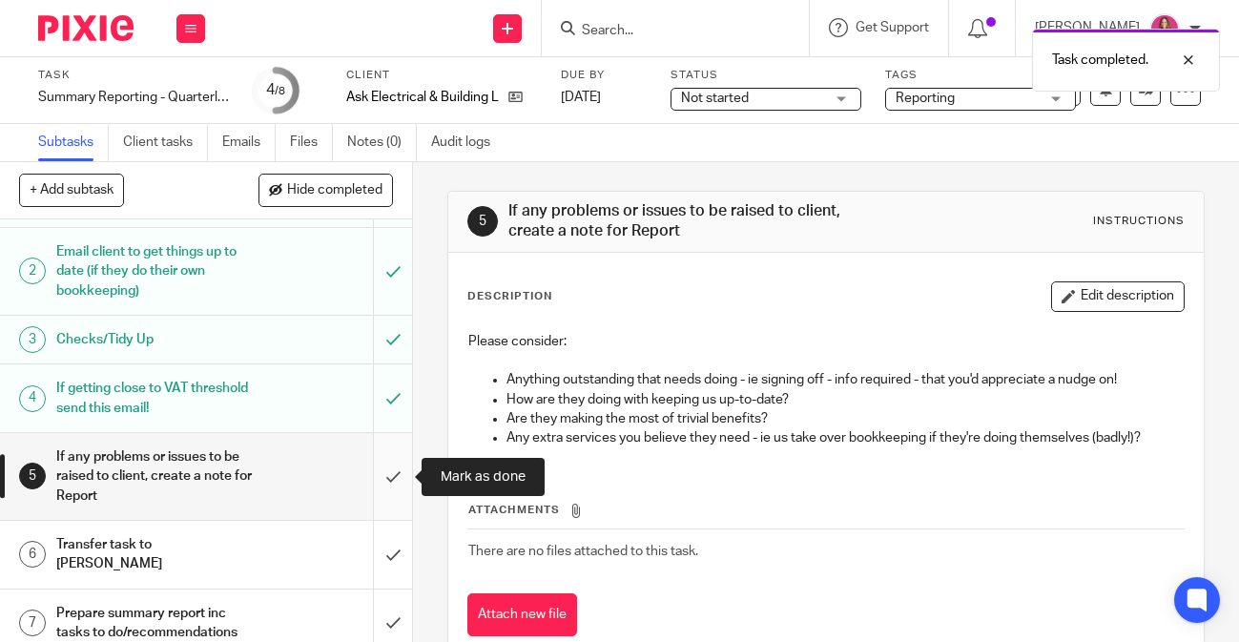
click at [392, 510] on input "submit" at bounding box center [206, 476] width 412 height 87
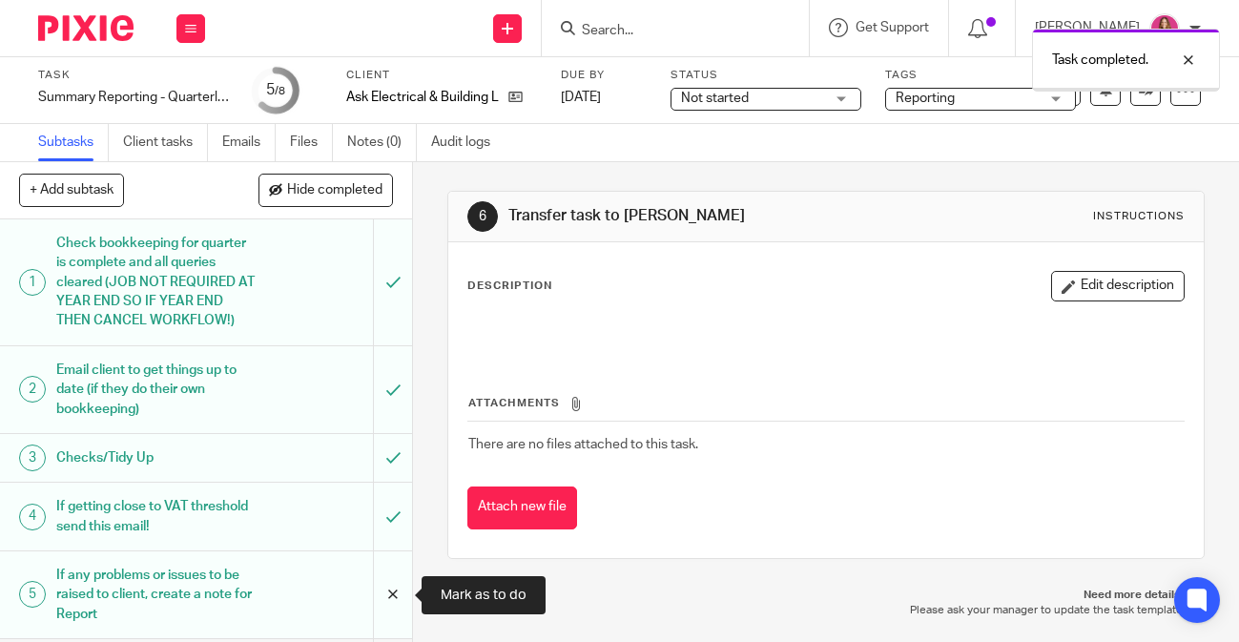
scroll to position [183, 0]
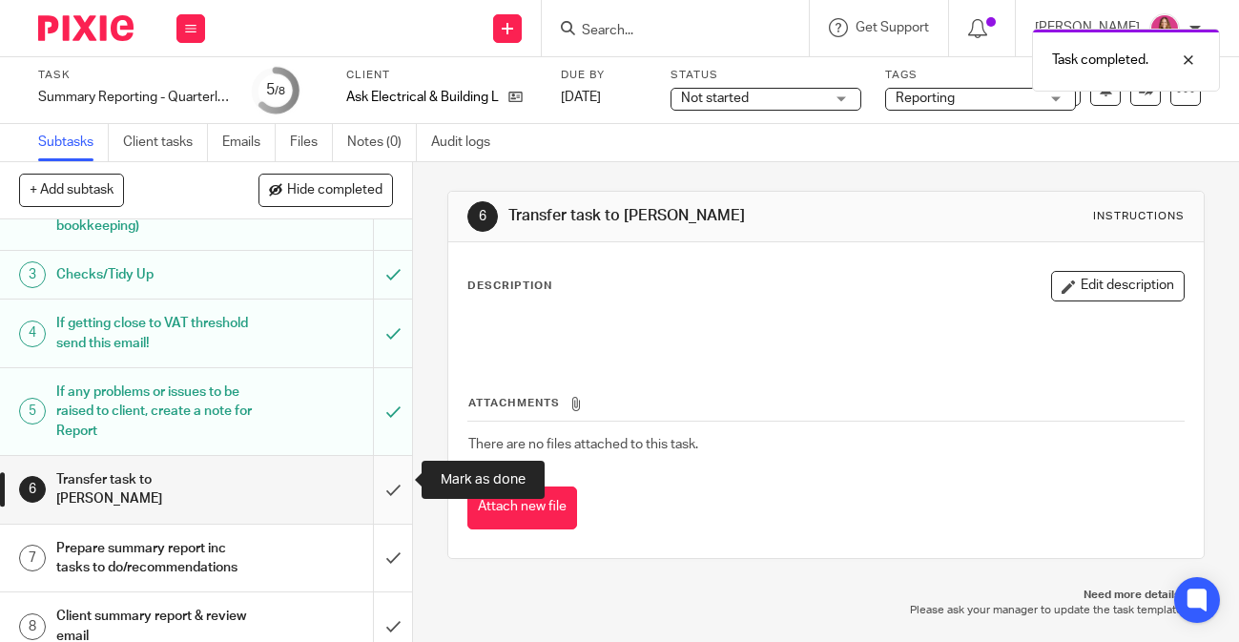
click at [395, 486] on input "submit" at bounding box center [206, 490] width 412 height 68
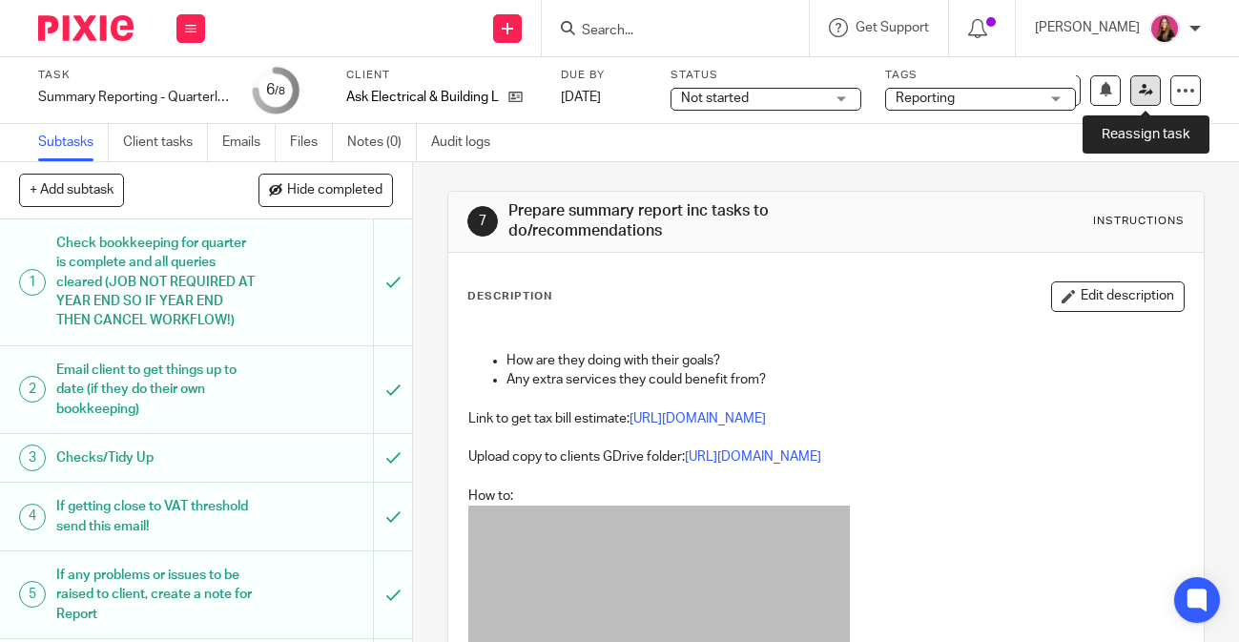
click at [1146, 94] on icon at bounding box center [1146, 90] width 14 height 14
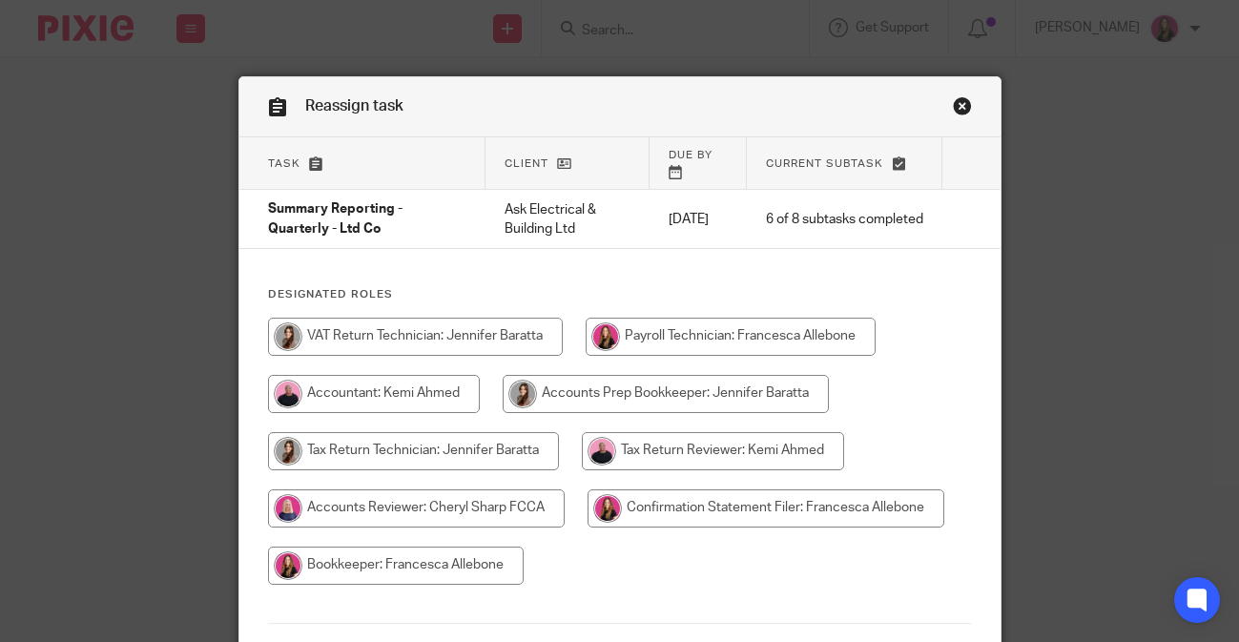
click at [411, 432] on input "radio" at bounding box center [413, 451] width 291 height 38
radio input "true"
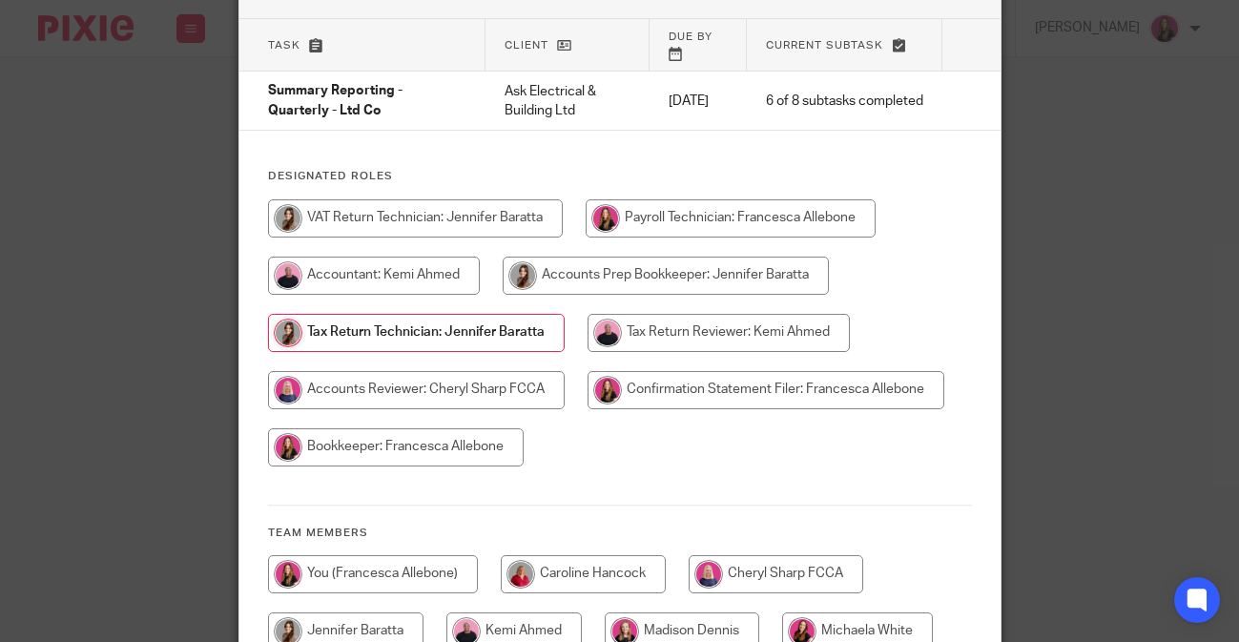
scroll to position [193, 0]
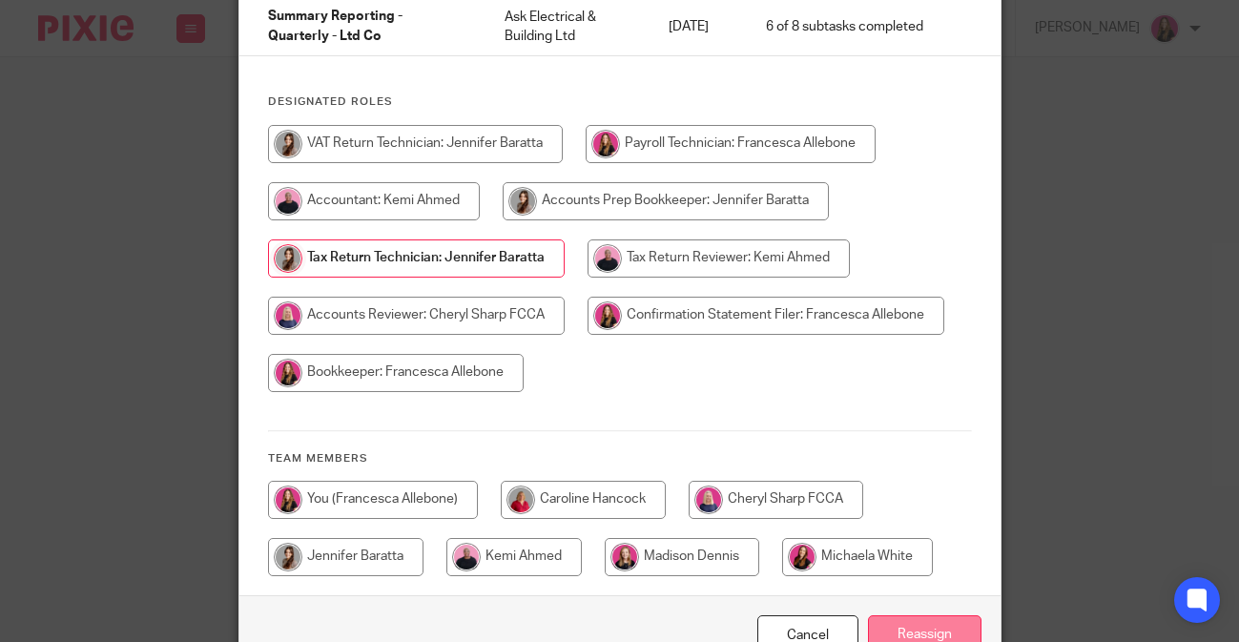
click at [910, 620] on input "Reassign" at bounding box center [925, 635] width 114 height 41
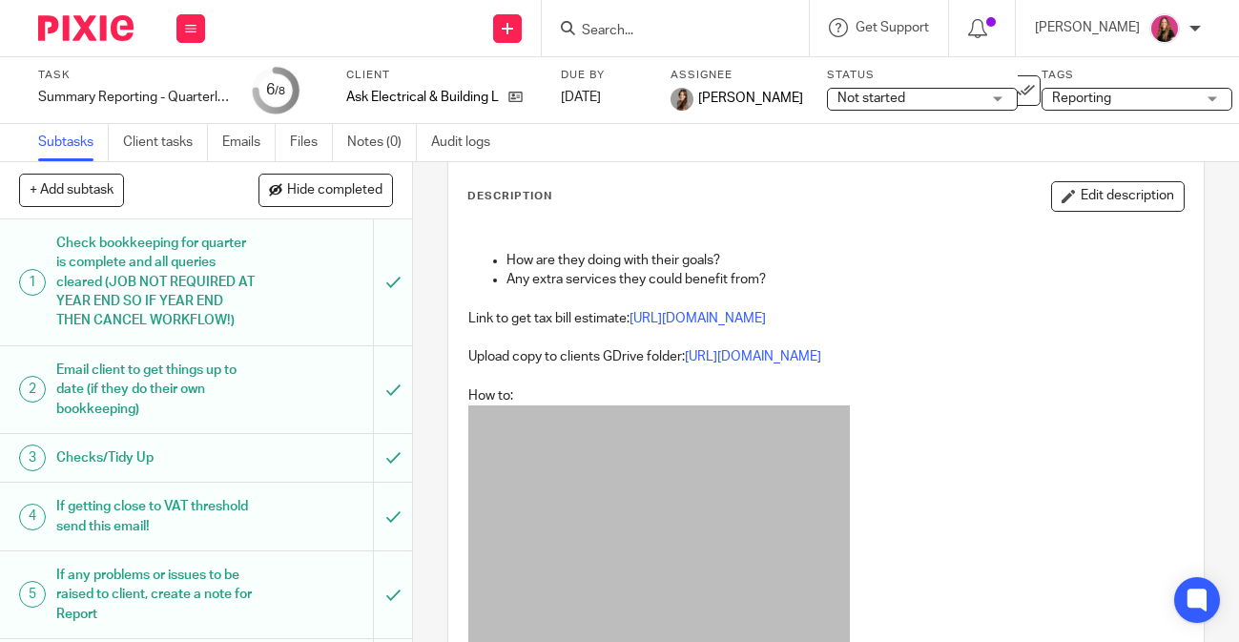
scroll to position [109, 0]
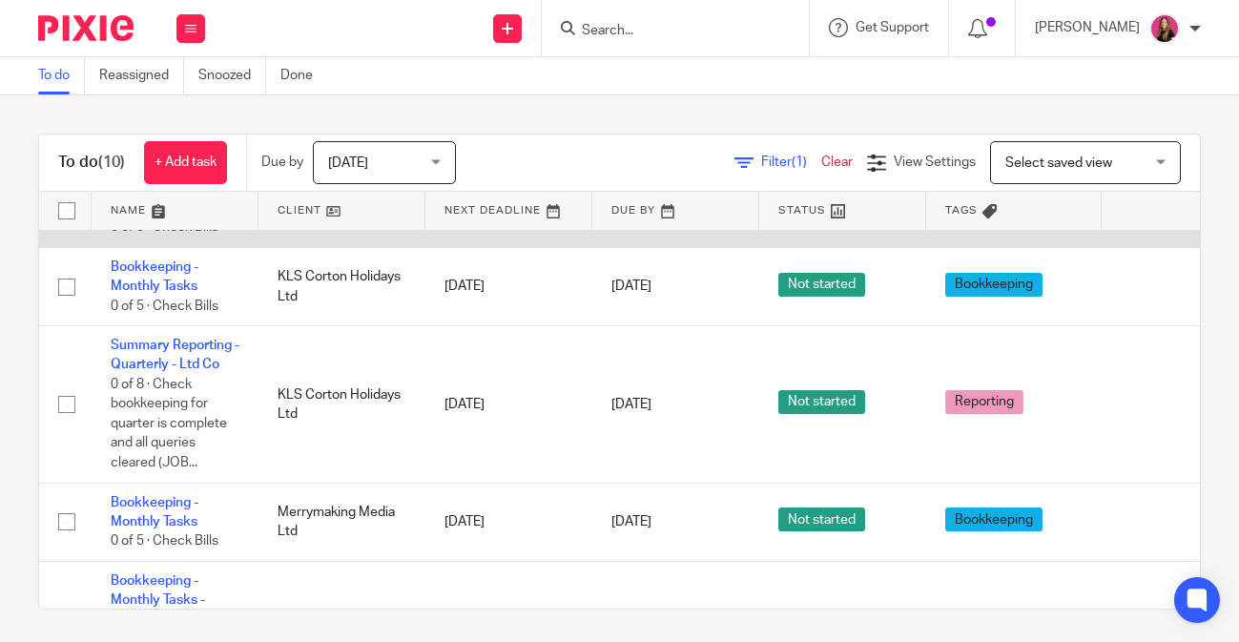
scroll to position [132, 0]
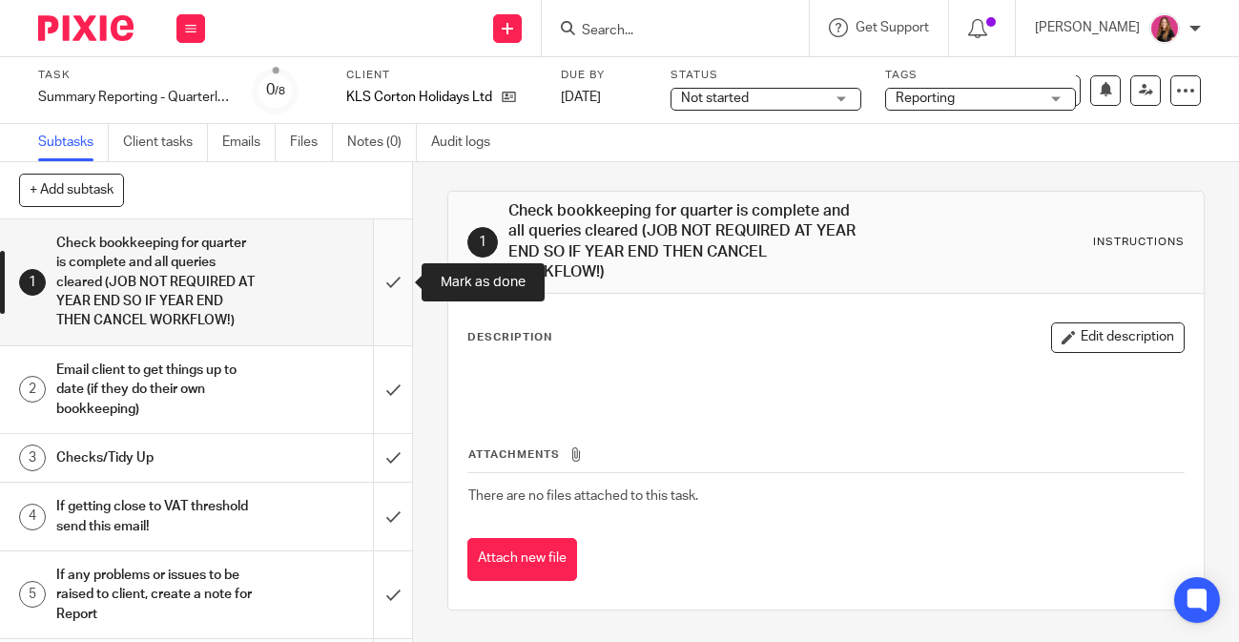
click at [377, 338] on input "submit" at bounding box center [206, 282] width 412 height 126
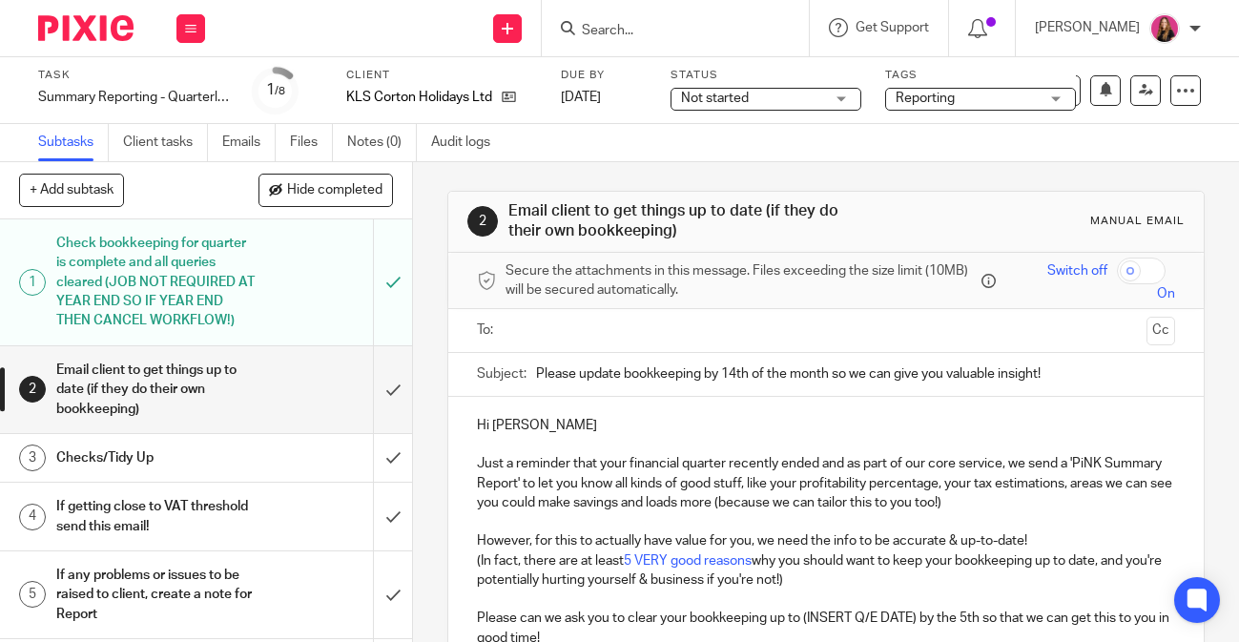
click at [798, 328] on input "text" at bounding box center [825, 331] width 627 height 22
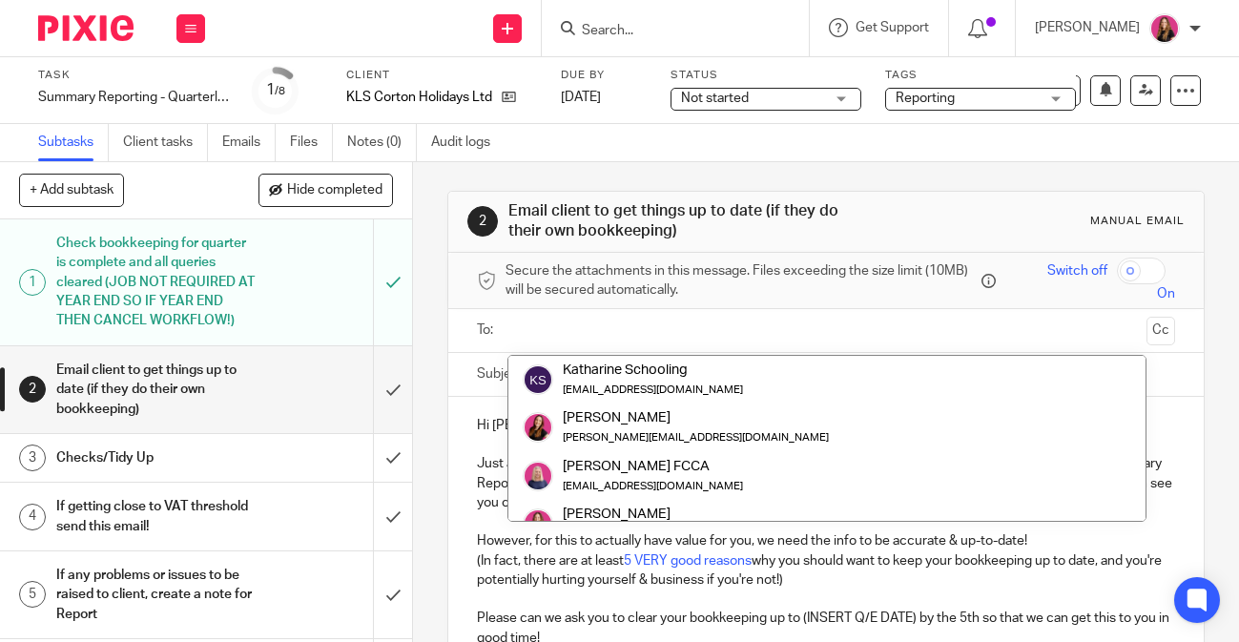
click at [798, 328] on input "text" at bounding box center [825, 331] width 627 height 22
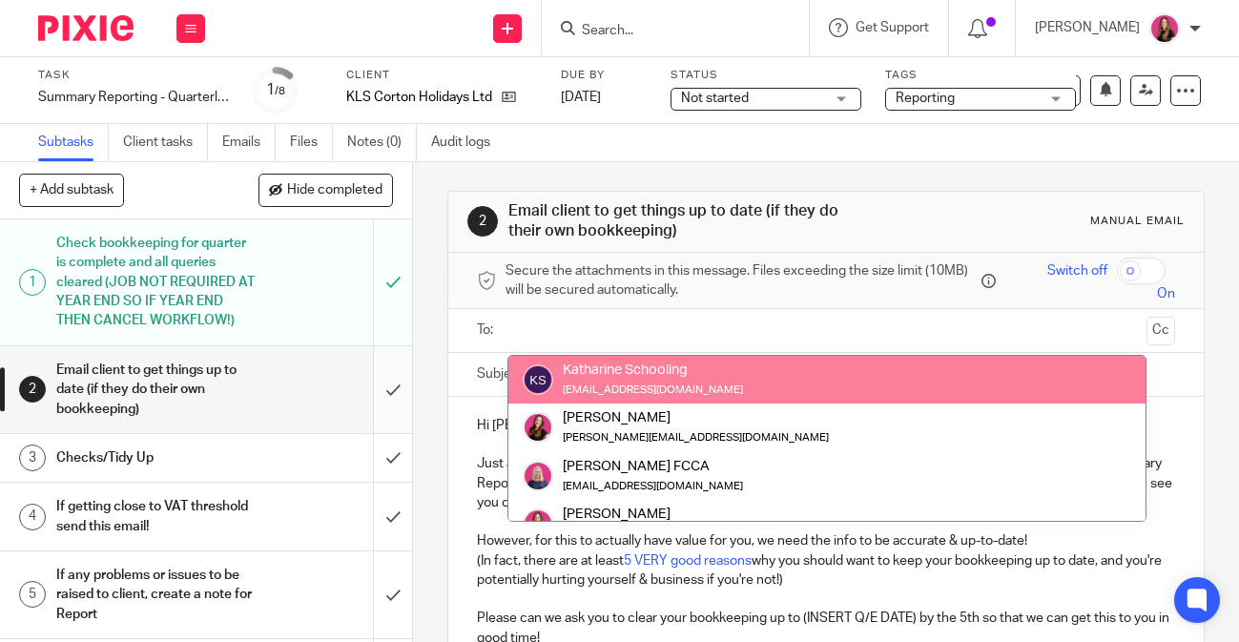
click at [404, 395] on input "submit" at bounding box center [206, 389] width 412 height 87
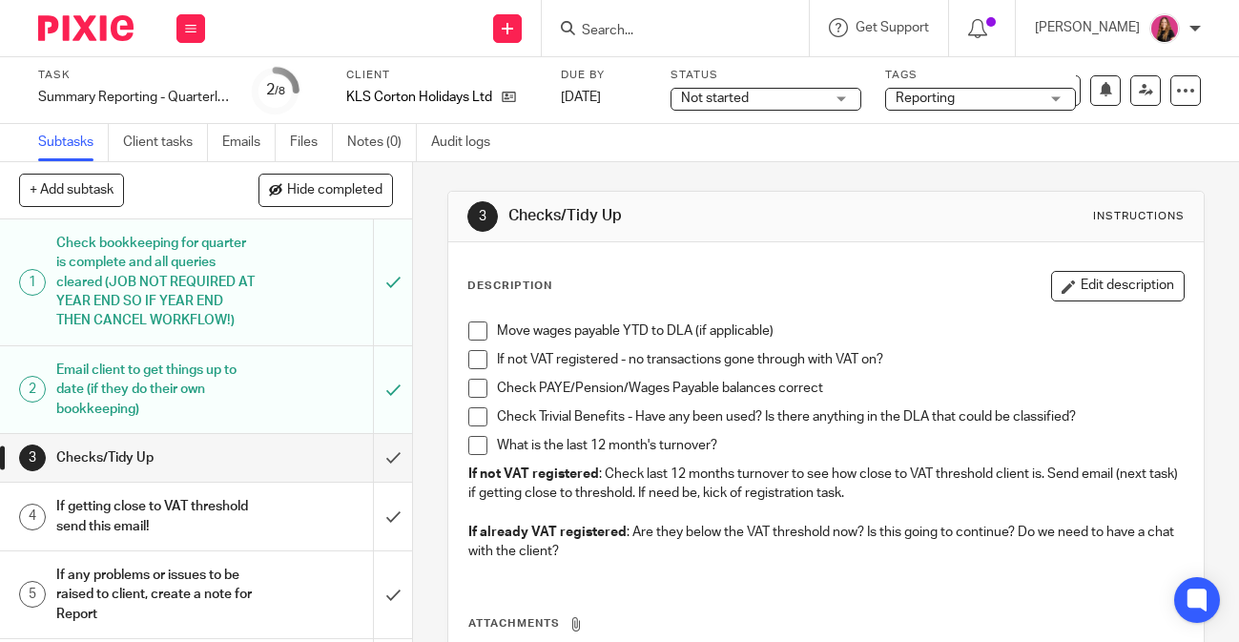
click at [484, 446] on span at bounding box center [478, 445] width 19 height 19
click at [476, 362] on span at bounding box center [478, 359] width 19 height 19
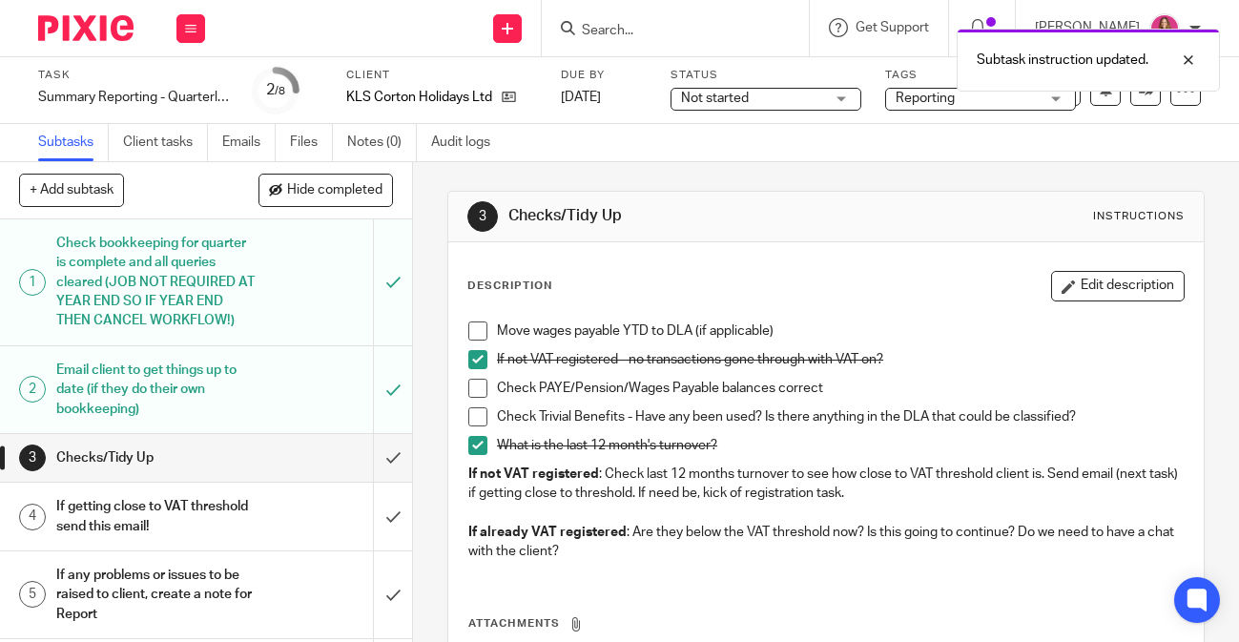
click at [478, 328] on span at bounding box center [478, 331] width 19 height 19
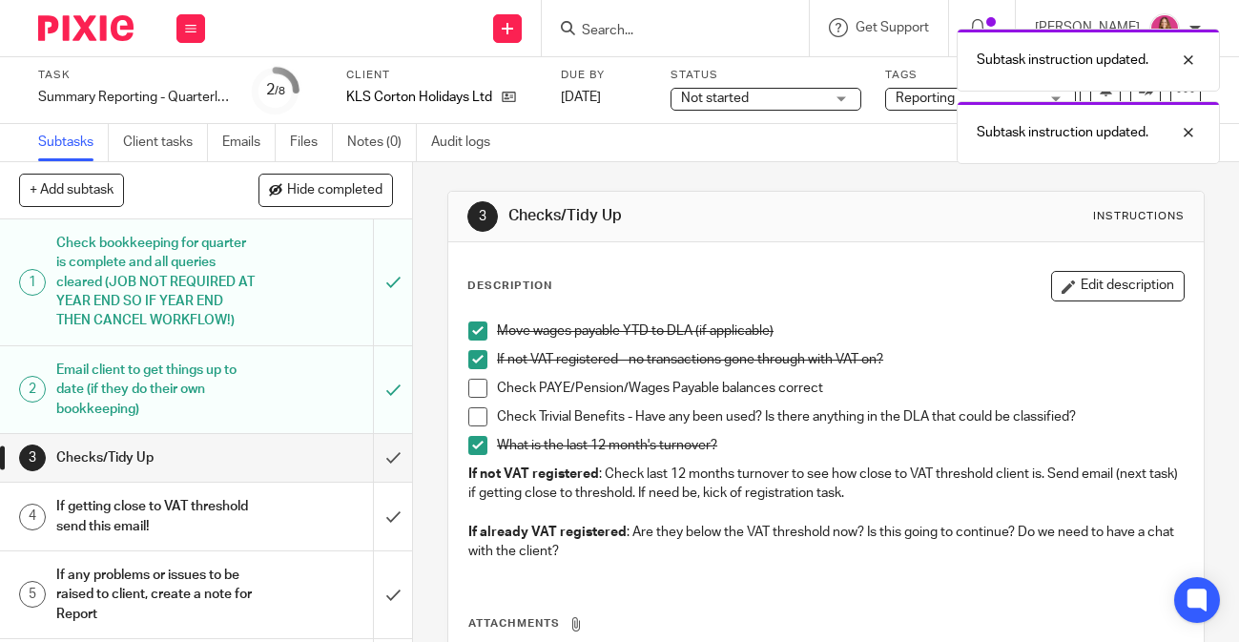
click at [476, 388] on span at bounding box center [478, 388] width 19 height 19
click at [477, 419] on span at bounding box center [478, 416] width 19 height 19
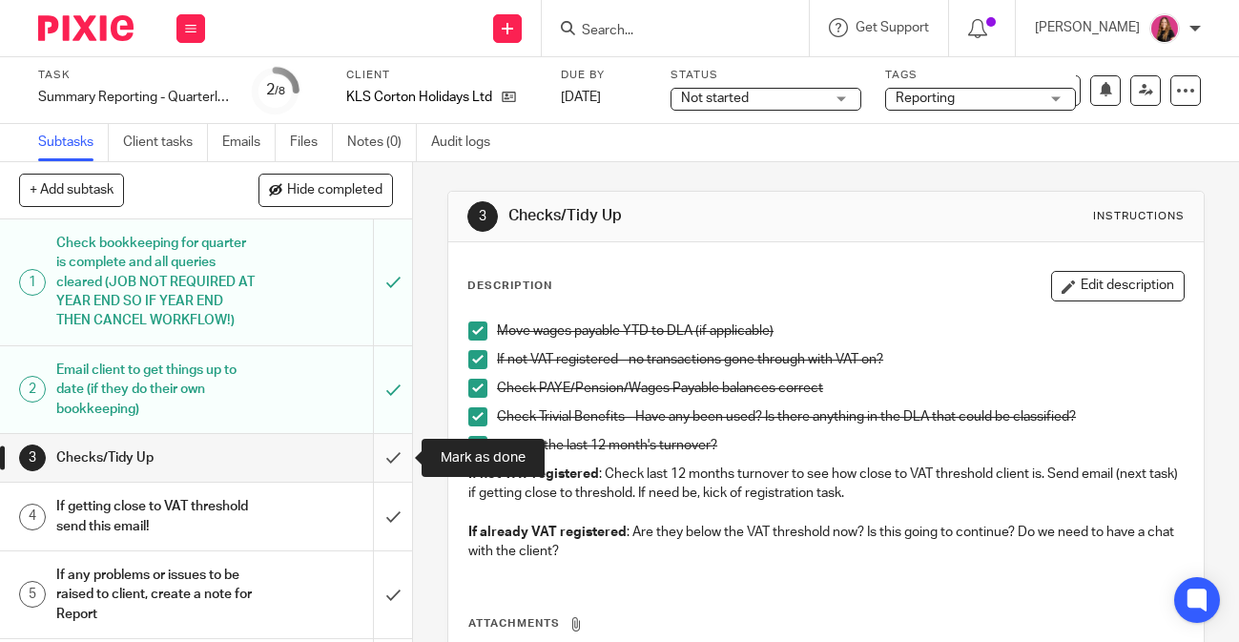
click at [403, 449] on input "submit" at bounding box center [206, 458] width 412 height 48
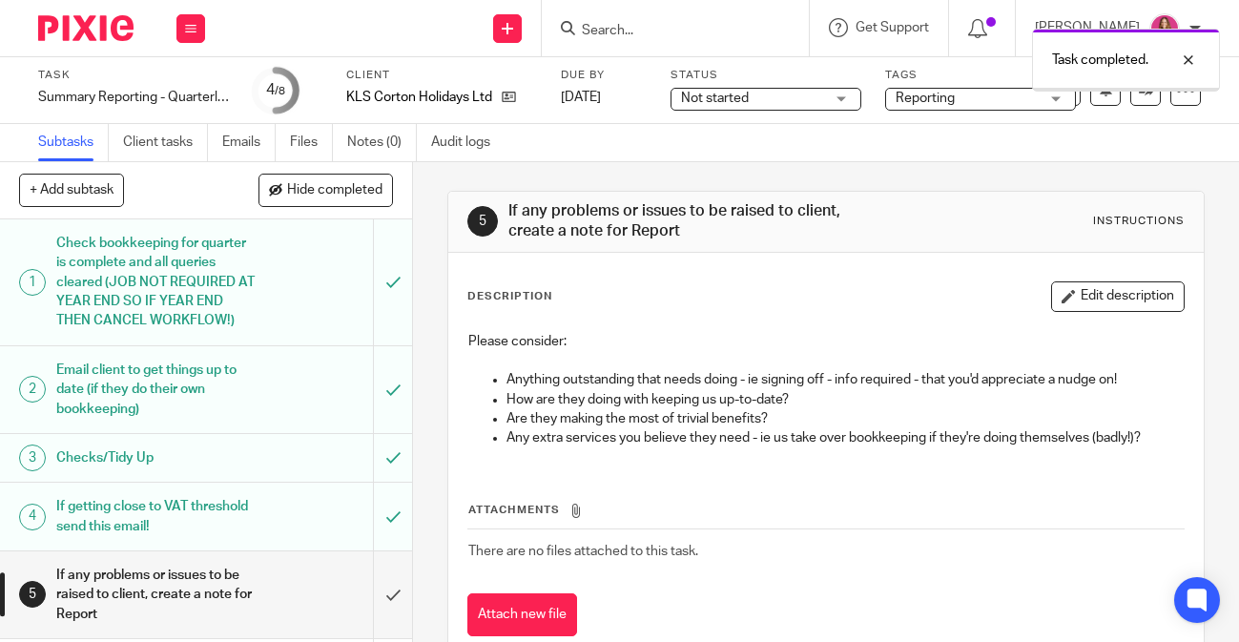
click at [402, 578] on input "submit" at bounding box center [206, 595] width 412 height 87
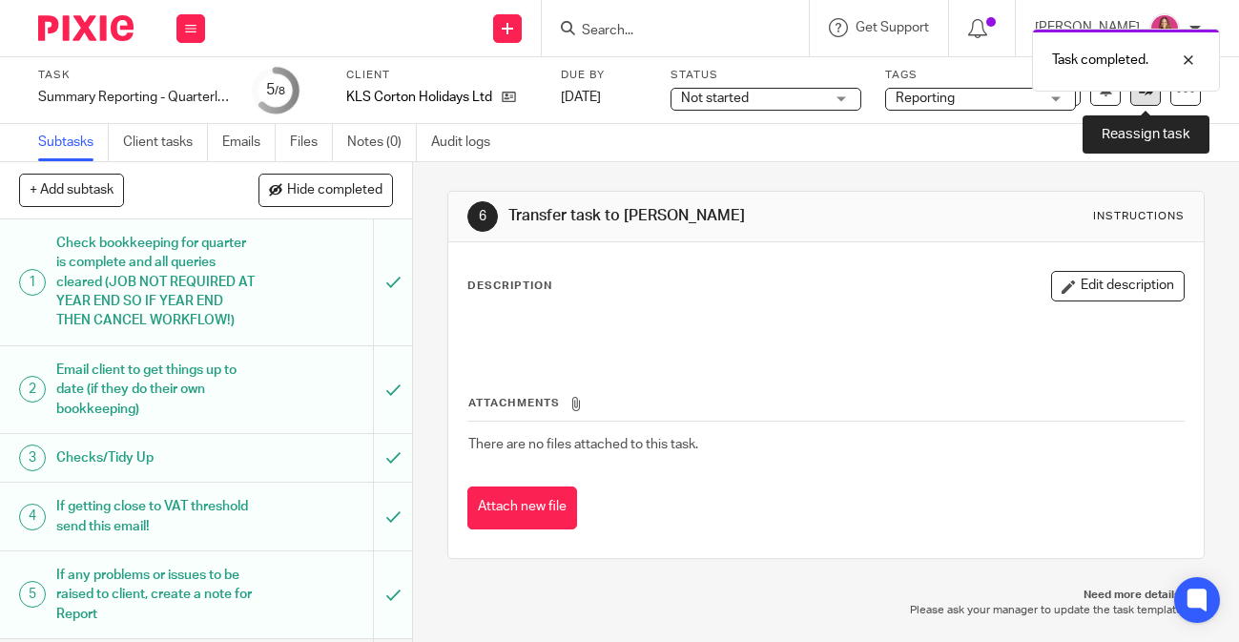
click at [1139, 103] on link at bounding box center [1146, 90] width 31 height 31
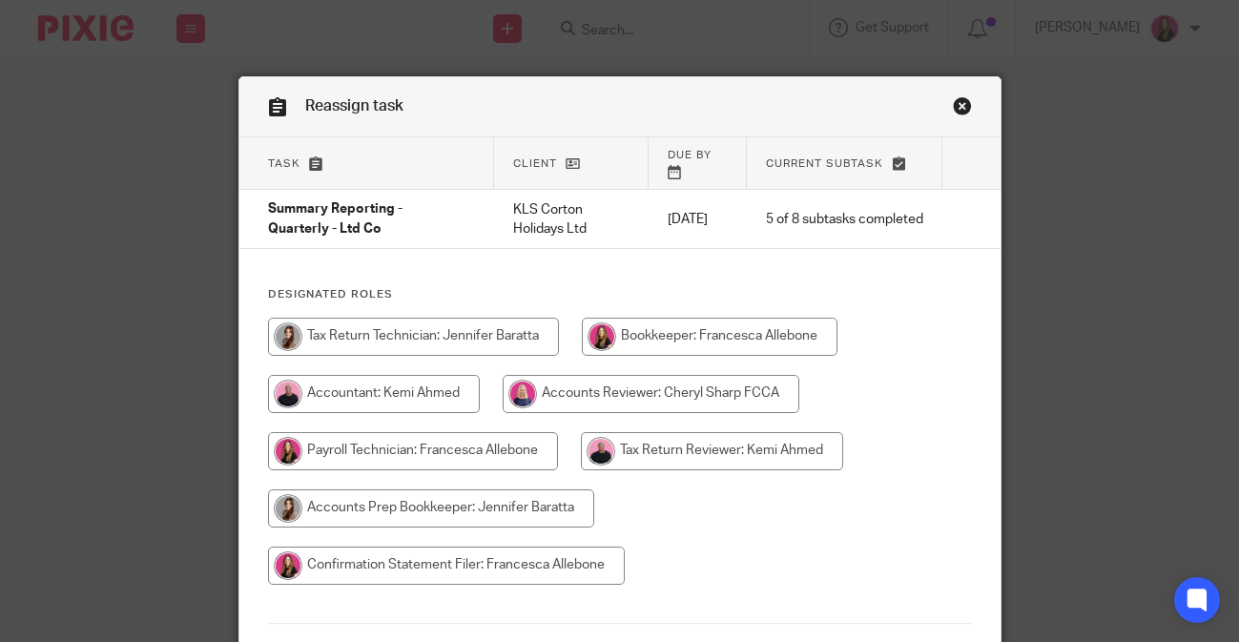
click at [440, 329] on input "radio" at bounding box center [413, 337] width 291 height 38
radio input "true"
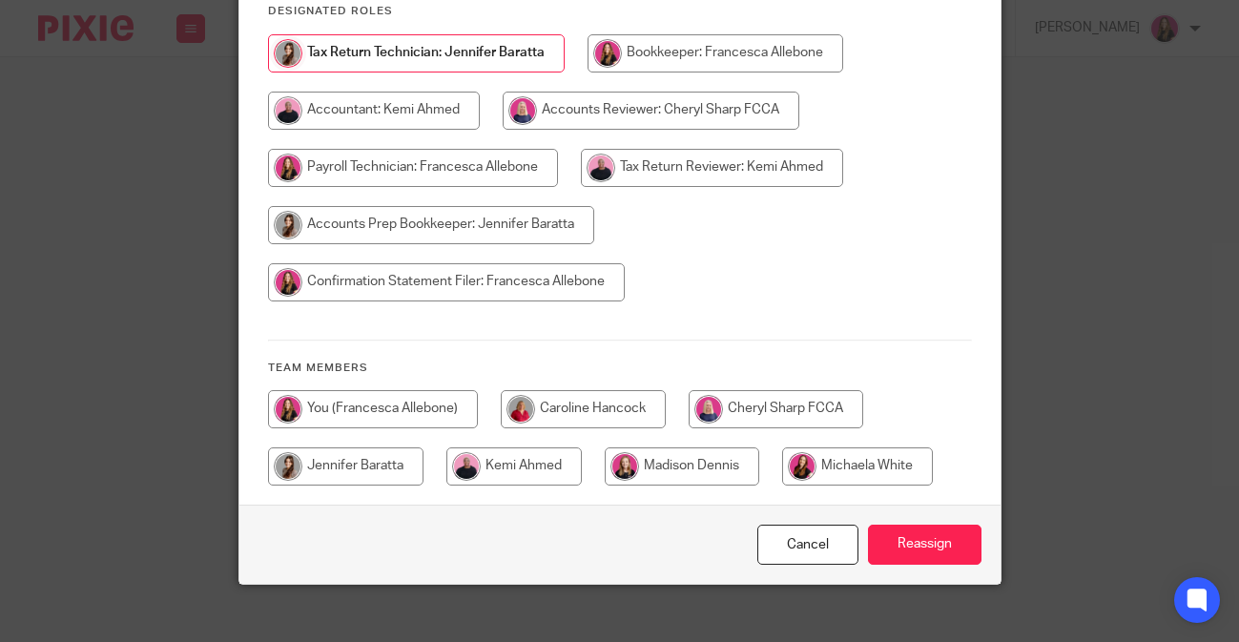
scroll to position [291, 0]
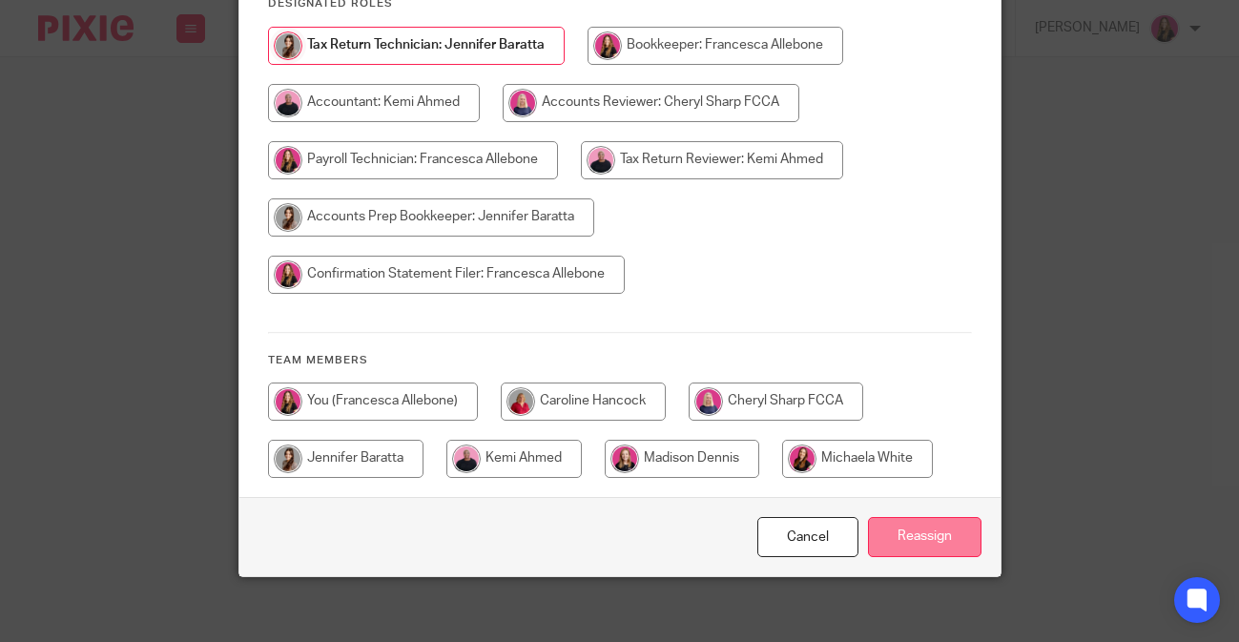
click at [906, 538] on input "Reassign" at bounding box center [925, 537] width 114 height 41
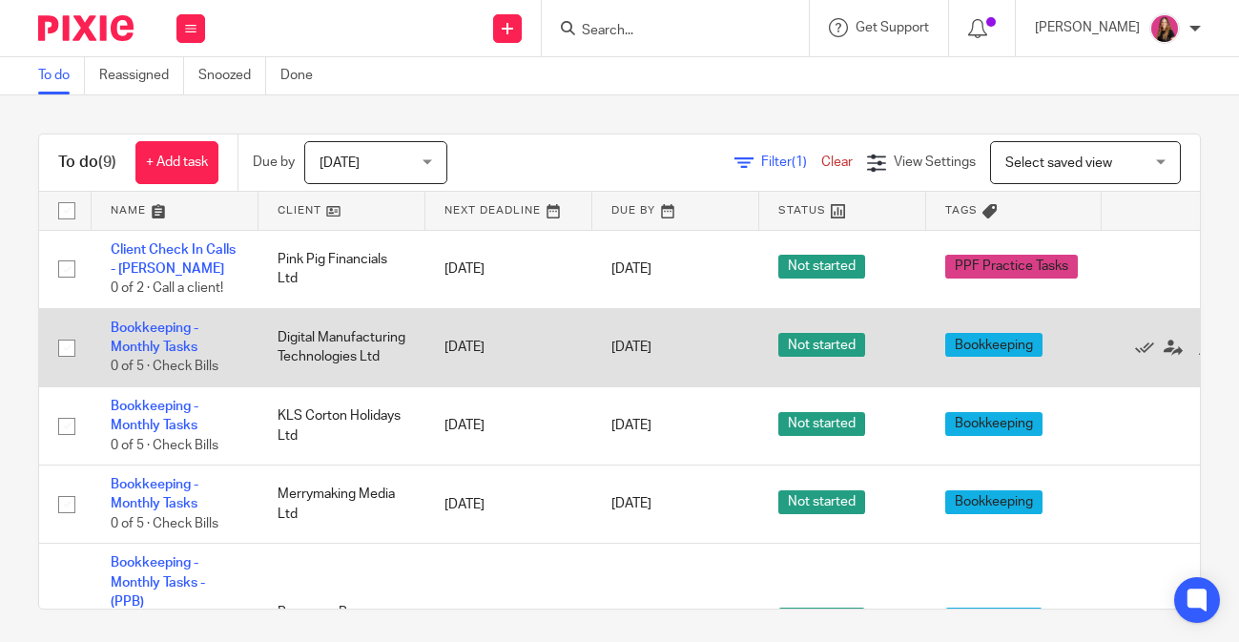
click at [147, 338] on td "Bookkeeping - Monthly Tasks 0 of 5 · Check Bills" at bounding box center [175, 347] width 167 height 78
click at [153, 334] on link "Bookkeeping - Monthly Tasks" at bounding box center [155, 338] width 88 height 32
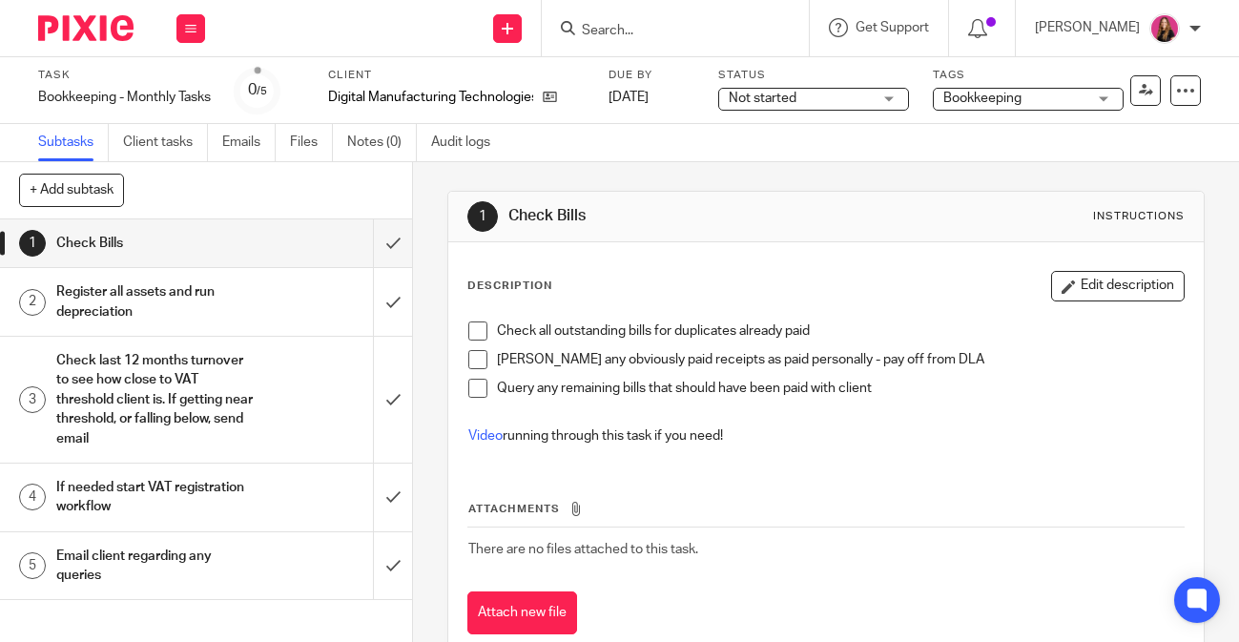
click at [487, 330] on span at bounding box center [478, 331] width 19 height 19
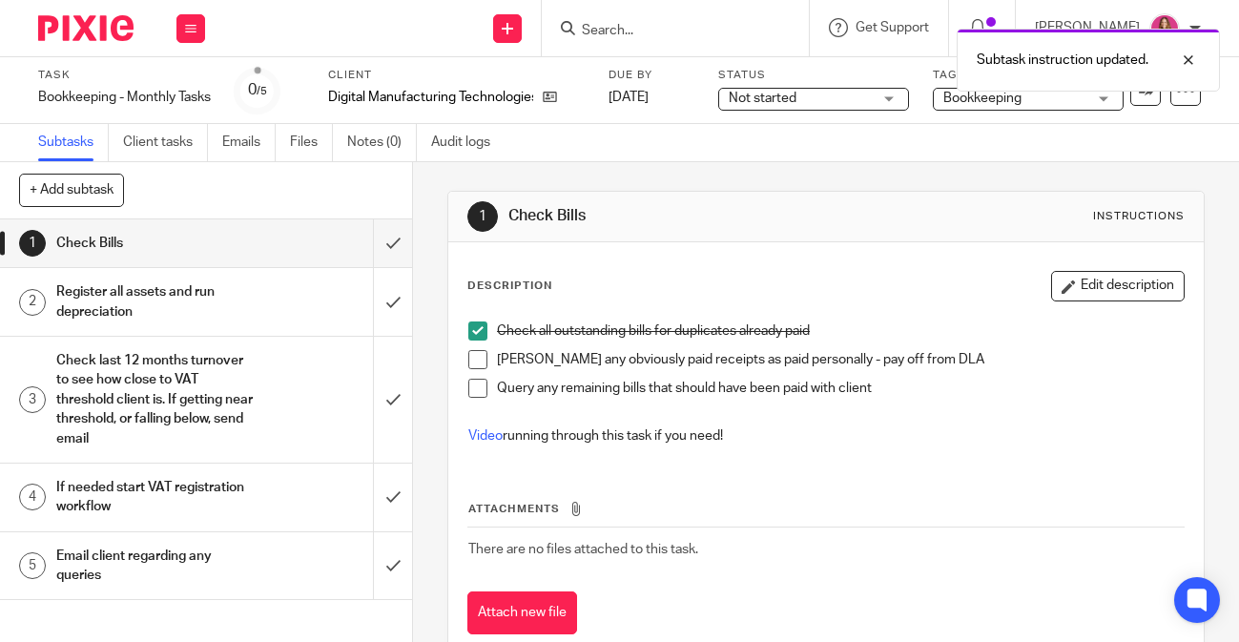
click at [480, 356] on span at bounding box center [478, 359] width 19 height 19
click at [477, 378] on li "Mark any obviously paid receipts as paid personally - pay off from DLA" at bounding box center [827, 364] width 716 height 29
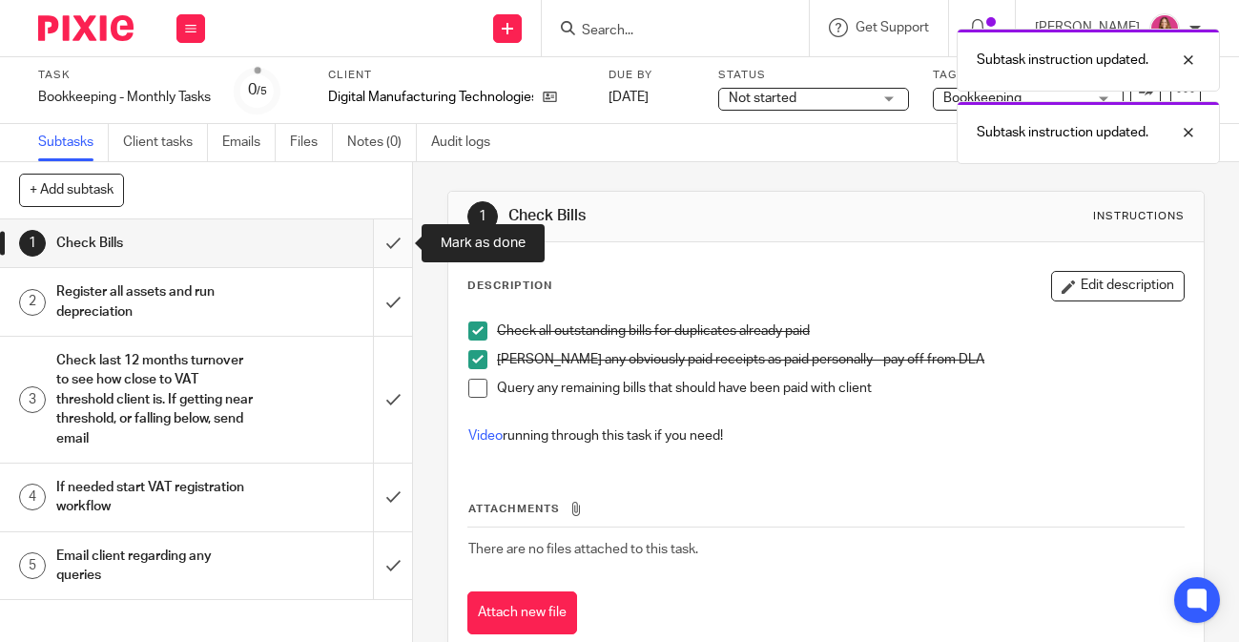
click at [394, 242] on input "submit" at bounding box center [206, 243] width 412 height 48
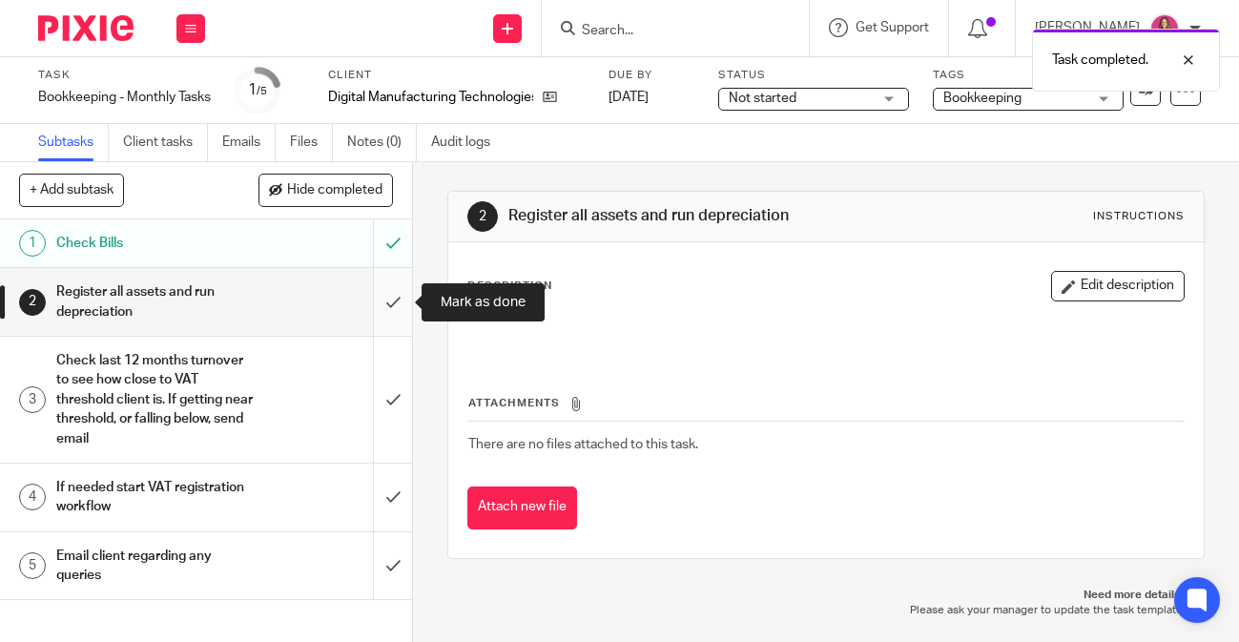
click at [397, 298] on input "submit" at bounding box center [206, 302] width 412 height 68
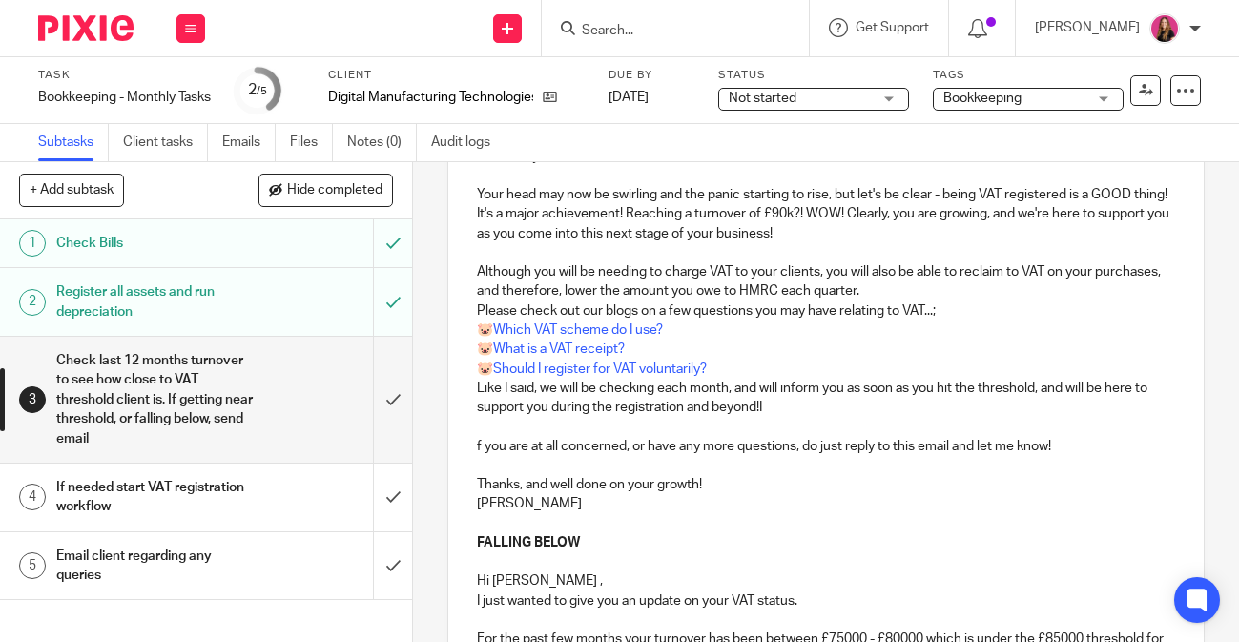
scroll to position [462, 0]
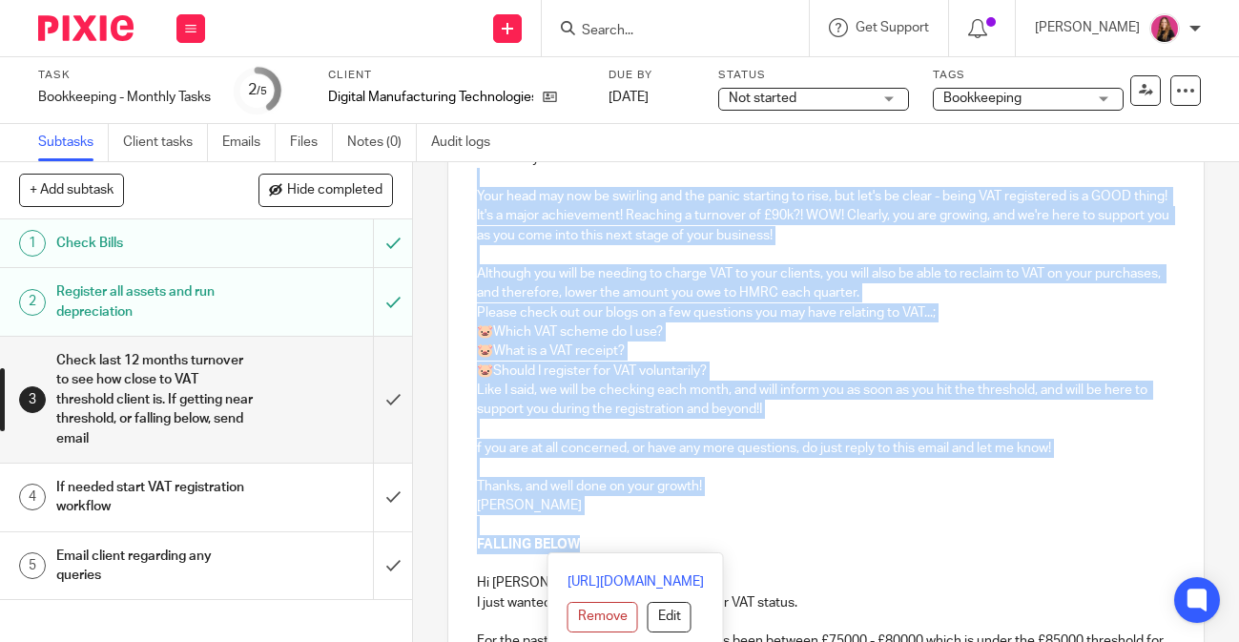
drag, startPoint x: 593, startPoint y: 539, endPoint x: 448, endPoint y: 184, distance: 383.1
click at [448, 184] on div "Hi Kevin , NEARING THRESHOLD We have reviewed your turnover for the last 12 mon…" at bounding box center [826, 542] width 756 height 1175
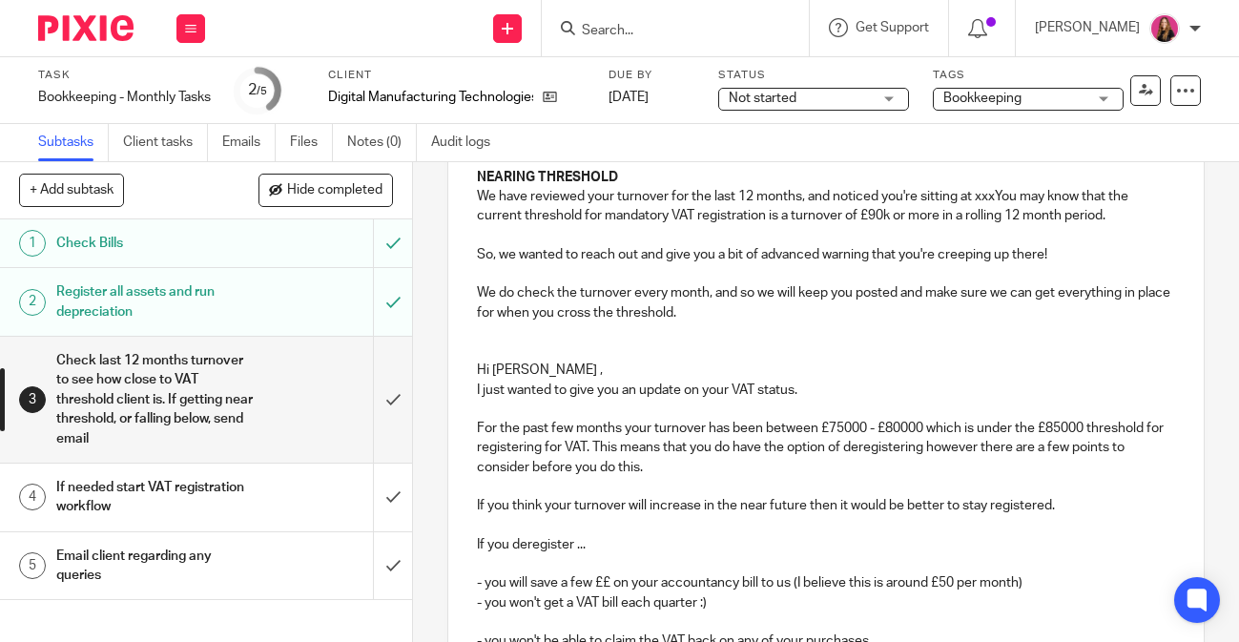
scroll to position [272, 0]
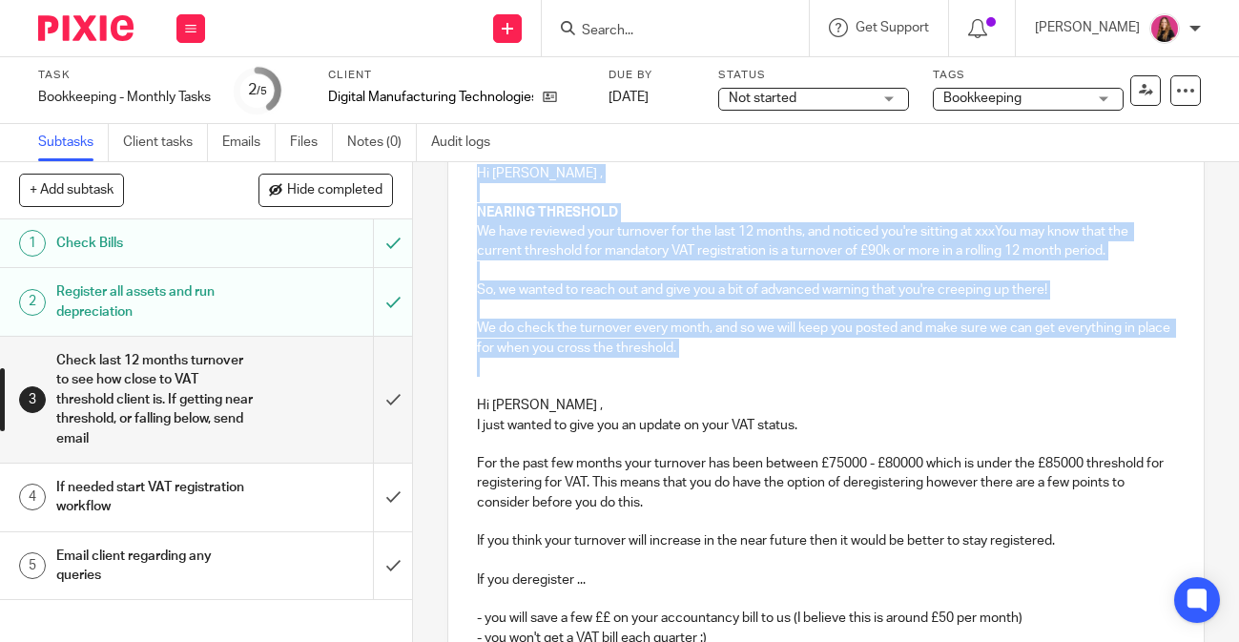
drag, startPoint x: 543, startPoint y: 374, endPoint x: 469, endPoint y: 180, distance: 207.5
click at [469, 180] on div "Hi Kevin , NEARING THRESHOLD We have reviewed your turnover for the last 12 mon…" at bounding box center [826, 548] width 756 height 807
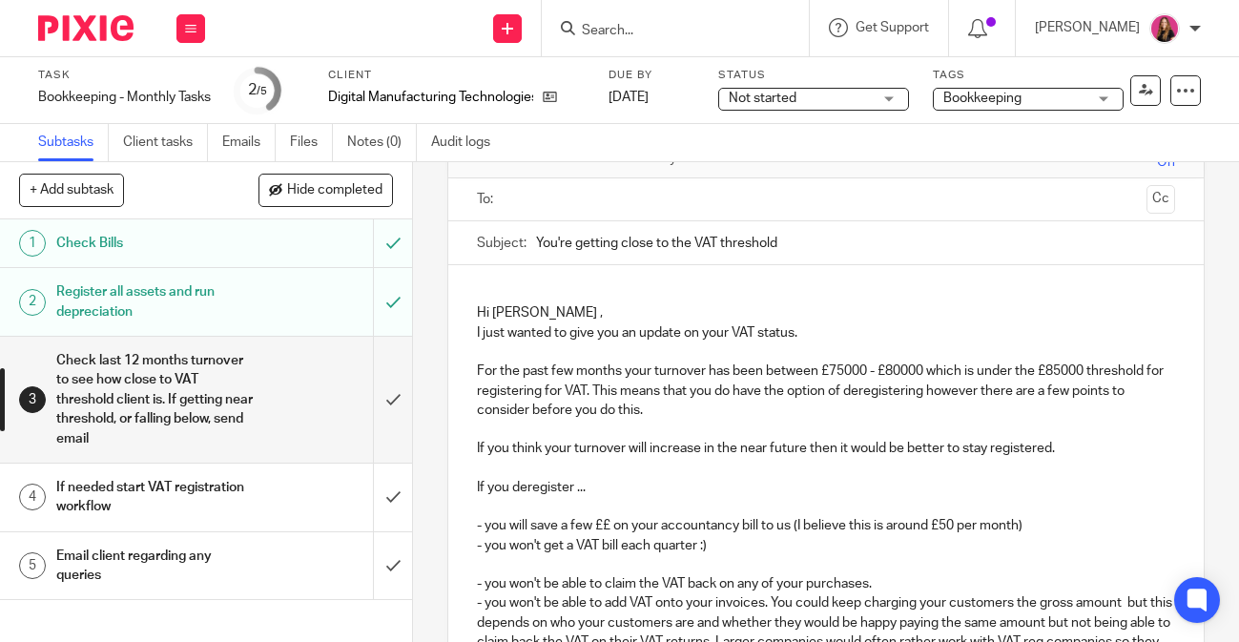
scroll to position [132, 0]
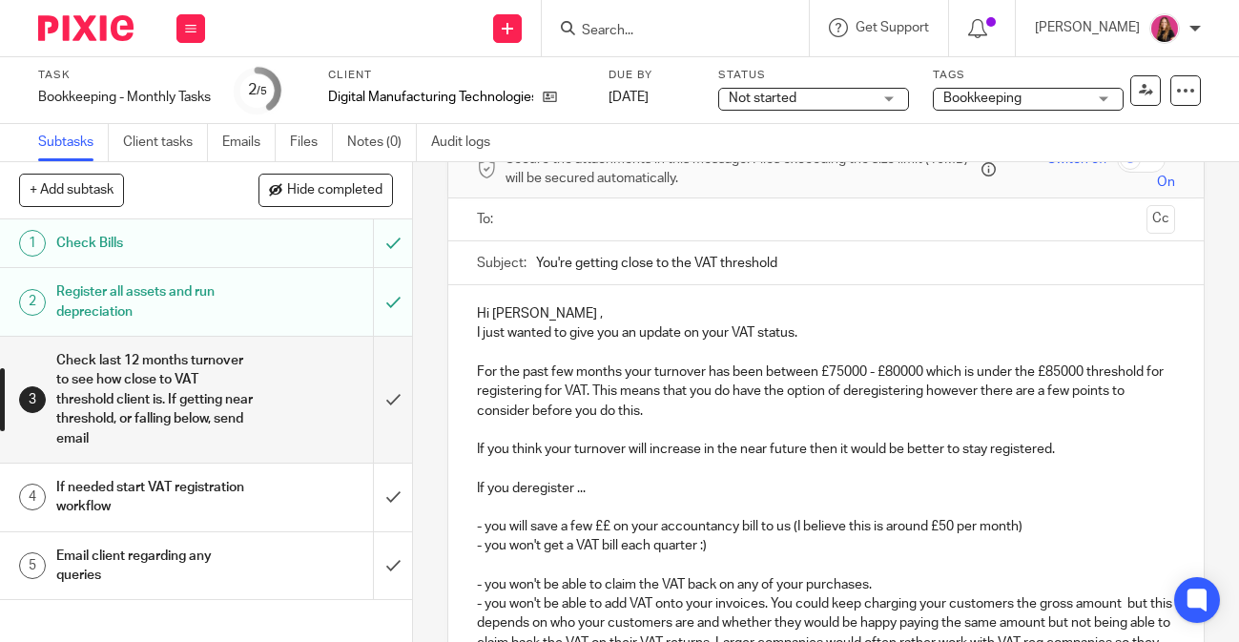
drag, startPoint x: 692, startPoint y: 265, endPoint x: 576, endPoint y: 260, distance: 115.6
click at [576, 260] on input "You're getting close to the VAT threshold" at bounding box center [855, 262] width 639 height 43
type input "You're falling below the VAT threshold"
click at [741, 364] on p "For the past few months your turnover has been between £75000 - £80000 which is…" at bounding box center [826, 392] width 698 height 58
drag, startPoint x: 922, startPoint y: 369, endPoint x: 862, endPoint y: 371, distance: 60.1
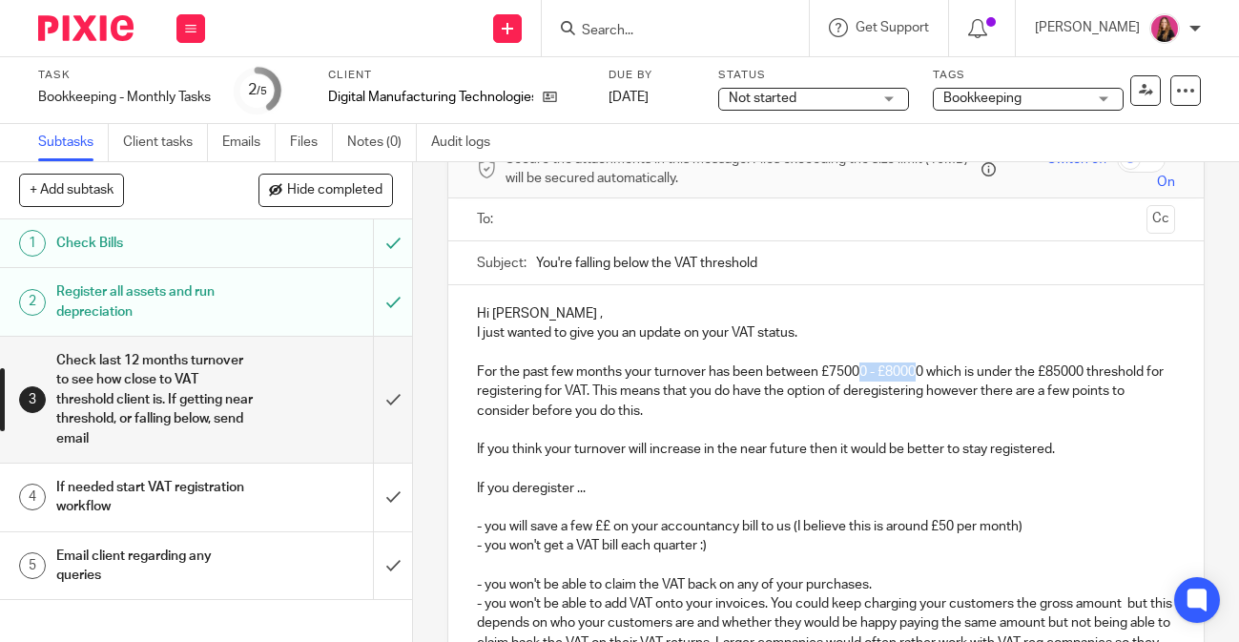
click at [862, 371] on p "For the past few months your turnover has been between £75000 - £80000 which is…" at bounding box center [826, 392] width 698 height 58
click at [823, 379] on p "For the past few months your turnover has been between £75000 - £80000 which is…" at bounding box center [826, 392] width 698 height 58
drag, startPoint x: 926, startPoint y: 373, endPoint x: 831, endPoint y: 373, distance: 94.5
click at [831, 373] on p "For the past few months your turnover has been between £75000 - £80000 which is…" at bounding box center [826, 392] width 698 height 58
drag, startPoint x: 913, startPoint y: 373, endPoint x: 832, endPoint y: 377, distance: 81.2
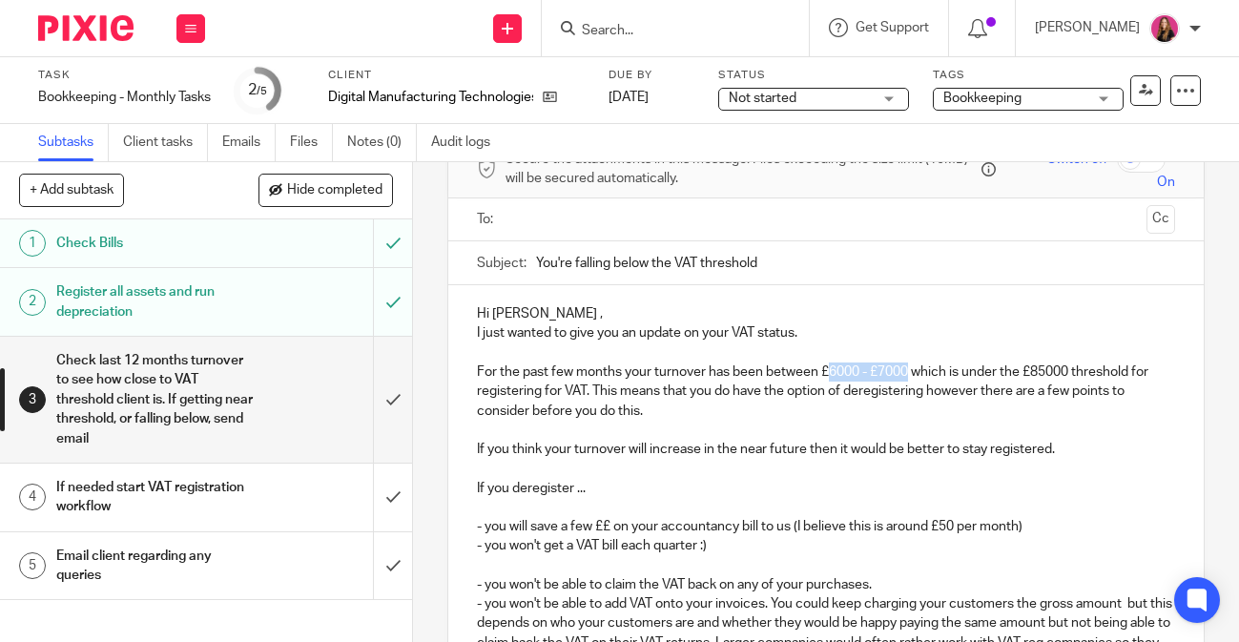
click at [832, 377] on p "For the past few months your turnover has been between £6000 - £7000 which is u…" at bounding box center [826, 392] width 698 height 58
click at [950, 440] on p "If you think your turnover will increase in the near future then it would be be…" at bounding box center [826, 449] width 698 height 19
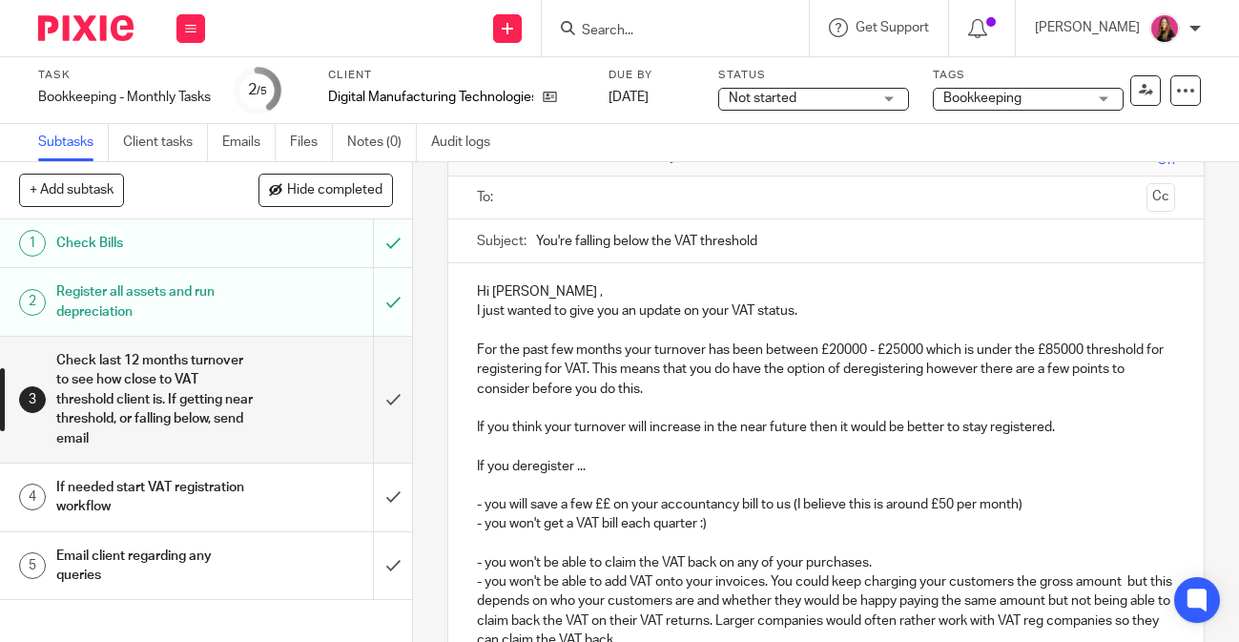
scroll to position [0, 0]
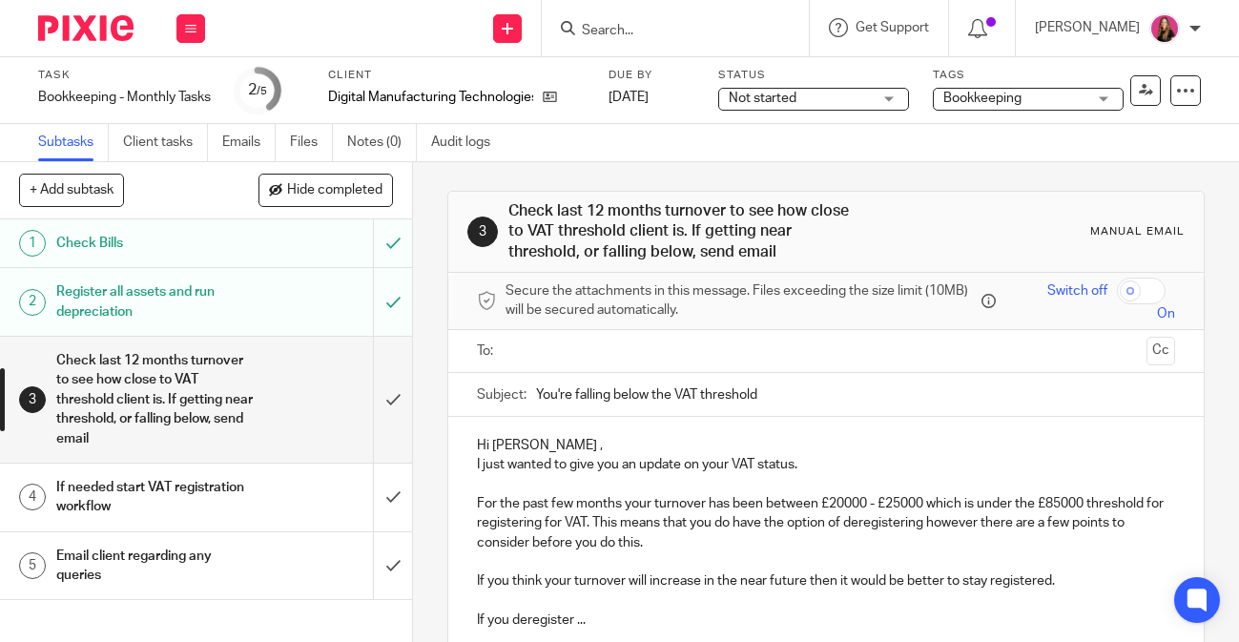
click at [833, 353] on input "text" at bounding box center [825, 352] width 627 height 22
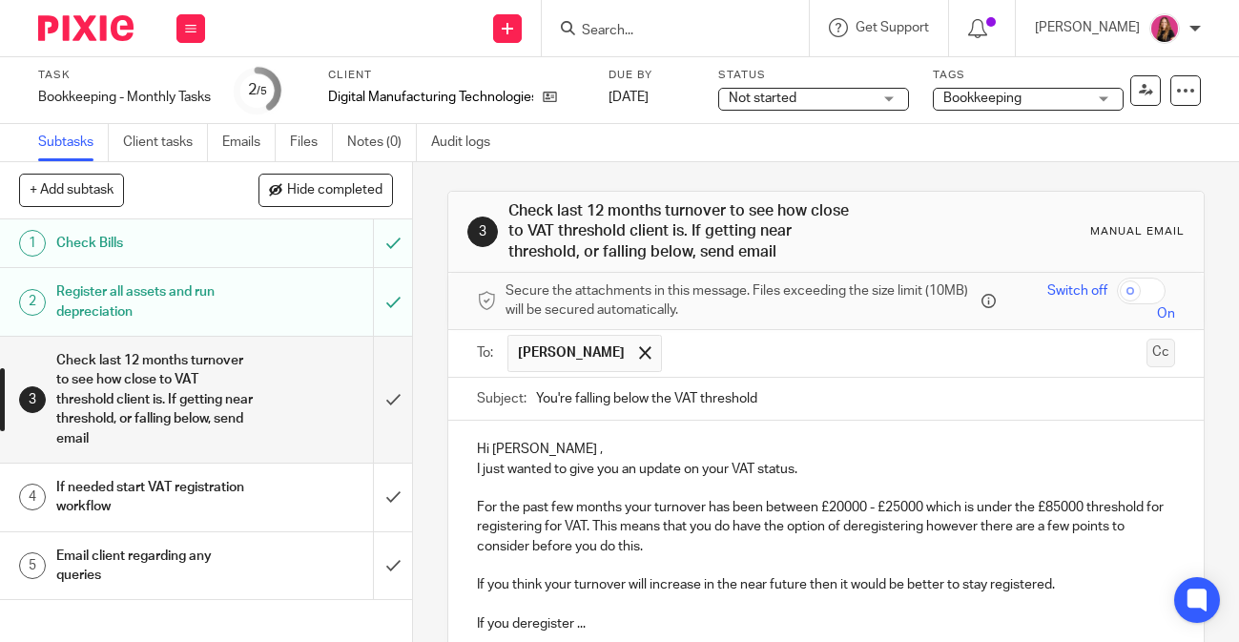
click at [1172, 344] on button "Cc" at bounding box center [1161, 353] width 29 height 29
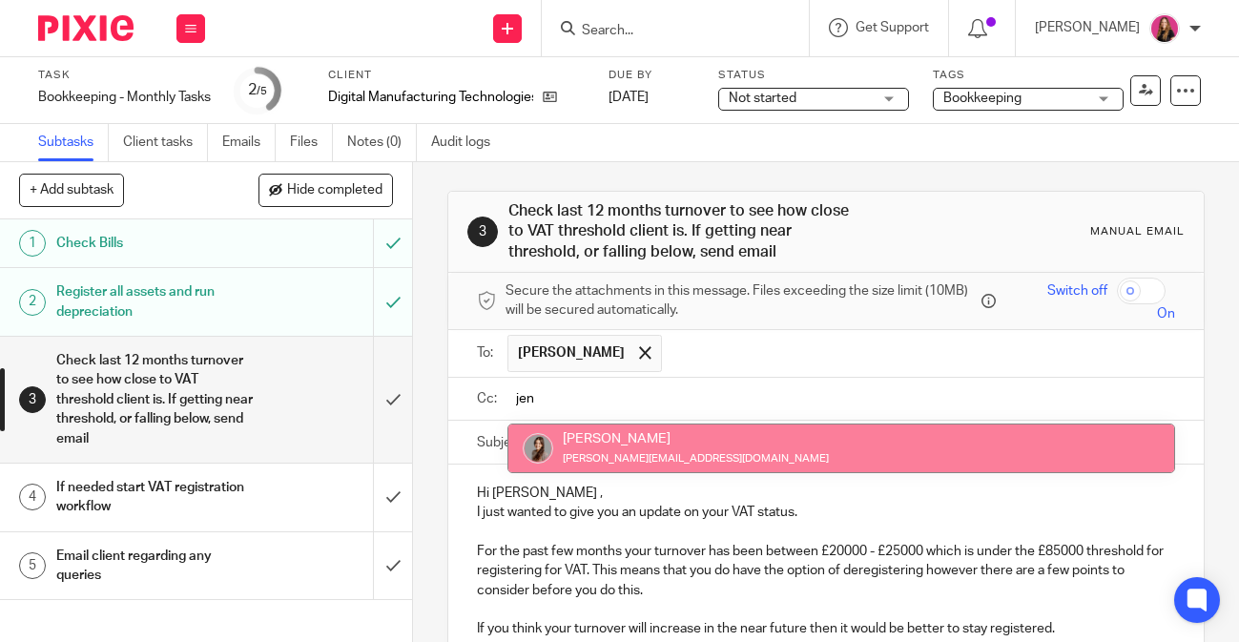
type input "jen"
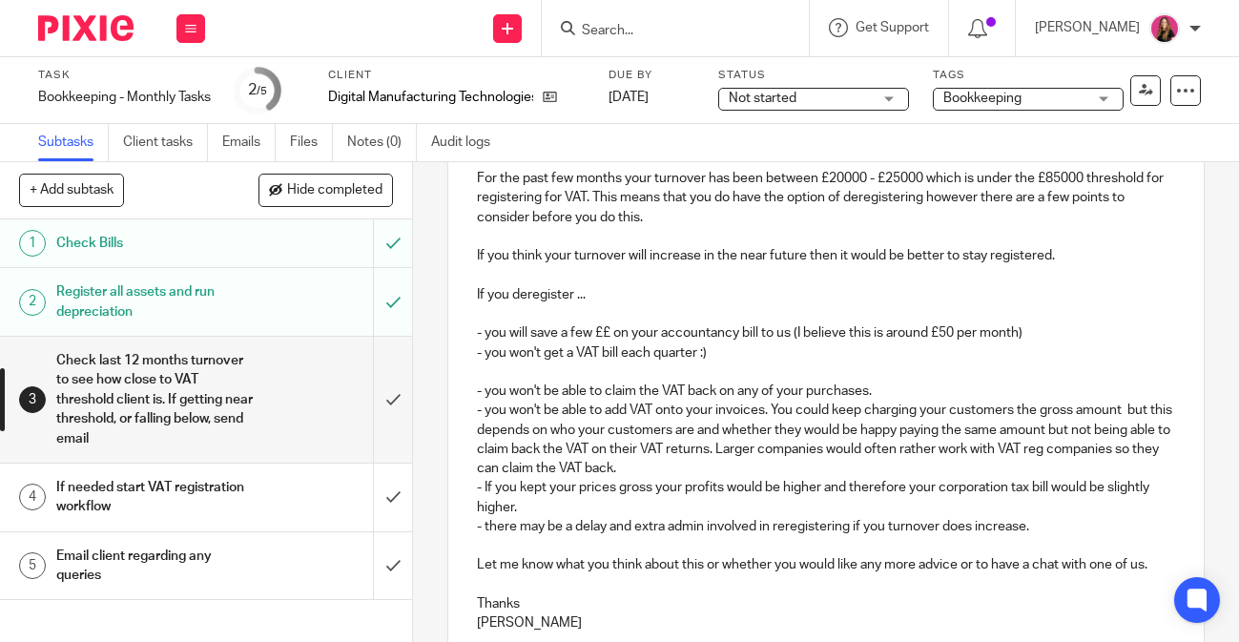
scroll to position [571, 0]
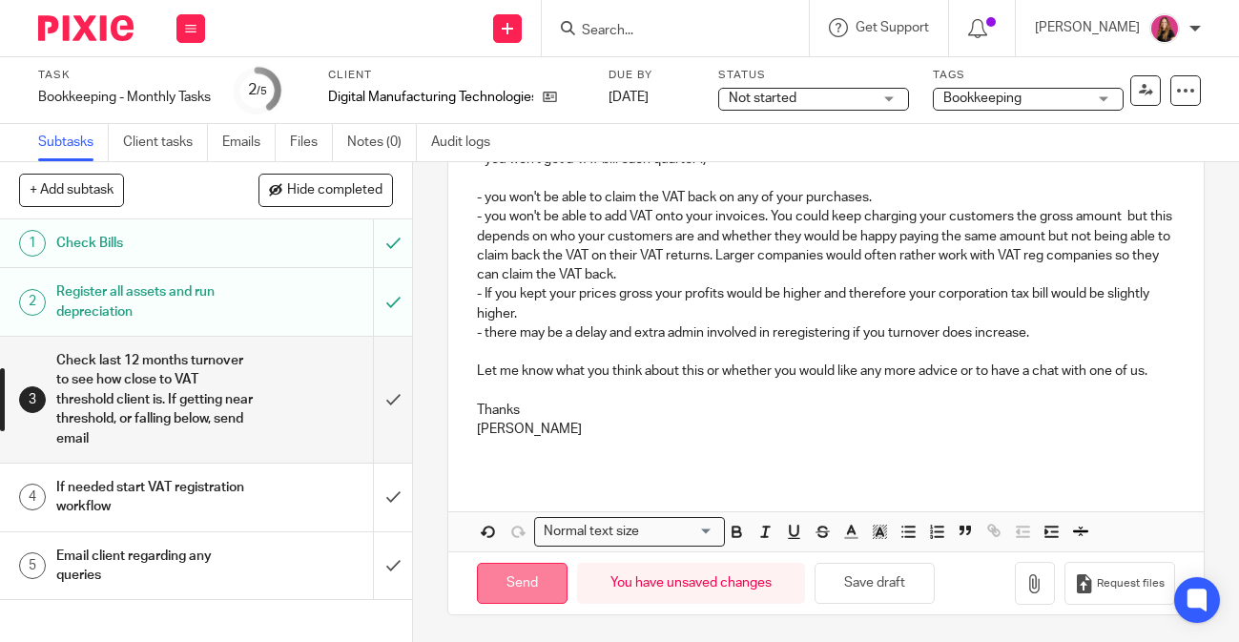
click at [536, 585] on input "Send" at bounding box center [522, 583] width 91 height 41
type input "Sent"
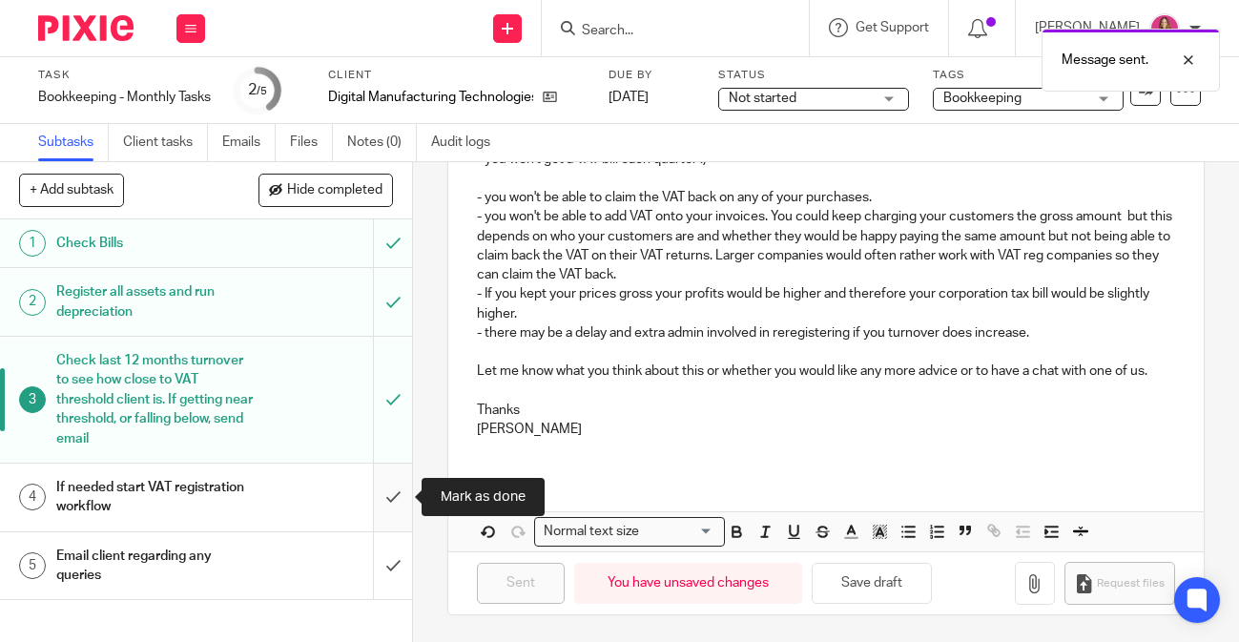
click at [385, 508] on input "submit" at bounding box center [206, 498] width 412 height 68
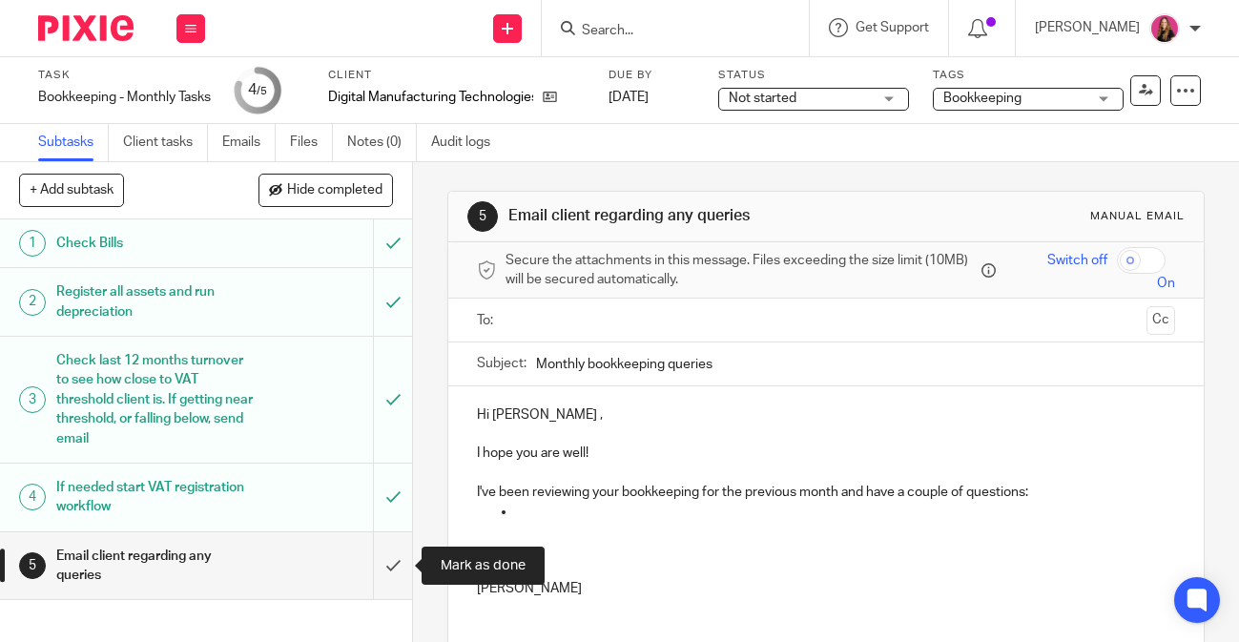
click at [388, 565] on input "submit" at bounding box center [206, 566] width 412 height 68
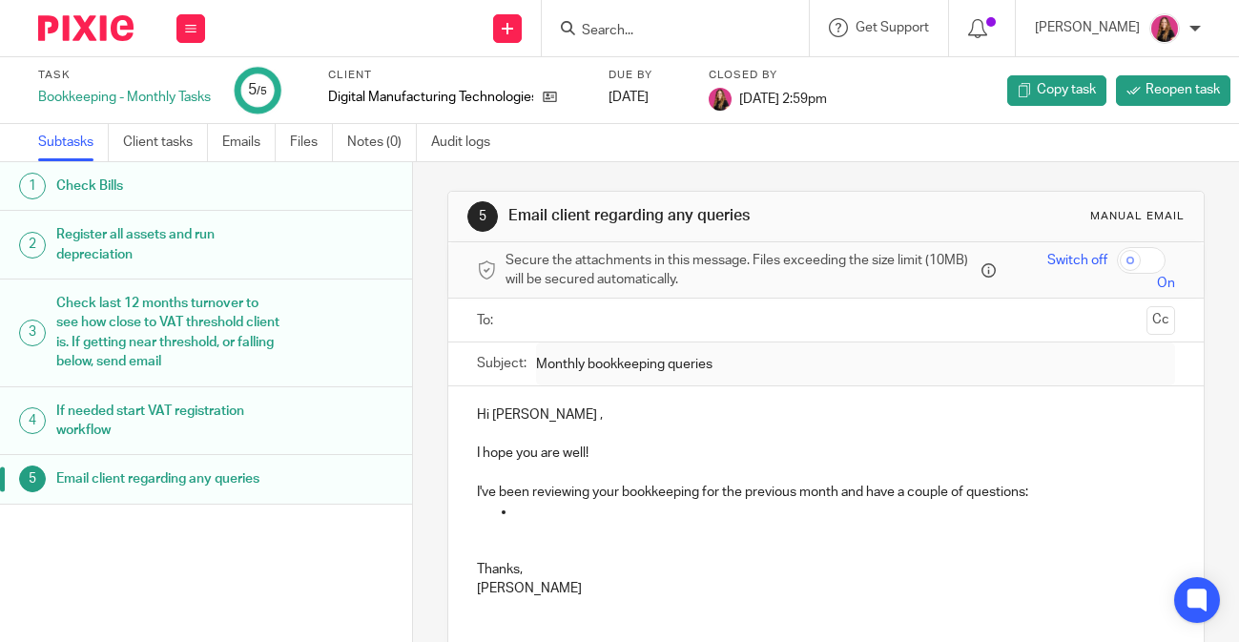
click at [117, 35] on img at bounding box center [85, 28] width 95 height 26
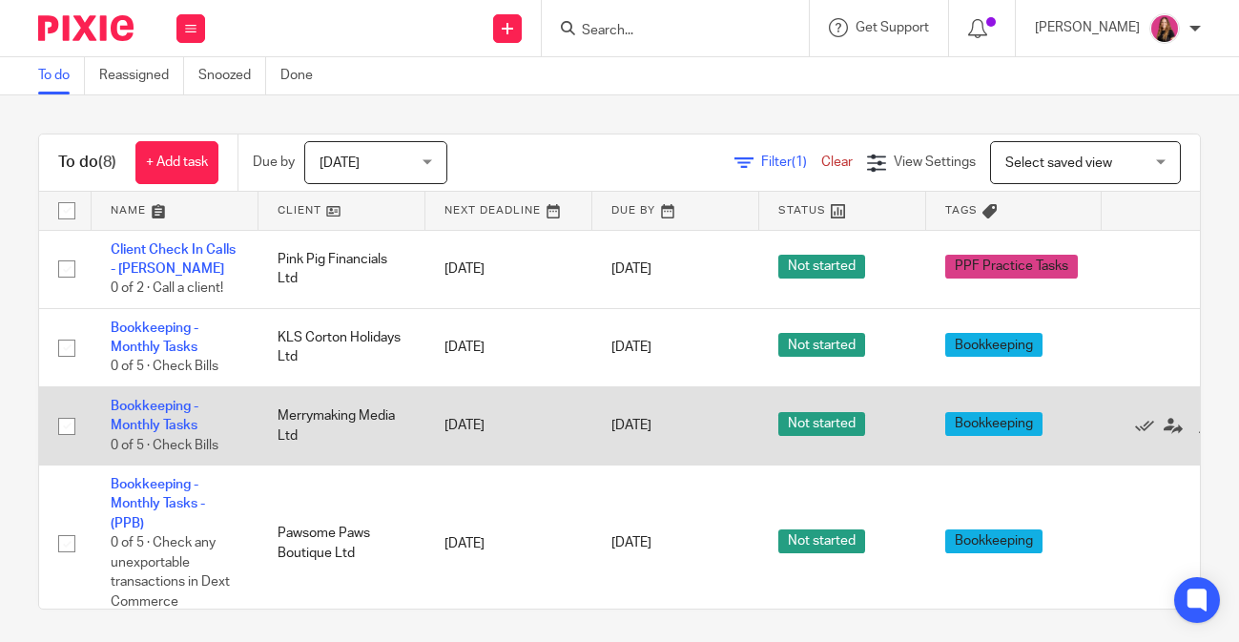
scroll to position [418, 0]
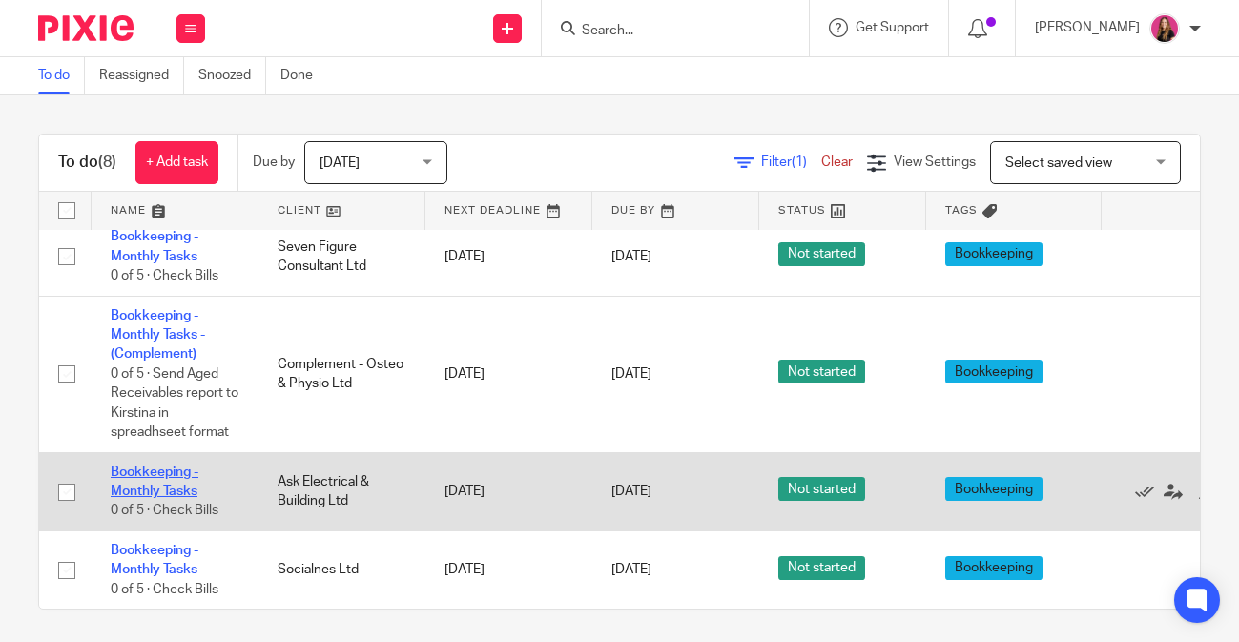
click at [163, 494] on link "Bookkeeping - Monthly Tasks" at bounding box center [155, 482] width 88 height 32
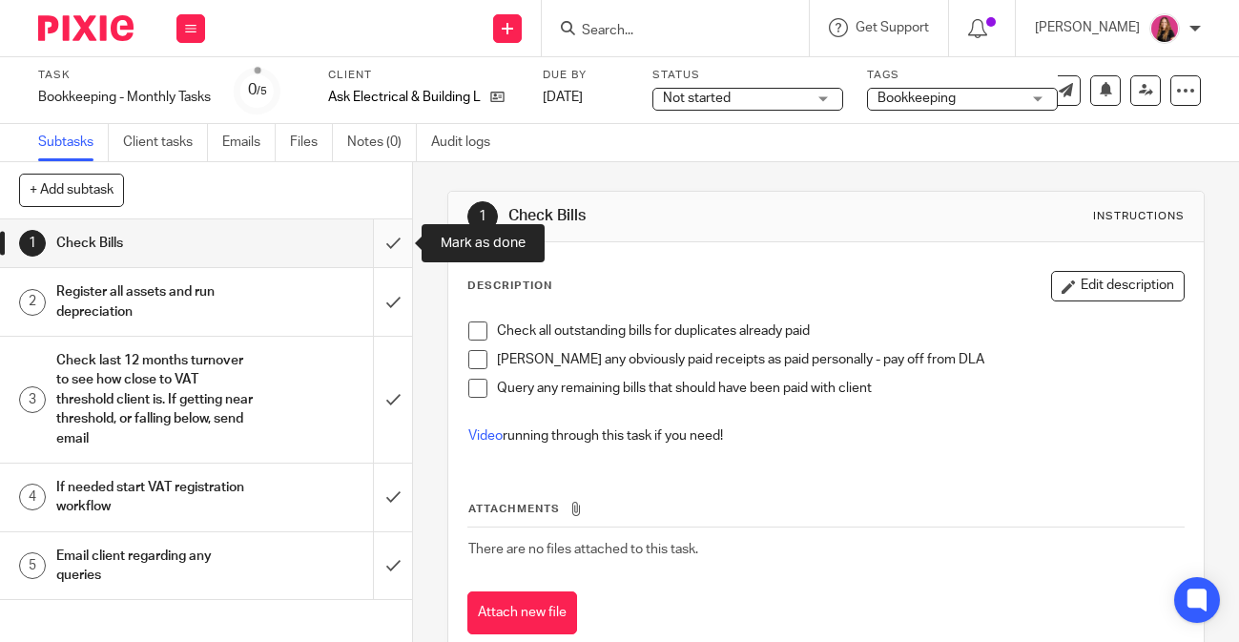
click at [391, 245] on input "submit" at bounding box center [206, 243] width 412 height 48
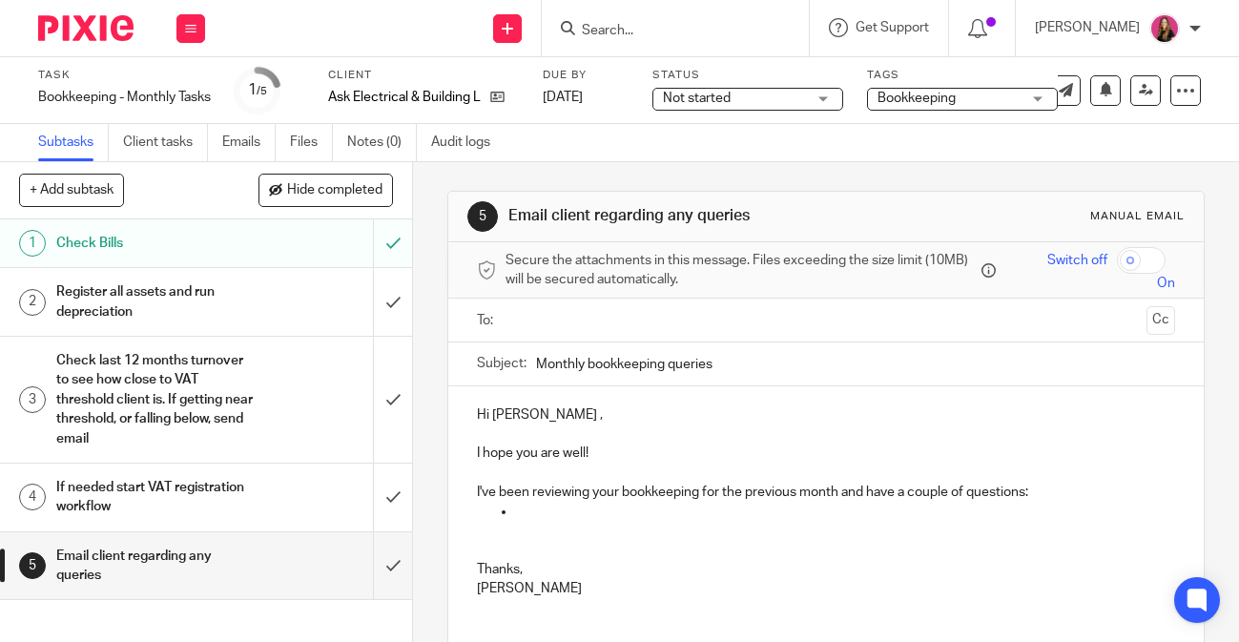
scroll to position [142, 0]
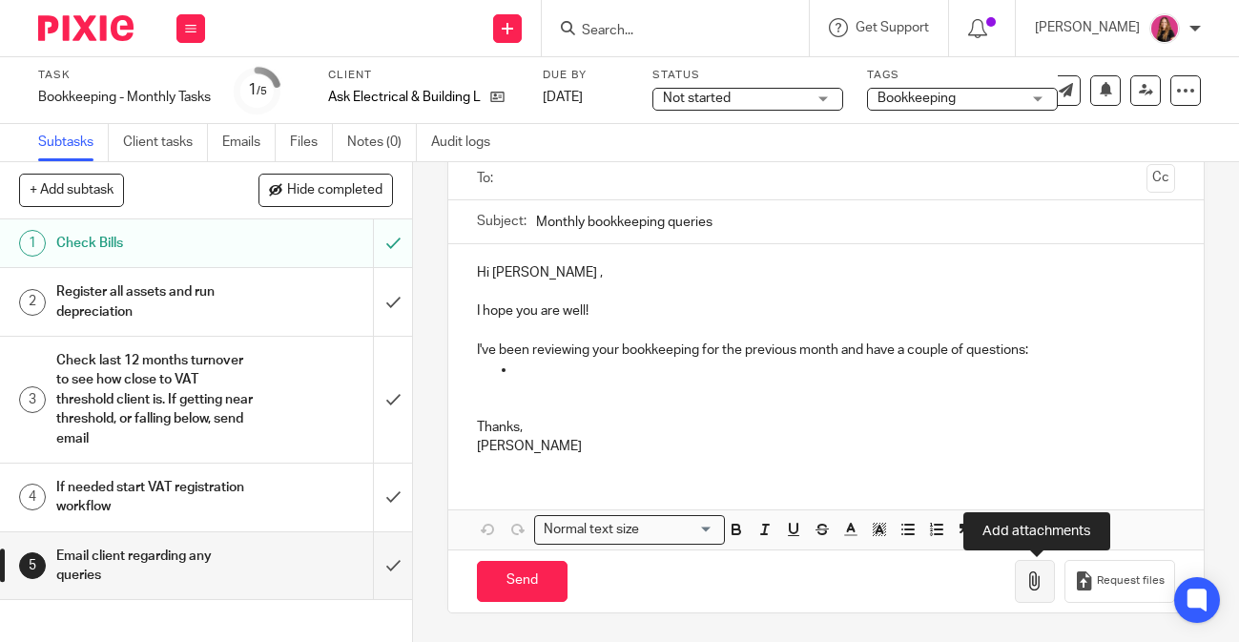
click at [1030, 595] on button "button" at bounding box center [1035, 581] width 40 height 43
click at [718, 393] on p at bounding box center [826, 389] width 698 height 19
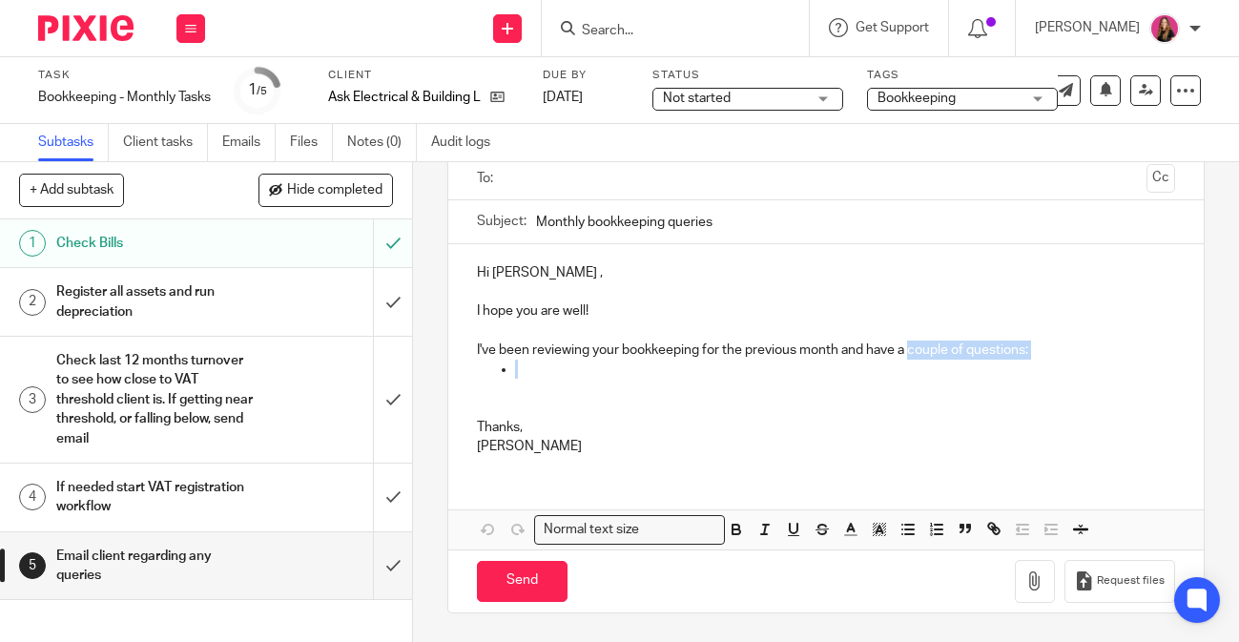
drag, startPoint x: 562, startPoint y: 365, endPoint x: 914, endPoint y: 358, distance: 352.2
click at [914, 358] on div "Hi Steven , I hope you are well! I've been reviewing your bookkeeping for the p…" at bounding box center [826, 357] width 756 height 227
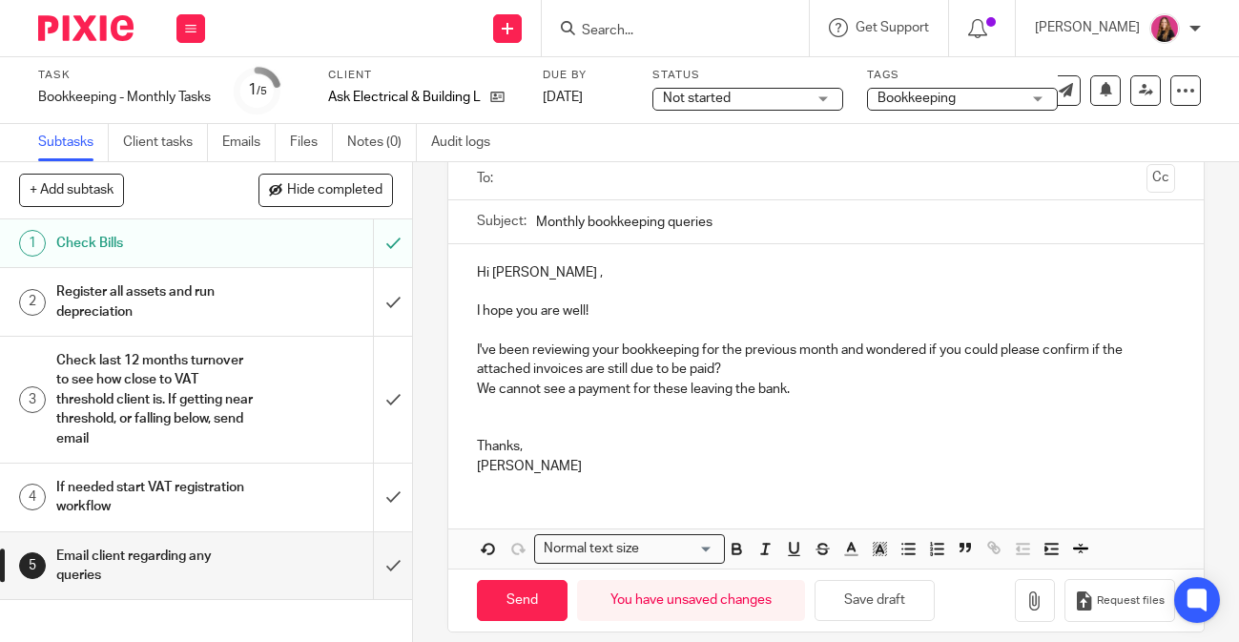
click at [808, 392] on p "We cannot see a payment for these leaving the bank." at bounding box center [826, 389] width 698 height 19
click at [754, 404] on p at bounding box center [826, 408] width 698 height 19
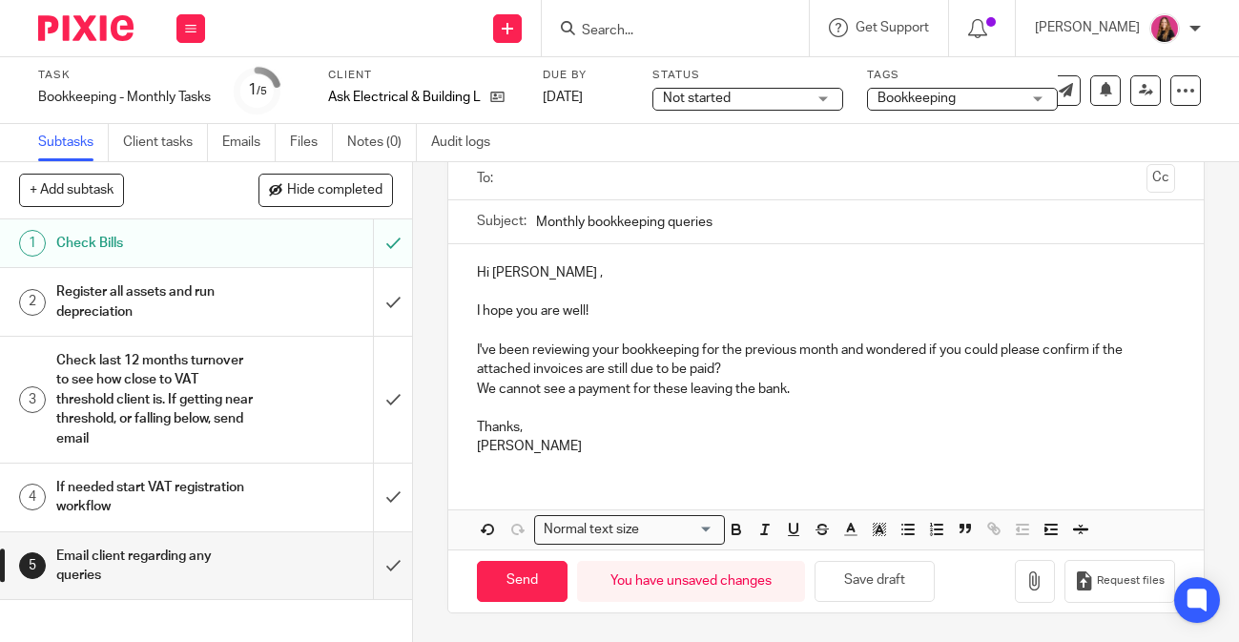
scroll to position [107, 0]
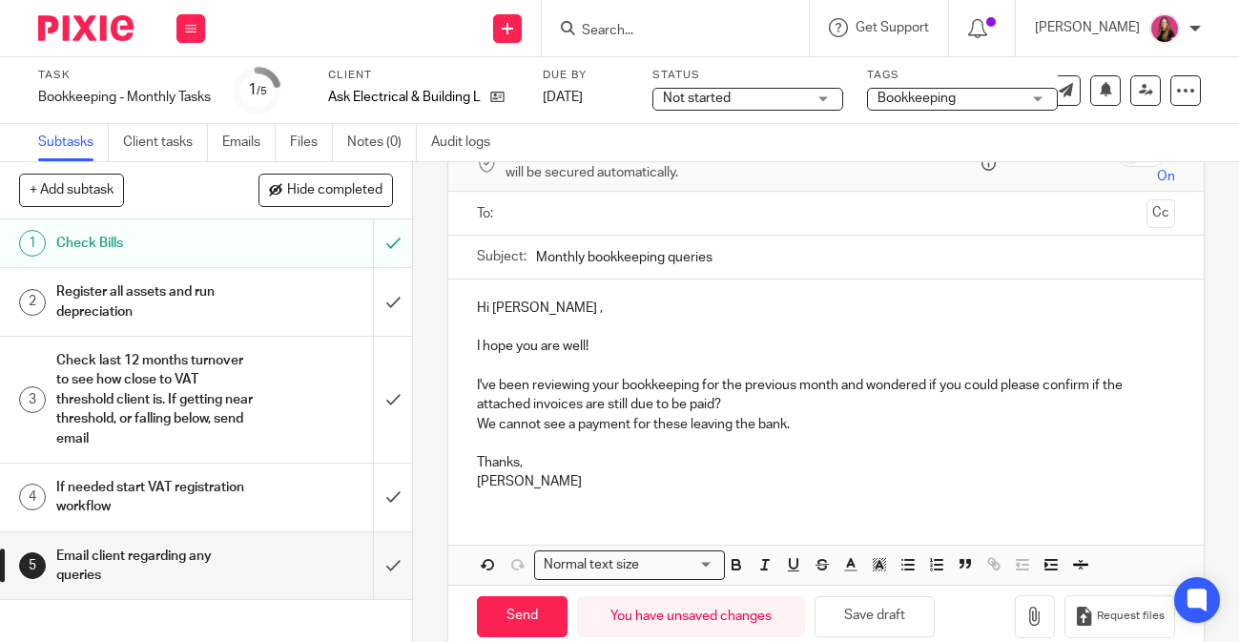
click at [747, 235] on div at bounding box center [827, 213] width 639 height 43
click at [761, 220] on input "text" at bounding box center [825, 213] width 627 height 22
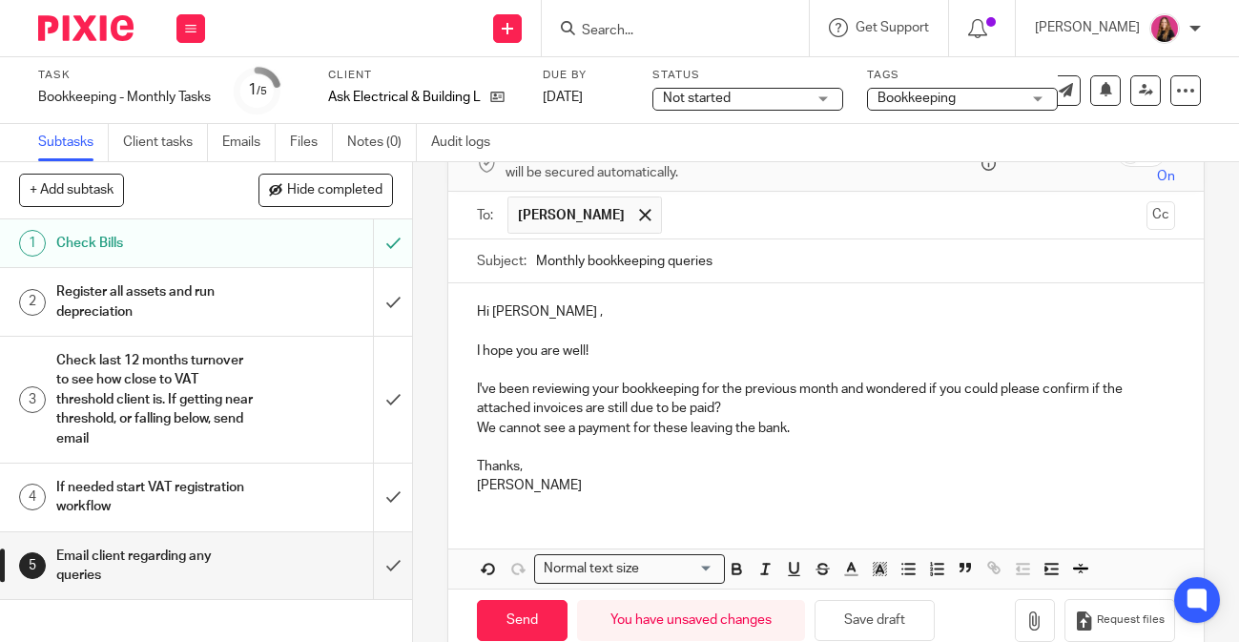
scroll to position [145, 0]
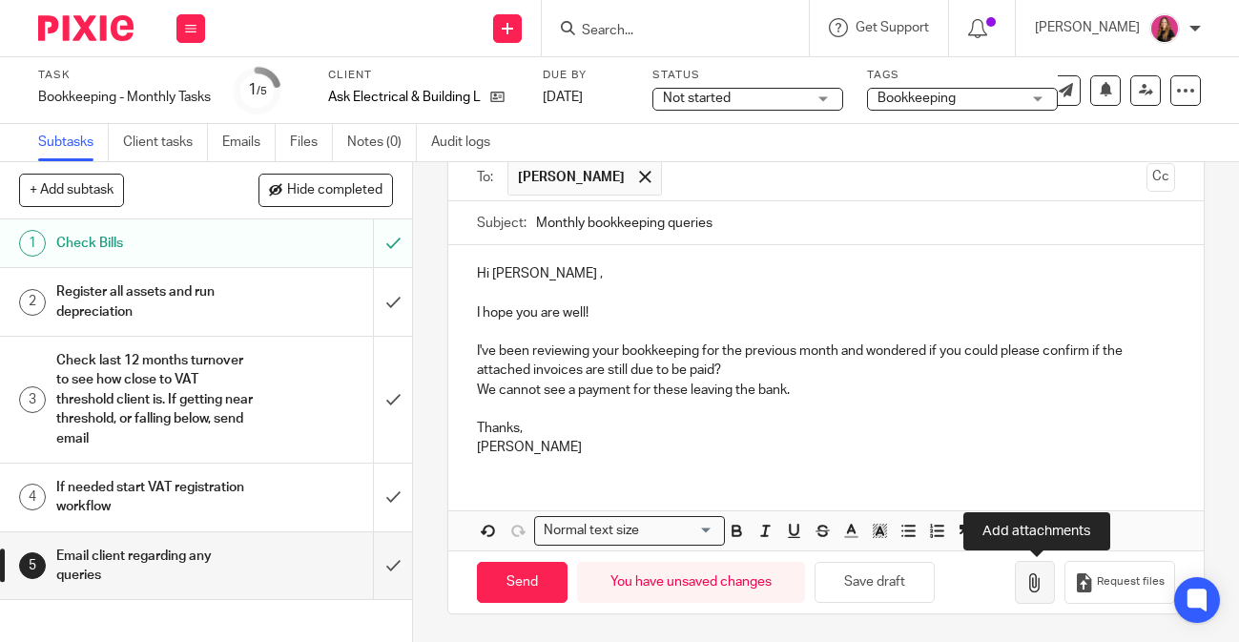
click at [1032, 578] on icon "button" at bounding box center [1035, 582] width 19 height 19
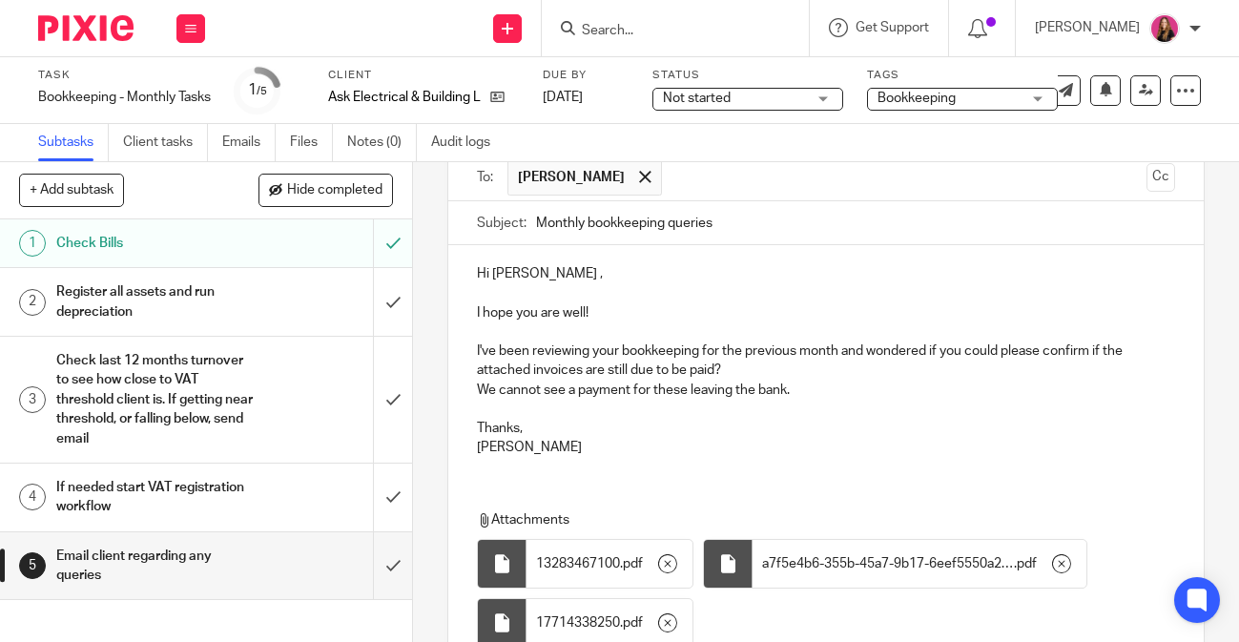
scroll to position [0, 0]
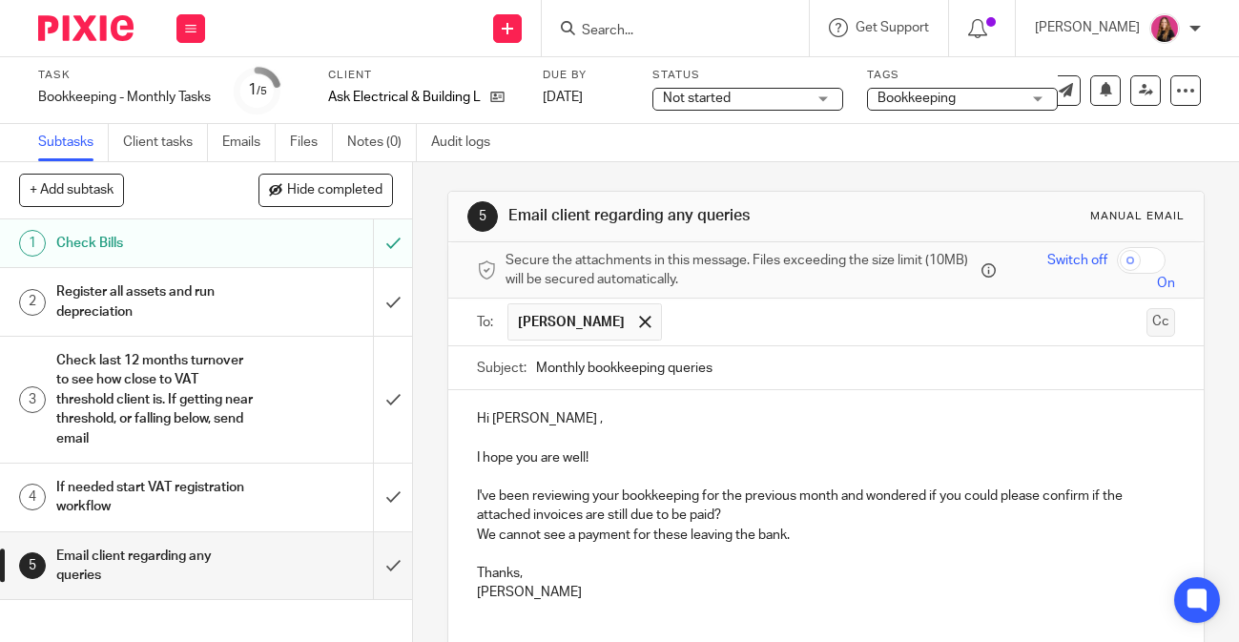
click at [1173, 330] on button "Cc" at bounding box center [1161, 322] width 29 height 29
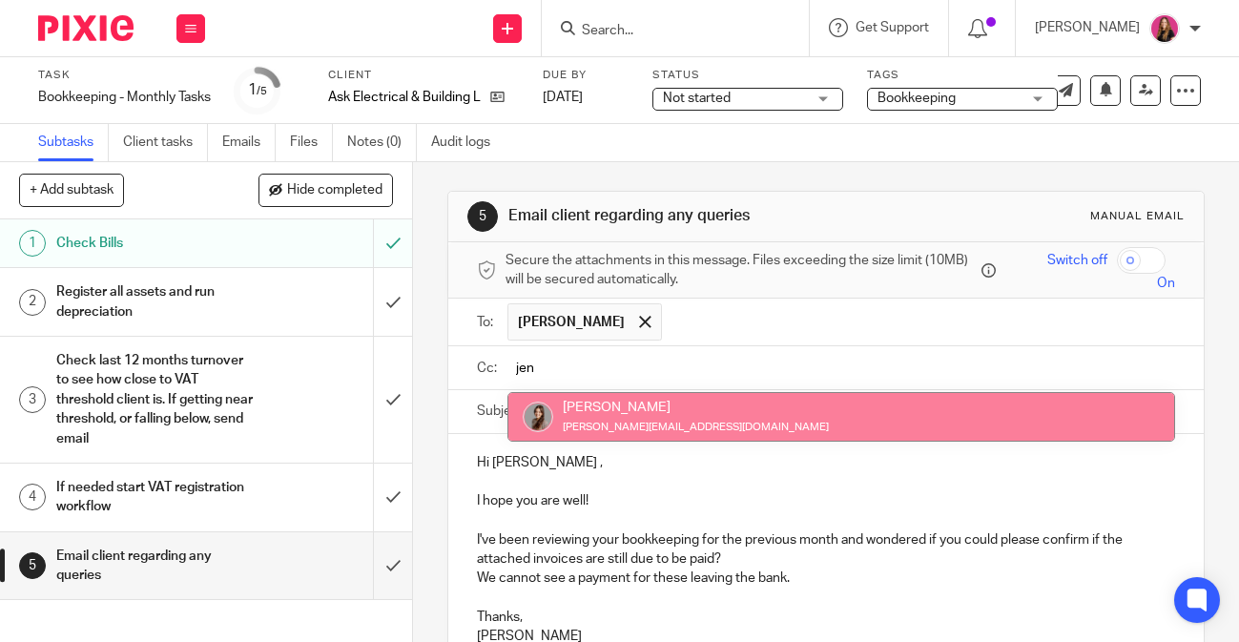
type input "jen"
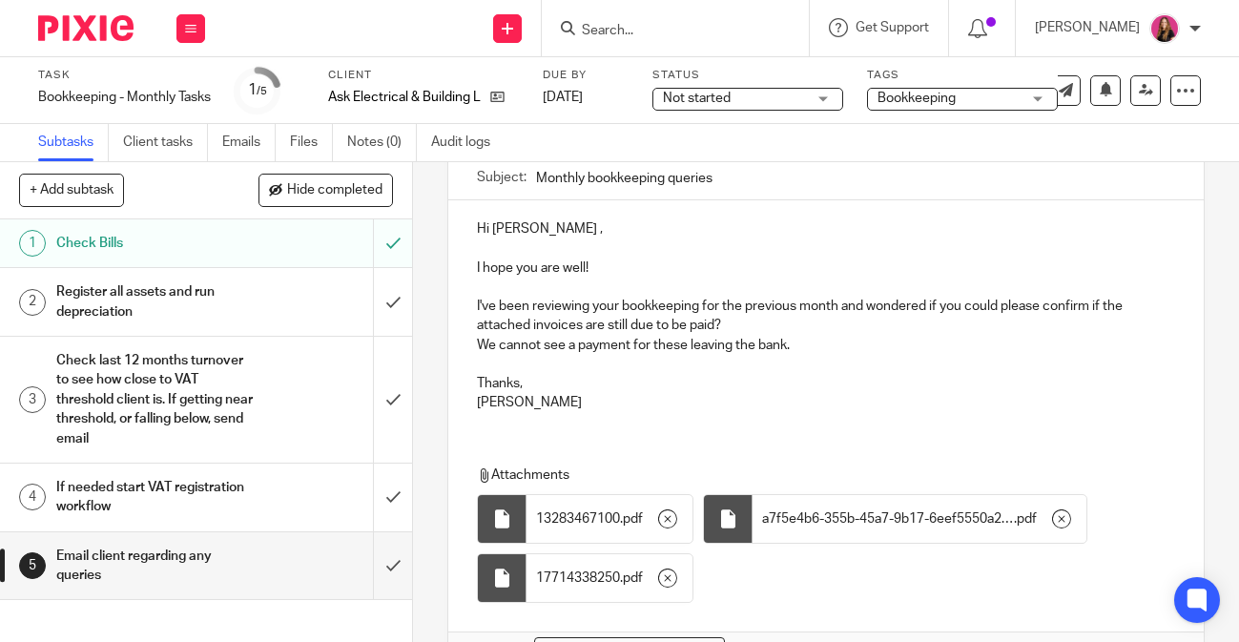
scroll to position [352, 0]
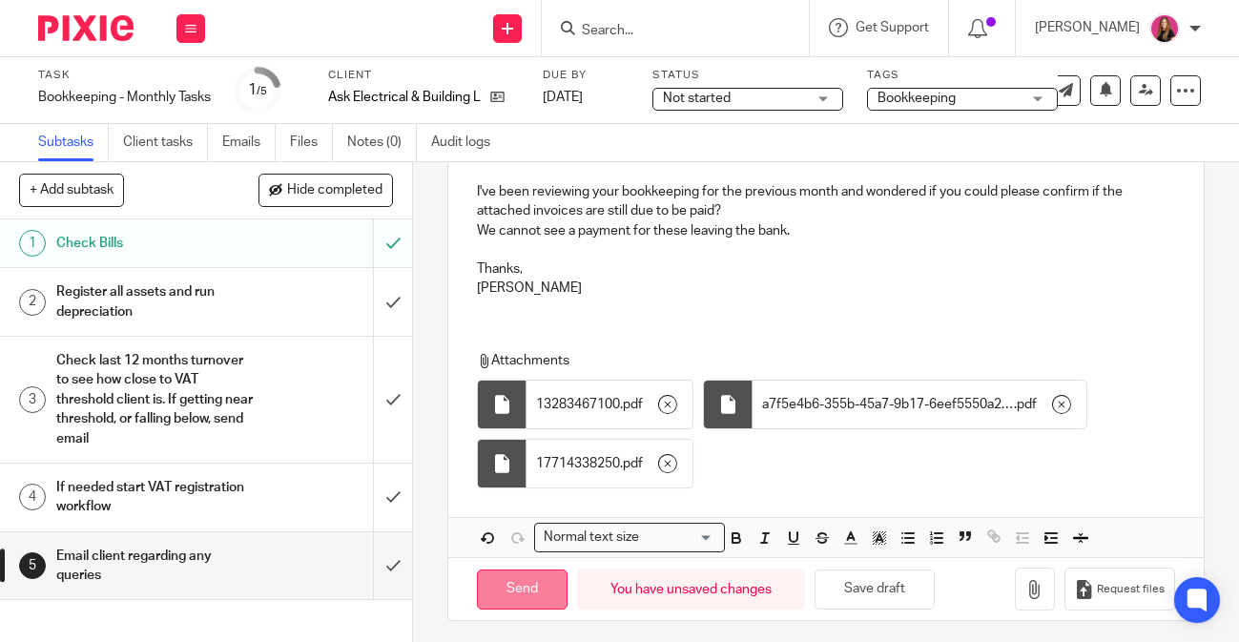
click at [521, 585] on input "Send" at bounding box center [522, 590] width 91 height 41
type input "Sent"
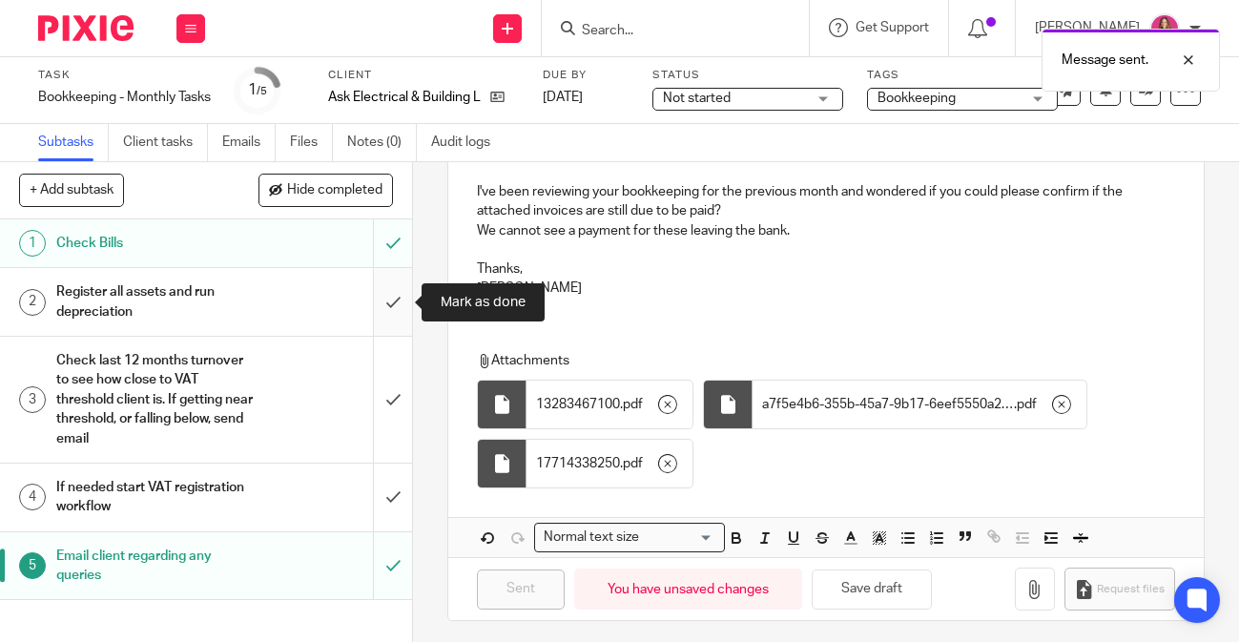
click at [382, 298] on input "submit" at bounding box center [206, 302] width 412 height 68
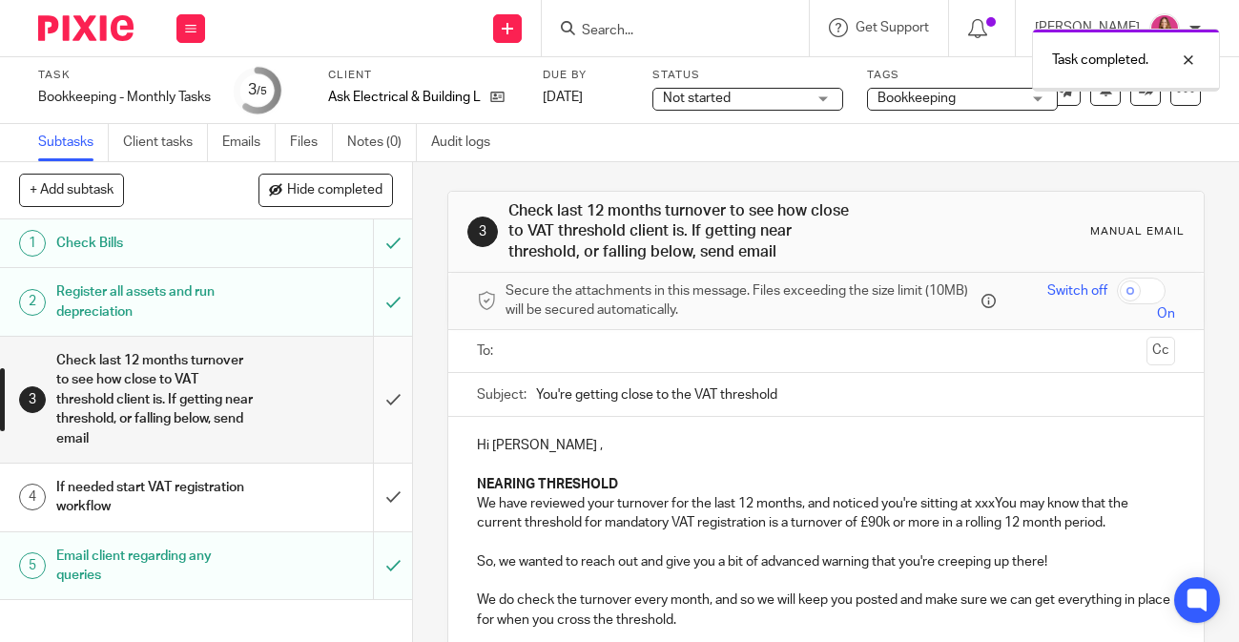
drag, startPoint x: 0, startPoint y: 0, endPoint x: 389, endPoint y: 389, distance: 550.6
click at [389, 389] on input "submit" at bounding box center [206, 400] width 412 height 126
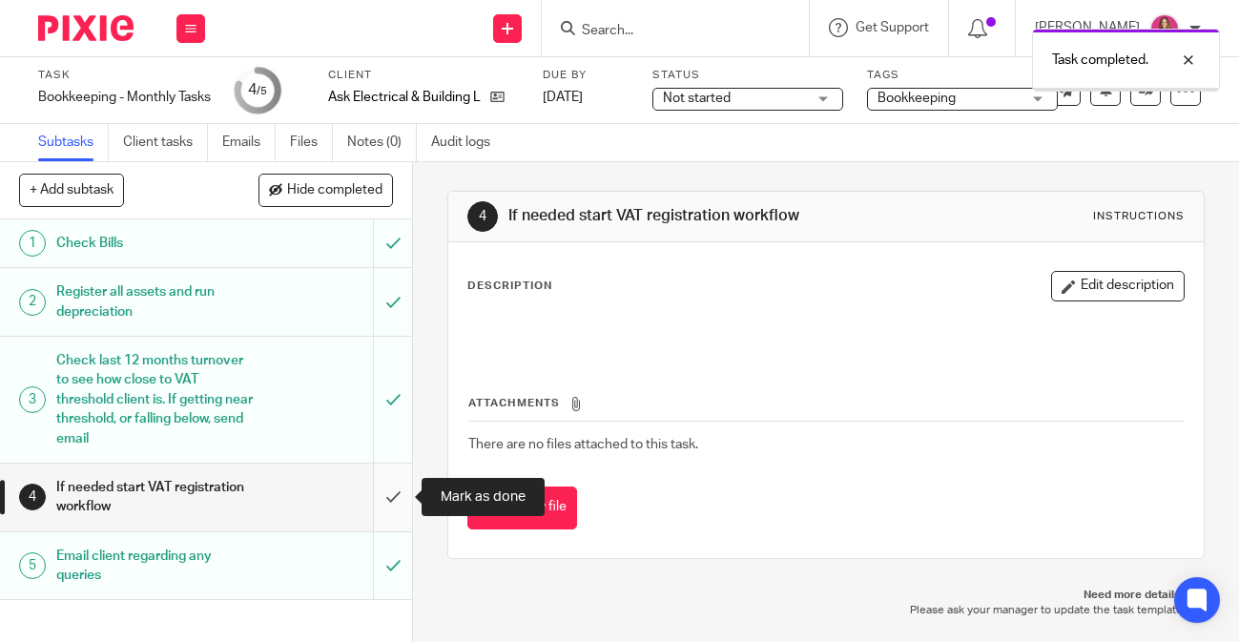
click at [388, 510] on input "submit" at bounding box center [206, 498] width 412 height 68
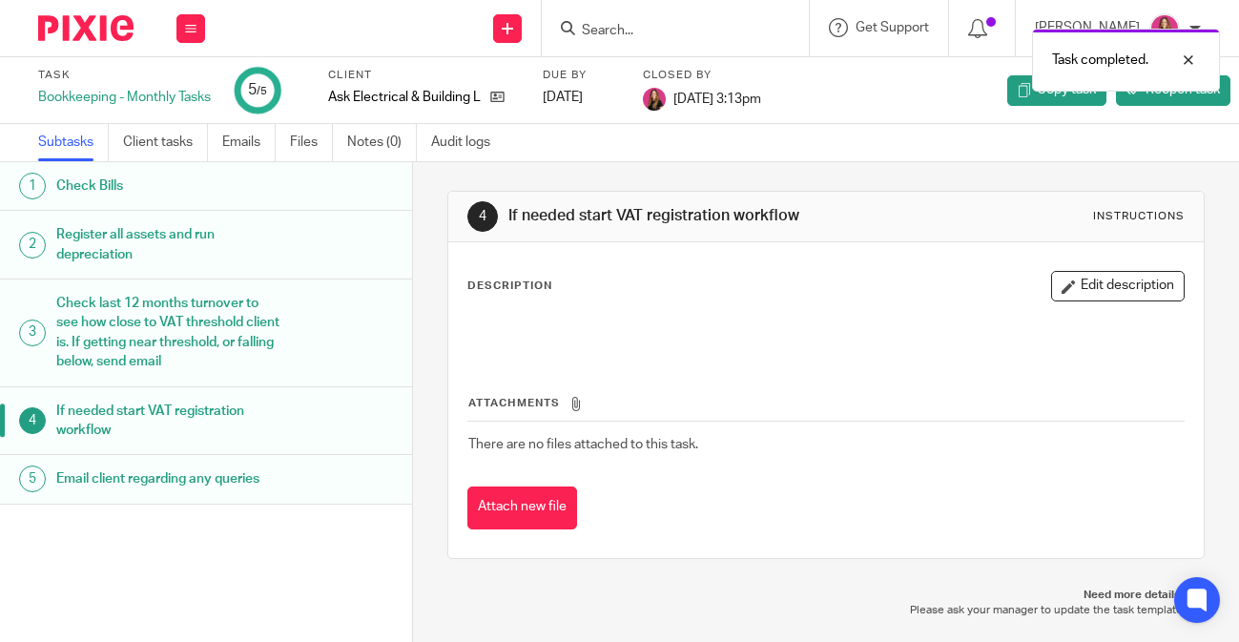
click at [126, 25] on img at bounding box center [85, 28] width 95 height 26
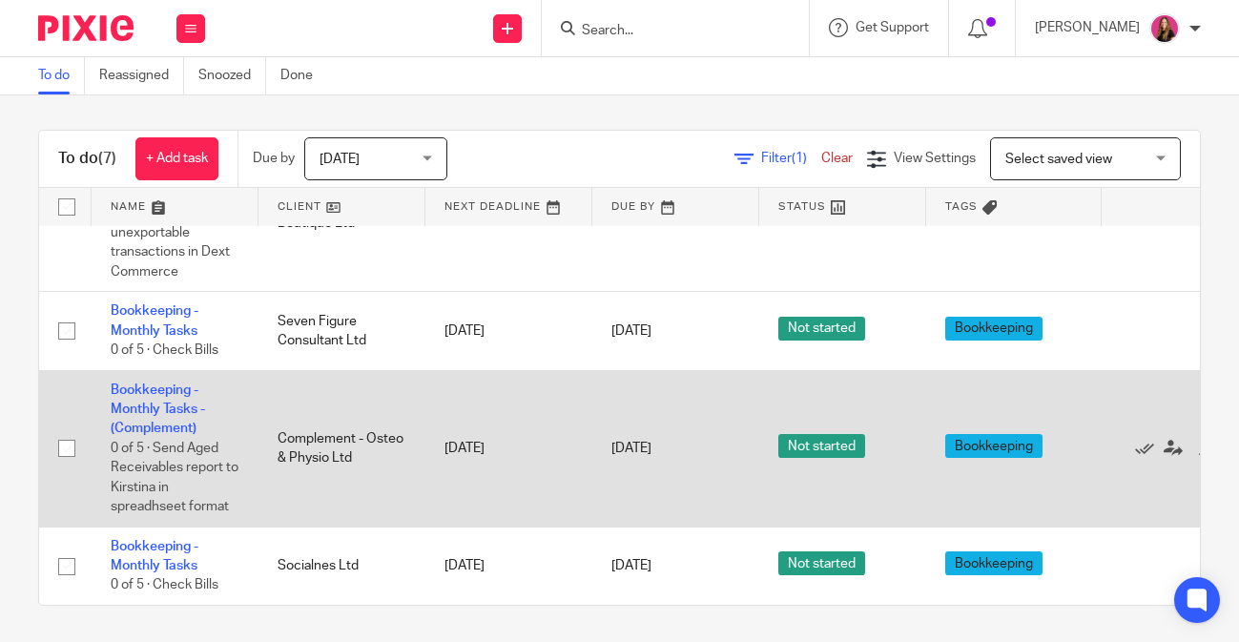
scroll to position [6, 0]
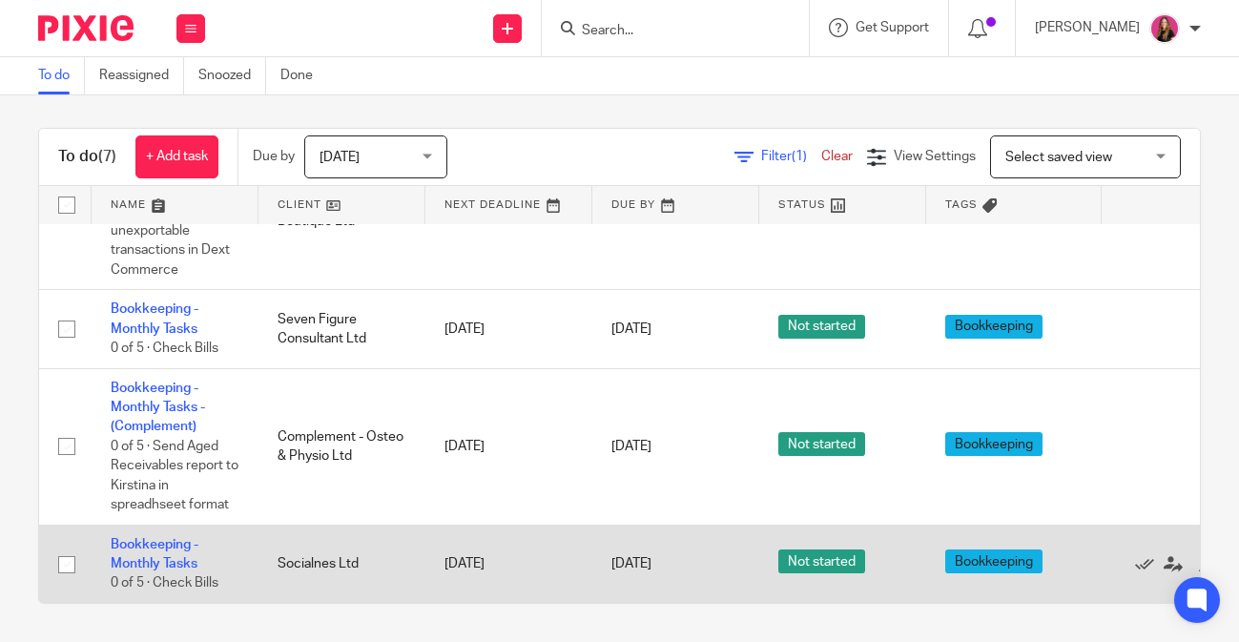
click at [153, 553] on td "Bookkeeping - Monthly Tasks 0 of 5 · Check Bills" at bounding box center [175, 564] width 167 height 78
click at [157, 548] on link "Bookkeeping - Monthly Tasks" at bounding box center [155, 554] width 88 height 32
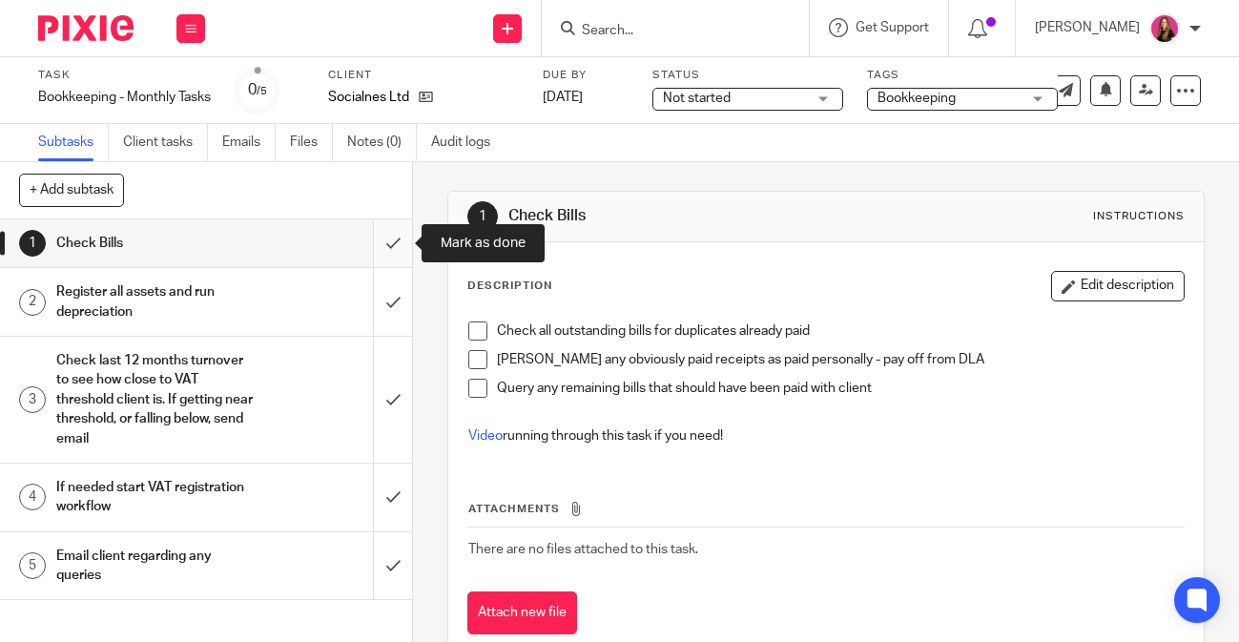
click at [377, 245] on input "submit" at bounding box center [206, 243] width 412 height 48
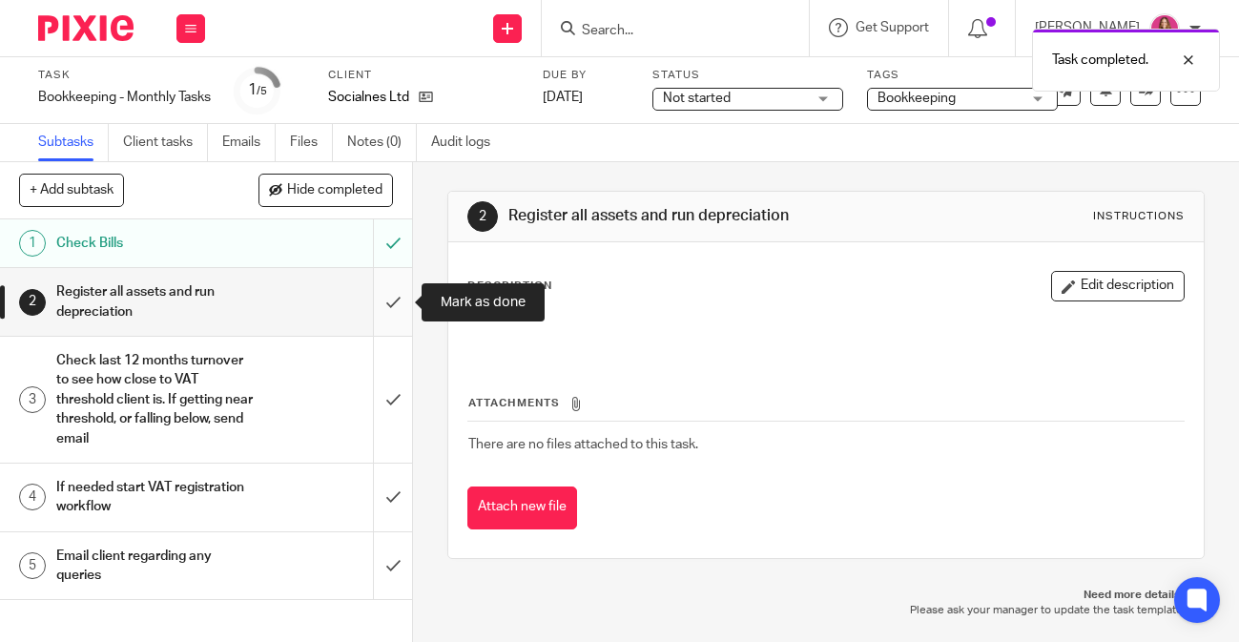
click at [390, 317] on input "submit" at bounding box center [206, 302] width 412 height 68
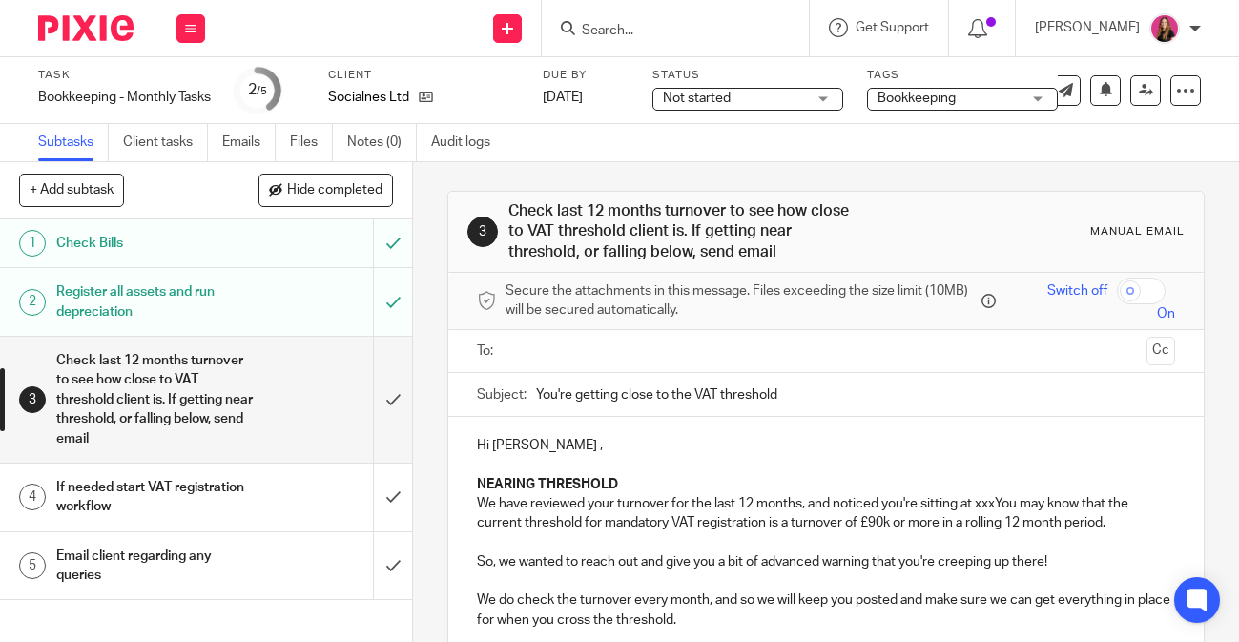
click at [117, 38] on img at bounding box center [85, 28] width 95 height 26
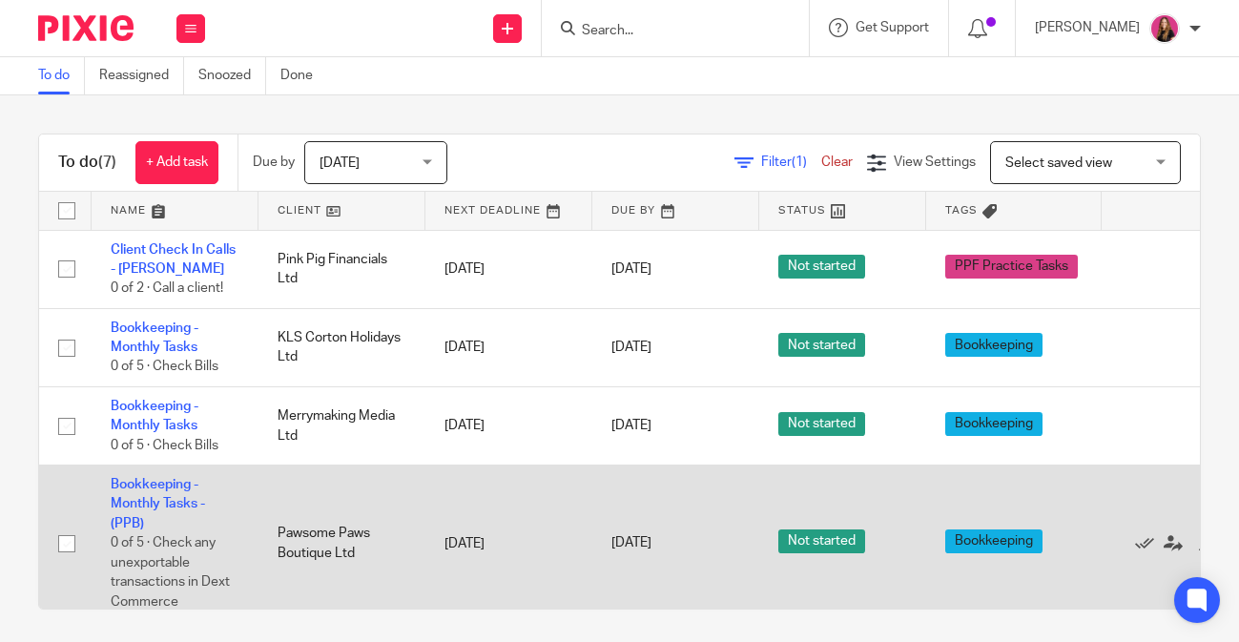
scroll to position [400, 0]
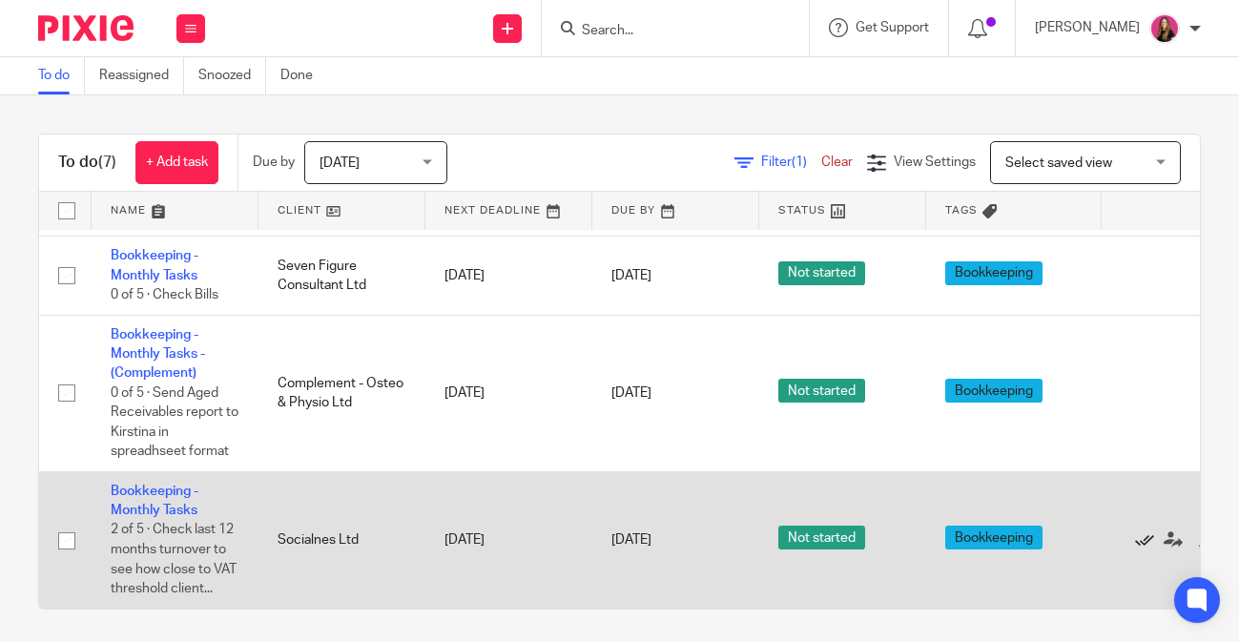
click at [1151, 539] on icon at bounding box center [1144, 540] width 19 height 19
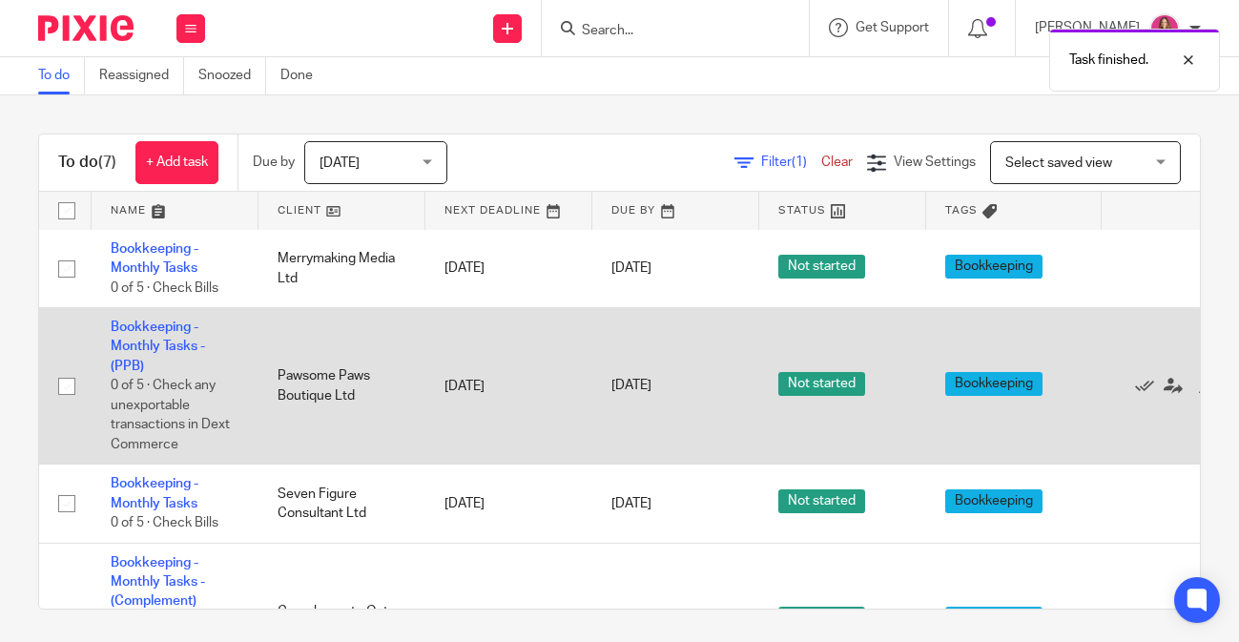
scroll to position [0, 0]
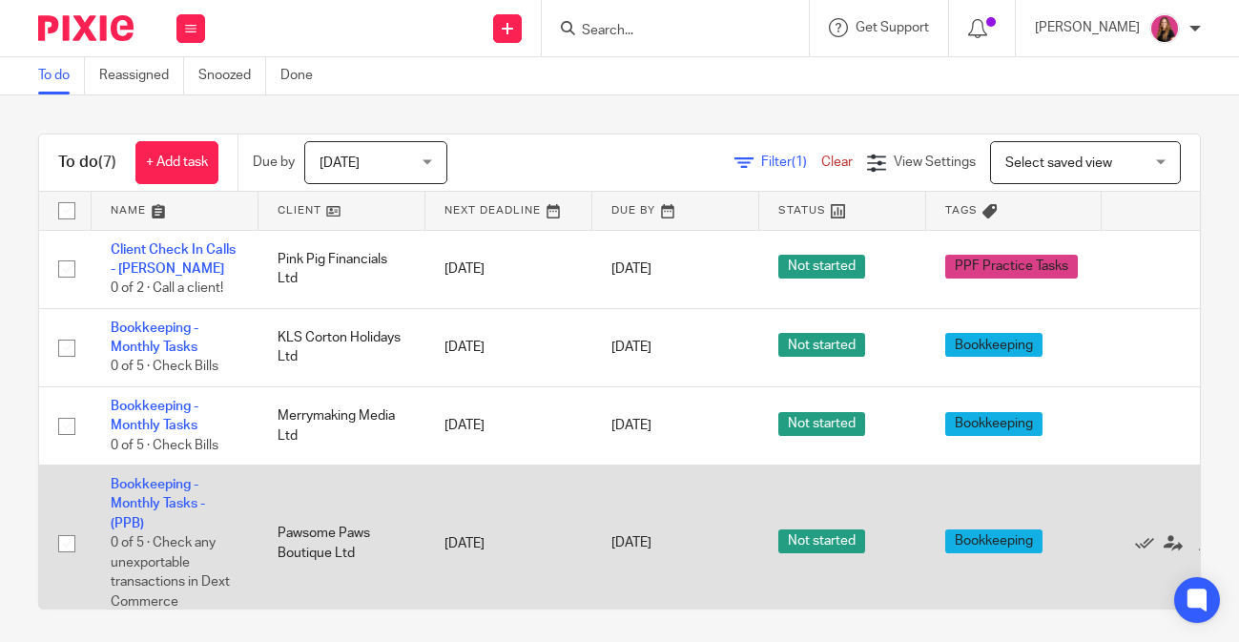
click at [655, 359] on td "14 Oct 2025" at bounding box center [676, 347] width 167 height 78
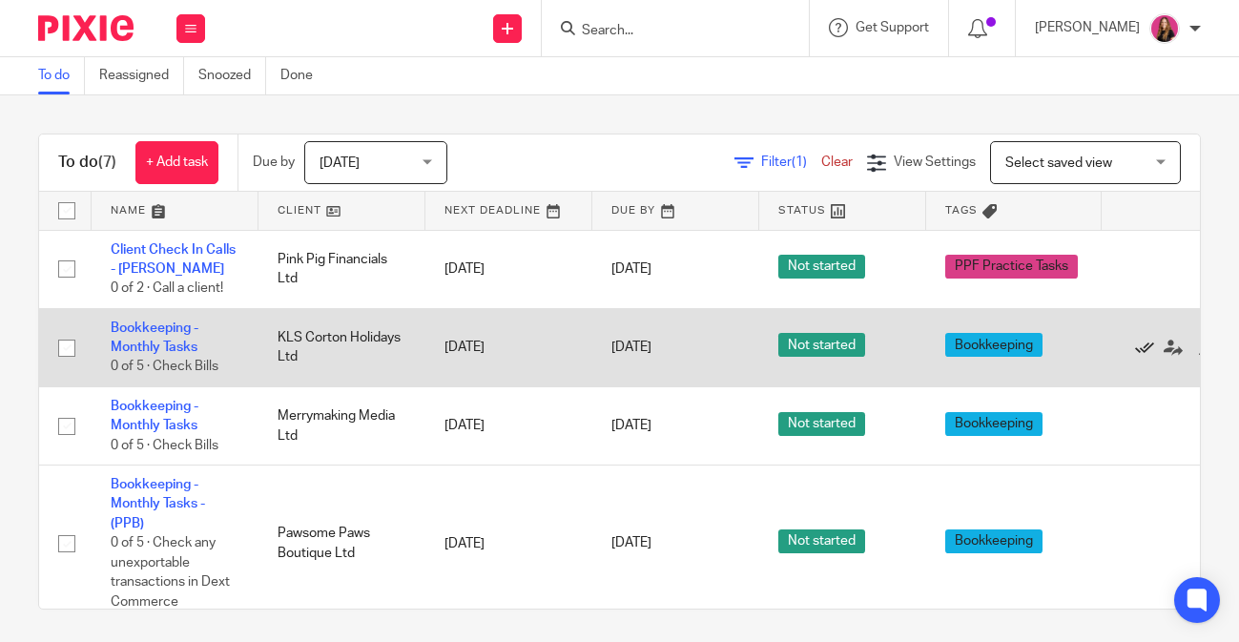
click at [1148, 352] on icon at bounding box center [1144, 348] width 19 height 19
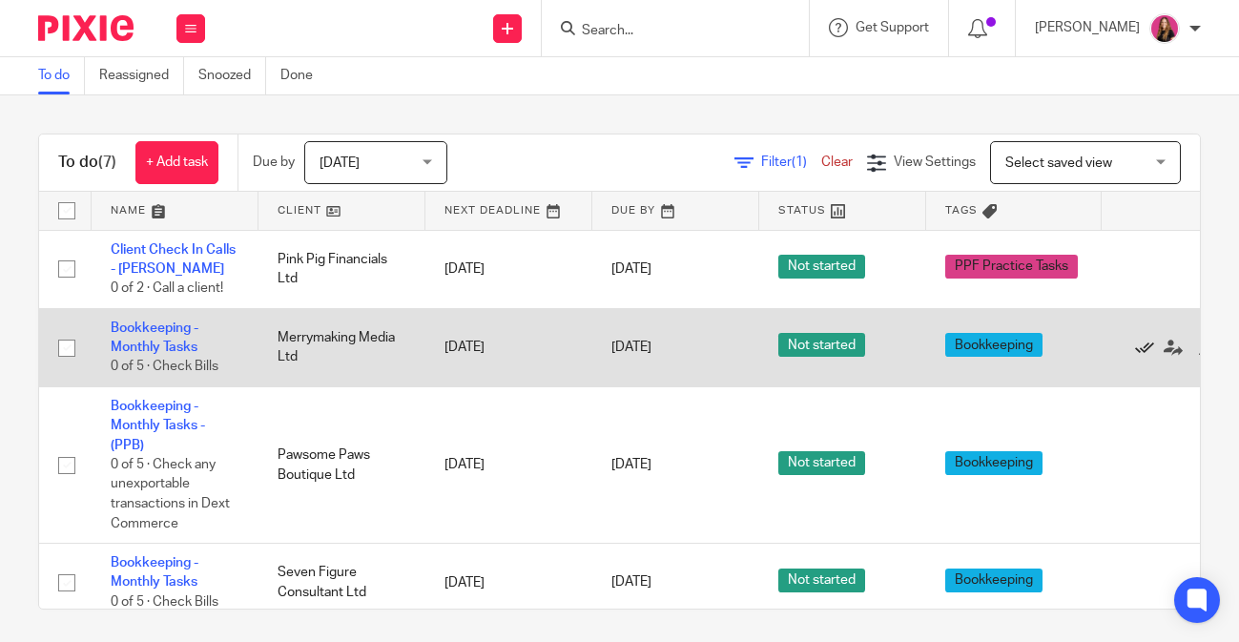
click at [1141, 349] on icon at bounding box center [1144, 348] width 19 height 19
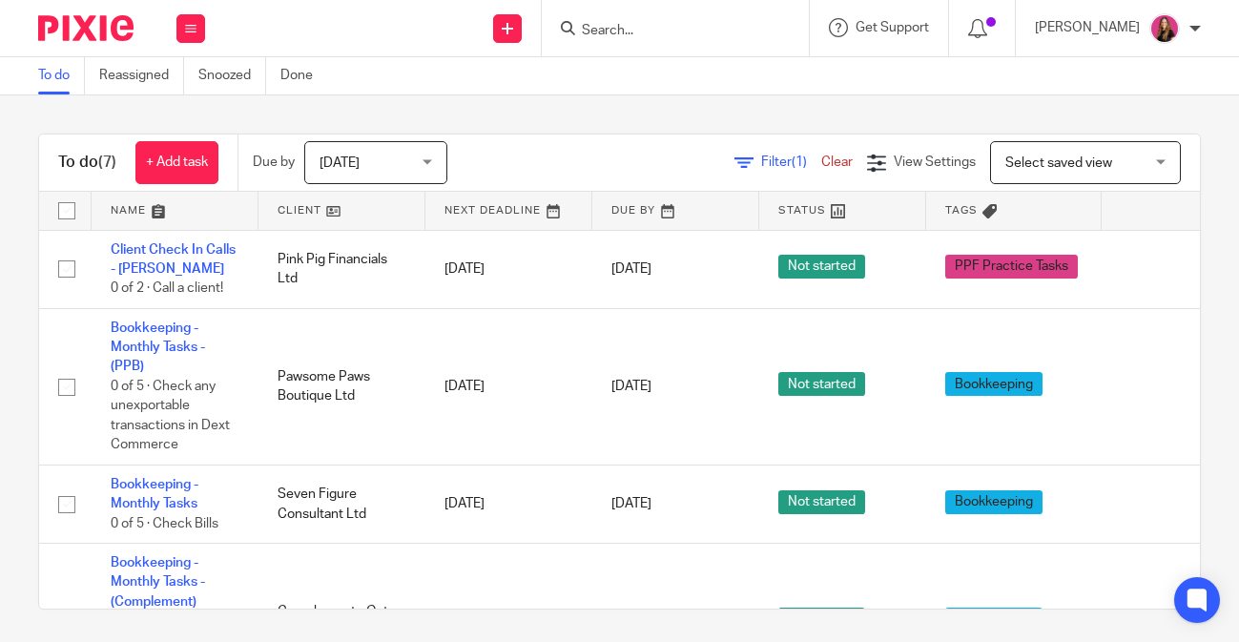
click at [657, 28] on input "Search" at bounding box center [666, 31] width 172 height 17
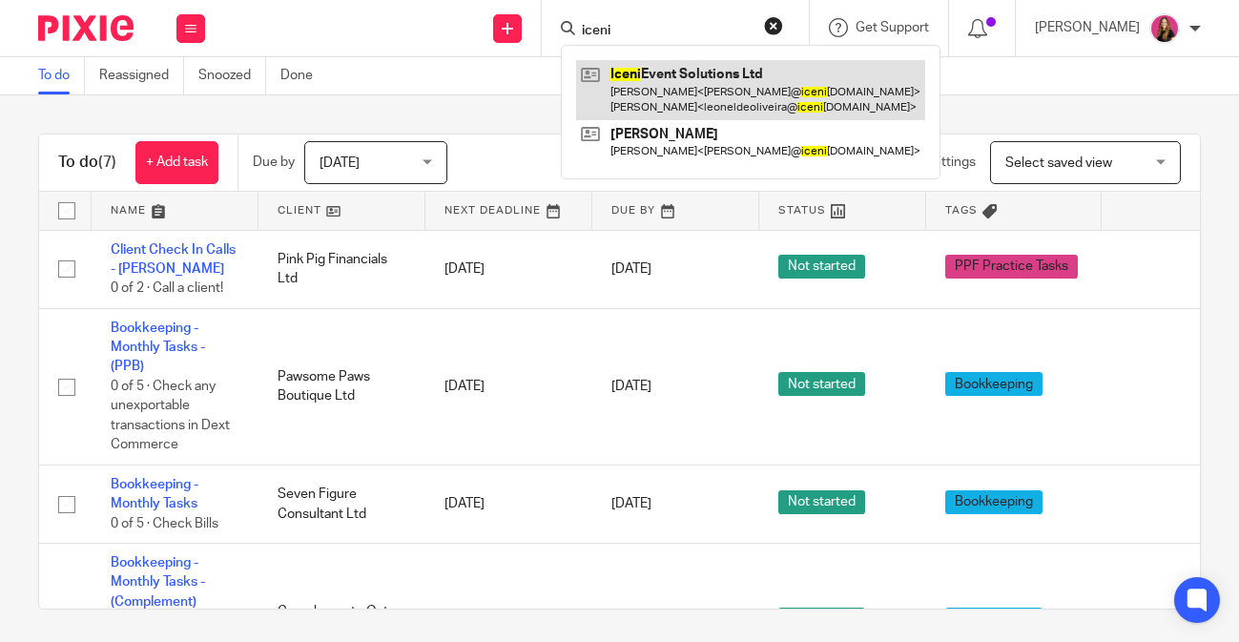
type input "iceni"
click at [646, 85] on link at bounding box center [750, 89] width 349 height 59
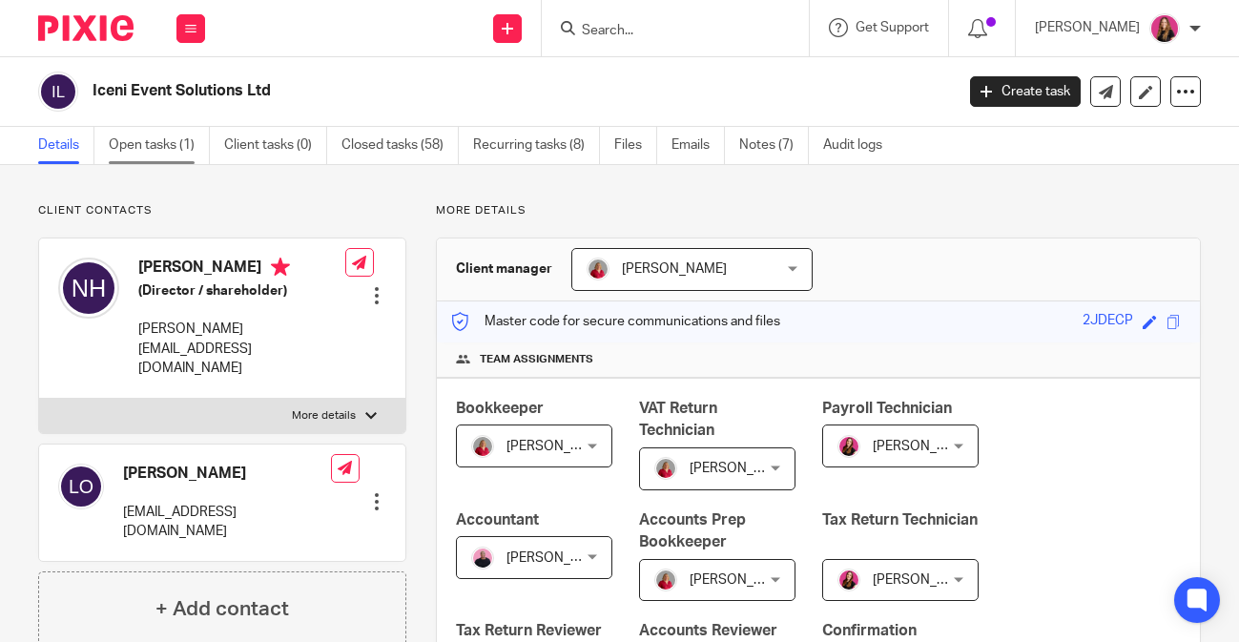
click at [182, 150] on link "Open tasks (1)" at bounding box center [159, 145] width 101 height 37
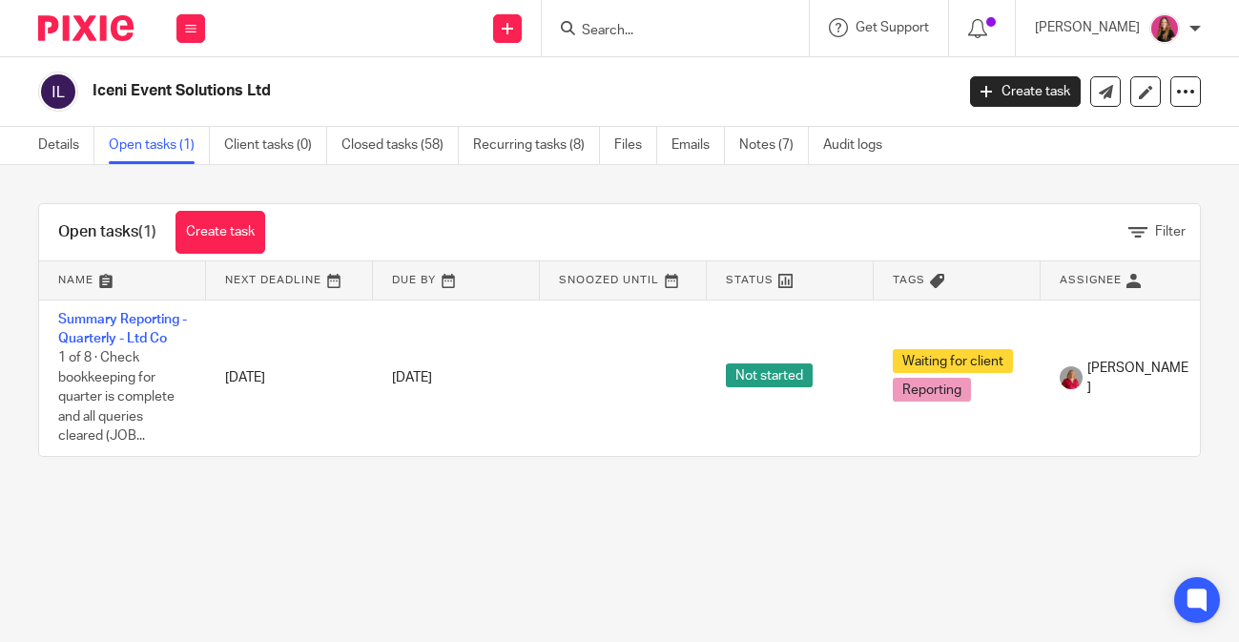
click at [682, 26] on input "Search" at bounding box center [666, 31] width 172 height 17
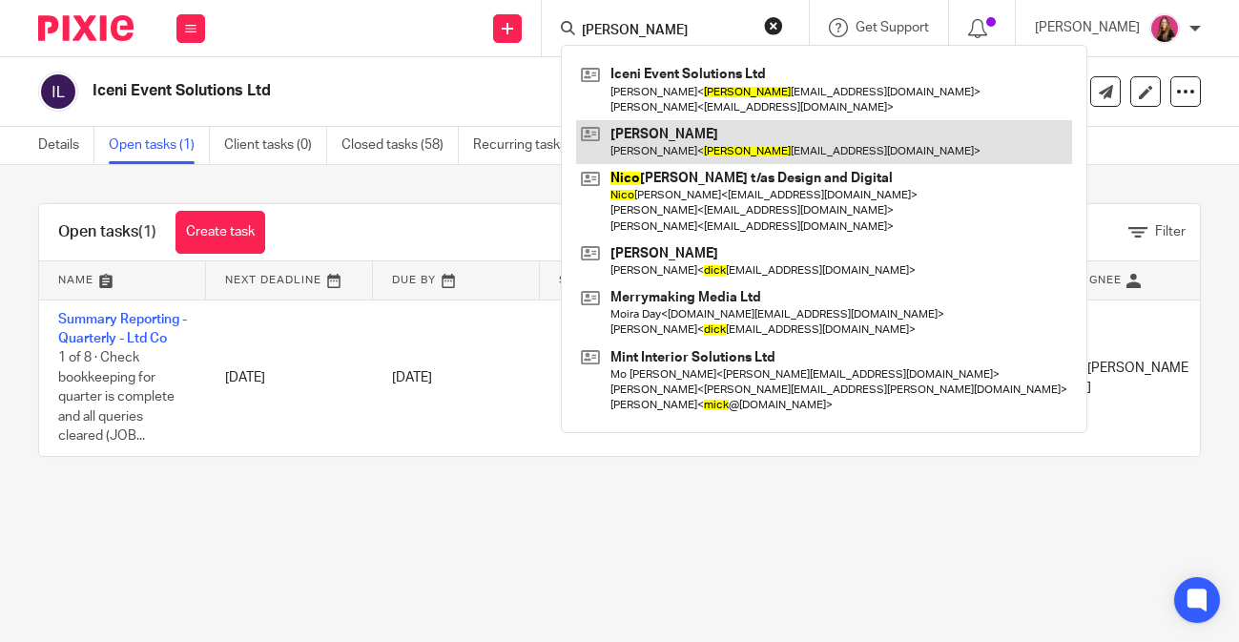
type input "nick"
click at [659, 159] on link at bounding box center [824, 142] width 496 height 44
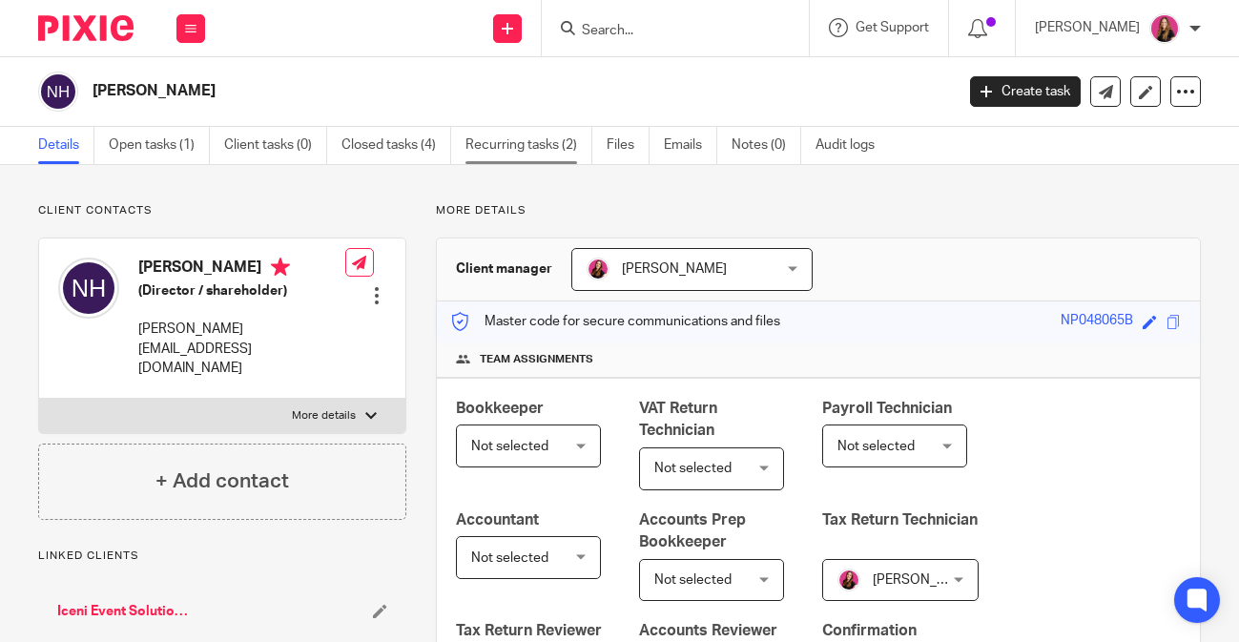
click at [488, 142] on link "Recurring tasks (2)" at bounding box center [529, 145] width 127 height 37
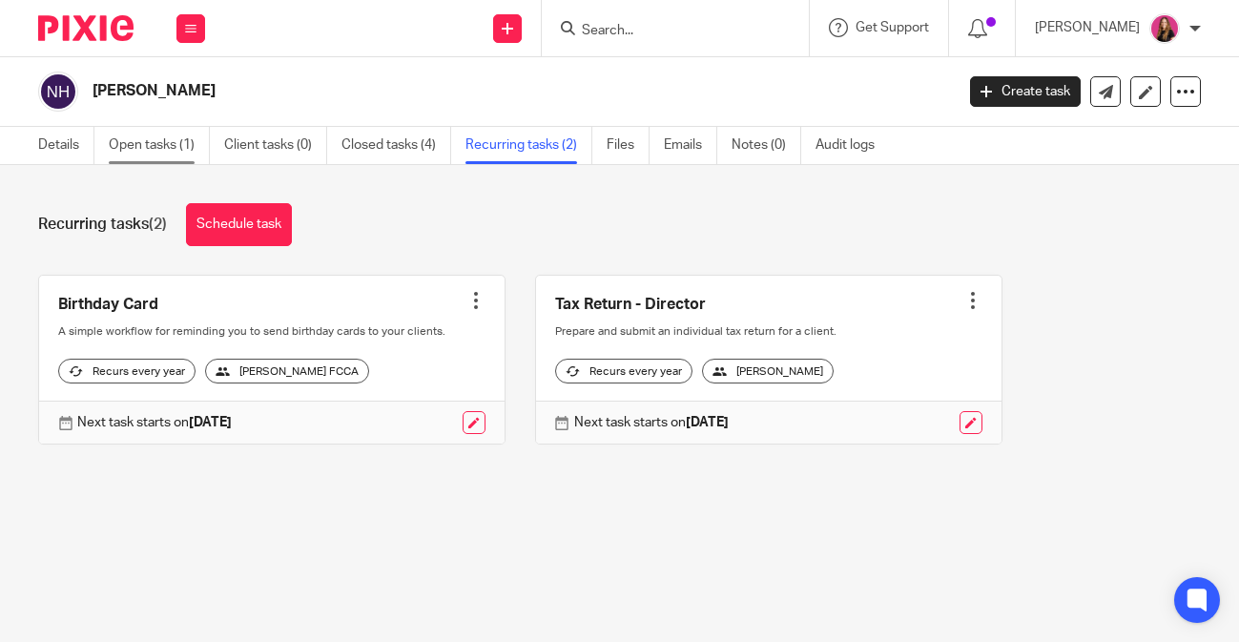
click at [168, 140] on link "Open tasks (1)" at bounding box center [159, 145] width 101 height 37
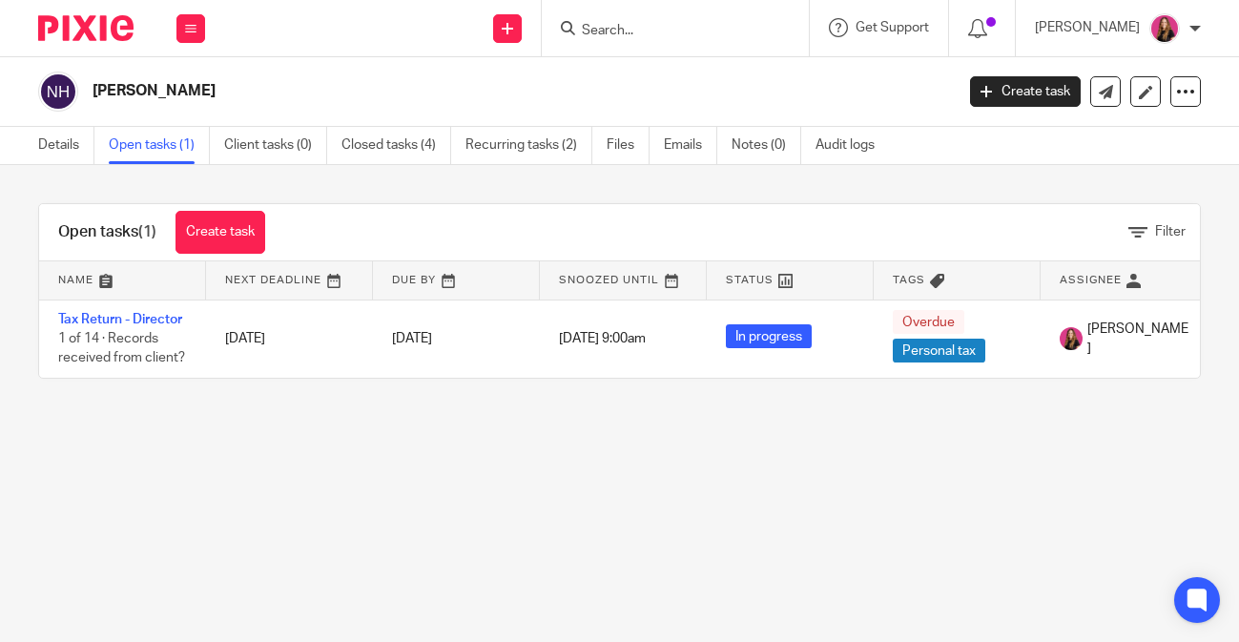
click at [73, 22] on img at bounding box center [85, 28] width 95 height 26
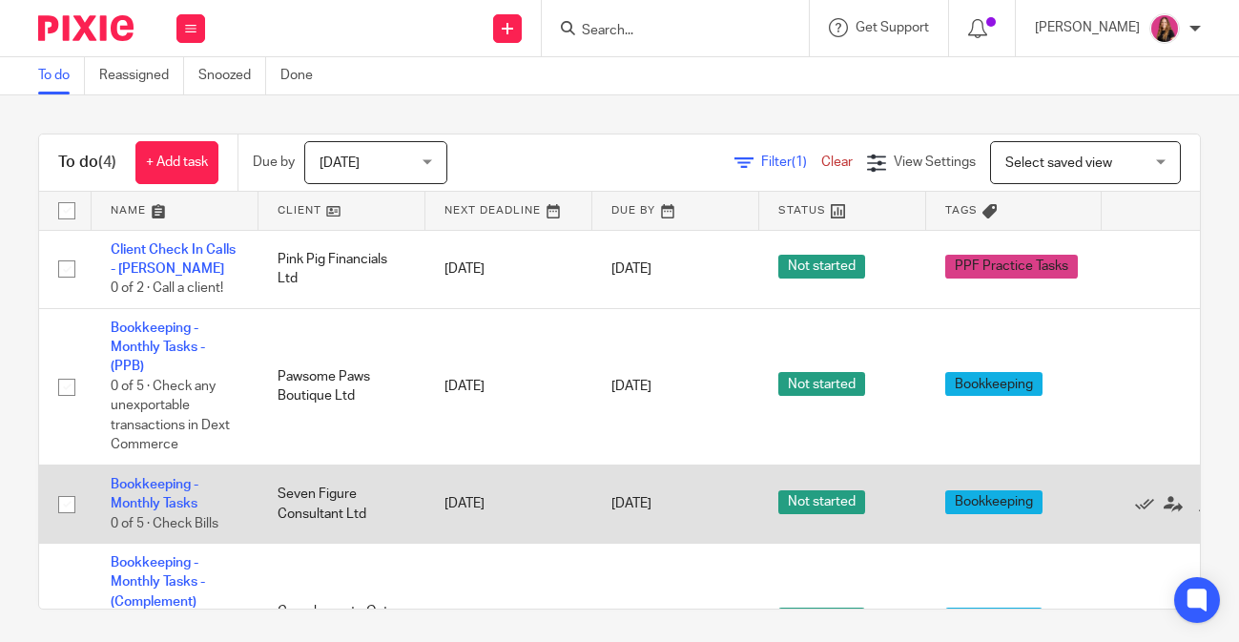
scroll to position [100, 0]
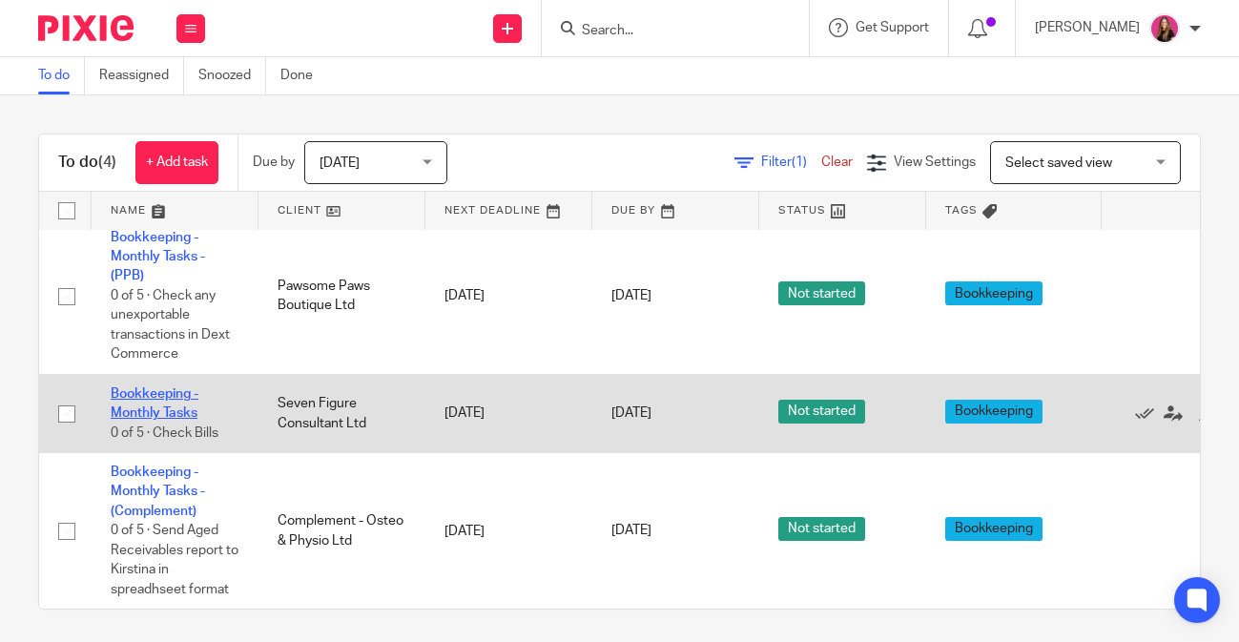
click at [162, 410] on link "Bookkeeping - Monthly Tasks" at bounding box center [155, 403] width 88 height 32
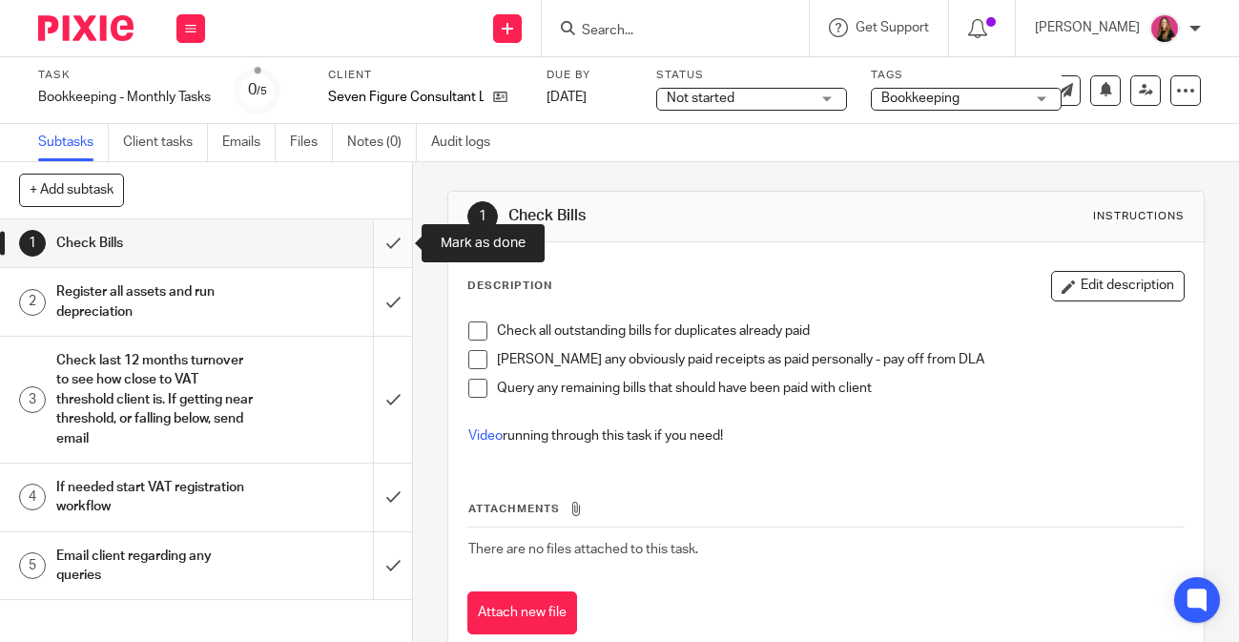
click at [394, 240] on input "submit" at bounding box center [206, 243] width 412 height 48
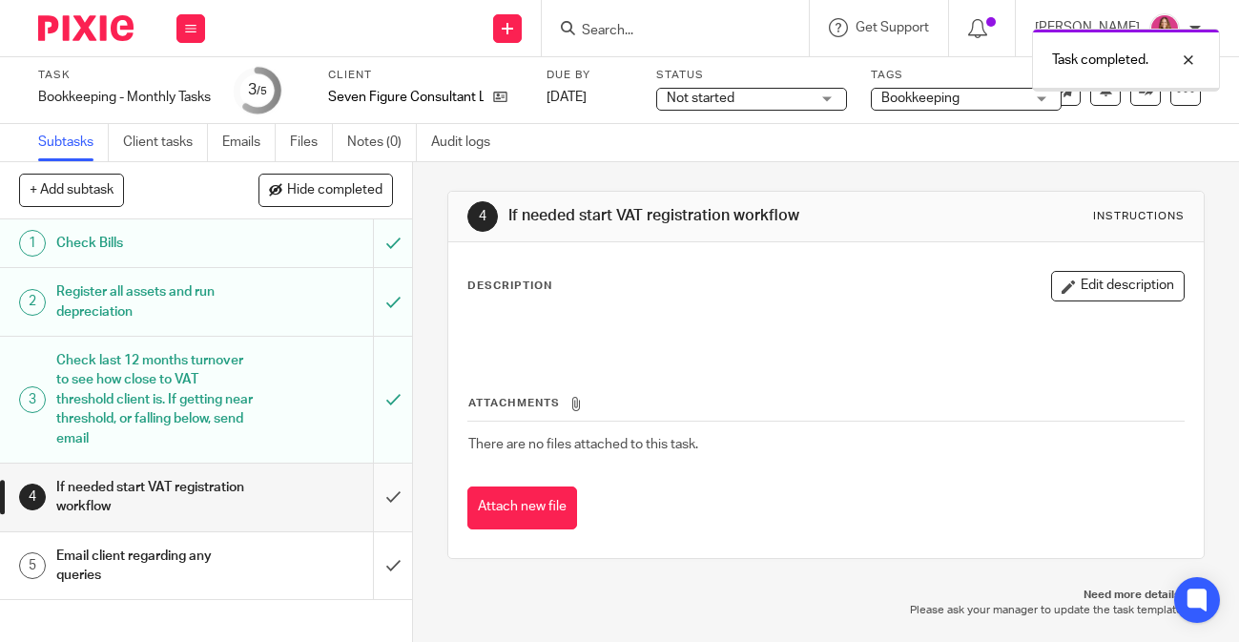
click at [402, 490] on input "submit" at bounding box center [206, 498] width 412 height 68
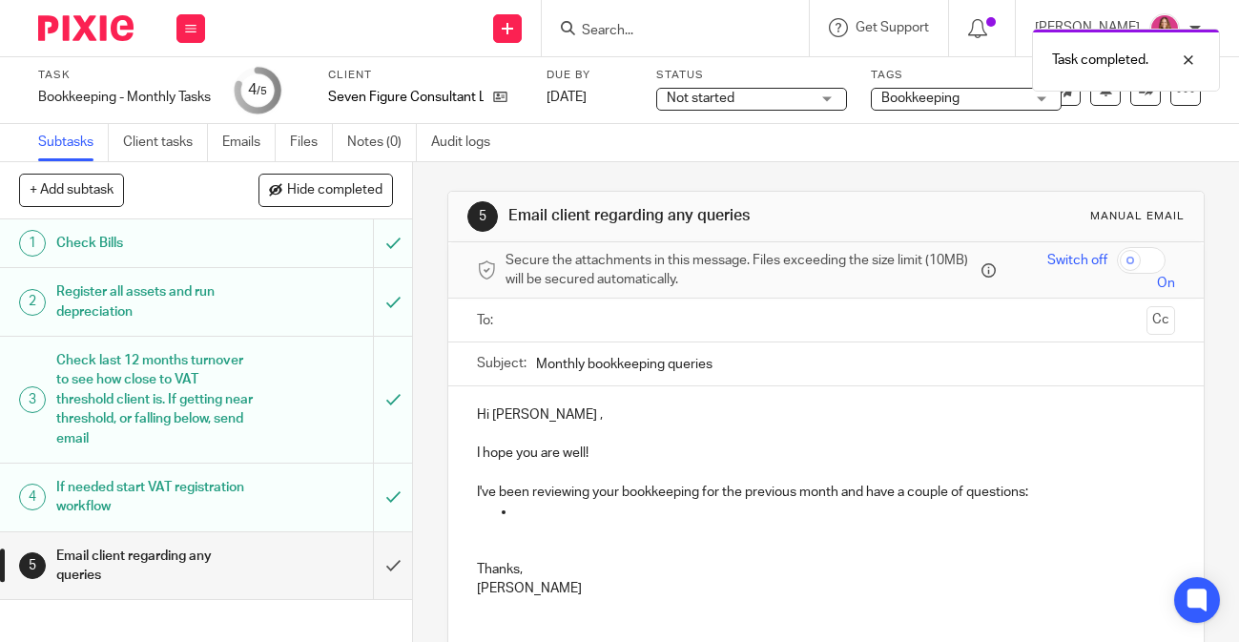
click at [671, 510] on p at bounding box center [845, 511] width 660 height 19
drag, startPoint x: 710, startPoint y: 513, endPoint x: 842, endPoint y: 502, distance: 132.2
click at [842, 502] on p at bounding box center [845, 511] width 660 height 19
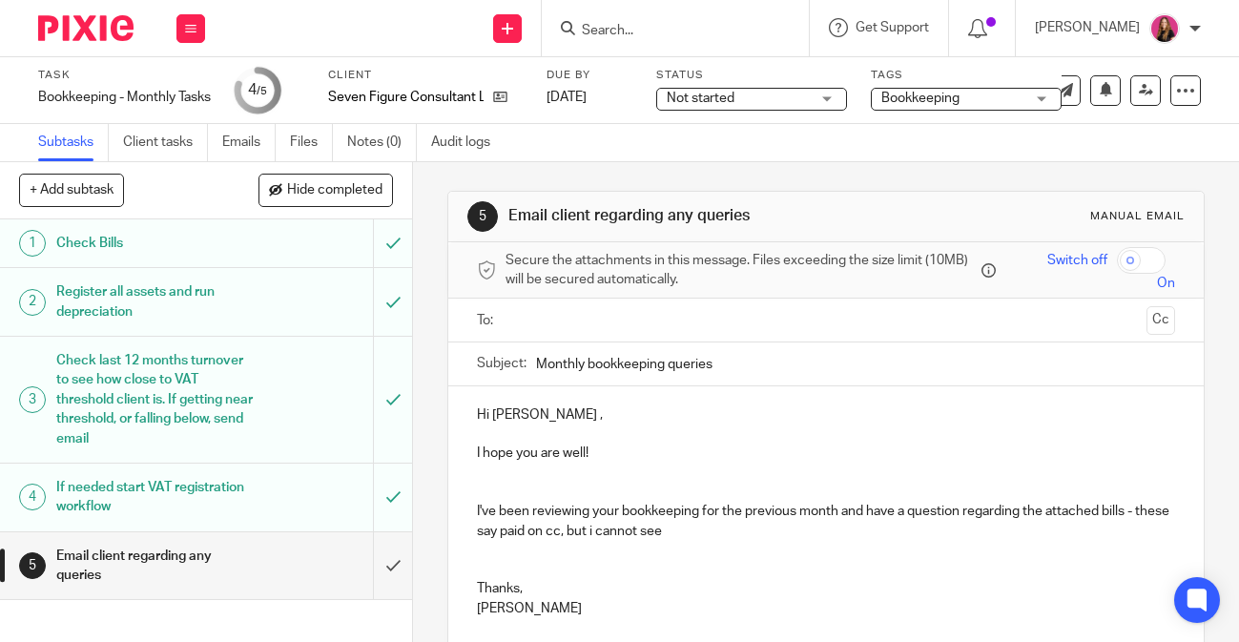
click at [635, 531] on p "I've been reviewing your bookkeeping for the previous month and have a question…" at bounding box center [826, 502] width 698 height 77
click at [736, 523] on p "I've been reviewing your bookkeeping for the previous month and have a question…" at bounding box center [826, 502] width 698 height 77
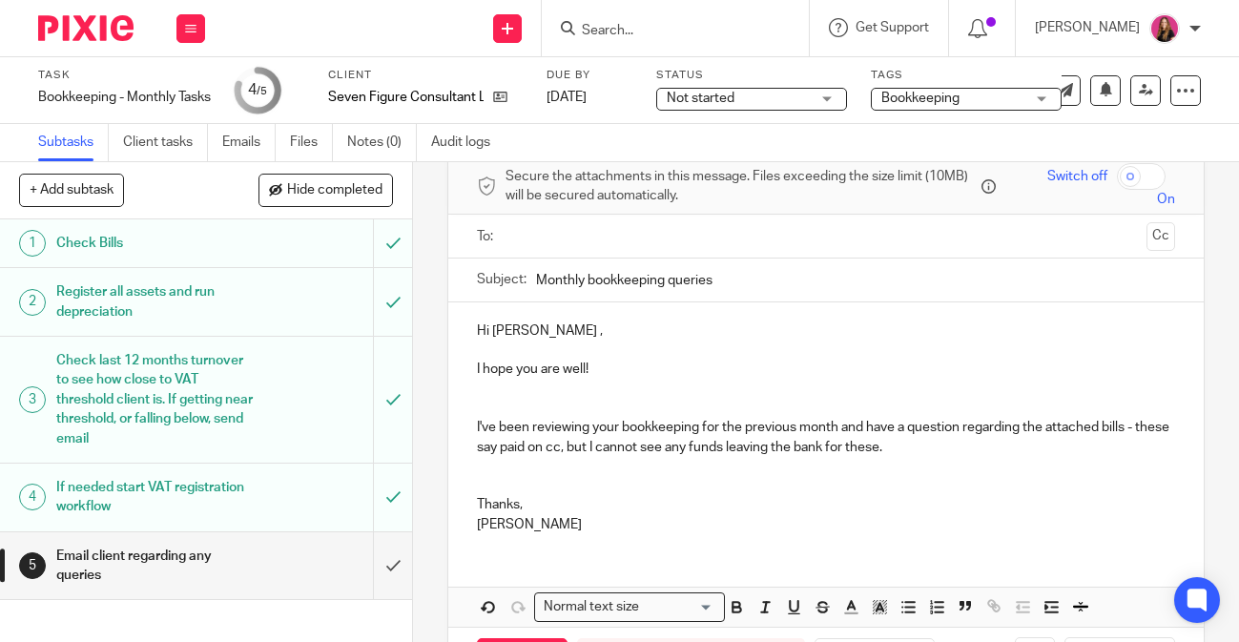
scroll to position [88, 0]
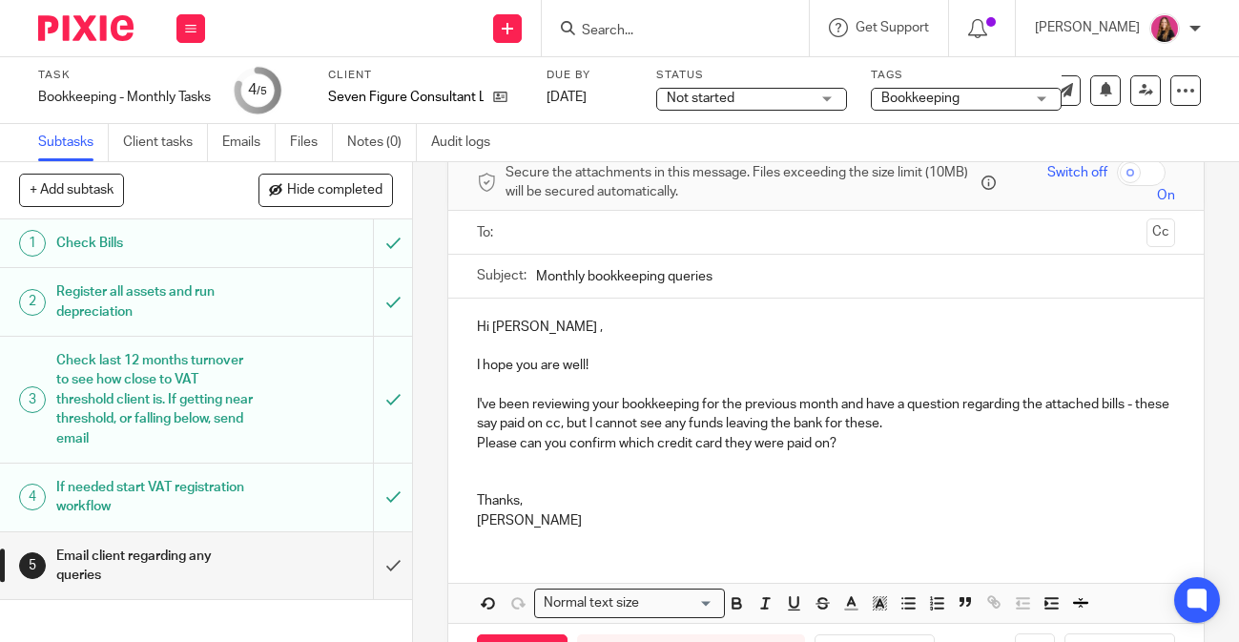
click at [765, 254] on div at bounding box center [827, 232] width 639 height 43
click at [766, 241] on input "text" at bounding box center [825, 232] width 627 height 22
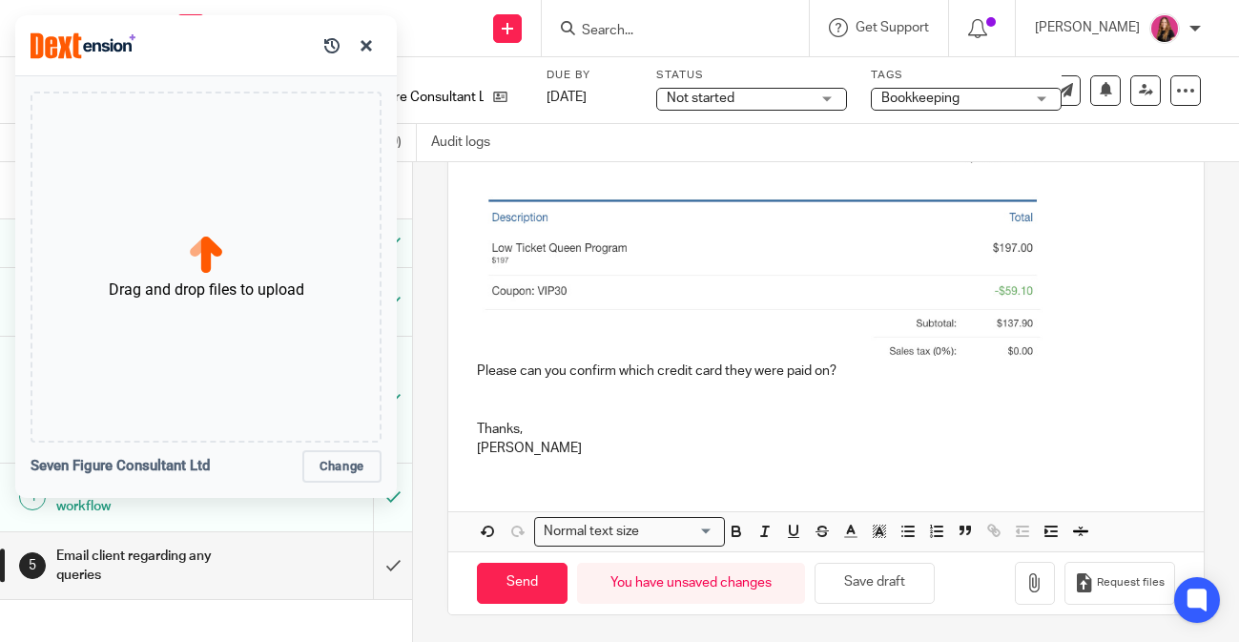
scroll to position [460, 0]
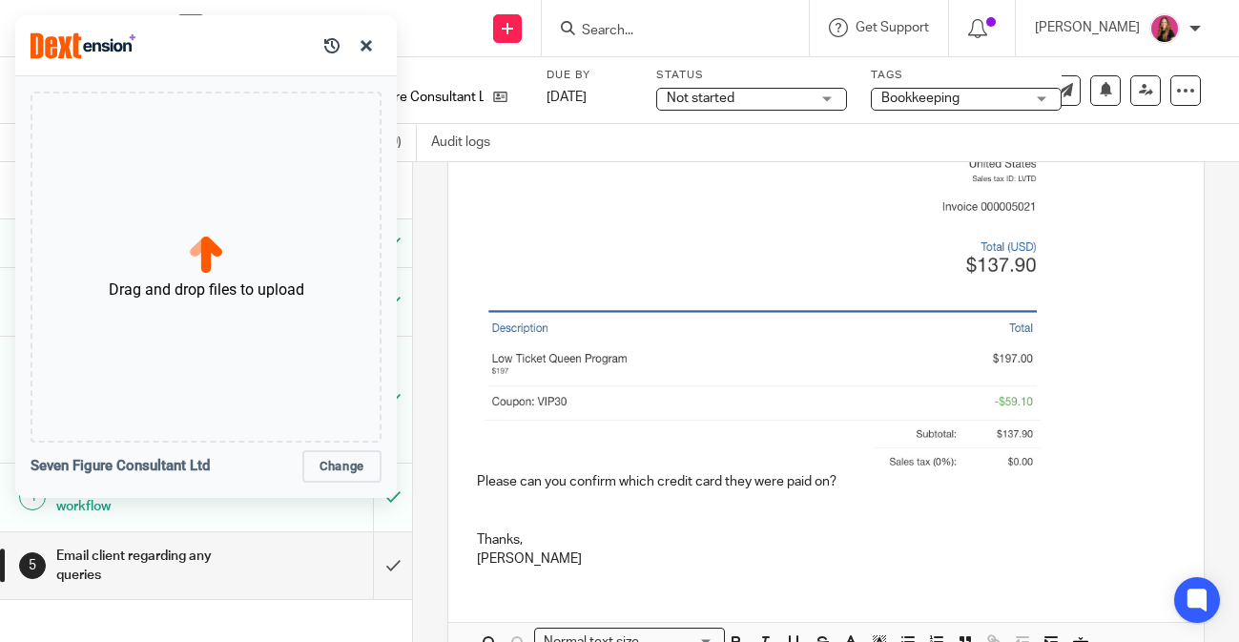
click at [1070, 385] on p "I've been reviewing your bookkeeping for the previous month and have a question…" at bounding box center [826, 240] width 698 height 465
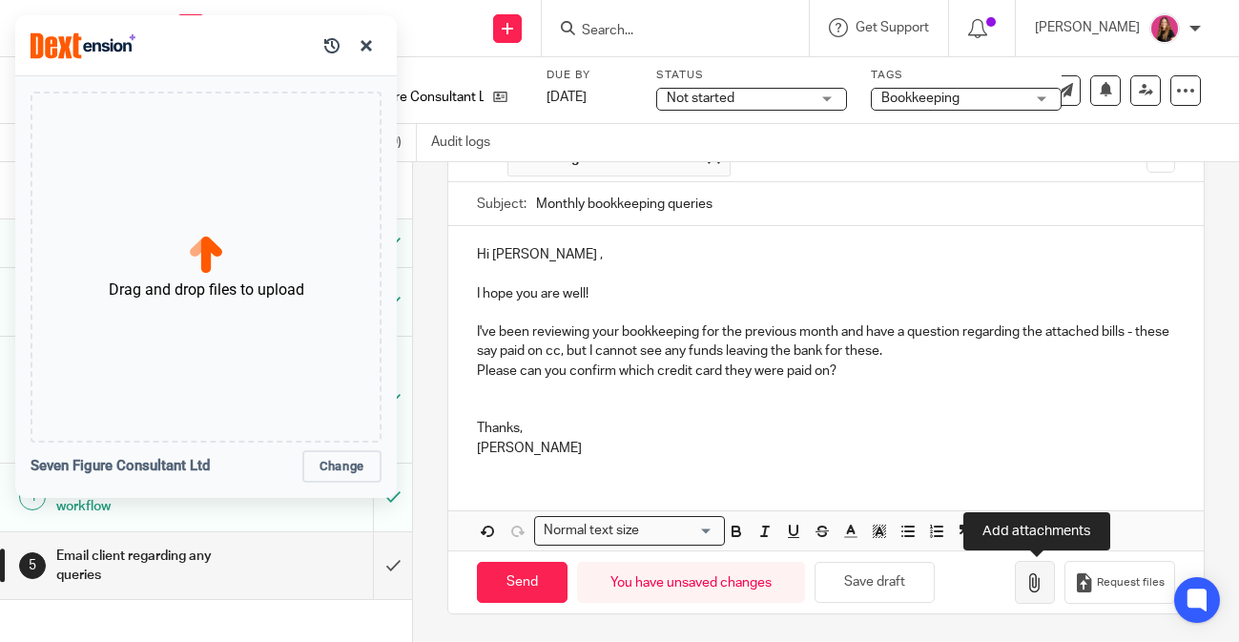
click at [1038, 576] on icon "button" at bounding box center [1035, 582] width 19 height 19
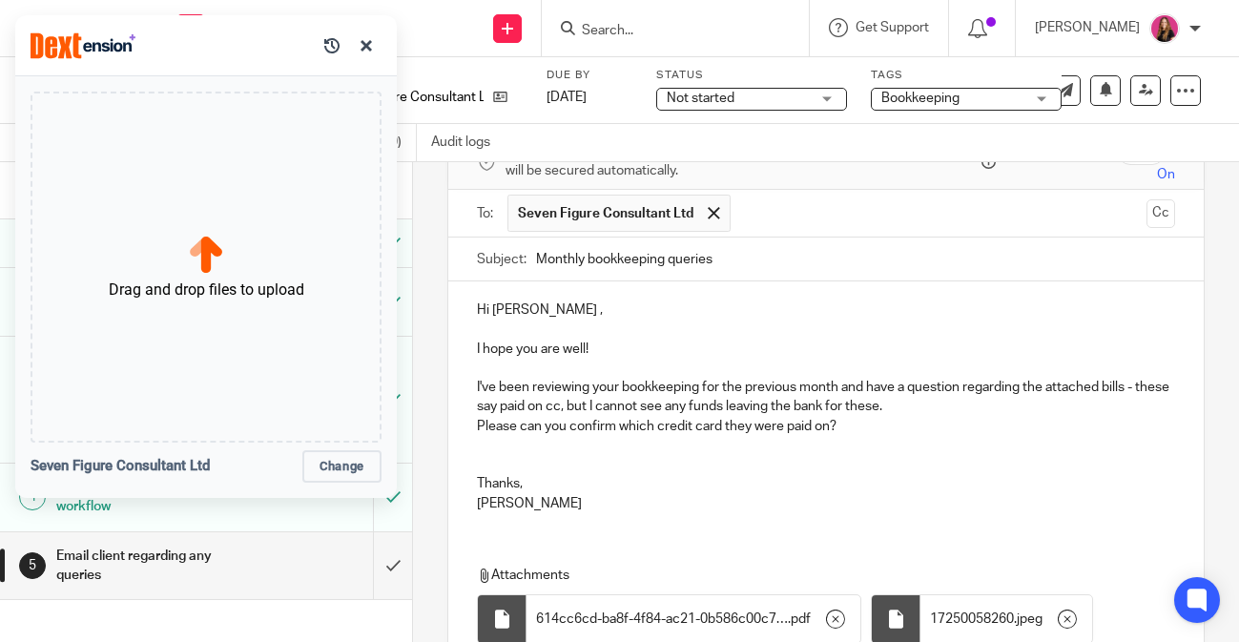
scroll to position [272, 0]
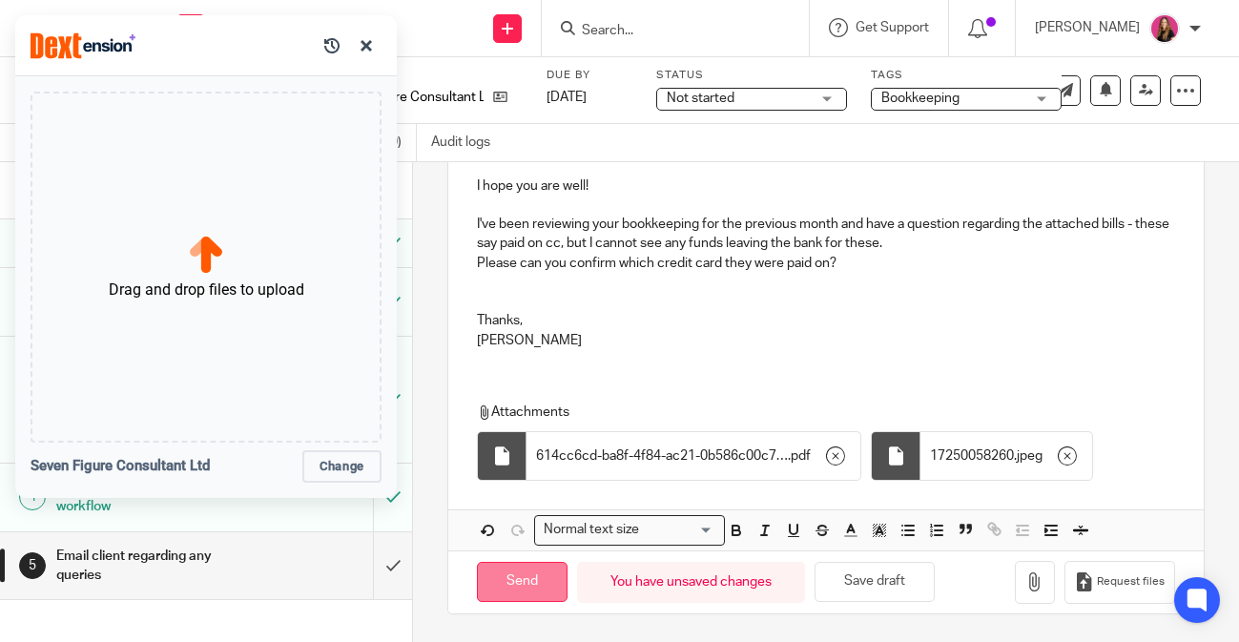
click at [545, 589] on input "Send" at bounding box center [522, 582] width 91 height 41
click at [373, 59] on button "button" at bounding box center [366, 46] width 31 height 31
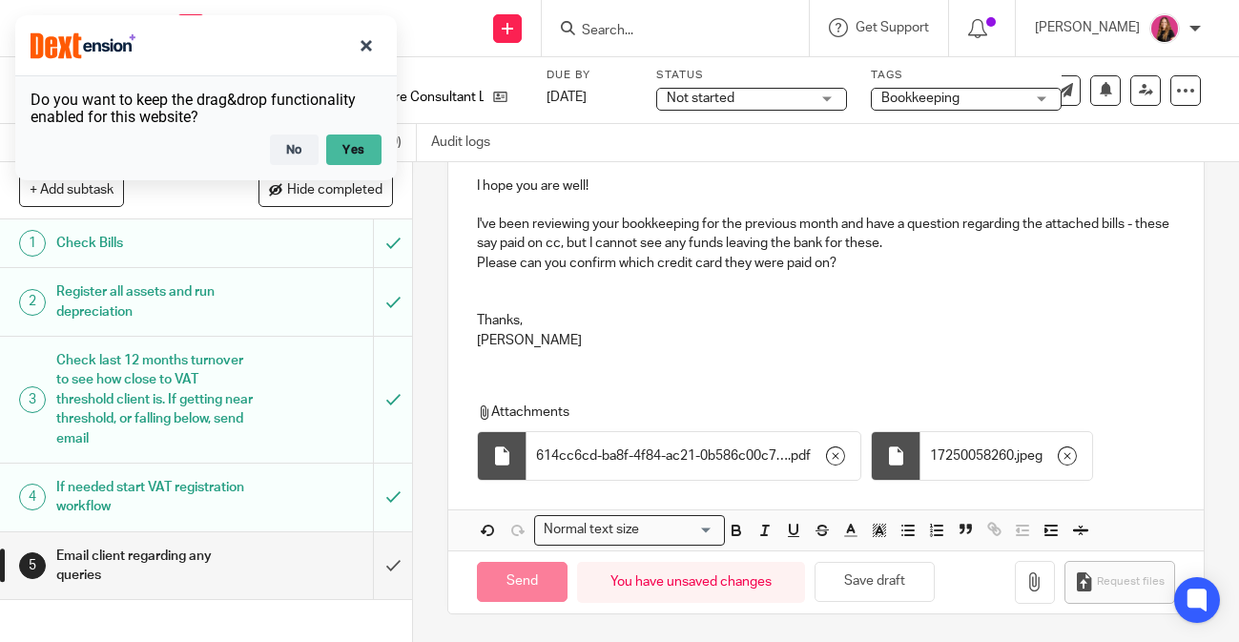
type input "Sent"
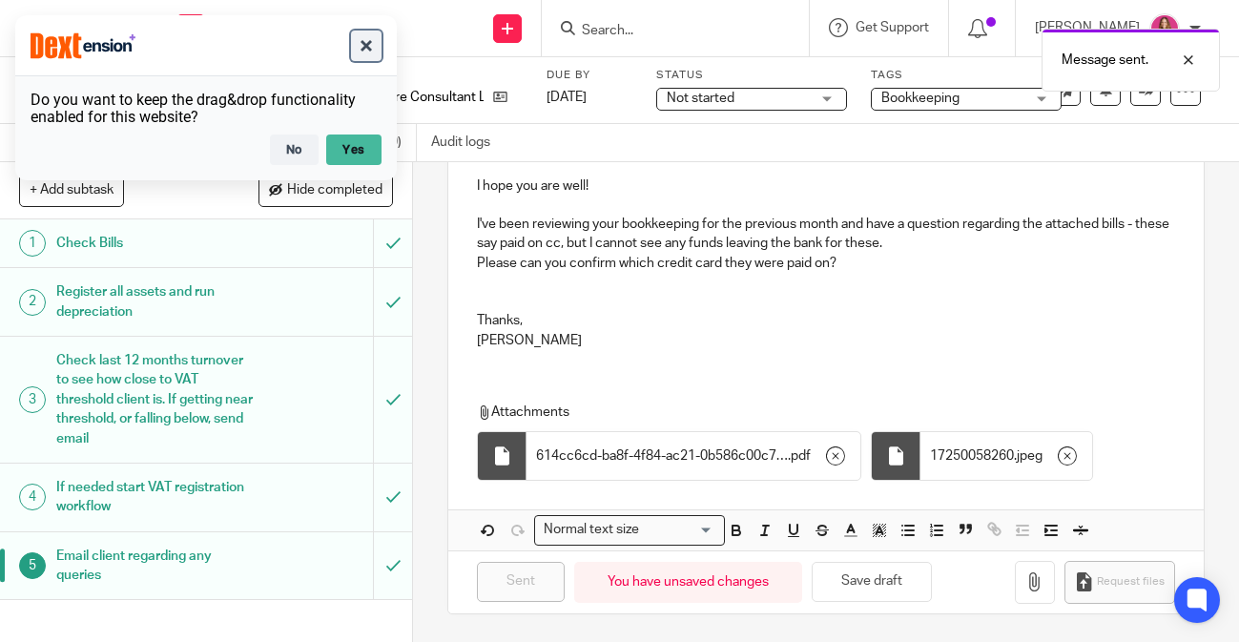
click at [361, 53] on button "button" at bounding box center [366, 46] width 31 height 31
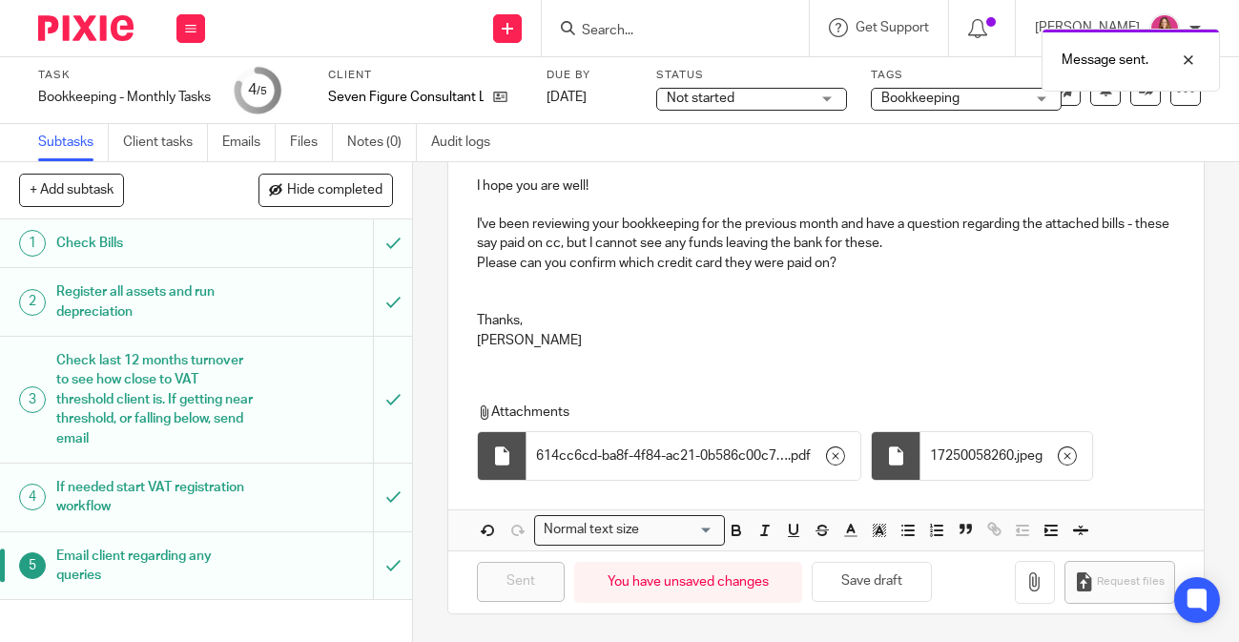
click at [104, 29] on img at bounding box center [85, 28] width 95 height 26
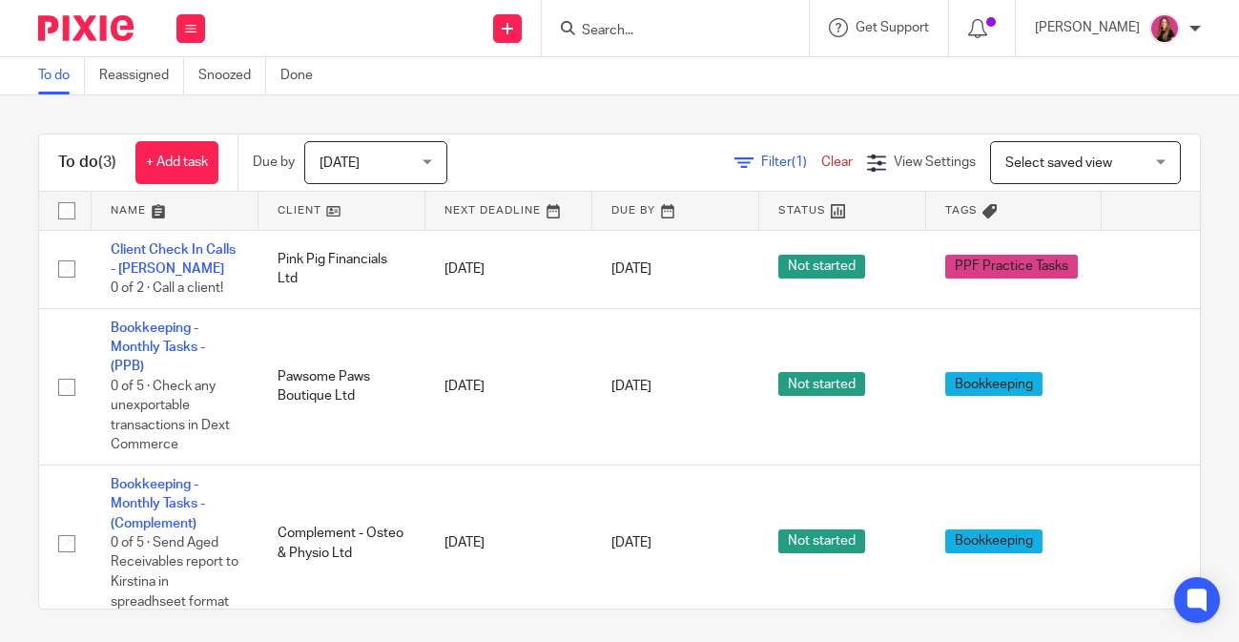
click at [654, 19] on form at bounding box center [681, 28] width 203 height 24
click at [644, 23] on input "Search" at bounding box center [666, 31] width 172 height 17
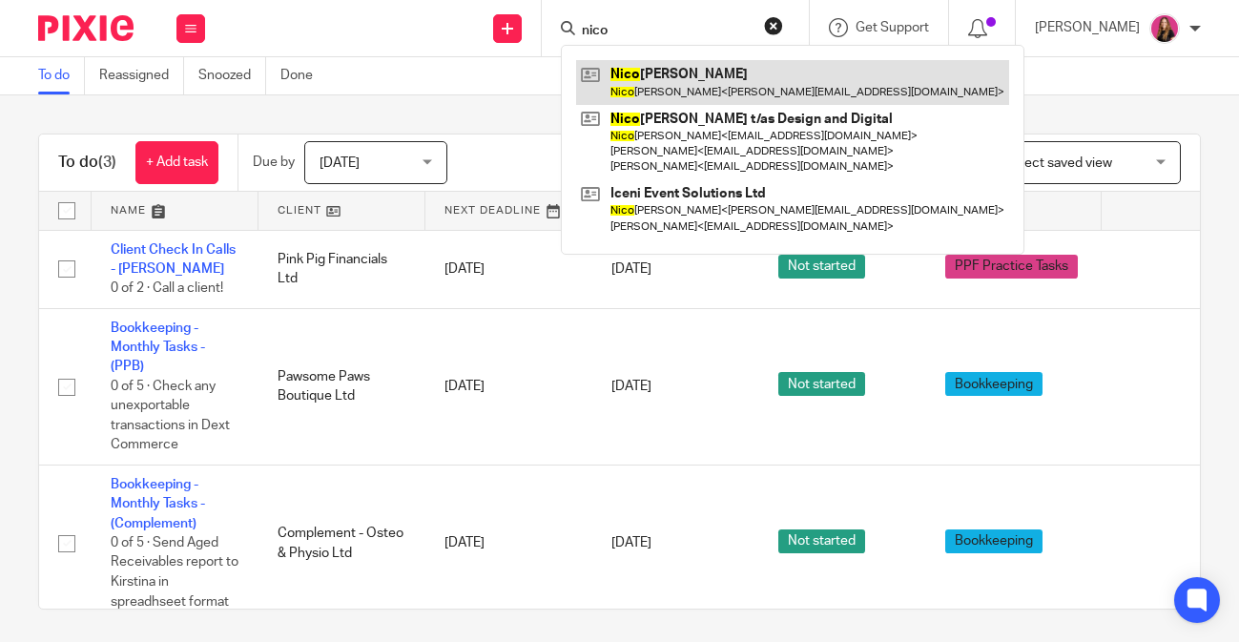
type input "nico"
click at [650, 88] on link at bounding box center [792, 82] width 433 height 44
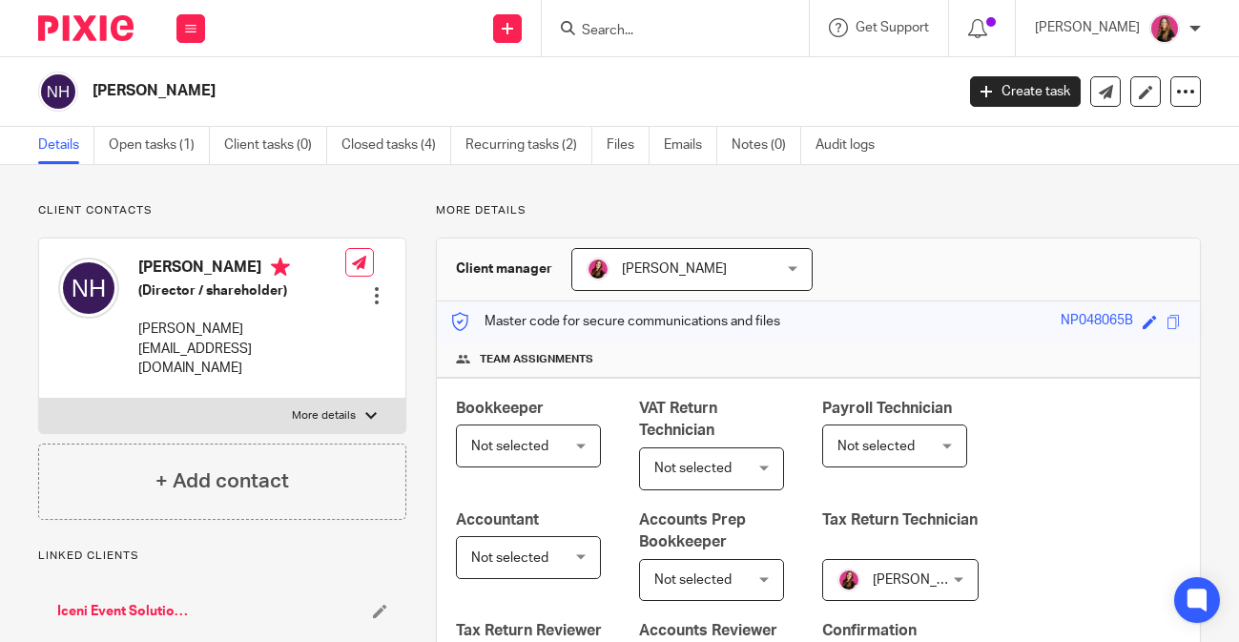
click at [118, 27] on img at bounding box center [85, 28] width 95 height 26
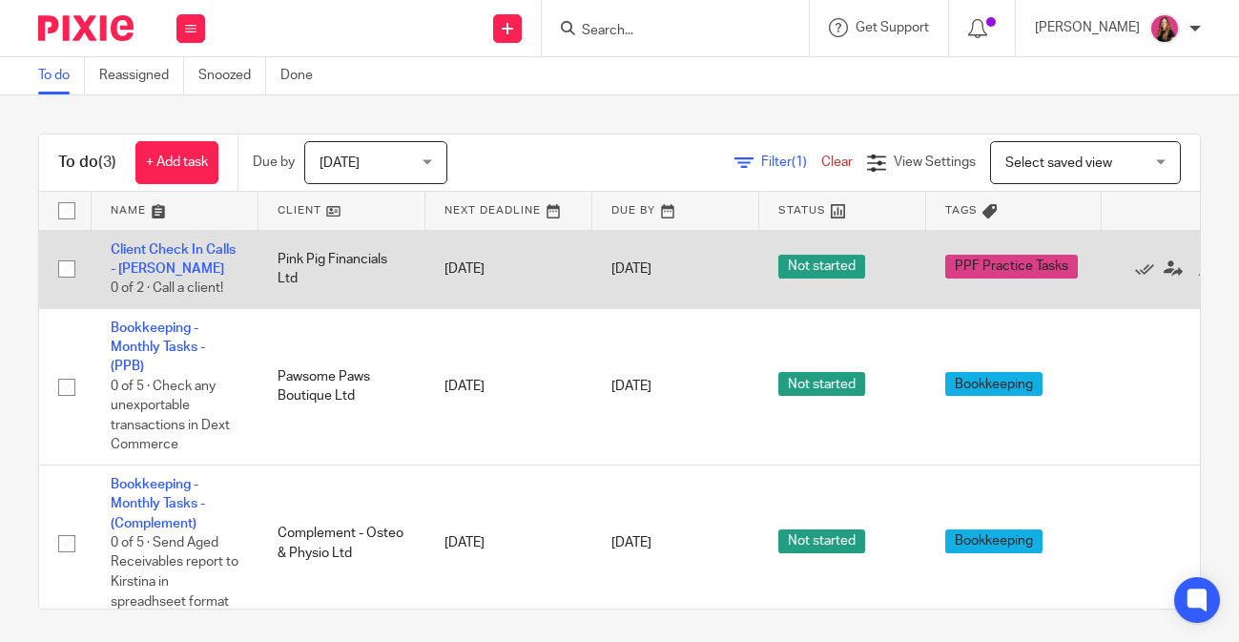
scroll to position [21, 0]
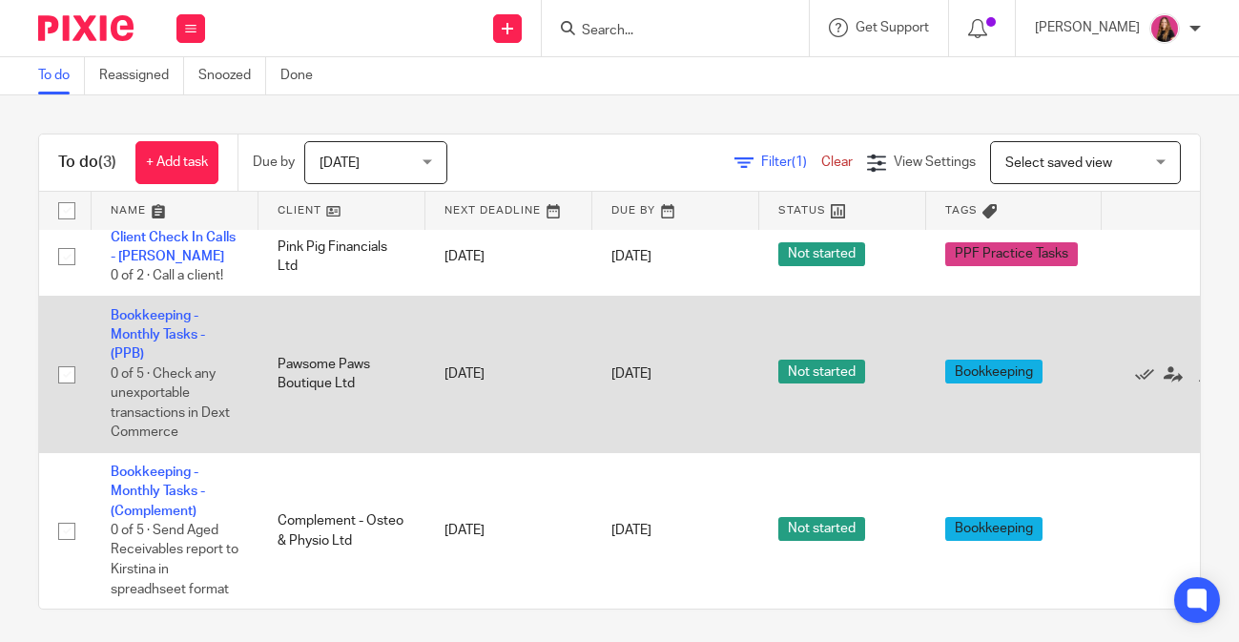
click at [169, 317] on td "Bookkeeping - Monthly Tasks - (PPB) 0 of 5 · Check any unexportable transaction…" at bounding box center [175, 374] width 167 height 156
click at [1139, 370] on icon at bounding box center [1144, 374] width 19 height 19
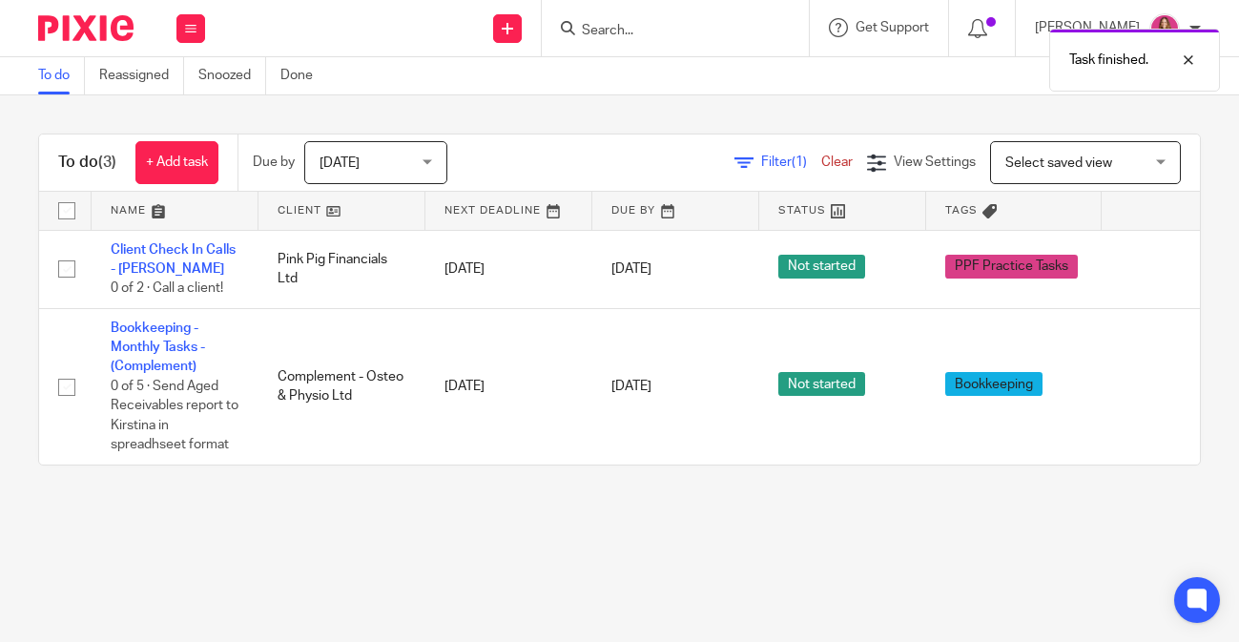
scroll to position [0, 0]
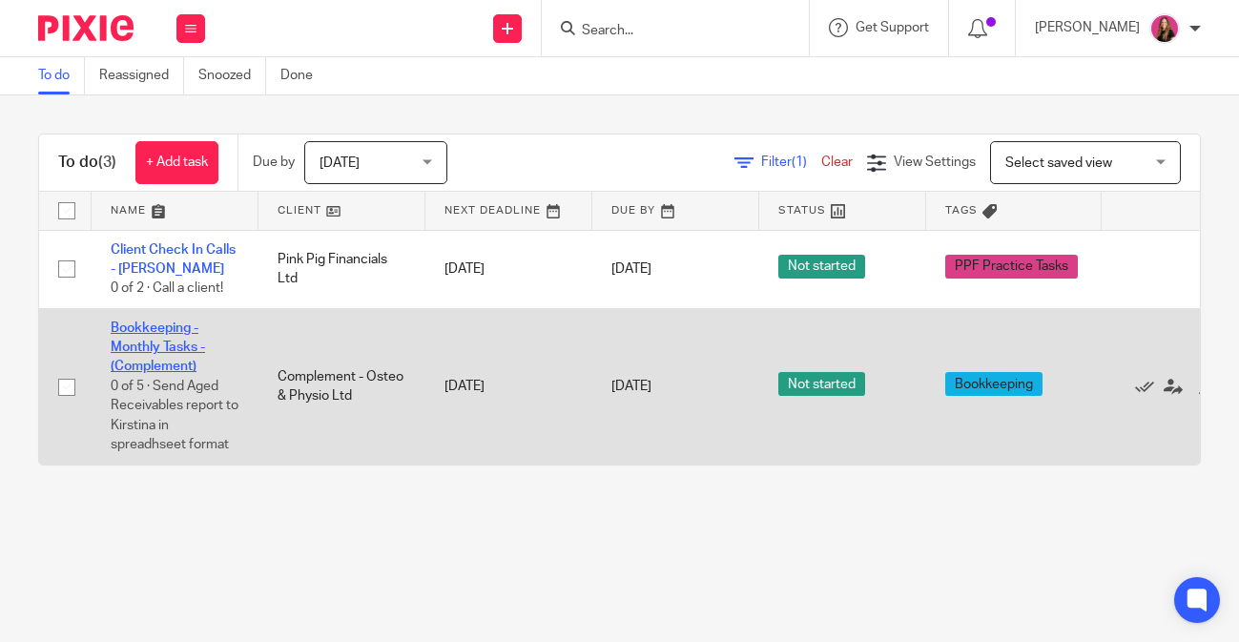
click at [151, 330] on link "Bookkeeping - Monthly Tasks - (Complement)" at bounding box center [158, 348] width 94 height 52
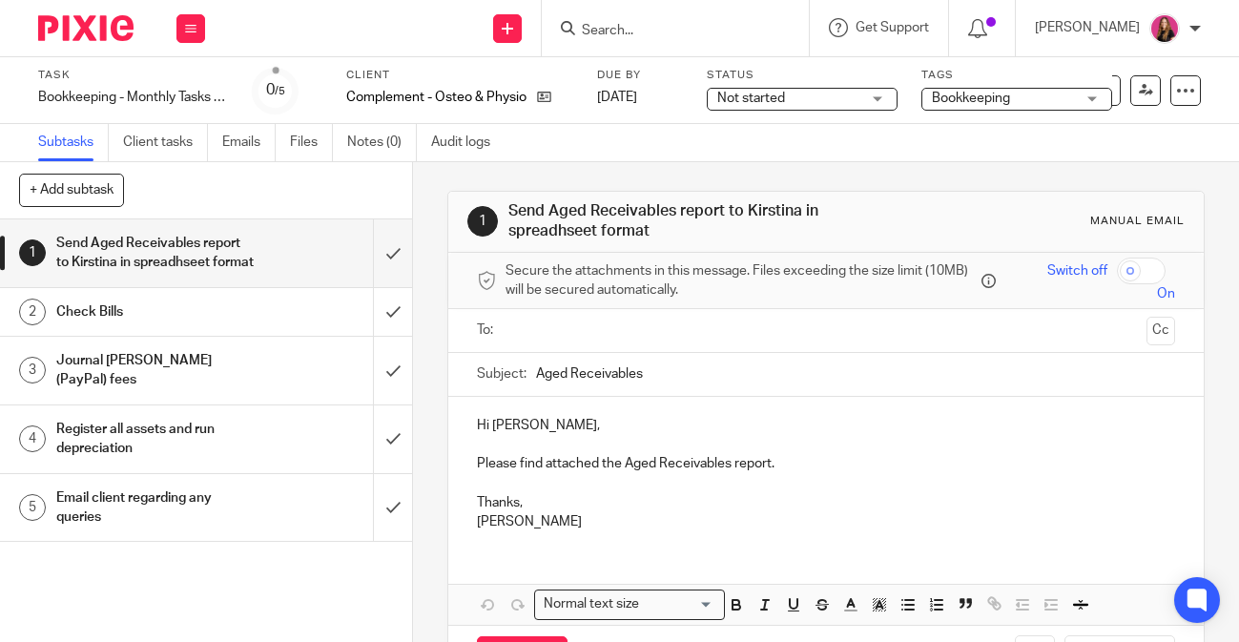
click at [244, 493] on h1 "Email client regarding any queries" at bounding box center [155, 508] width 198 height 49
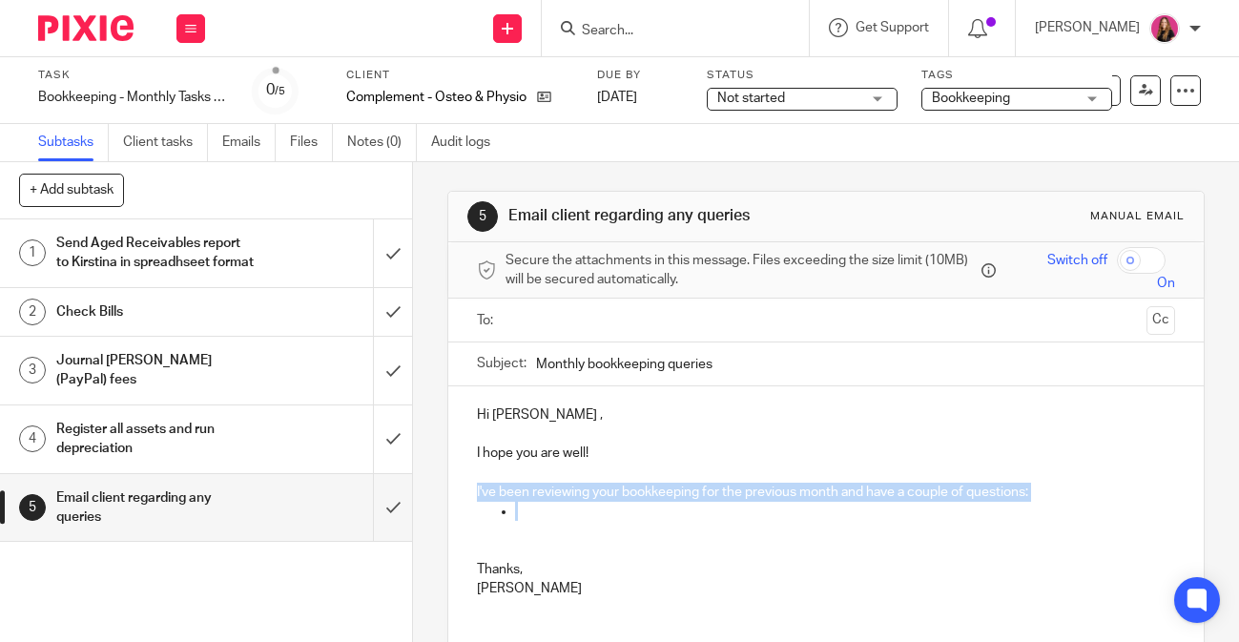
drag, startPoint x: 553, startPoint y: 516, endPoint x: 478, endPoint y: 493, distance: 78.8
click at [478, 493] on div "Hi [PERSON_NAME] , I hope you are well! I've been reviewing your bookkeeping fo…" at bounding box center [826, 499] width 756 height 227
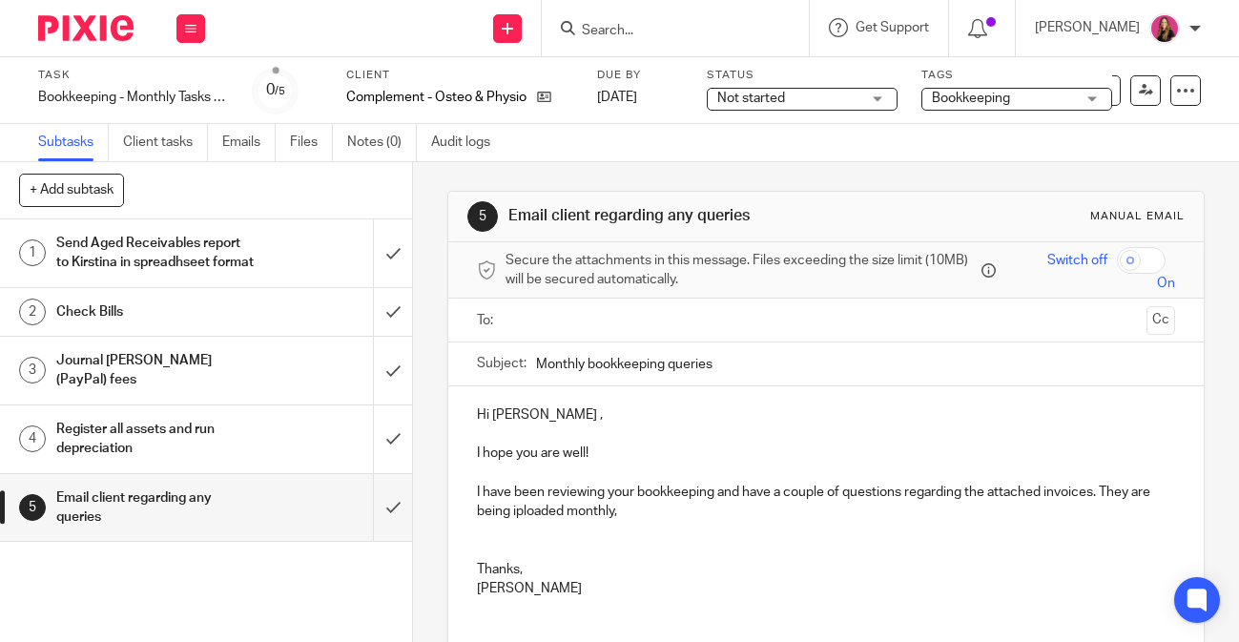
click at [519, 511] on p "I have been reviewing your bookkeeping and have a couple of questions regarding…" at bounding box center [826, 493] width 698 height 58
click at [642, 510] on p "I have been reviewing your bookkeeping and have a couple of questions regarding…" at bounding box center [826, 493] width 698 height 58
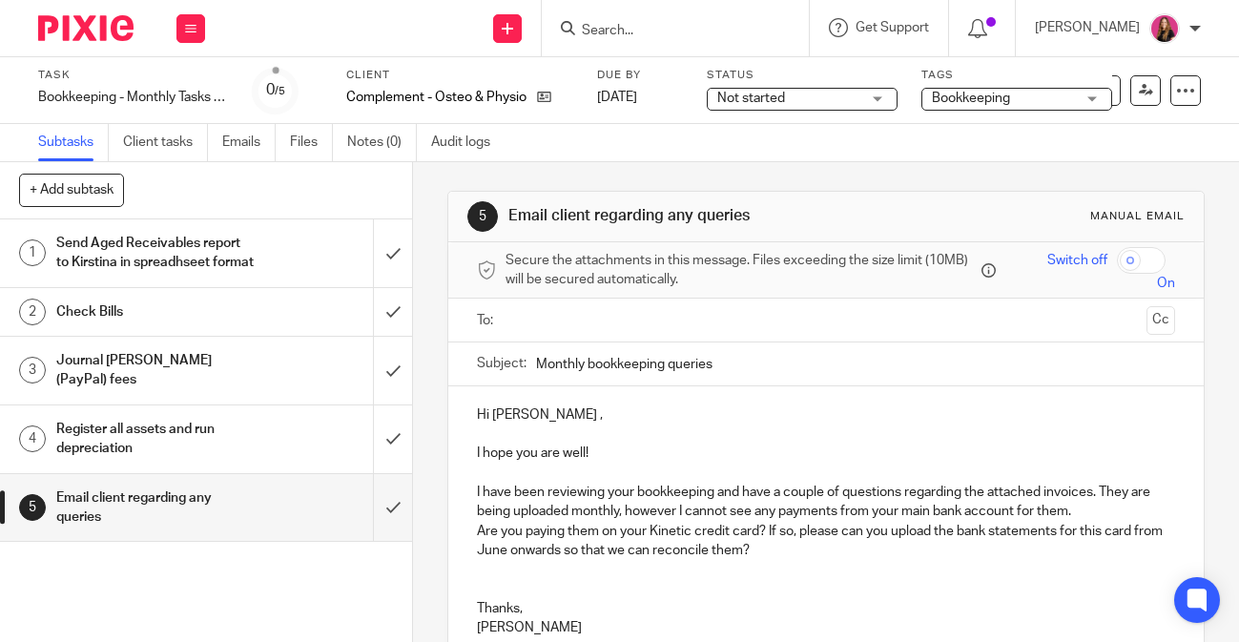
click at [651, 313] on input "text" at bounding box center [825, 320] width 627 height 22
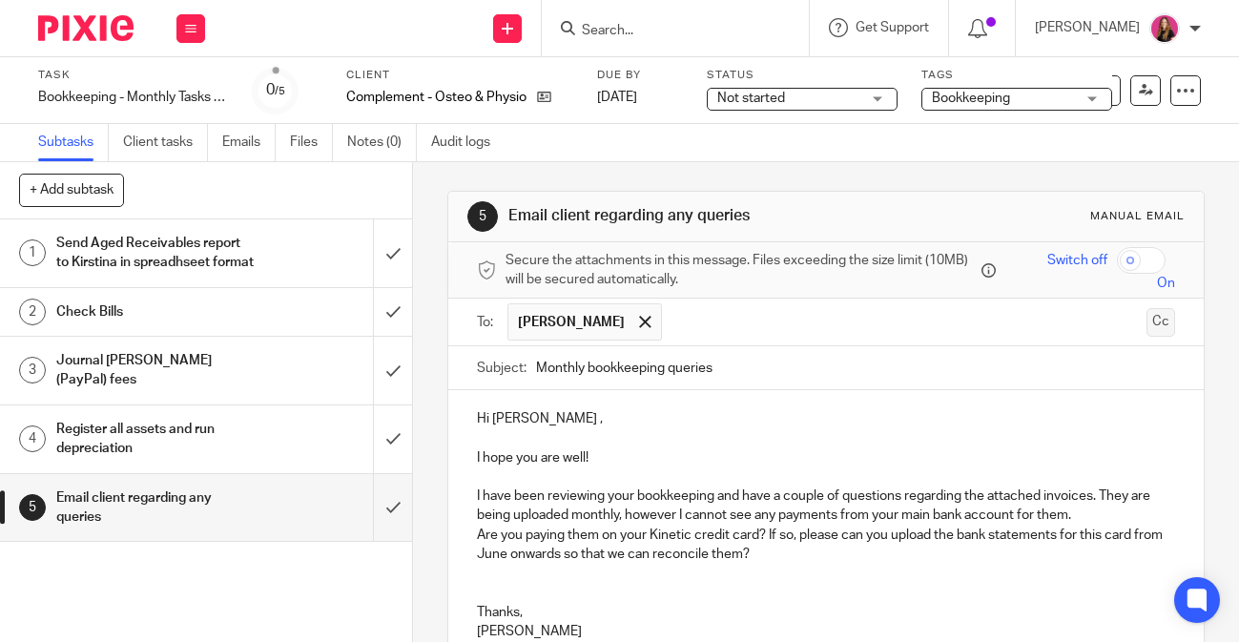
click at [1167, 329] on button "Cc" at bounding box center [1161, 322] width 29 height 29
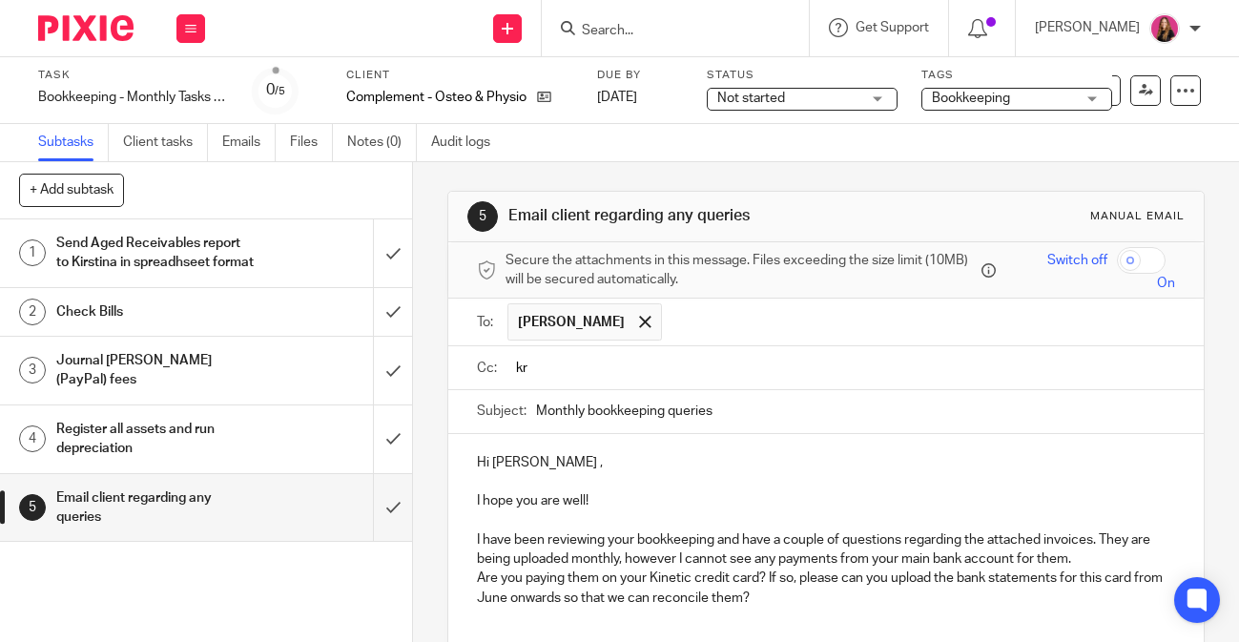
type input "k"
click at [949, 335] on input "text" at bounding box center [919, 321] width 495 height 37
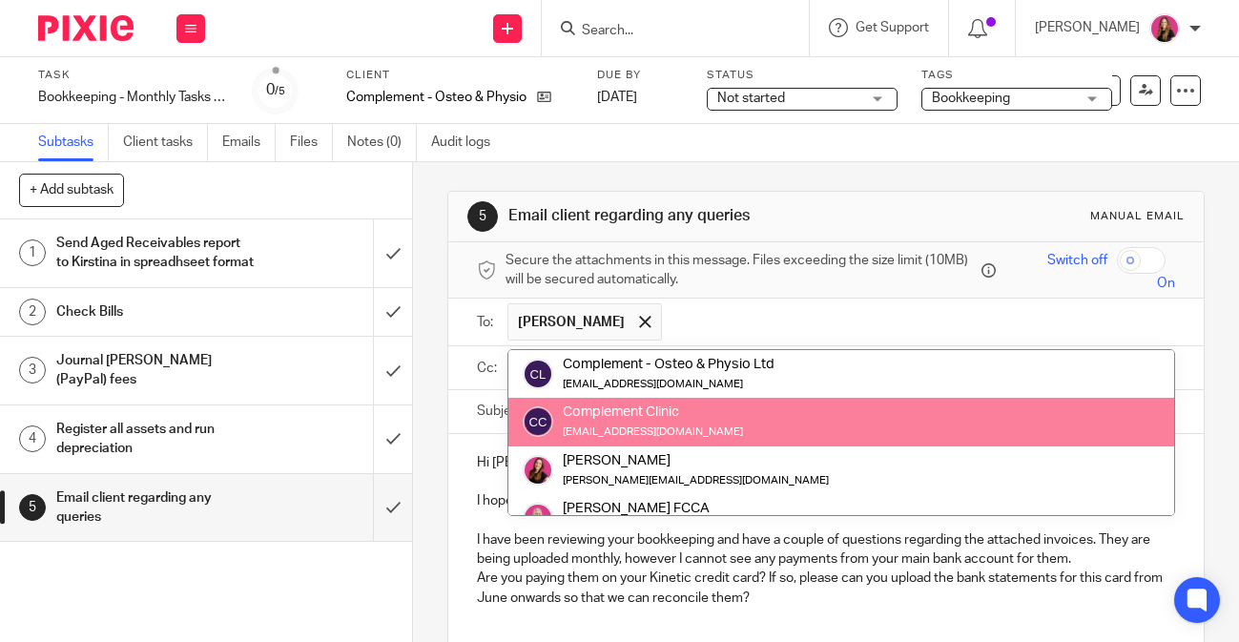
scroll to position [95, 0]
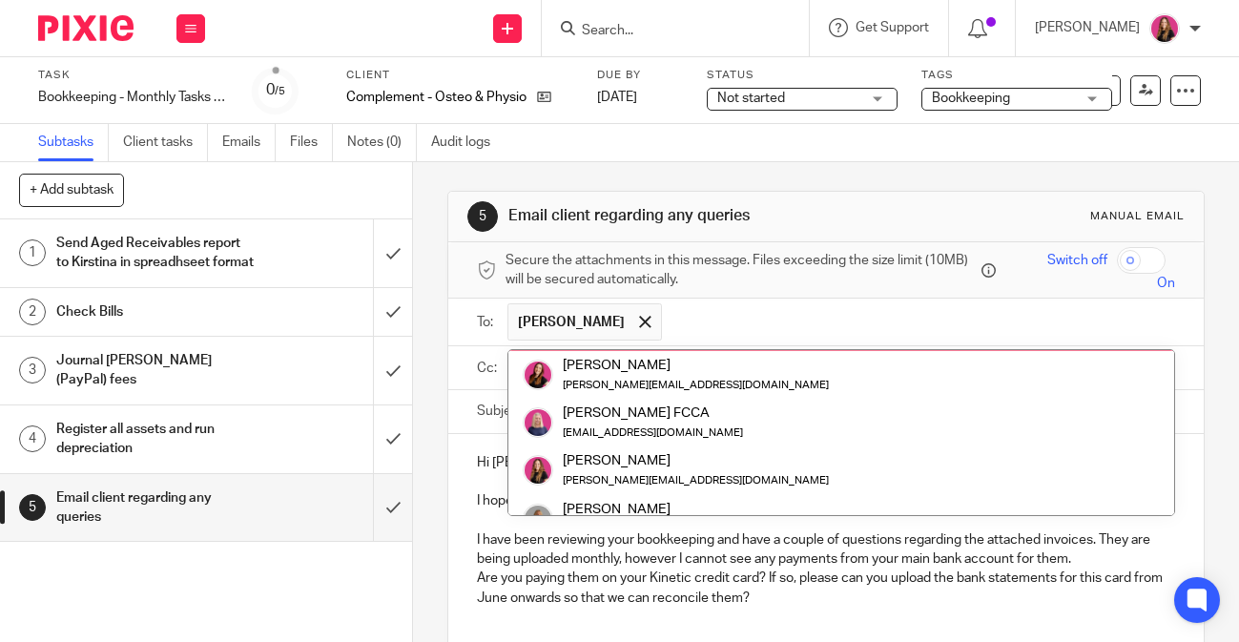
type input "§"
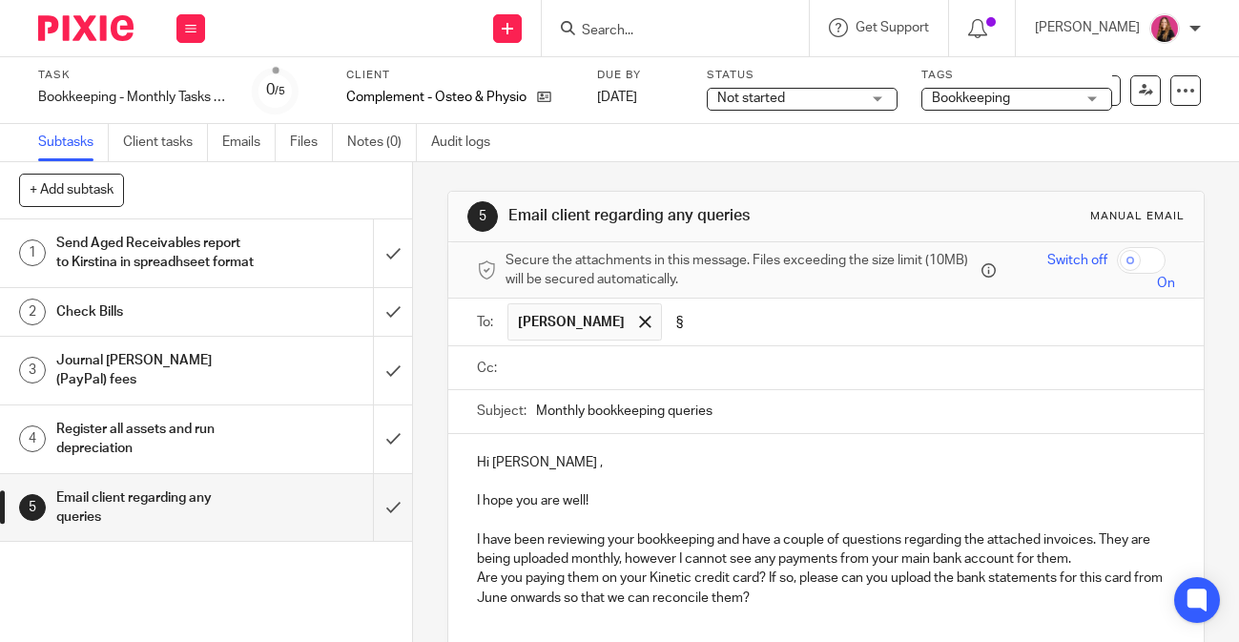
scroll to position [0, 0]
click at [732, 360] on input "text" at bounding box center [840, 368] width 656 height 22
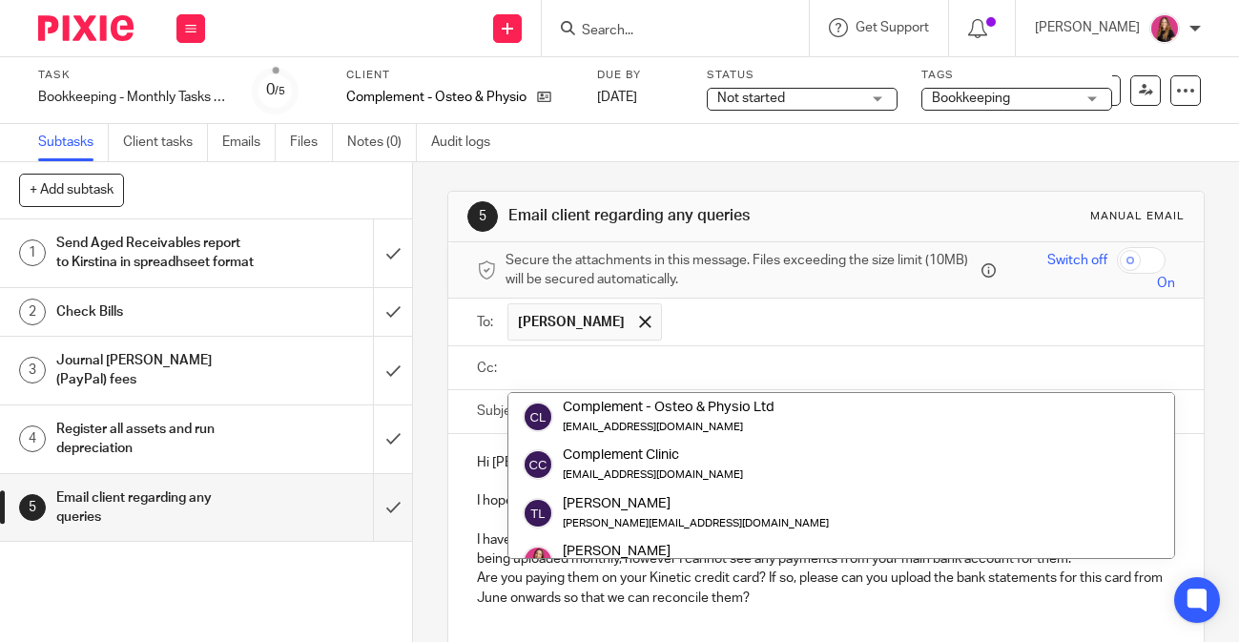
paste input ""kristinabaraba@gmail.com" <kristinabaraba@gmail.com>"
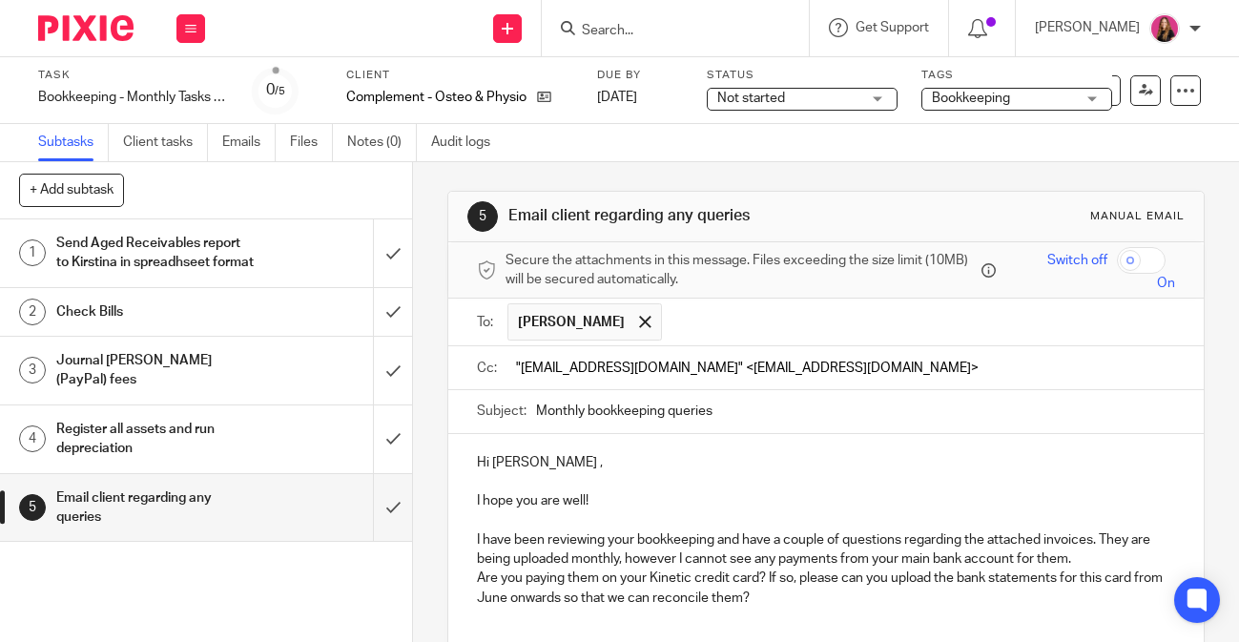
drag, startPoint x: 883, startPoint y: 369, endPoint x: 685, endPoint y: 366, distance: 197.5
click at [685, 366] on input ""kristinabaraba@gmail.com" <kristinabaraba@gmail.com>" at bounding box center [840, 368] width 656 height 22
click at [523, 364] on input ""kristinabaraba@gmail.com" at bounding box center [840, 368] width 656 height 22
type input "kristinabaraba@gmail.com"
click at [805, 352] on ul at bounding box center [842, 367] width 668 height 31
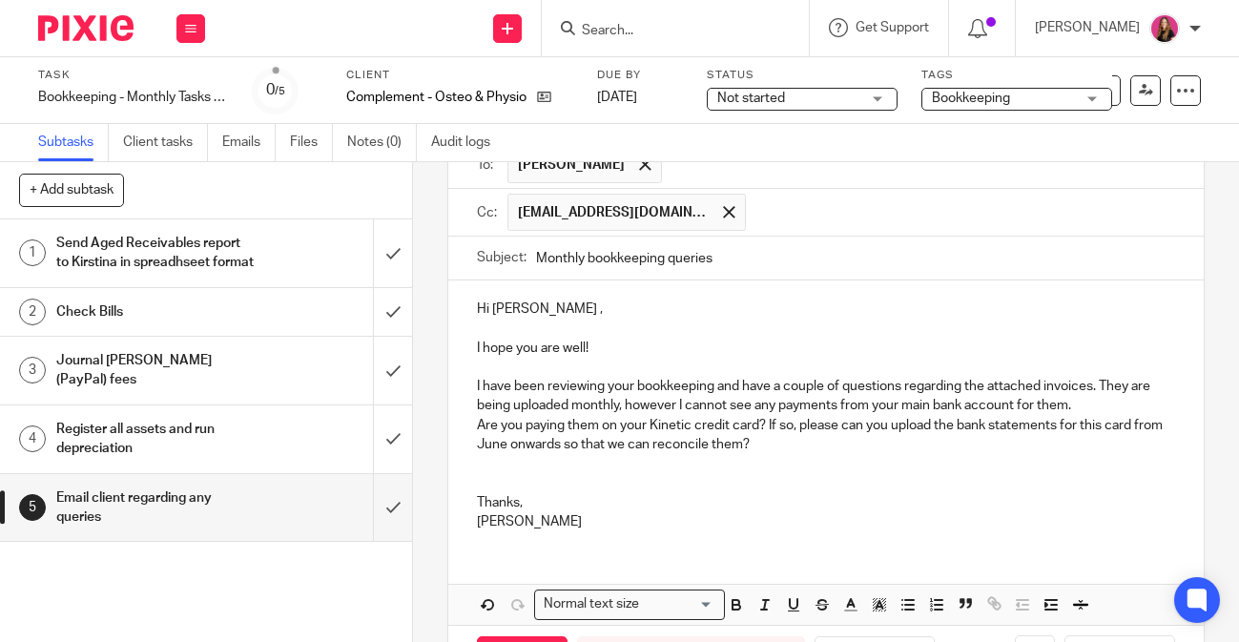
scroll to position [230, 0]
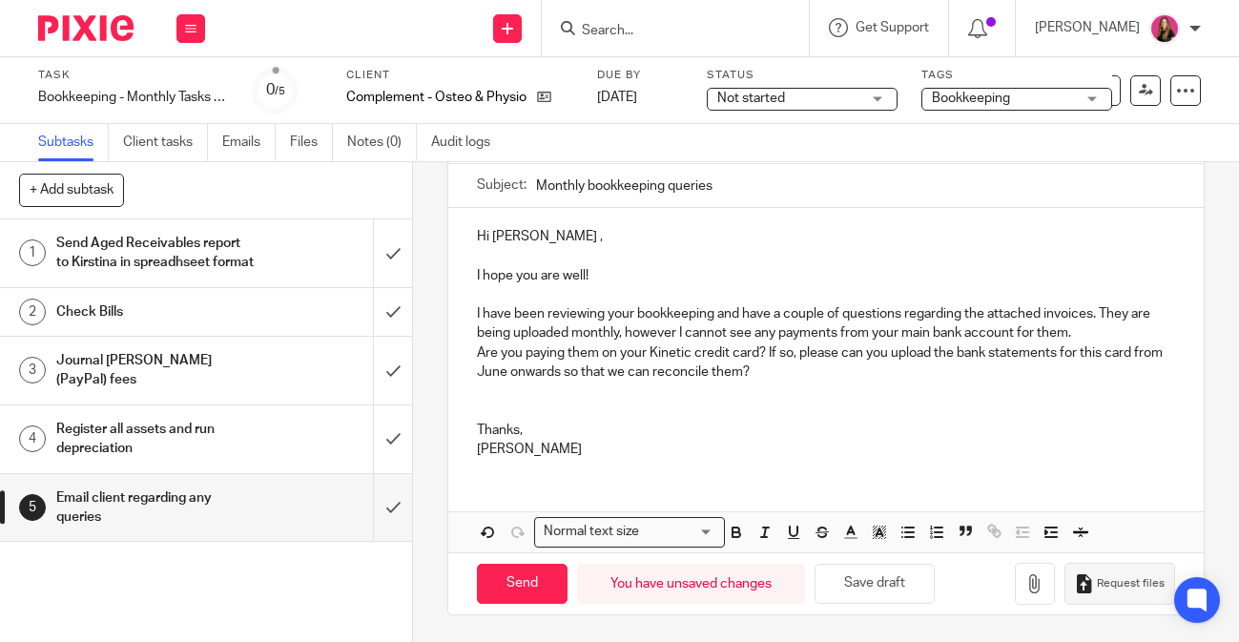
click at [1080, 577] on icon "button" at bounding box center [1084, 583] width 19 height 19
click at [751, 365] on p "Are you paying them on your Kinetic credit card? If so, please can you upload t…" at bounding box center [826, 363] width 698 height 39
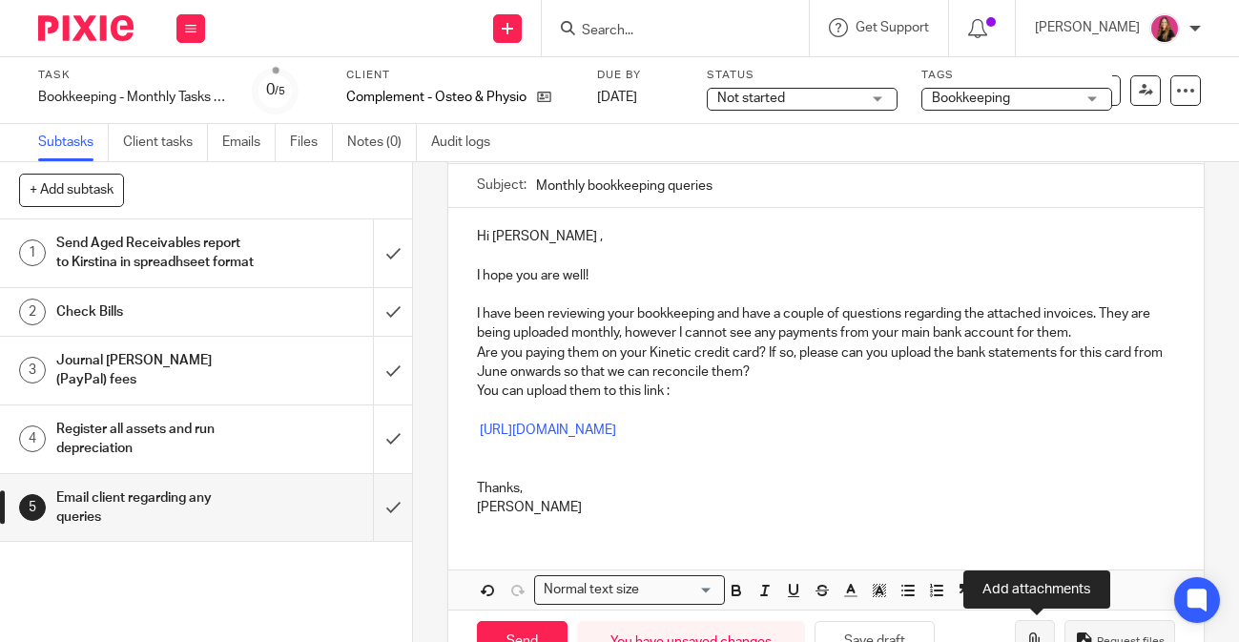
click at [1028, 633] on icon "button" at bounding box center [1035, 642] width 19 height 19
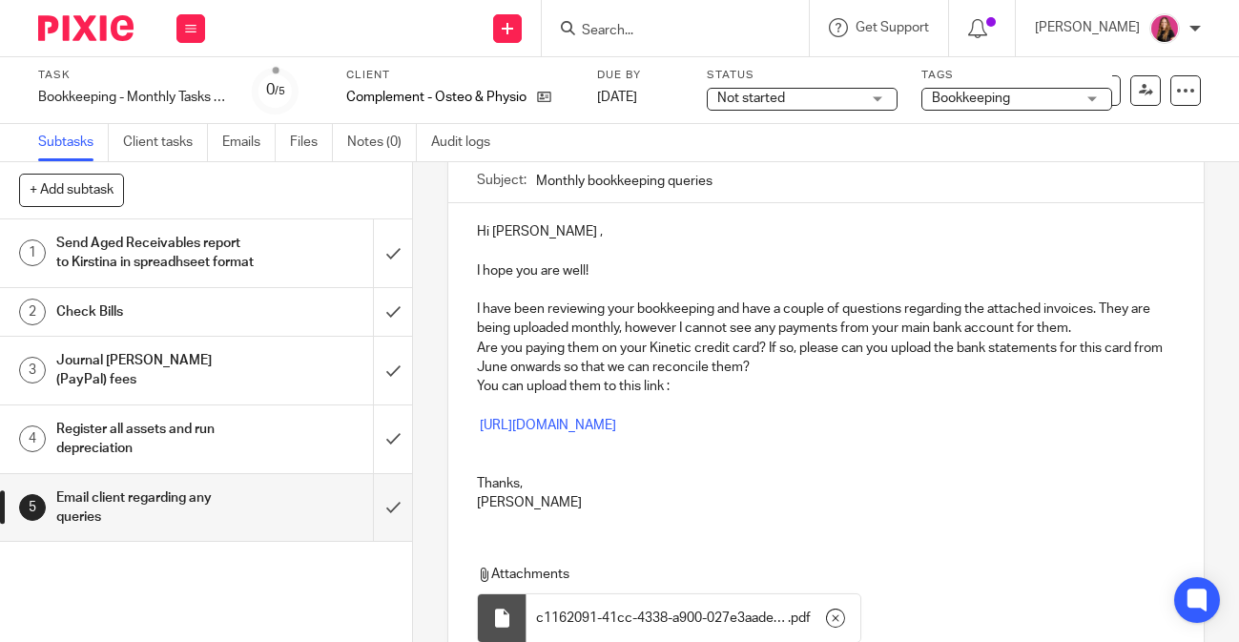
scroll to position [456, 0]
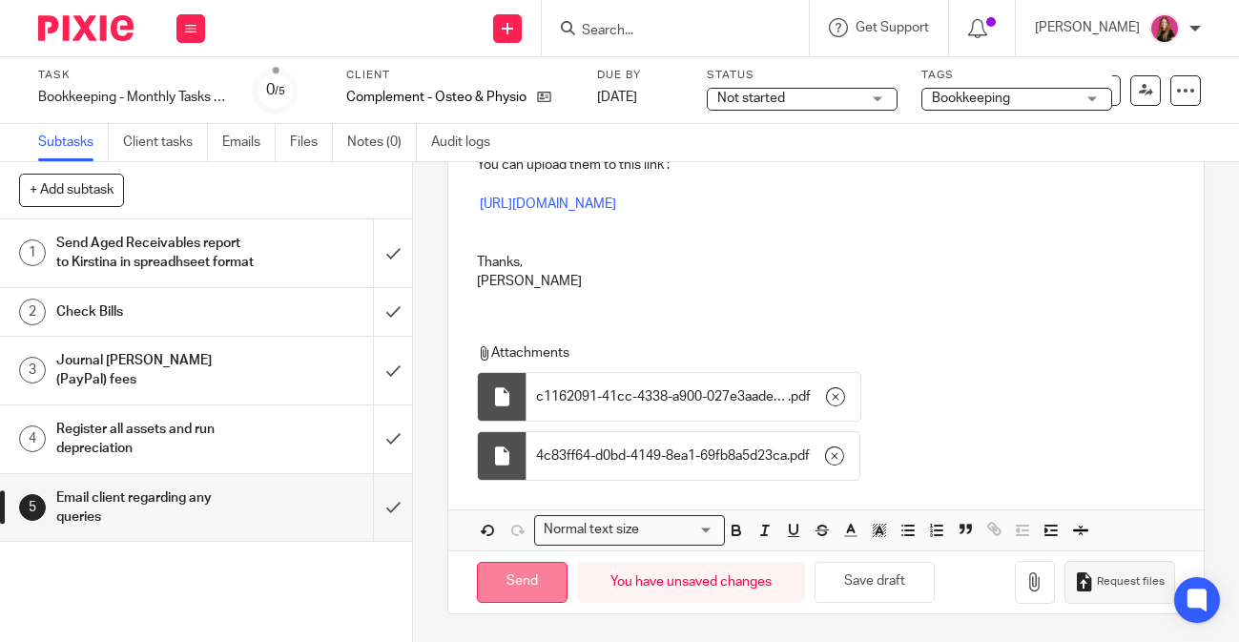
click at [510, 582] on input "Send" at bounding box center [522, 582] width 91 height 41
type input "Sent"
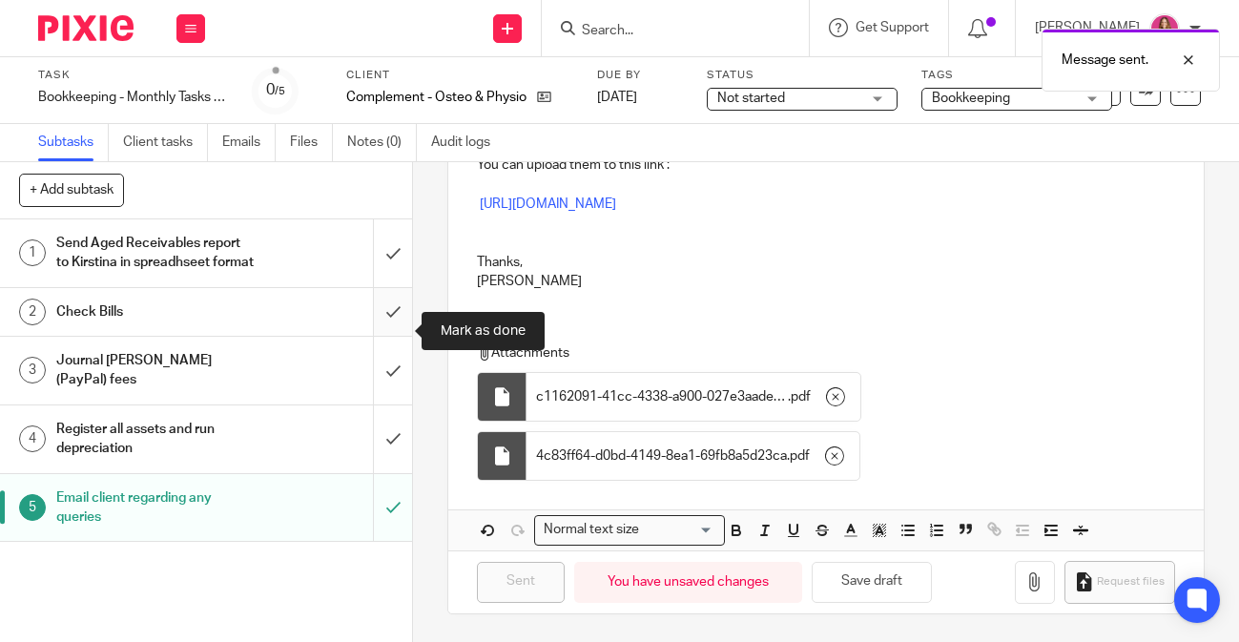
click at [395, 315] on input "submit" at bounding box center [206, 312] width 412 height 48
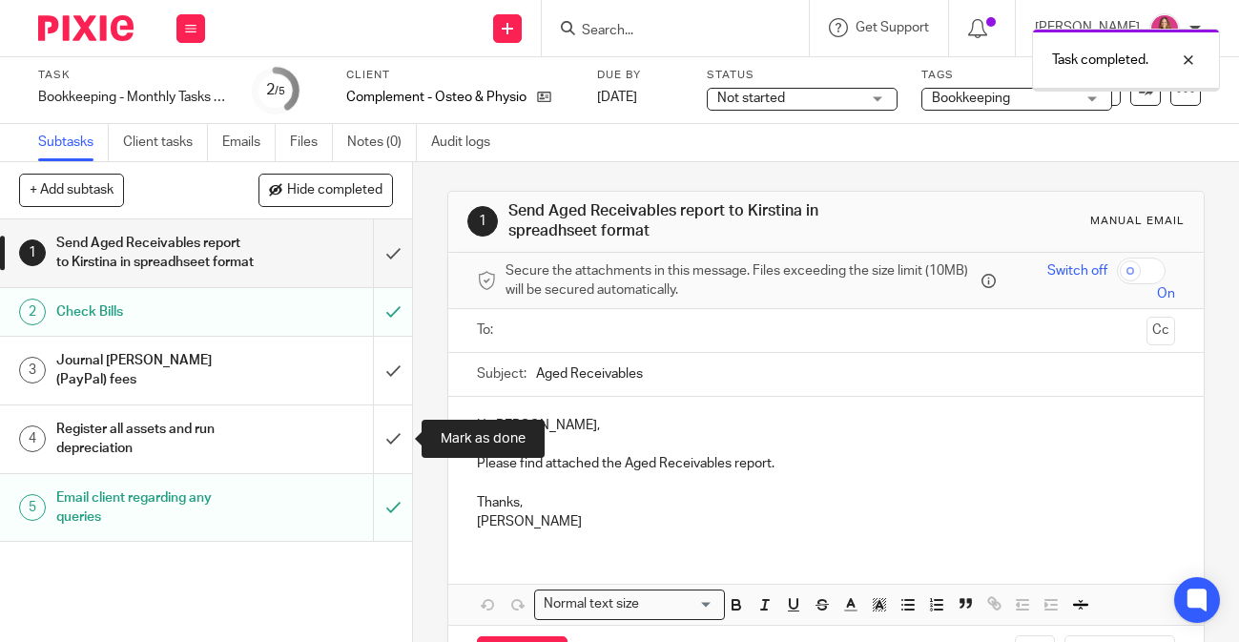
click at [394, 442] on input "submit" at bounding box center [206, 440] width 412 height 68
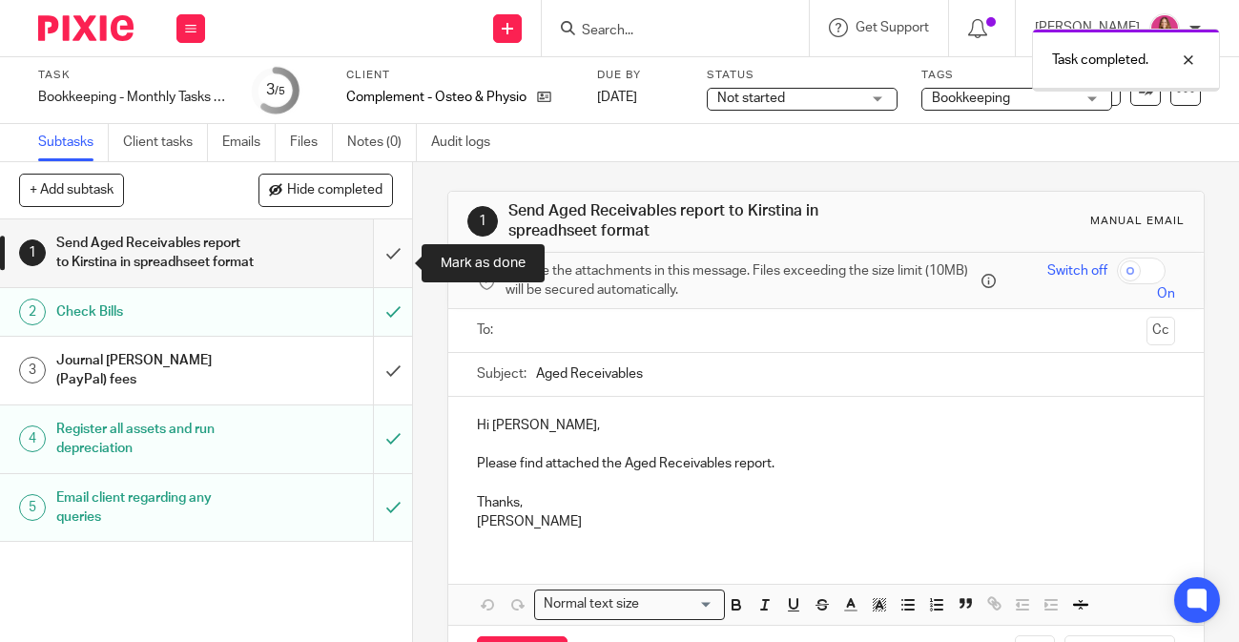
click at [390, 263] on input "submit" at bounding box center [206, 253] width 412 height 68
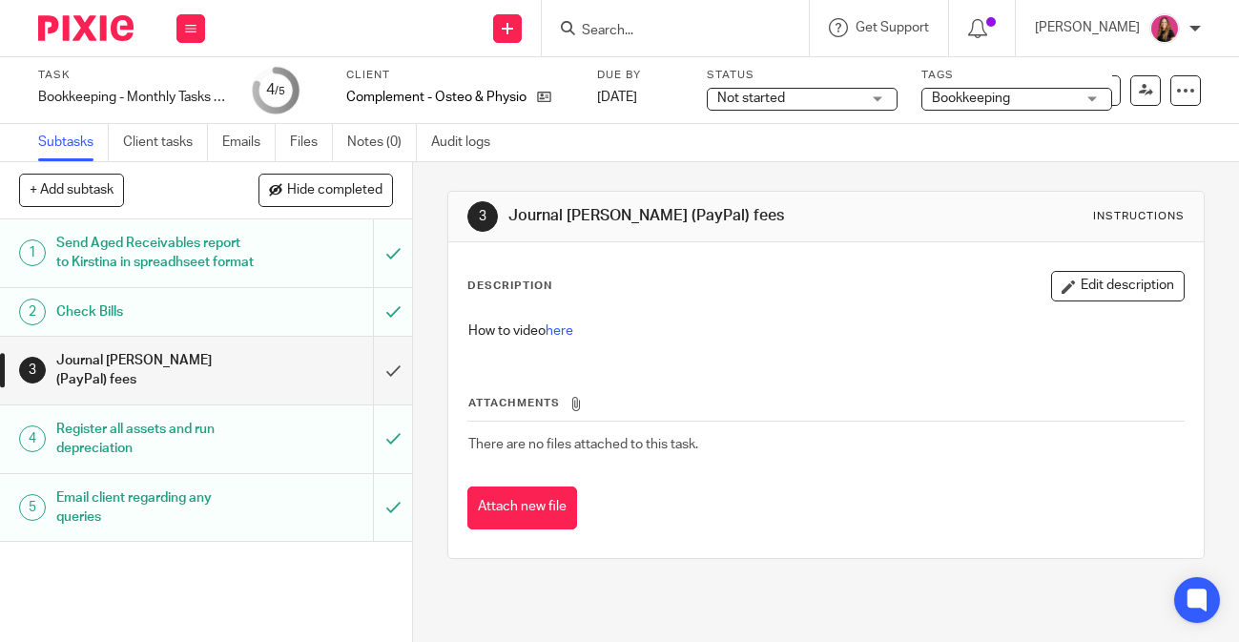
click at [76, 30] on img at bounding box center [85, 28] width 95 height 26
